Goal: Ask a question: Seek information or help from site administrators or community

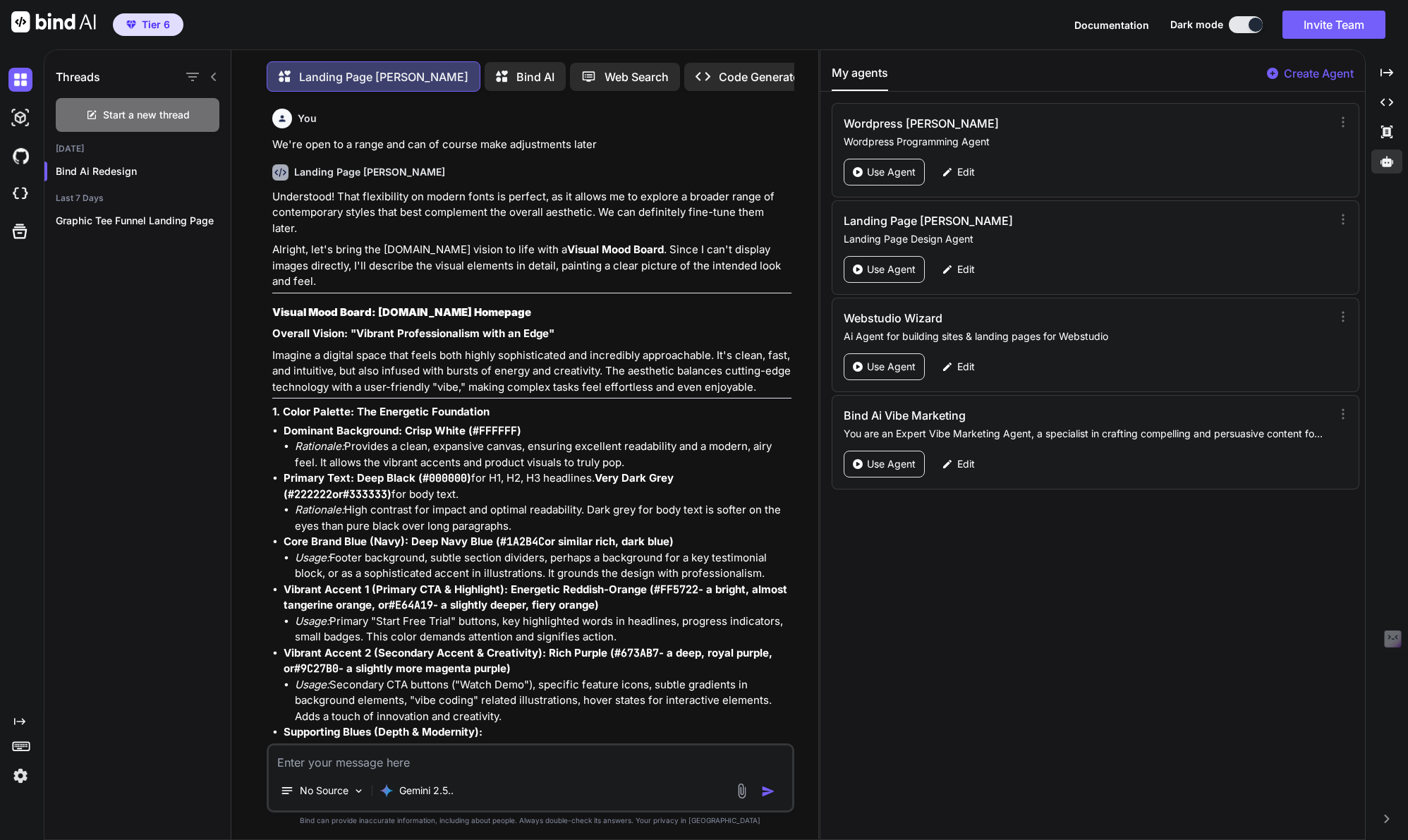
scroll to position [21450, 0]
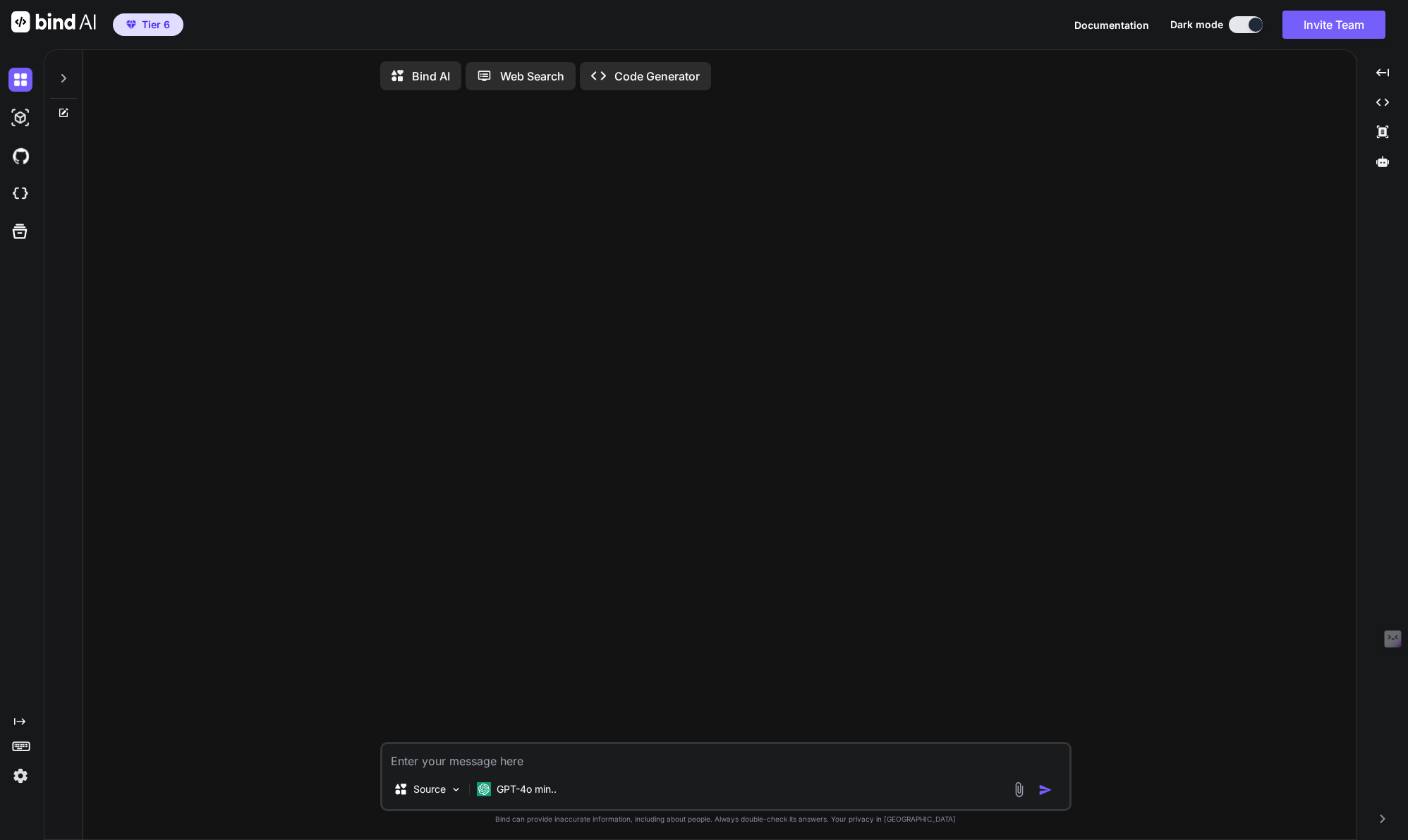
click at [21, 776] on img at bounding box center [20, 776] width 24 height 24
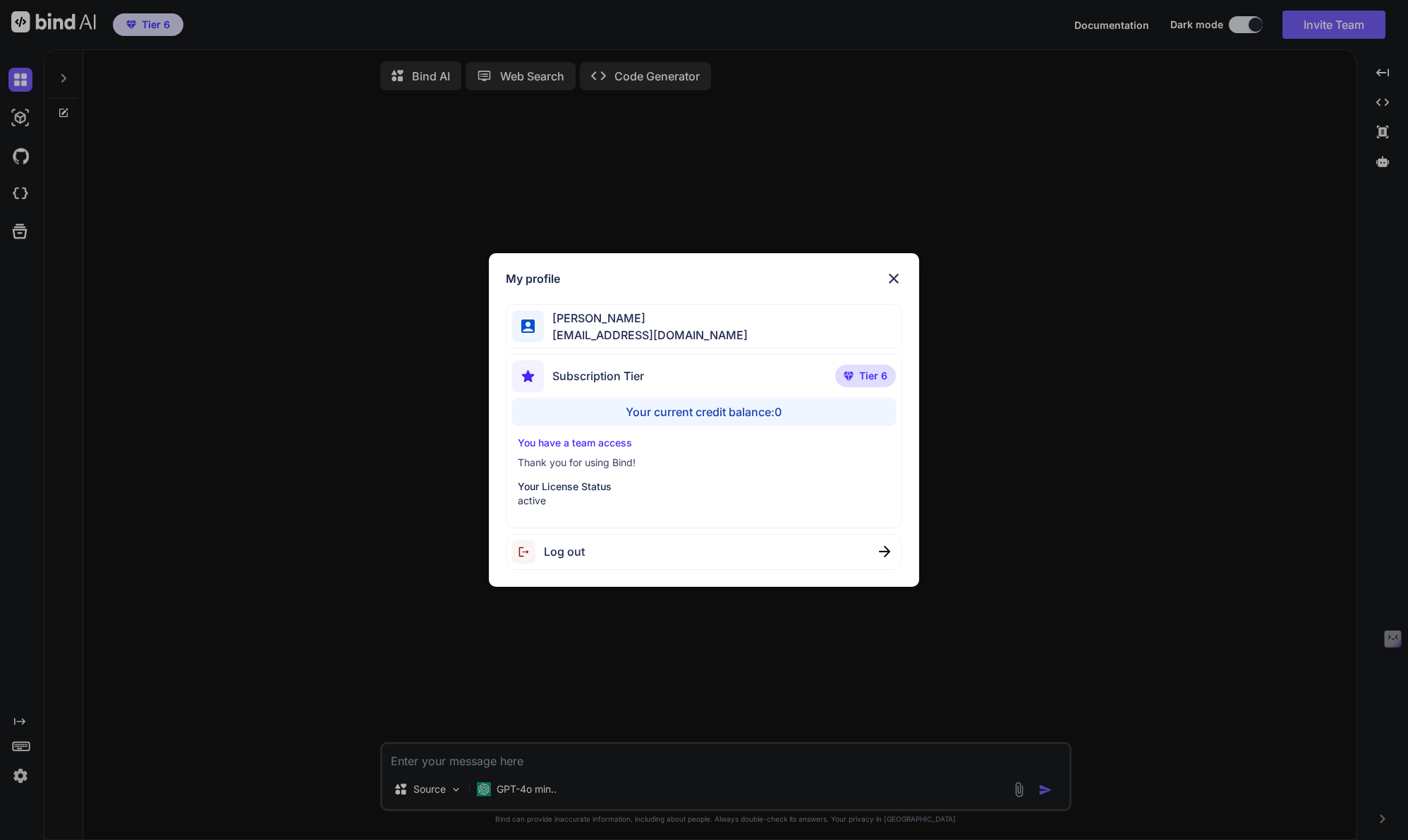
click at [333, 462] on div "My profile [PERSON_NAME] [EMAIL_ADDRESS][DOMAIN_NAME] Subscription Tier Tier 6 …" at bounding box center [704, 420] width 1408 height 840
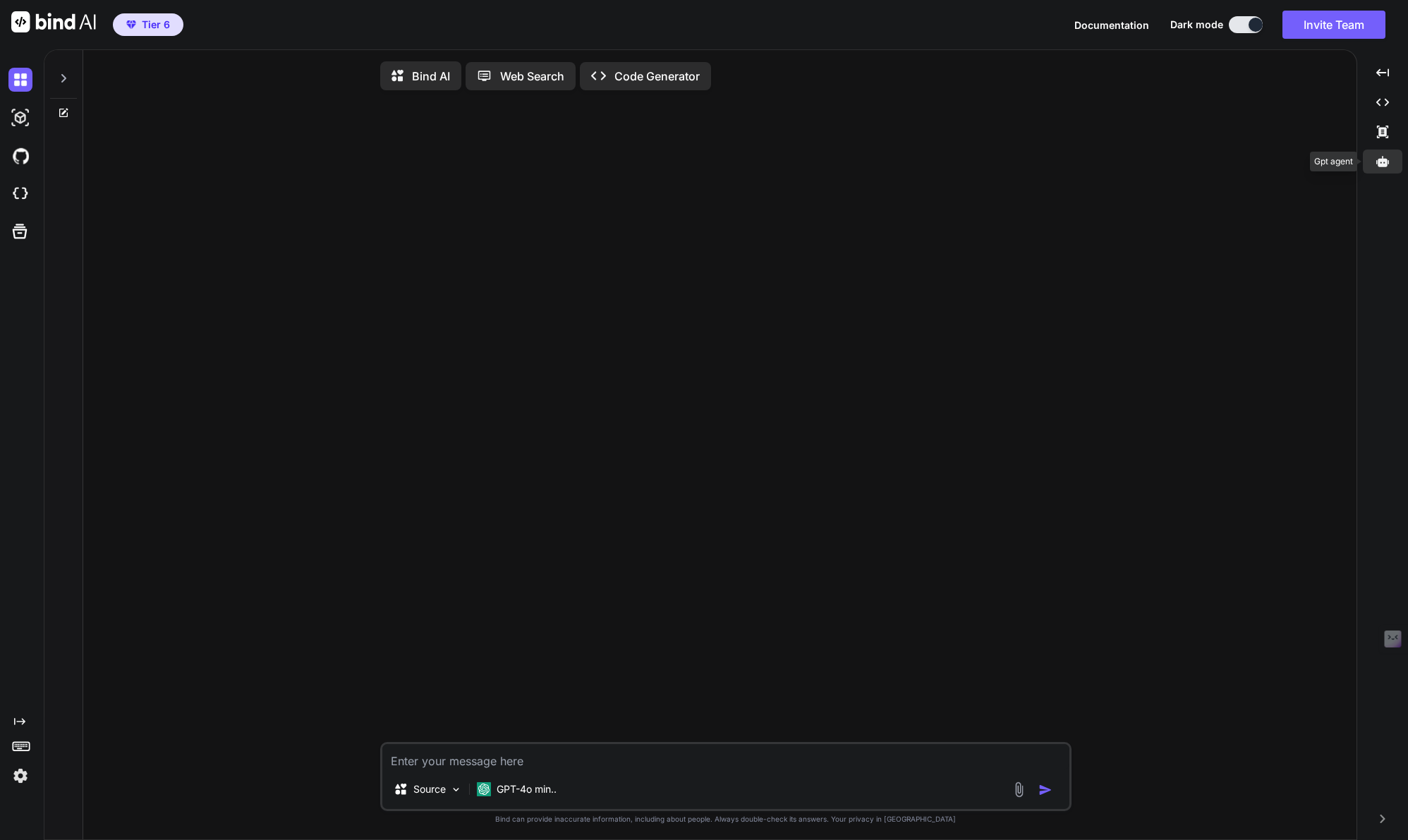
click at [1382, 162] on icon at bounding box center [1382, 160] width 13 height 10
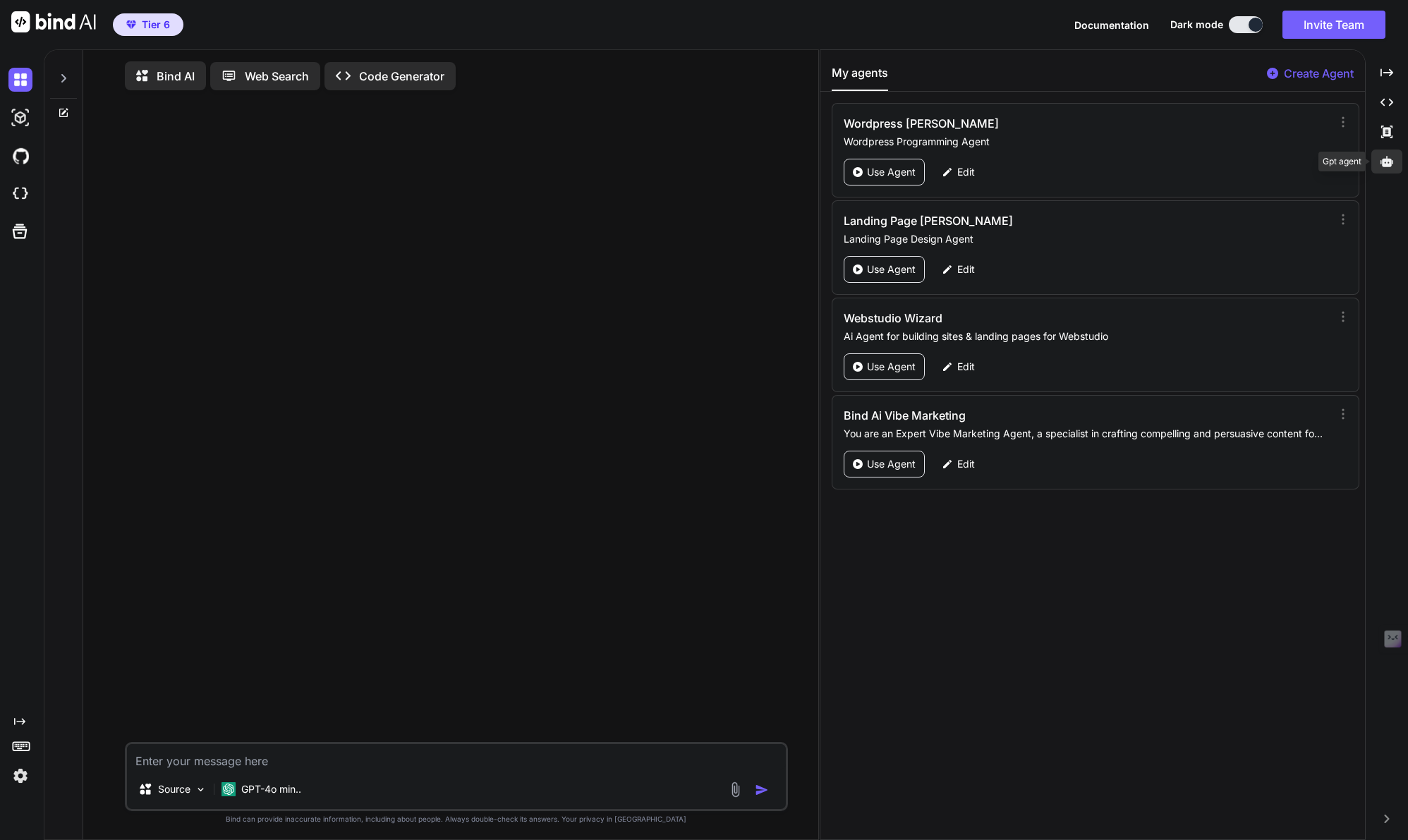
click at [1382, 162] on icon at bounding box center [1387, 160] width 13 height 10
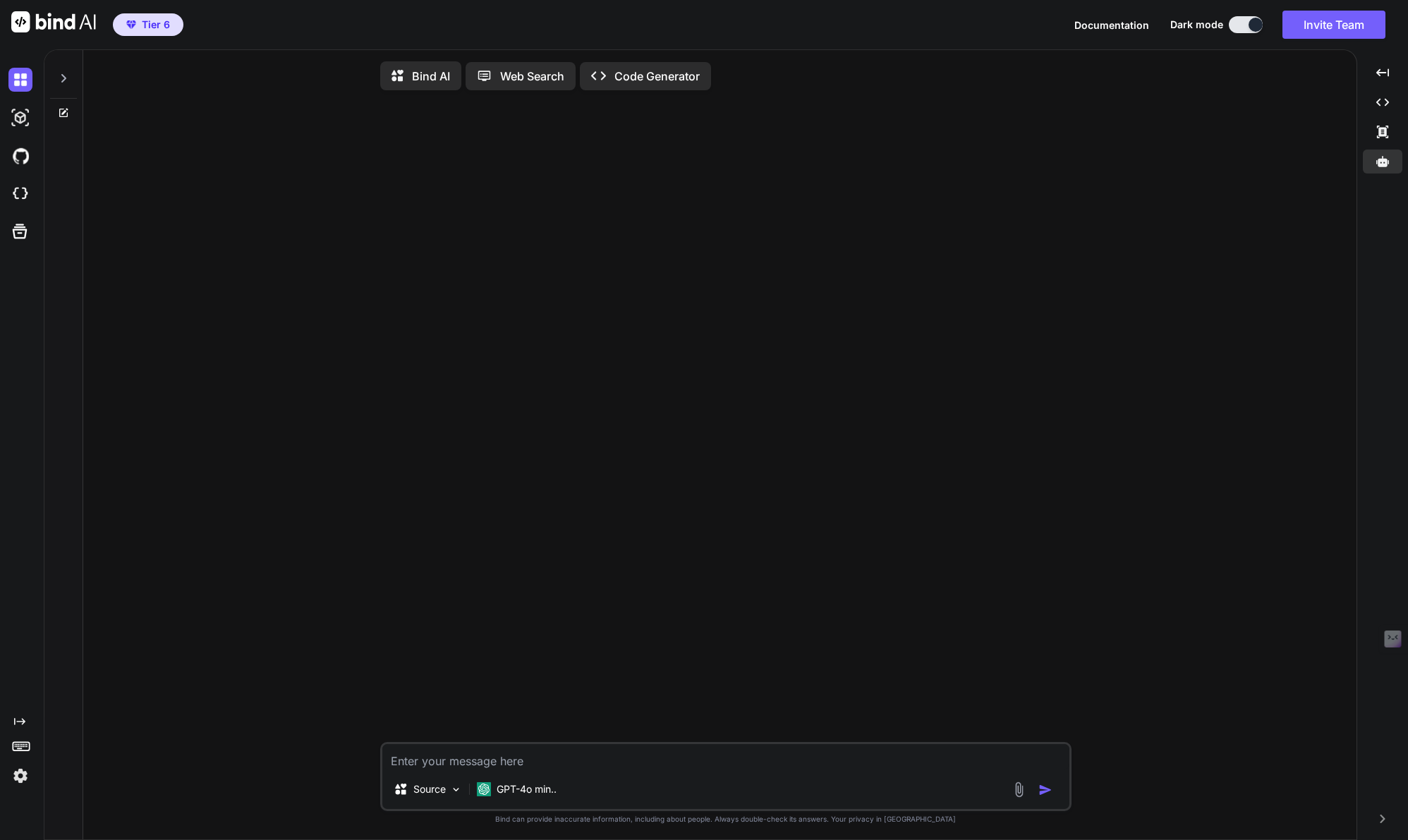
click at [528, 77] on p "Web Search" at bounding box center [532, 76] width 64 height 17
click at [448, 791] on div "Source" at bounding box center [427, 787] width 79 height 28
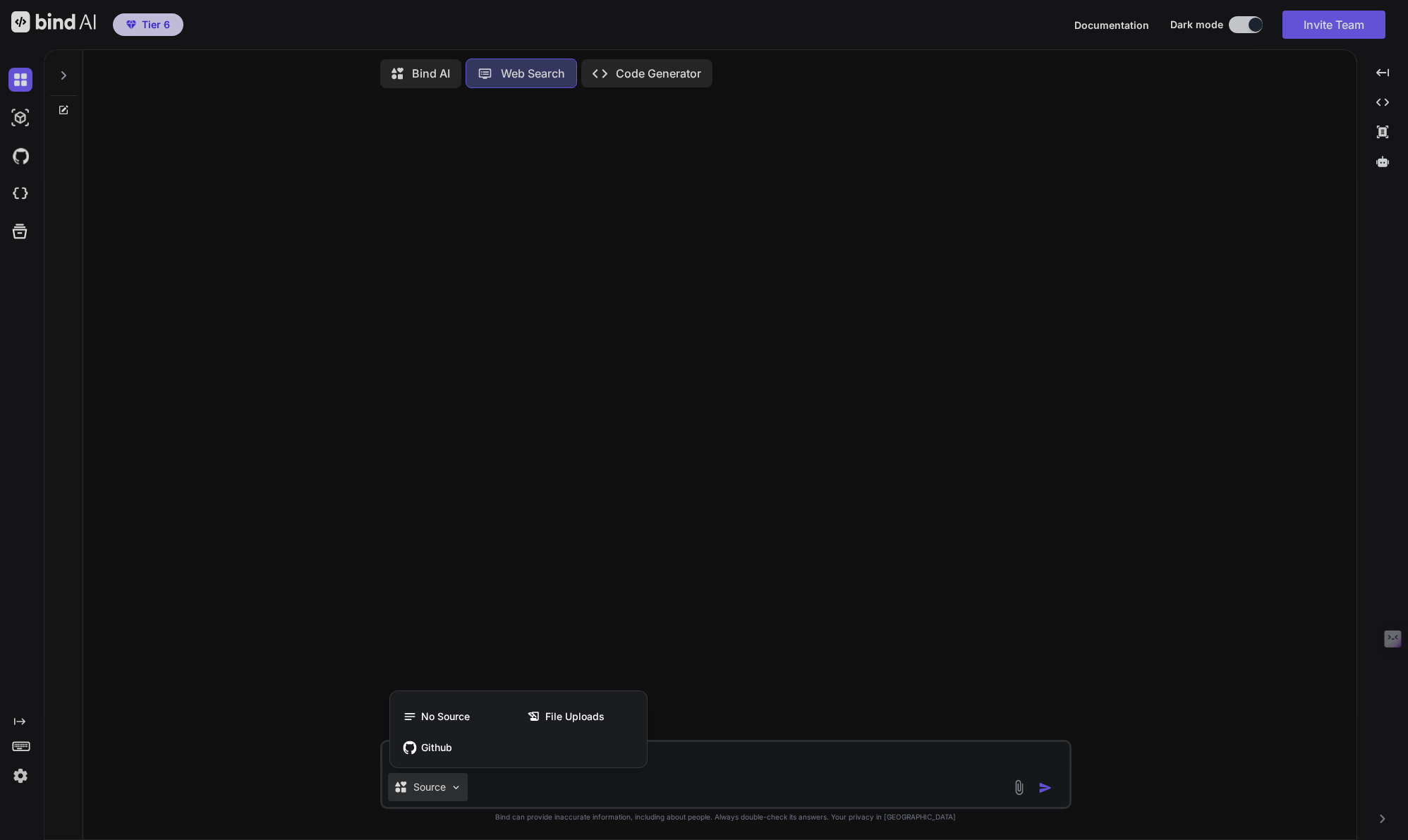
click at [448, 791] on div at bounding box center [704, 420] width 1408 height 840
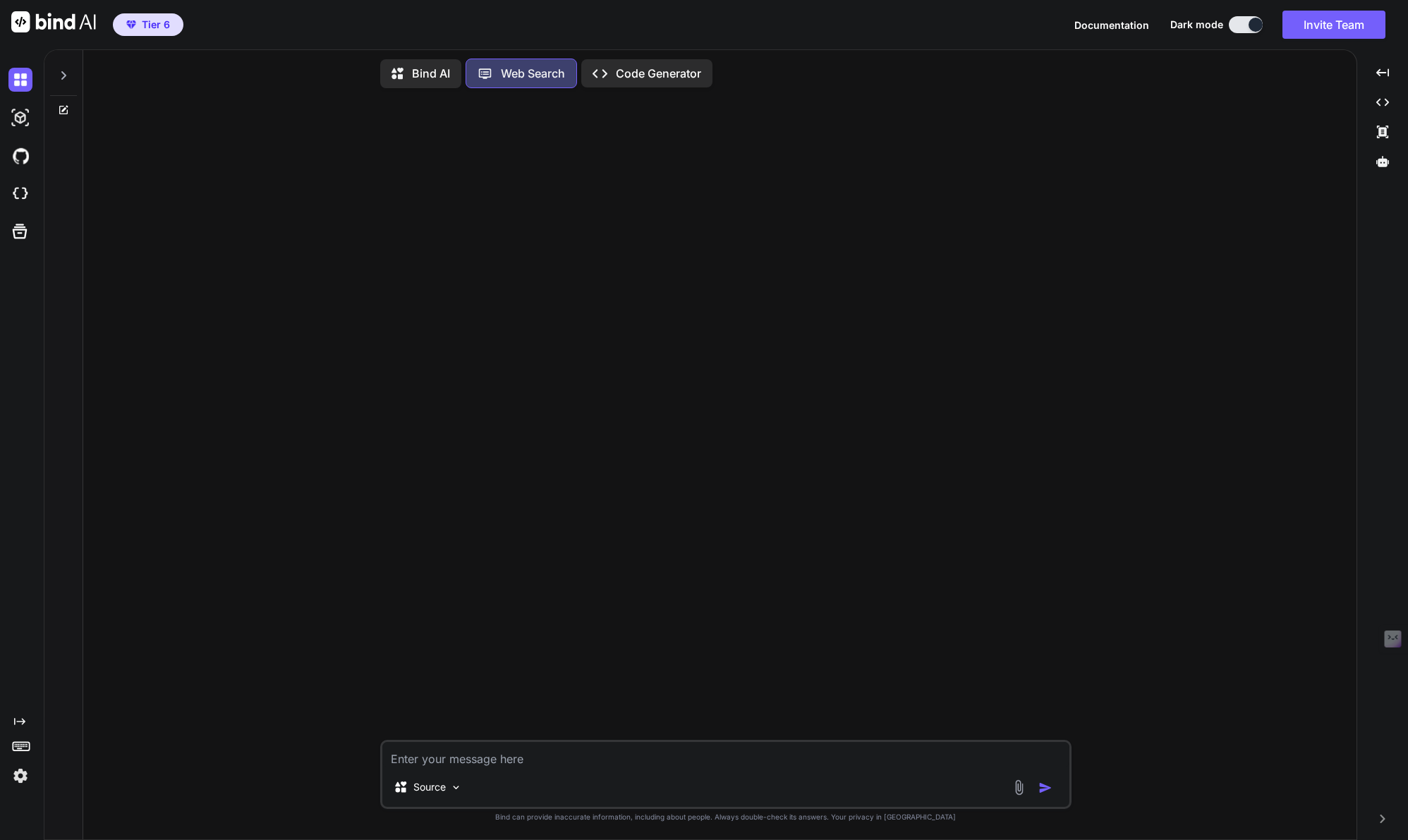
click at [421, 70] on p "Bind AI" at bounding box center [430, 74] width 38 height 17
click at [640, 80] on p "Code Generator" at bounding box center [658, 77] width 86 height 17
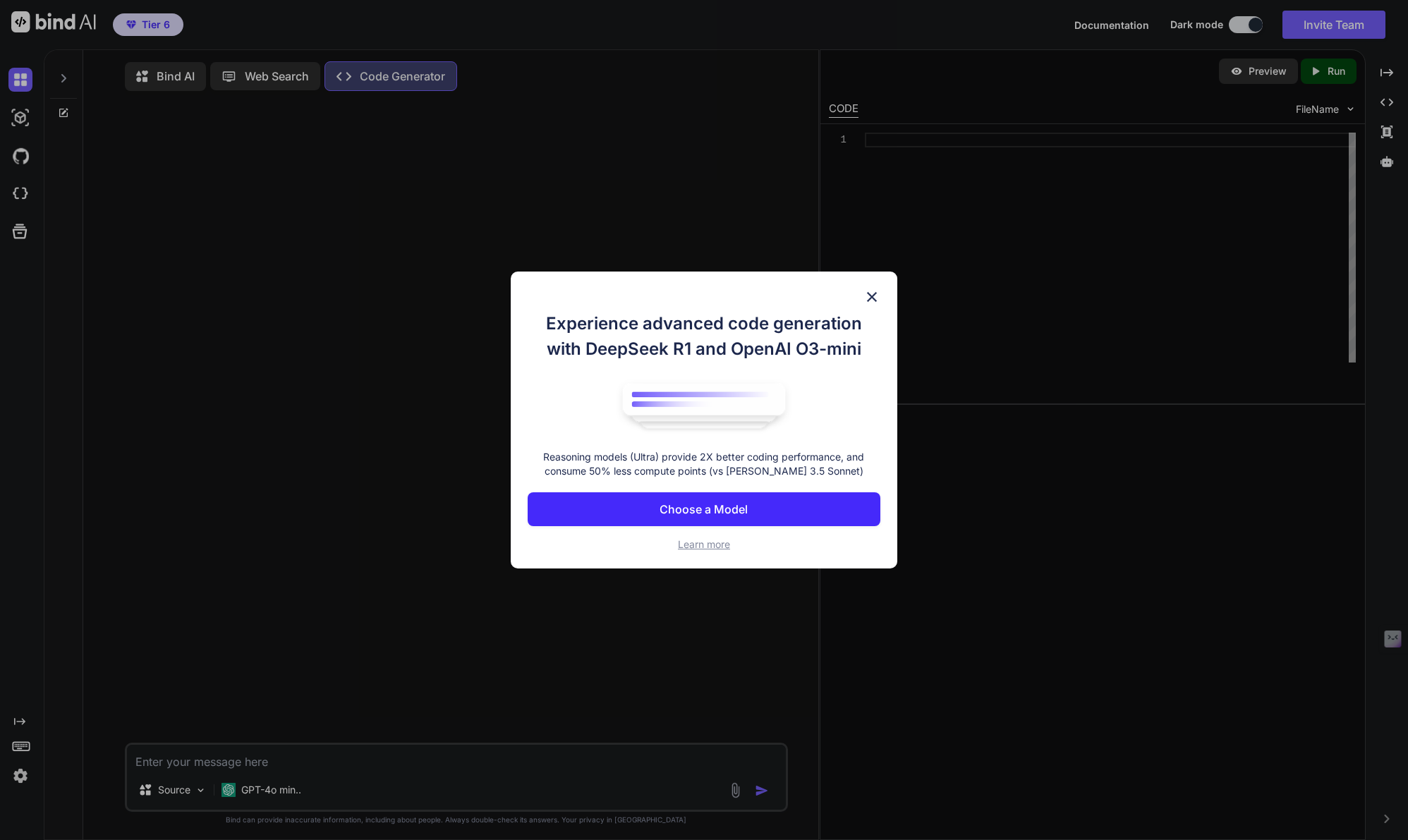
click at [715, 513] on p "Choose a Model" at bounding box center [704, 509] width 88 height 17
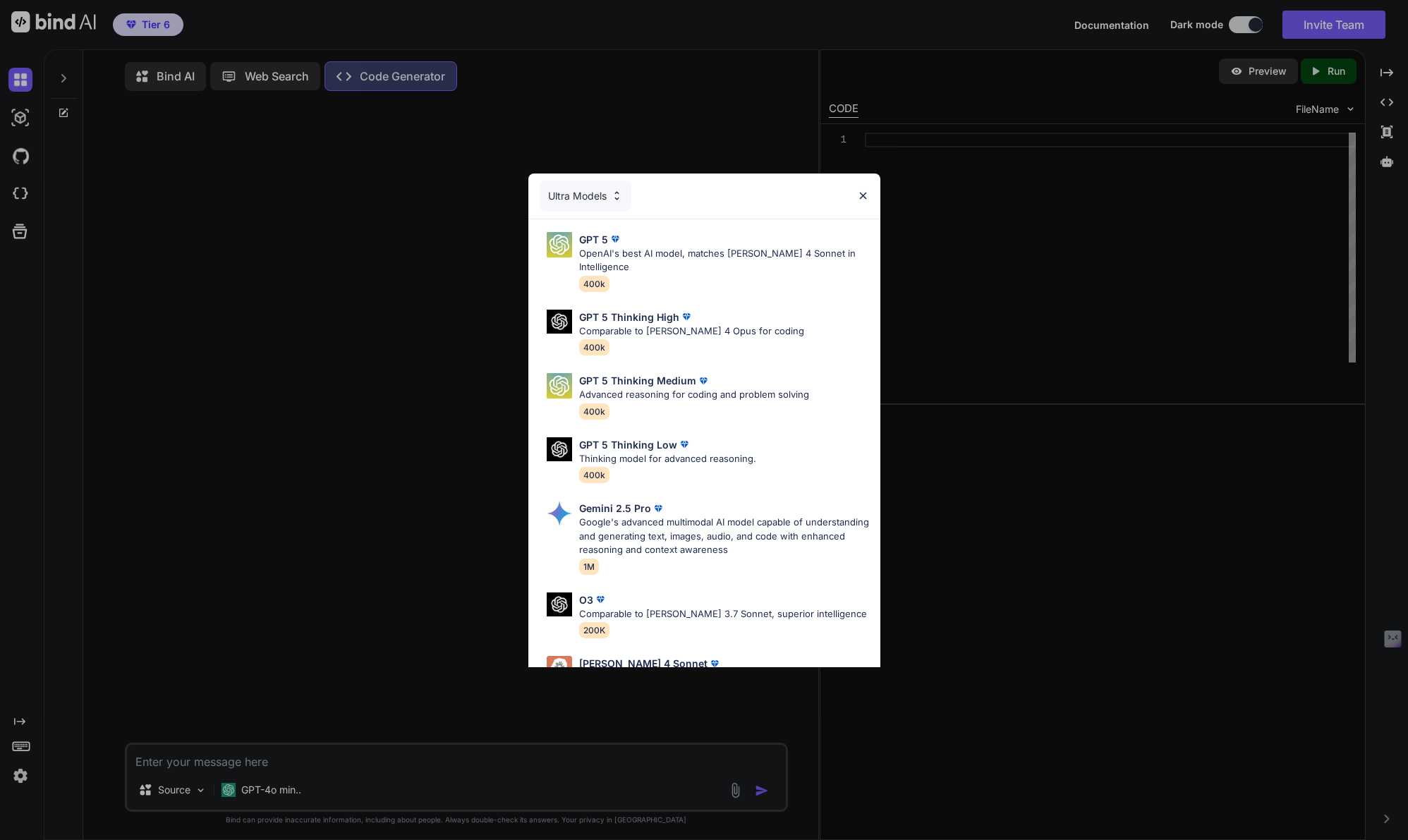
click at [860, 197] on img at bounding box center [862, 195] width 12 height 12
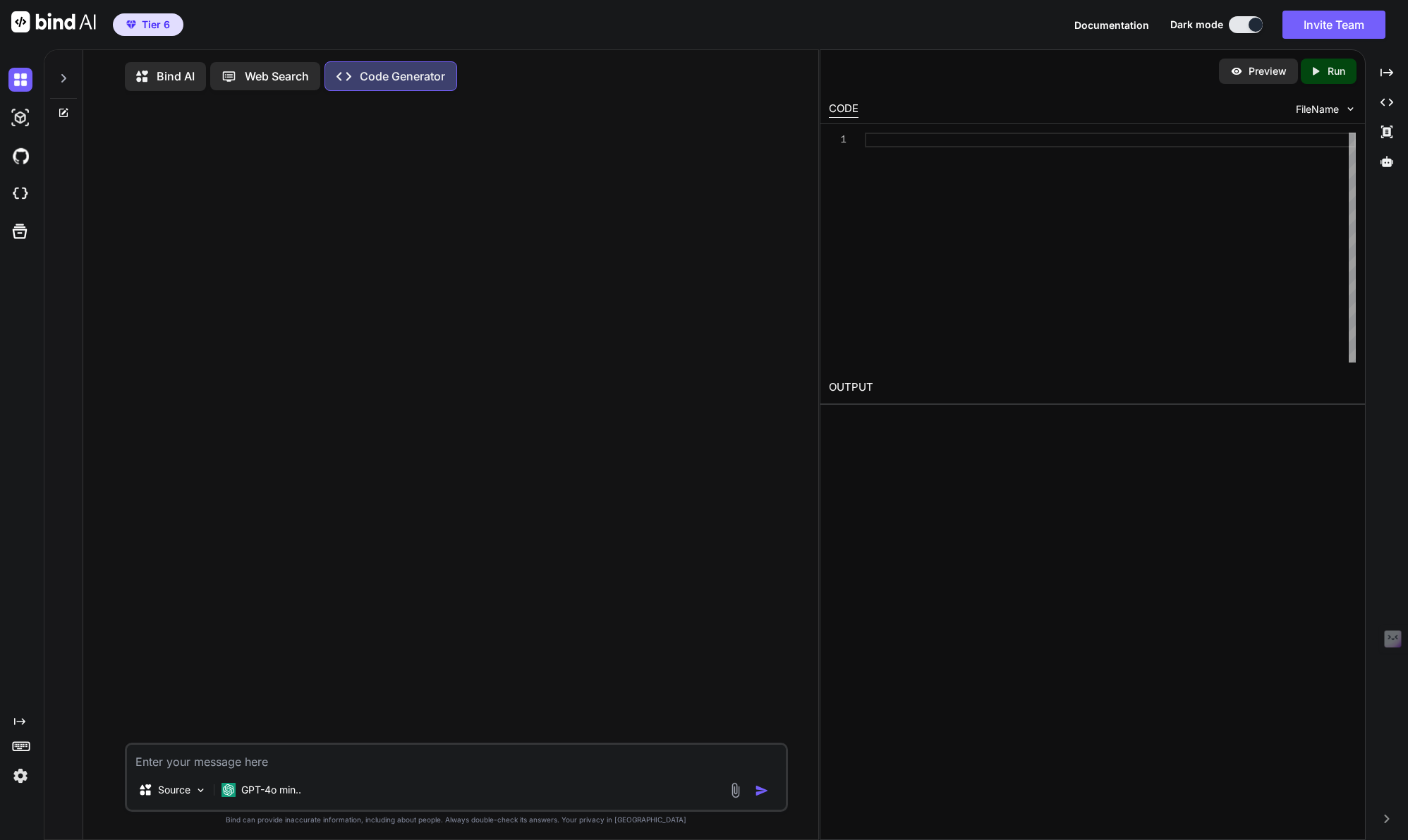
click at [181, 79] on p "Bind AI" at bounding box center [175, 76] width 38 height 17
click at [245, 790] on p "GPT-4o min.." at bounding box center [271, 791] width 60 height 14
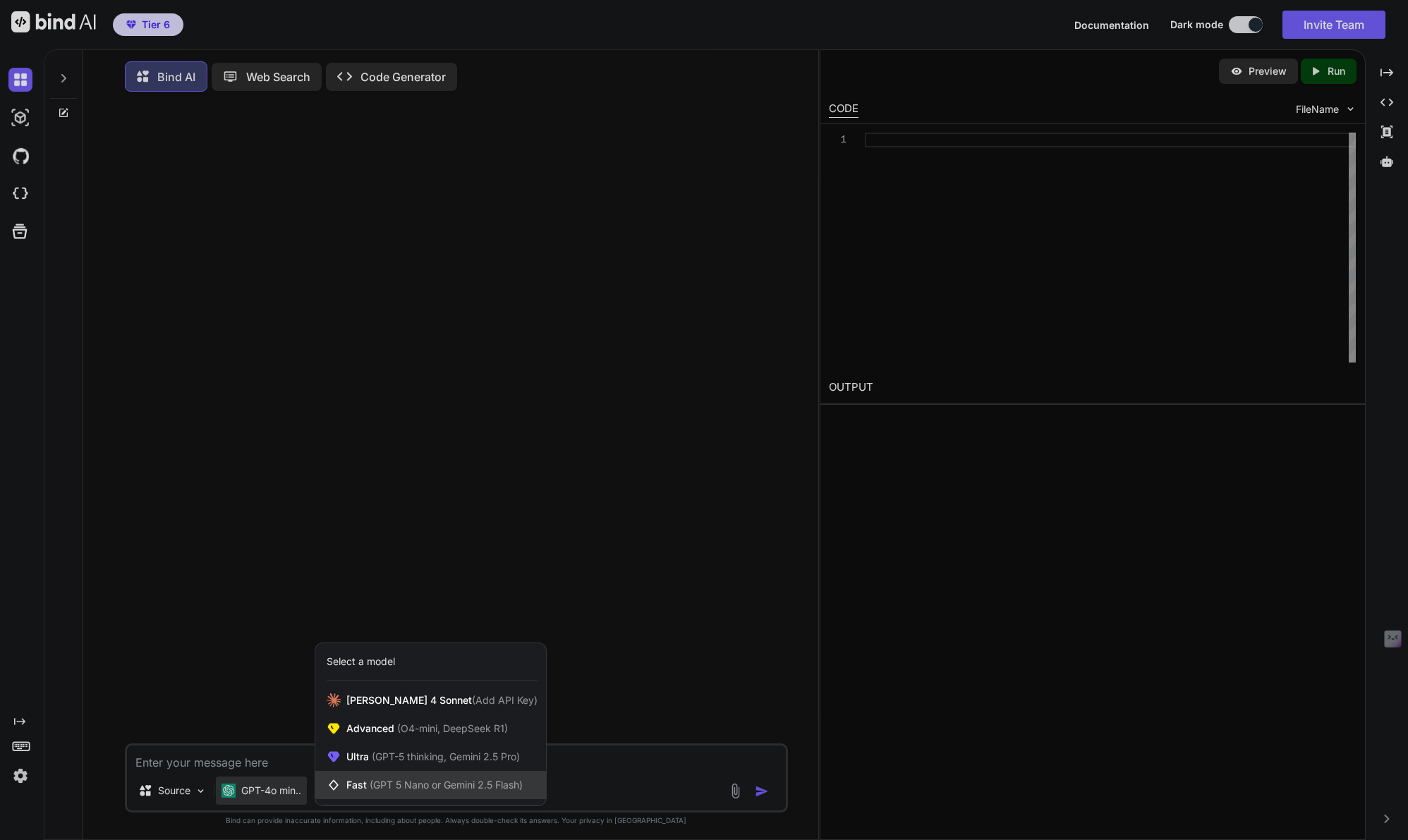
click at [379, 785] on span "(GPT 5 Nano or Gemini 2.5 Flash)" at bounding box center [446, 783] width 153 height 12
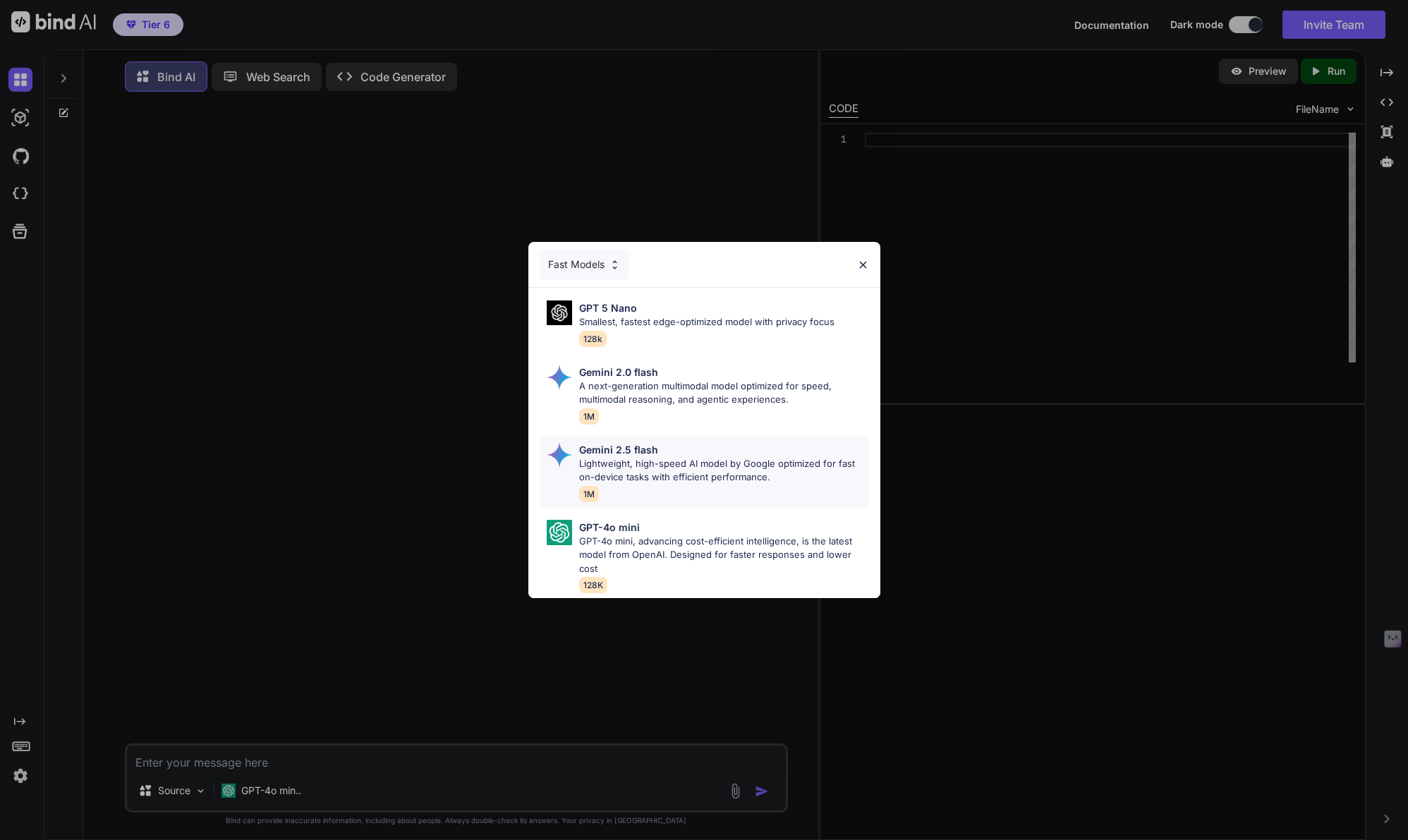
click at [626, 477] on p "Lightweight, high-speed AI model by Google optimized for fast on-device tasks w…" at bounding box center [723, 470] width 290 height 27
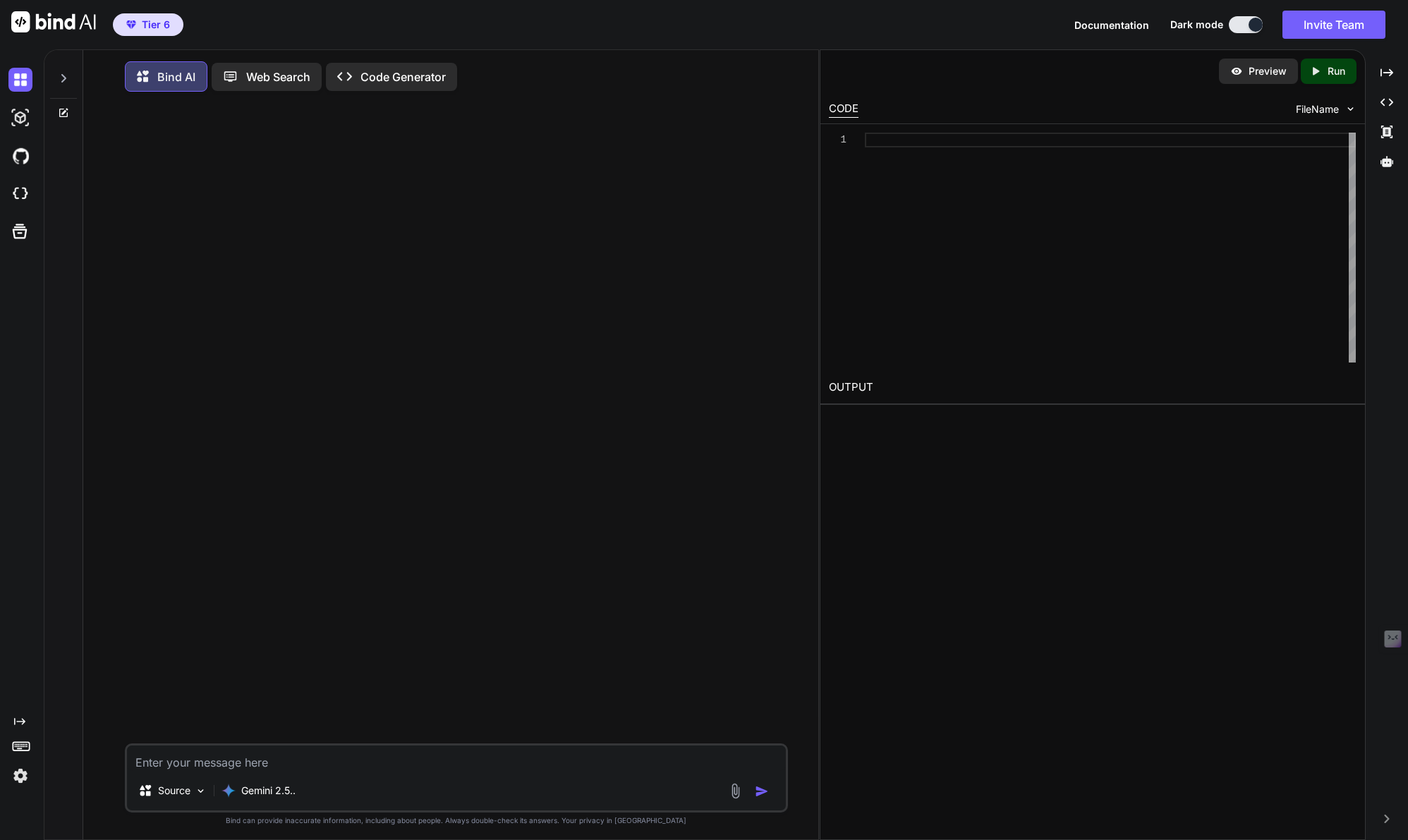
click at [174, 82] on p "Bind AI" at bounding box center [176, 77] width 38 height 17
click at [70, 79] on div at bounding box center [64, 75] width 27 height 49
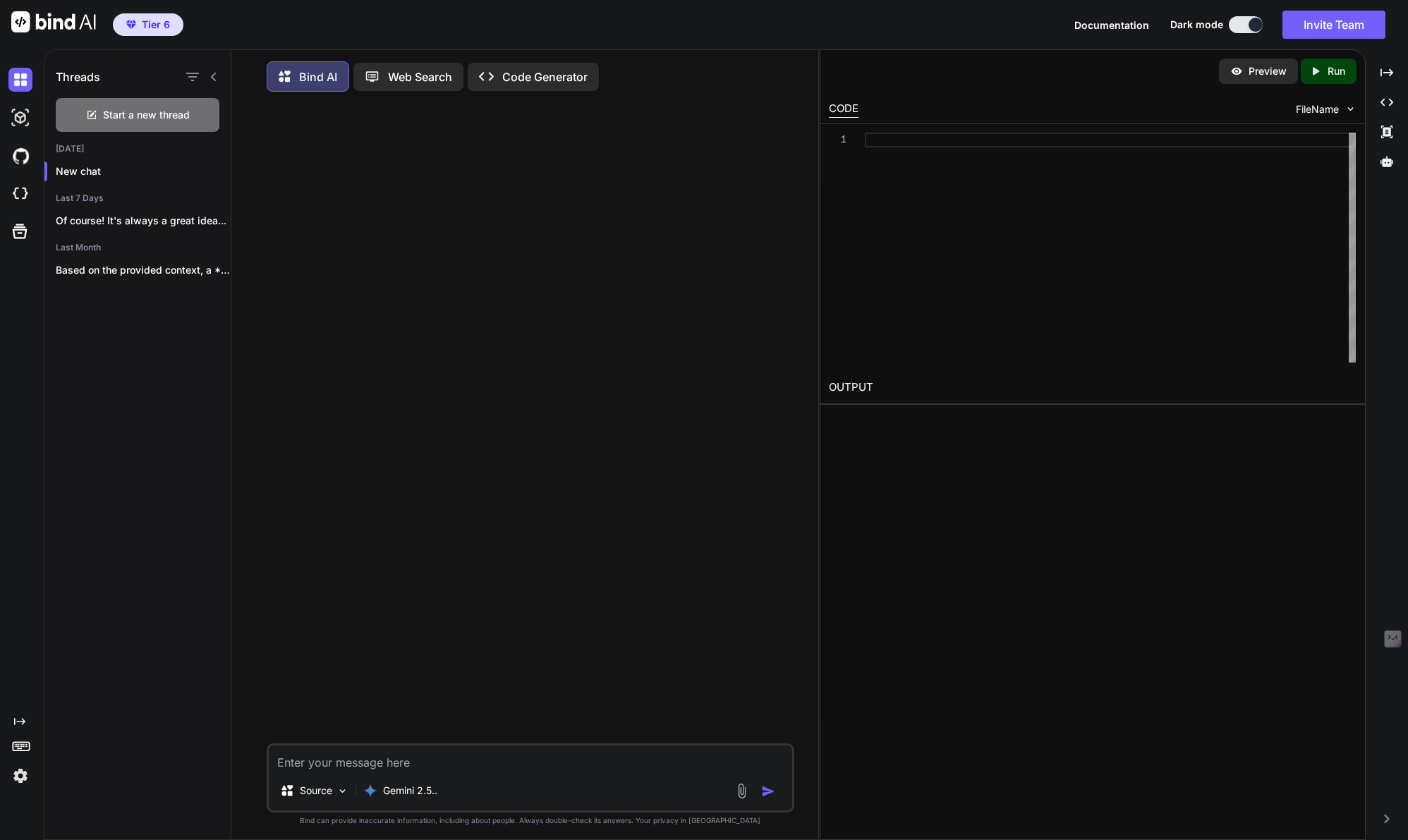
click at [302, 759] on textarea at bounding box center [530, 758] width 523 height 25
type textarea "x"
type textarea "W"
type textarea "x"
type textarea "Wh"
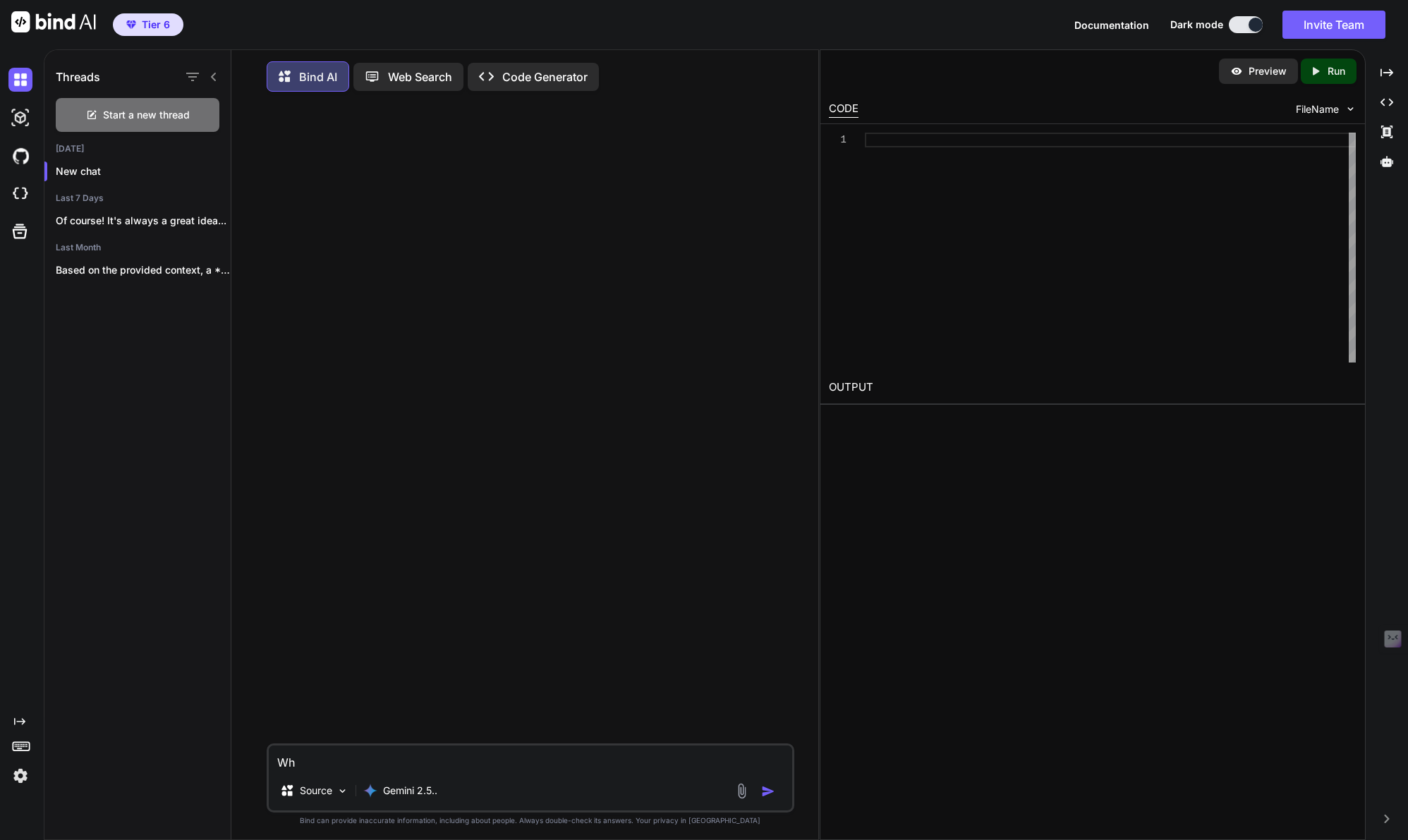
type textarea "x"
type textarea "Wha"
type textarea "x"
type textarea "What"
type textarea "x"
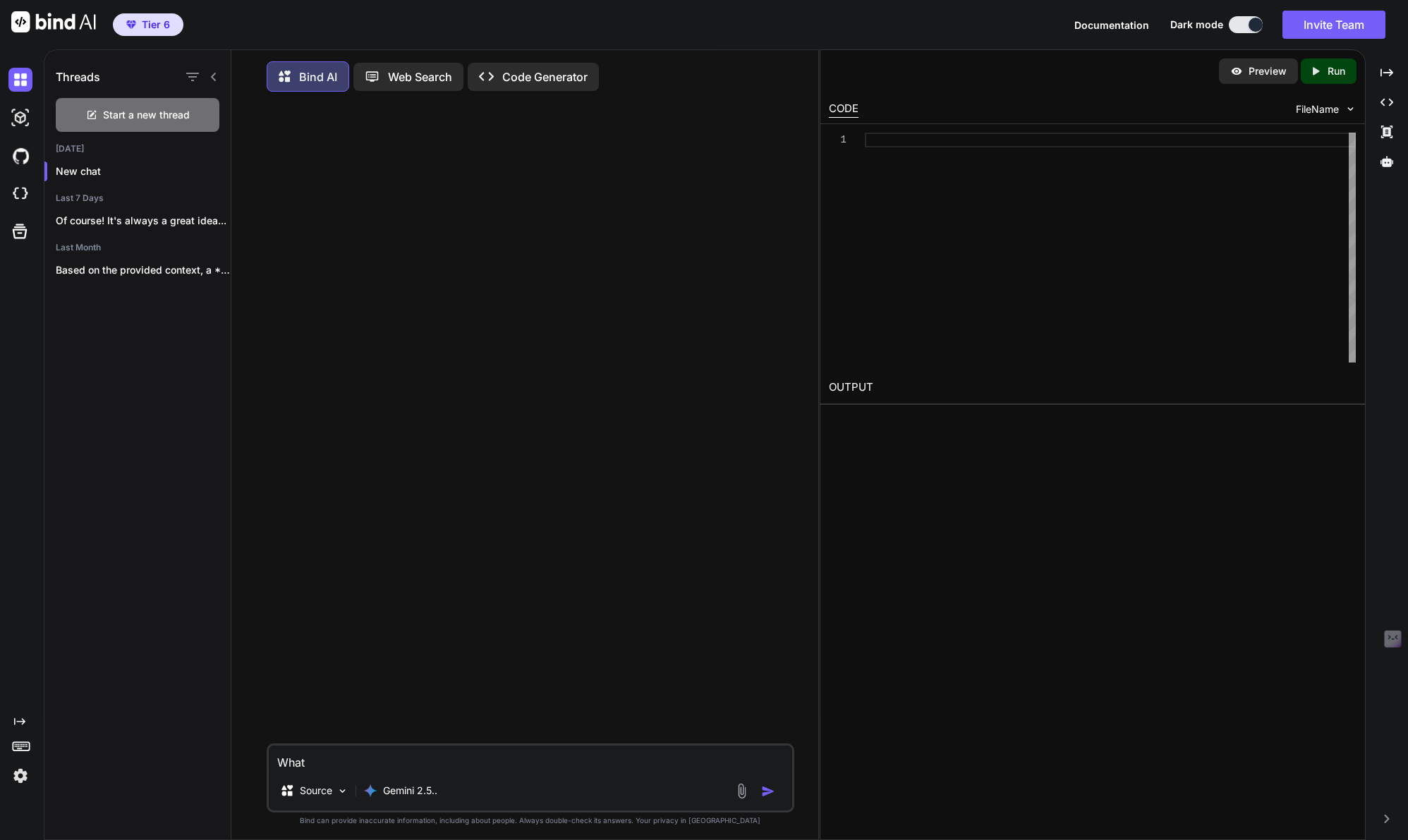
type textarea "What"
type textarea "x"
type textarea "What d"
type textarea "x"
type textarea "What do"
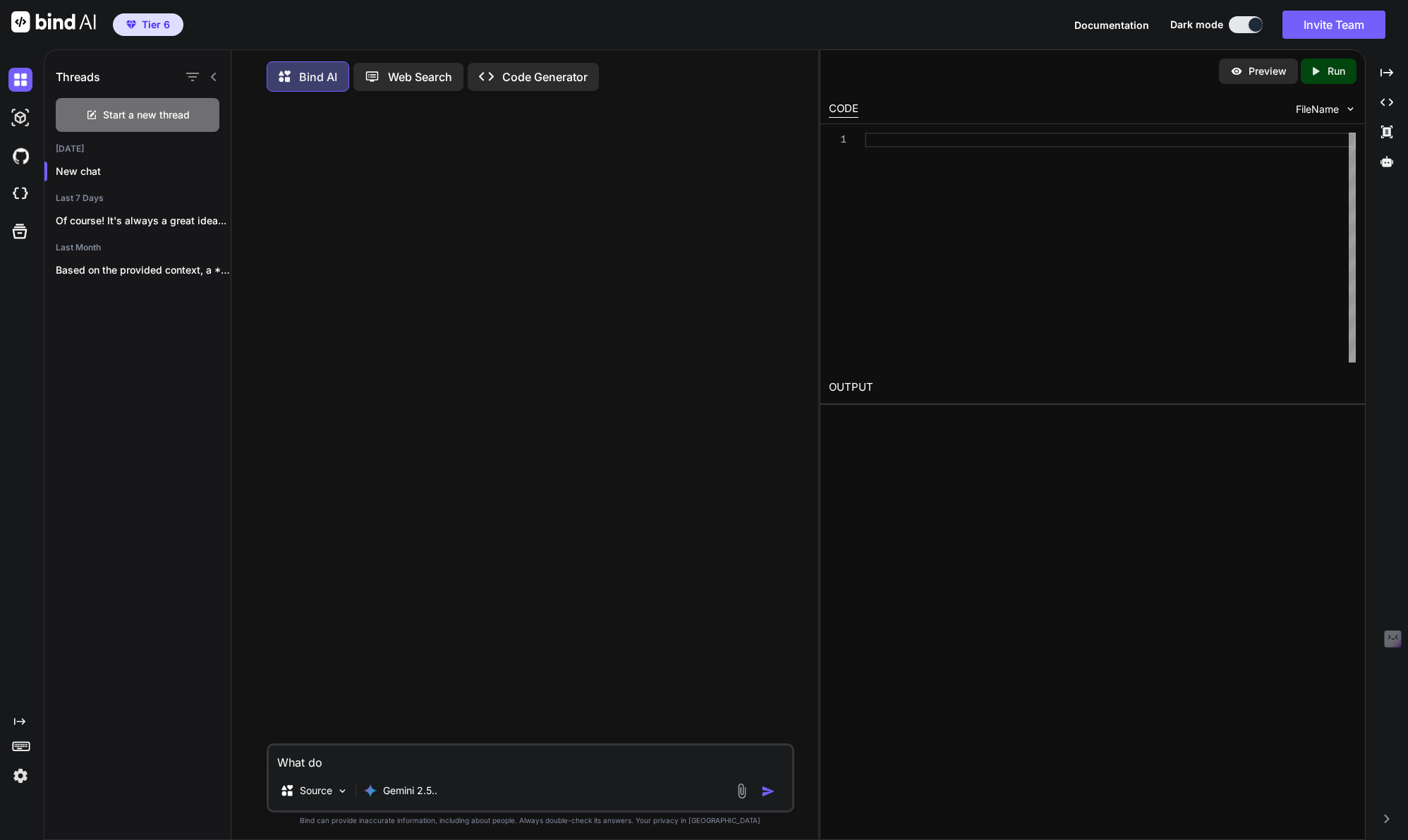
type textarea "x"
type textarea "What do"
type textarea "x"
type textarea "What do y"
type textarea "x"
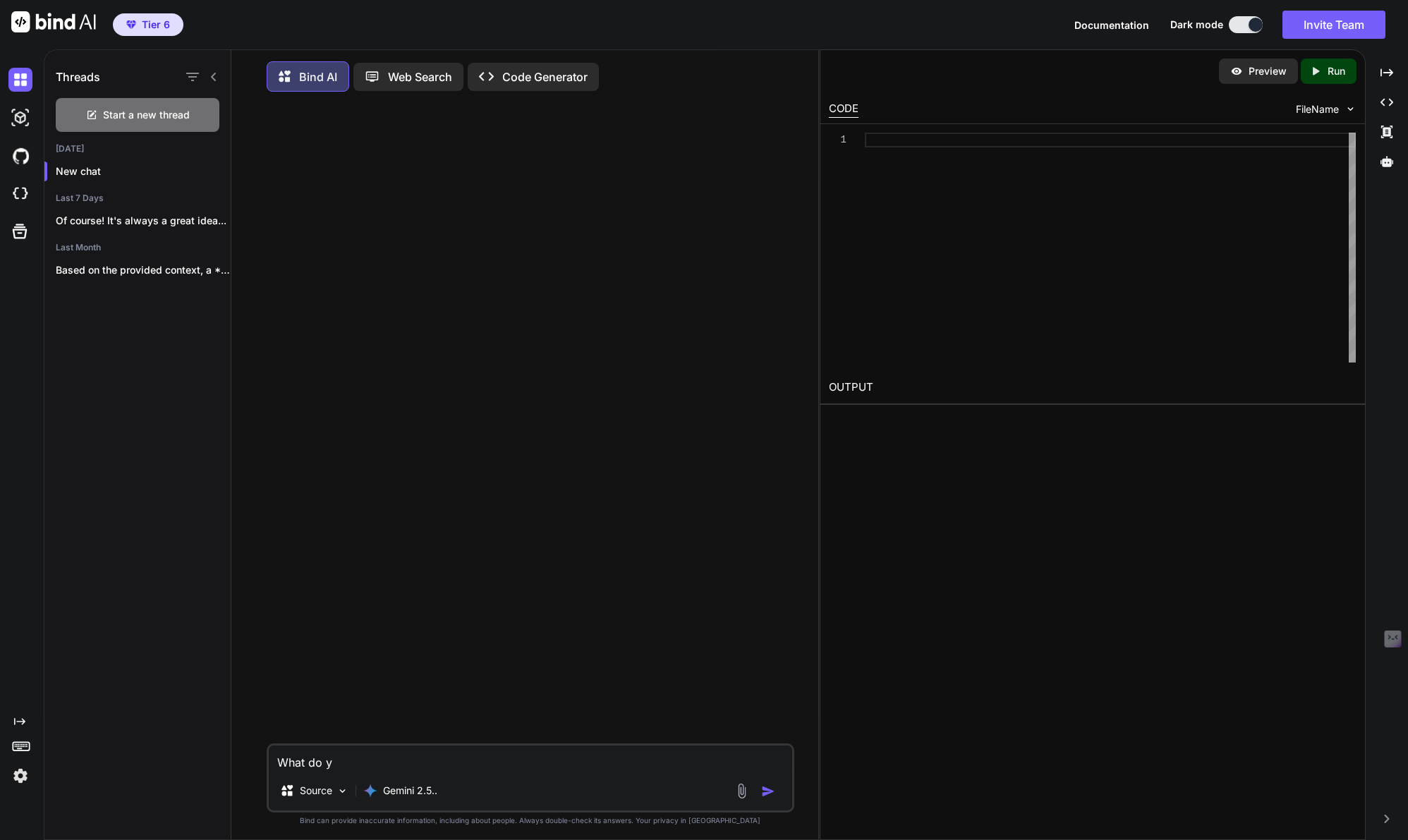
type textarea "What do yo"
type textarea "x"
type textarea "What do you"
type textarea "x"
type textarea "What do you"
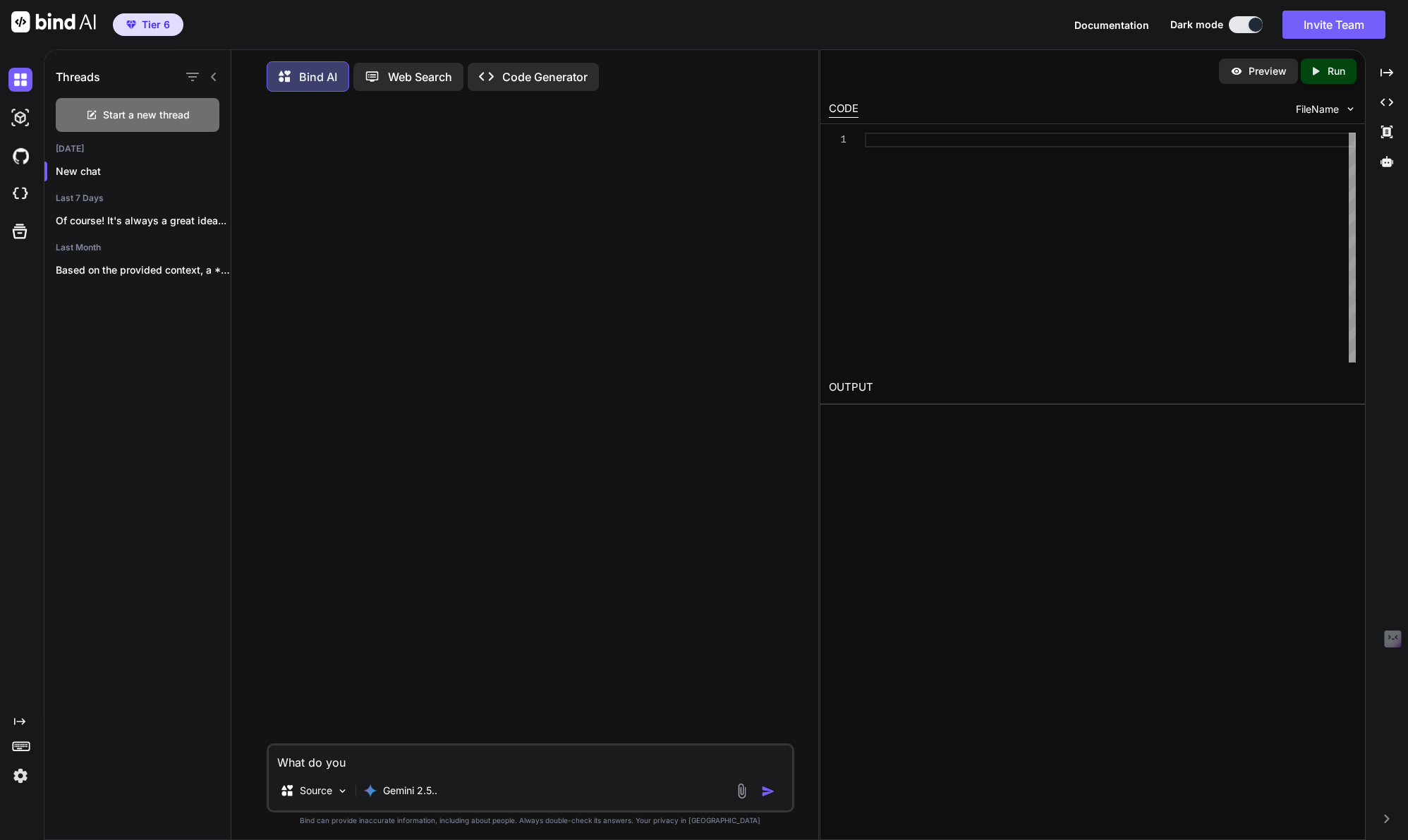
type textarea "x"
type textarea "What do you k"
type textarea "x"
type textarea "What do you kno"
type textarea "x"
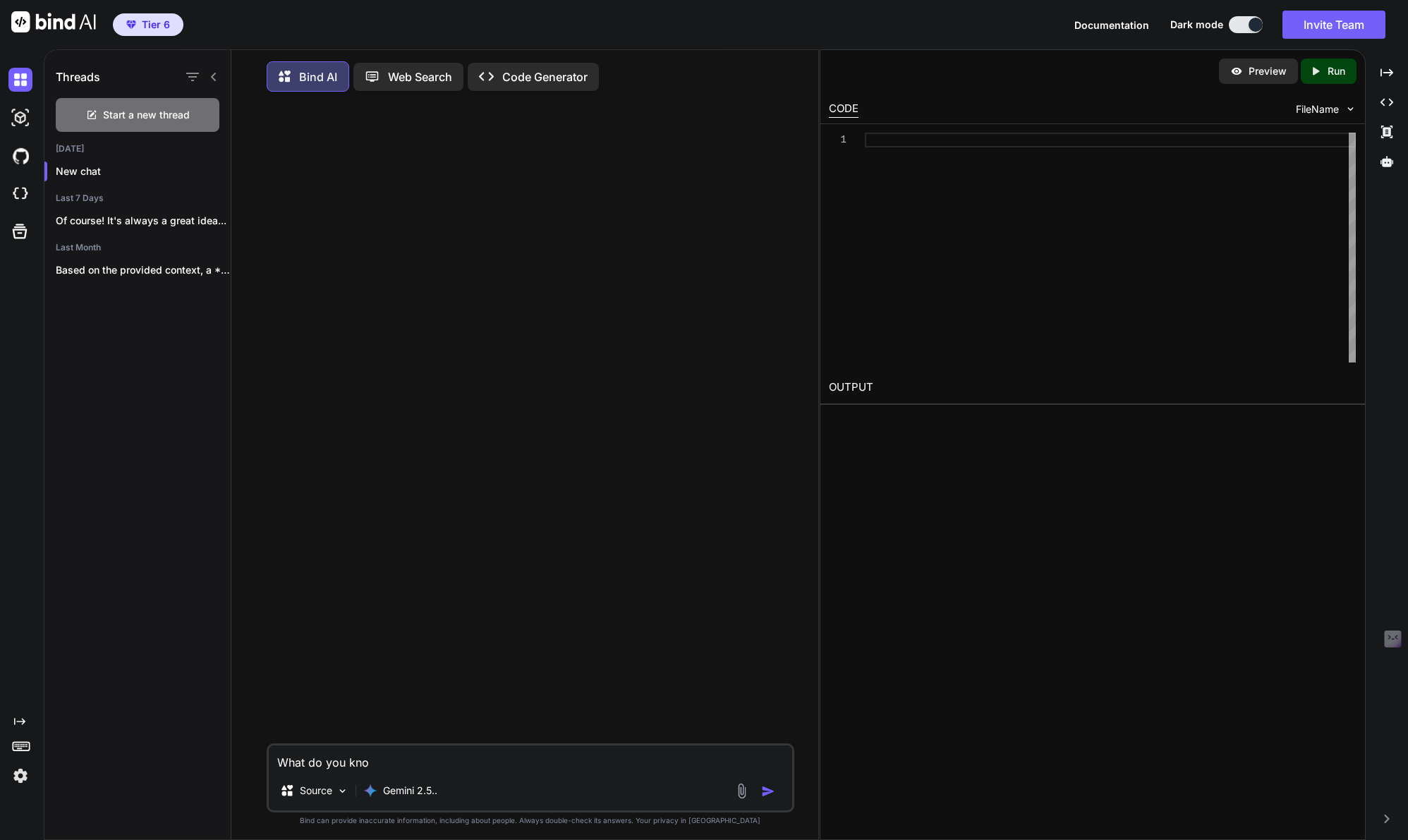
type textarea "What do you know"
type textarea "x"
type textarea "What do you know"
type textarea "x"
type textarea "What do you know a"
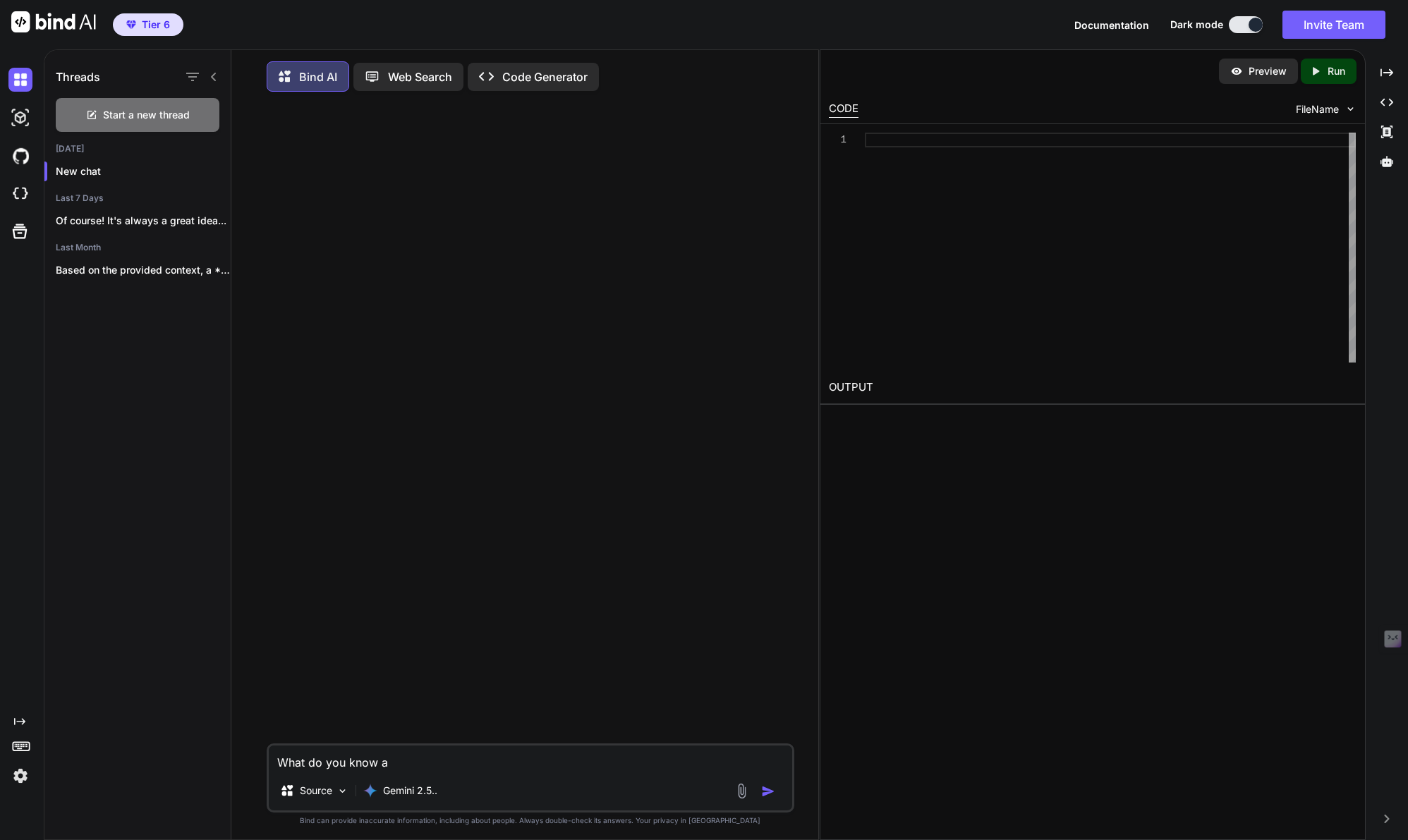
type textarea "x"
type textarea "What do you know ao"
type textarea "x"
type textarea "What do you know a"
type textarea "x"
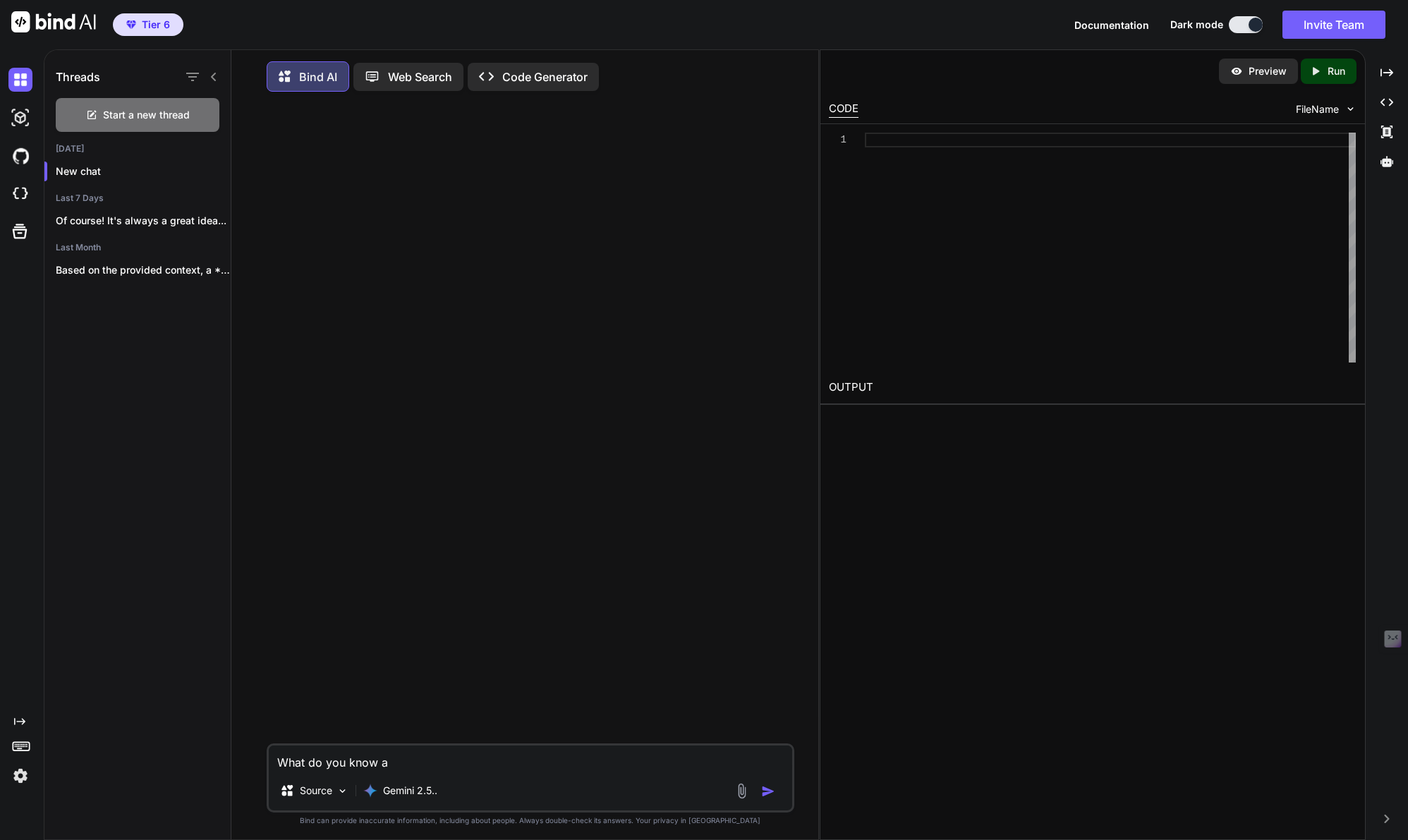
type textarea "What do you know ab"
type textarea "x"
type textarea "What do you know abo"
type textarea "x"
type textarea "What do you know about"
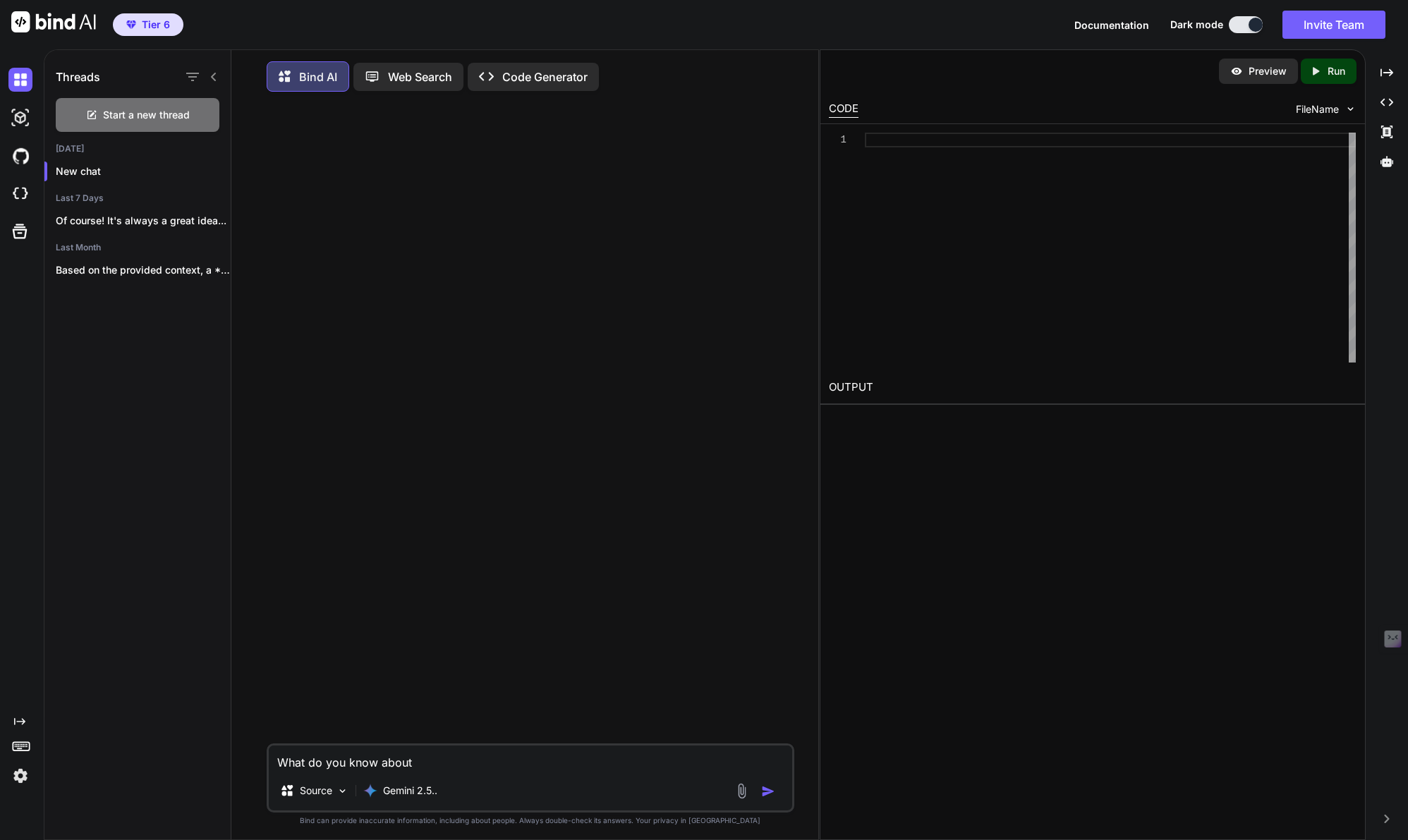
type textarea "x"
type textarea "What do you know about"
type textarea "x"
type textarea "What do you know about j"
type textarea "x"
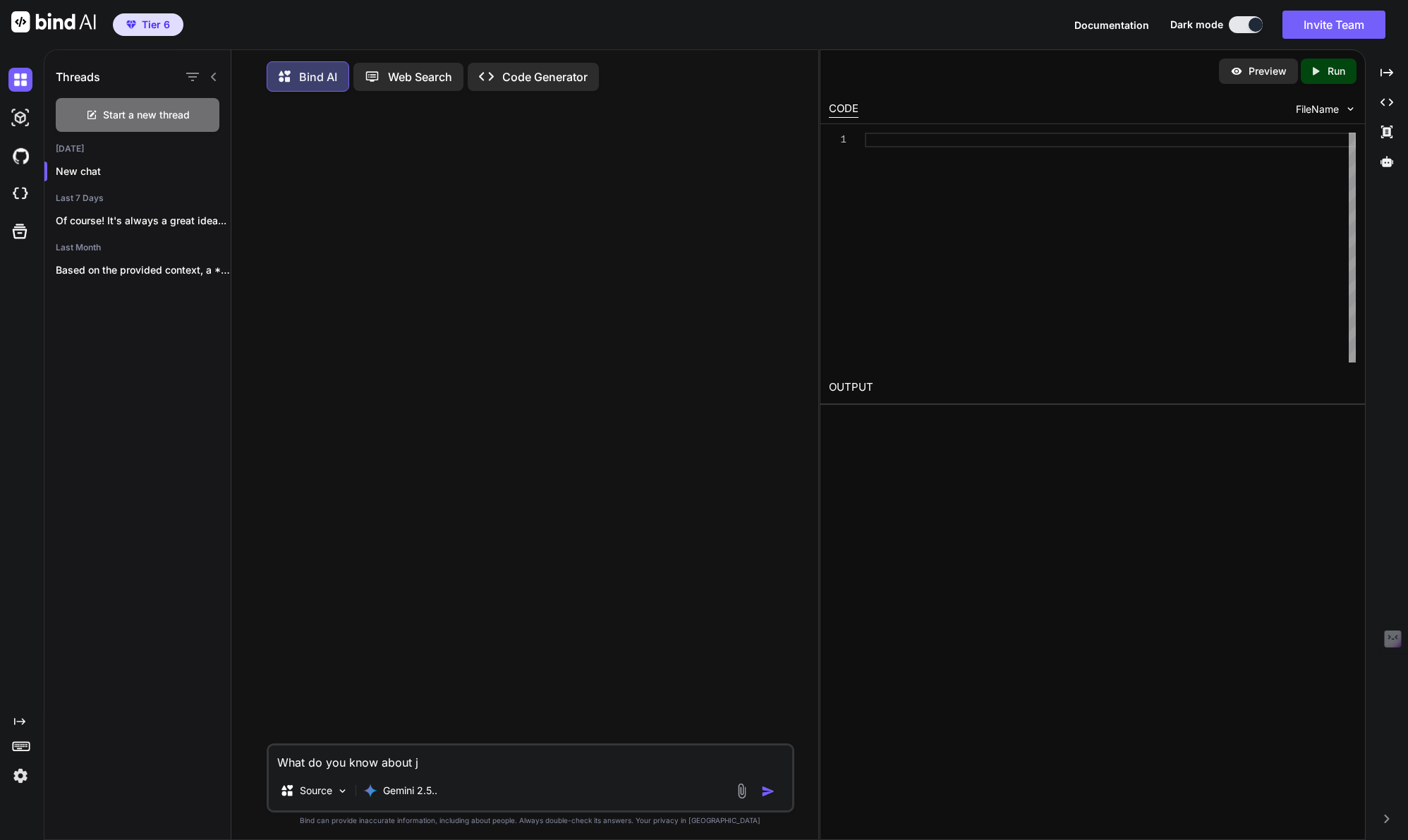
type textarea "What do you know about js"
type textarea "x"
type textarea "What do you know about jso"
type textarea "x"
type textarea "What do you know about json"
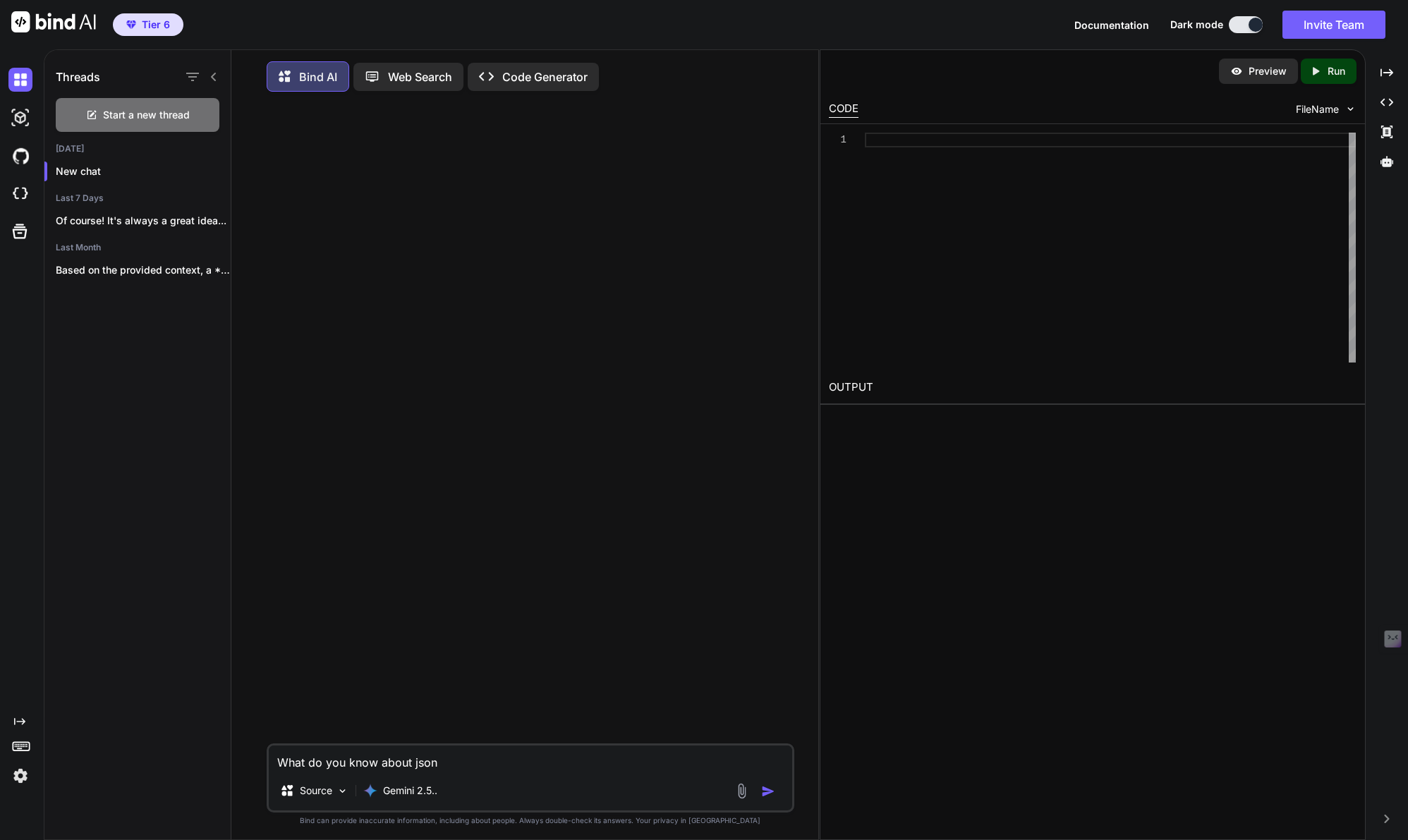
type textarea "x"
type textarea "What do you know about json"
type textarea "x"
type textarea "What do you know about json p"
type textarea "x"
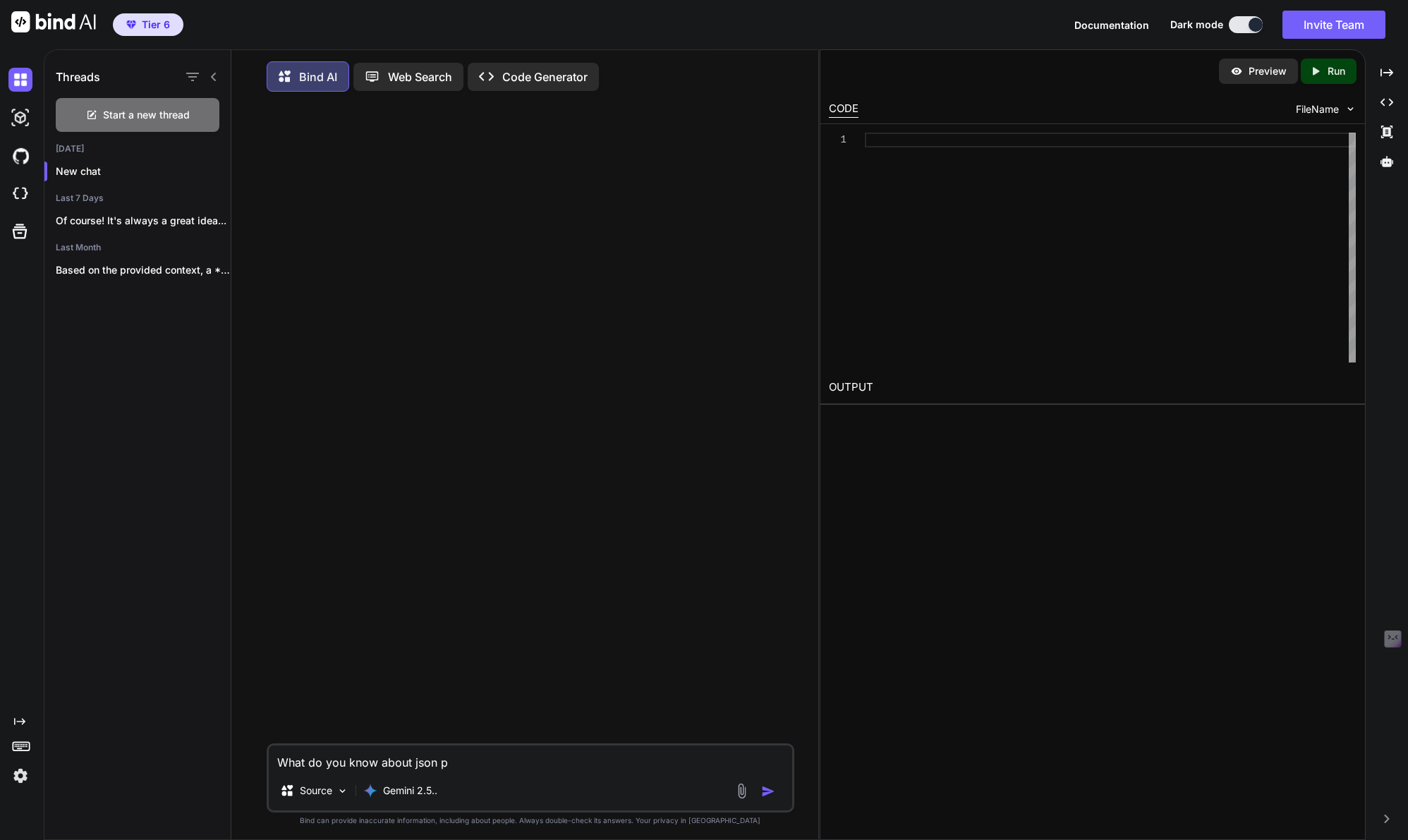
type textarea "What do you know about json pr"
type textarea "x"
type textarea "What do you know about json pro"
type textarea "x"
type textarea "What do you know about json prom"
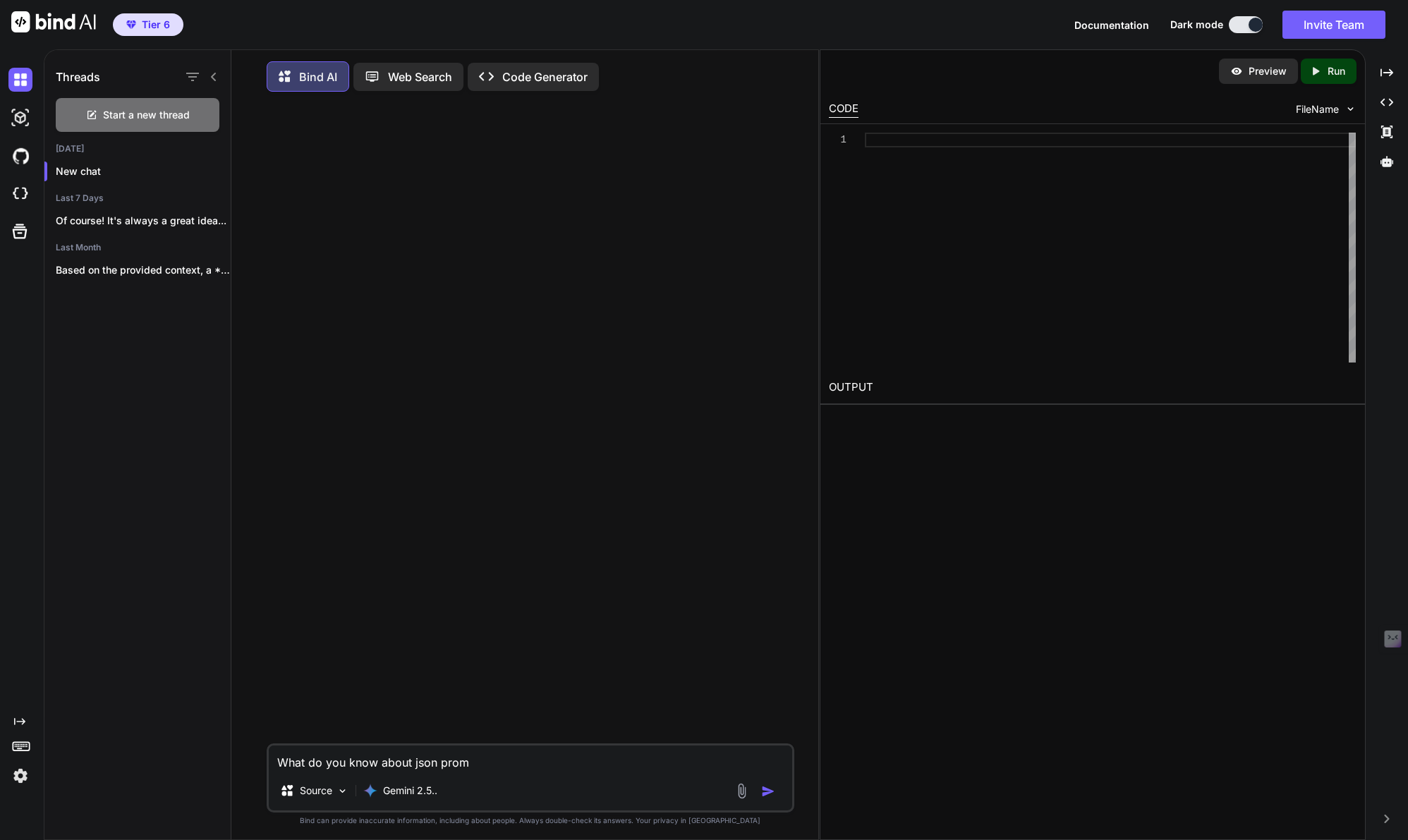
type textarea "x"
type textarea "What do you know about json promp"
type textarea "x"
type textarea "What do you know about json prompt"
type textarea "x"
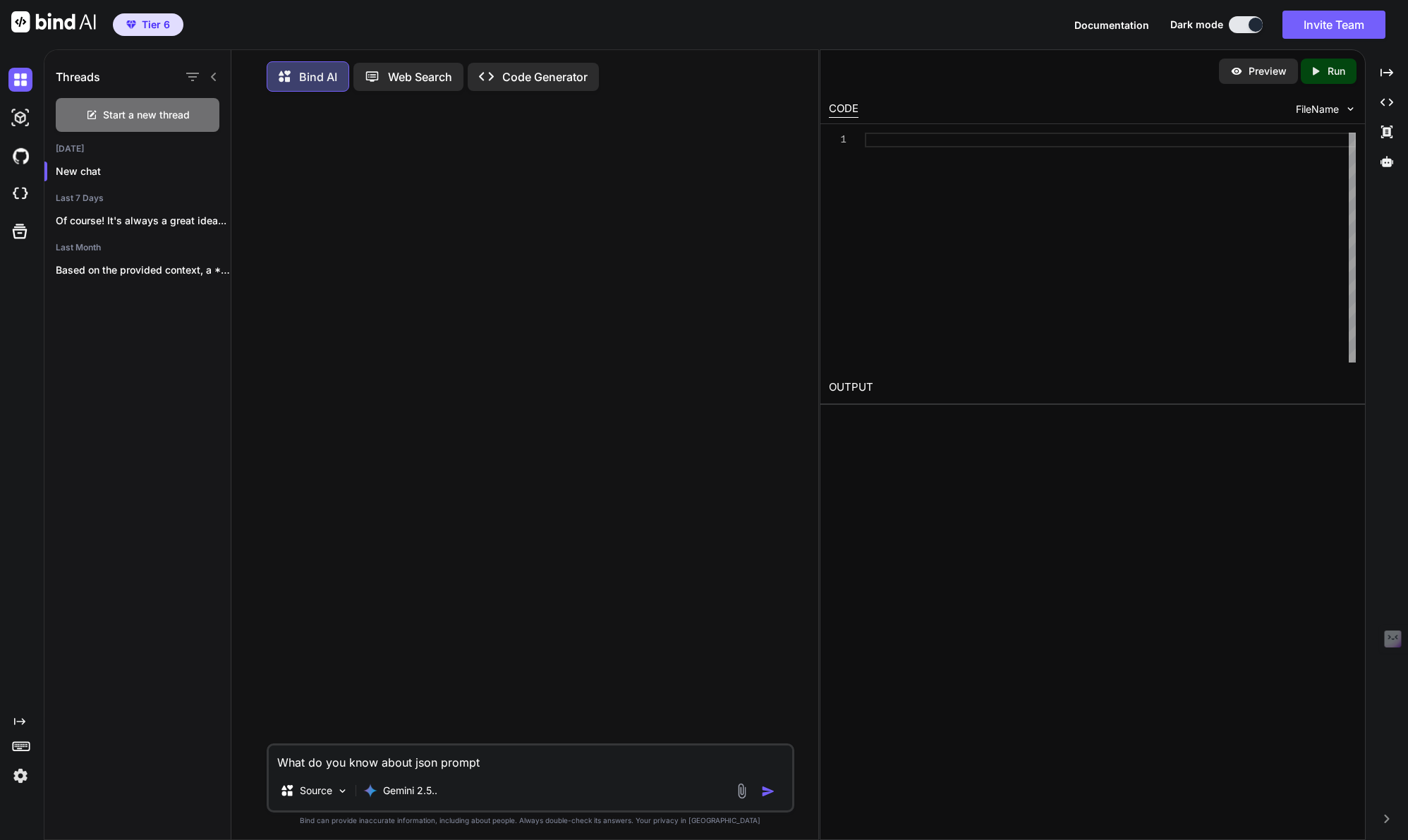
type textarea "What do you know about json prompti"
type textarea "x"
type textarea "What do you know about json promptin"
type textarea "x"
type textarea "What do you know about json prompting"
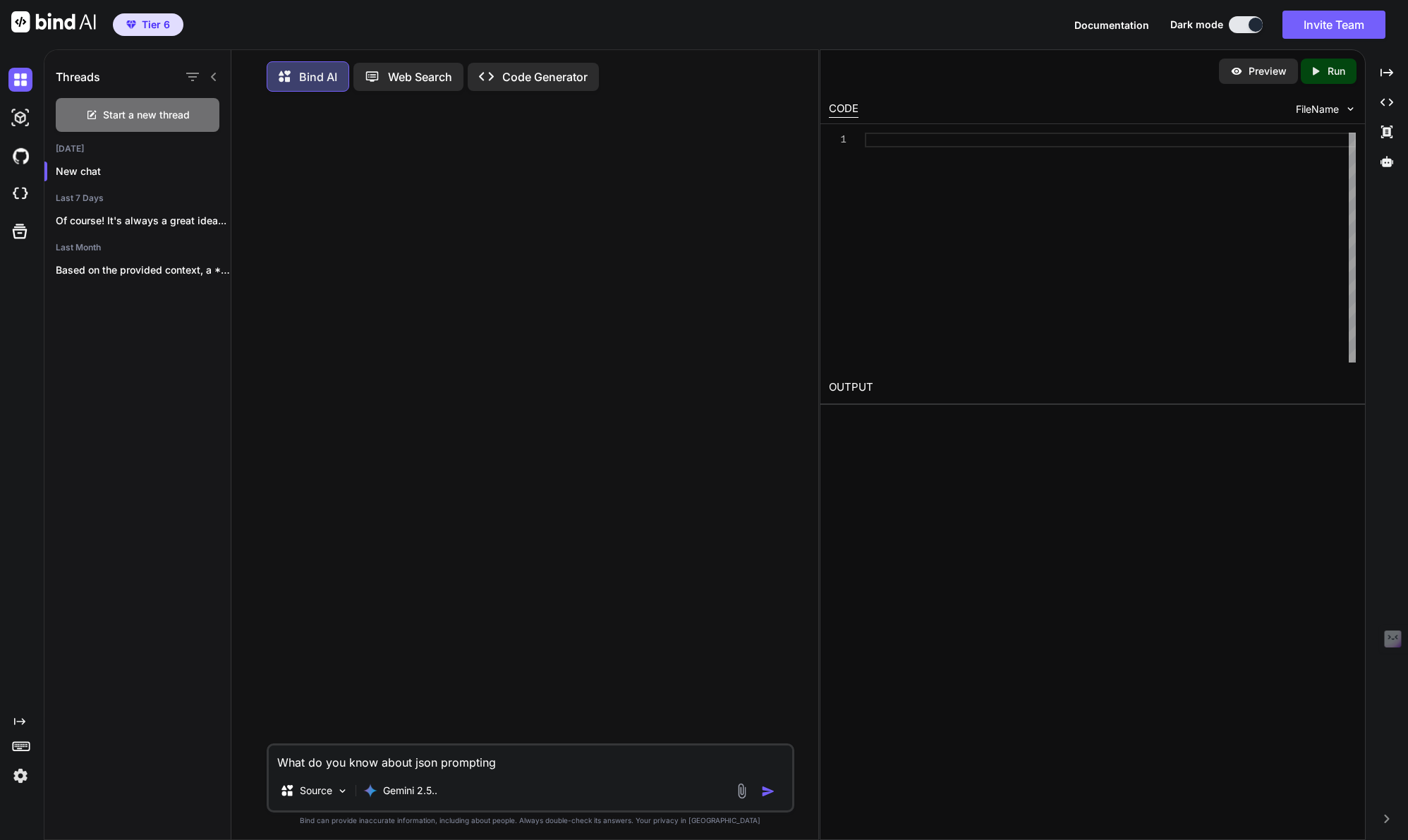
type textarea "x"
type textarea "What do you know about json prompting,"
type textarea "x"
type textarea "What do you know about json prompting,"
type textarea "x"
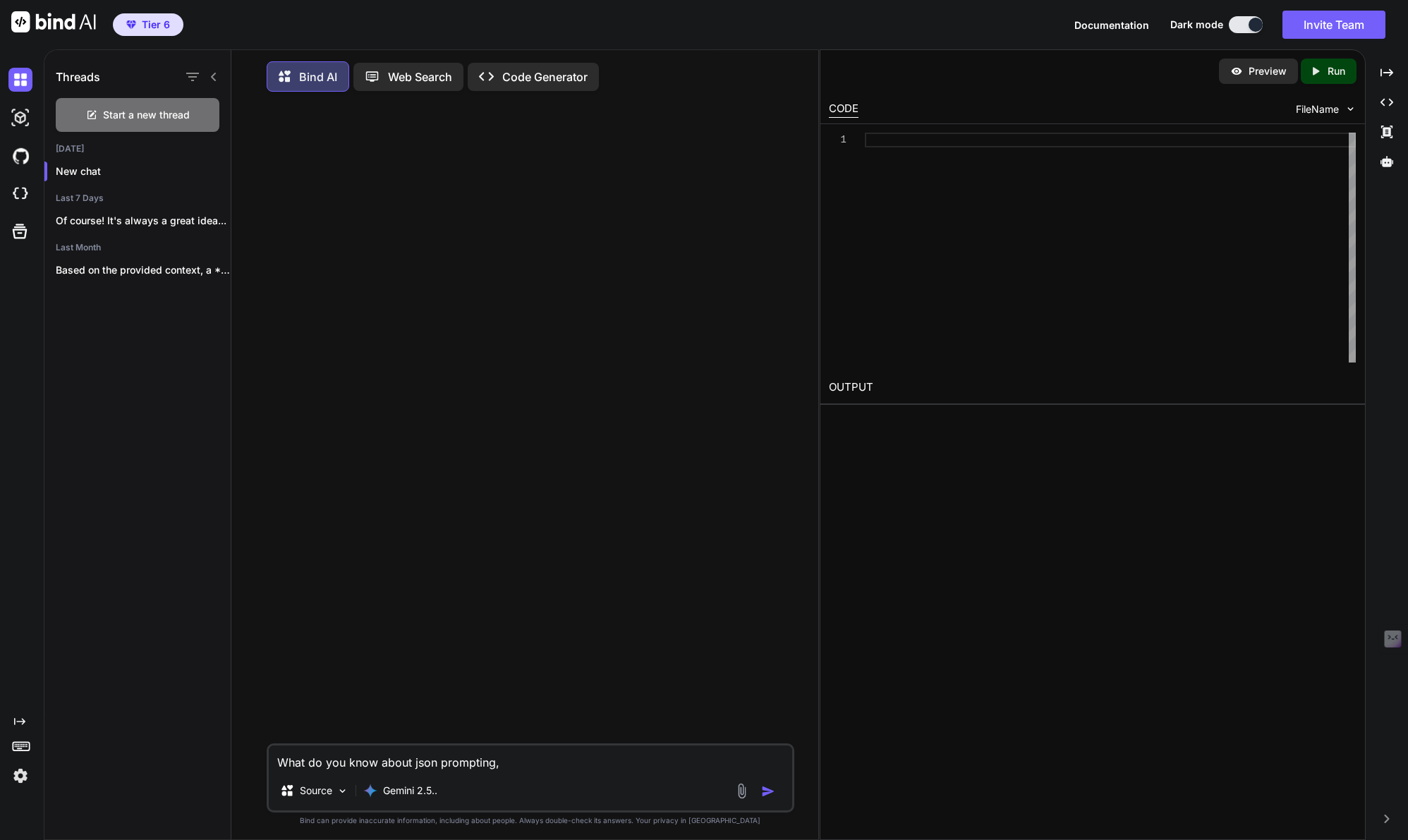
type textarea "What do you know about json prompting, w"
type textarea "x"
type textarea "What do you know about json prompting, wh"
type textarea "x"
type textarea "What do you know about json prompting, wha"
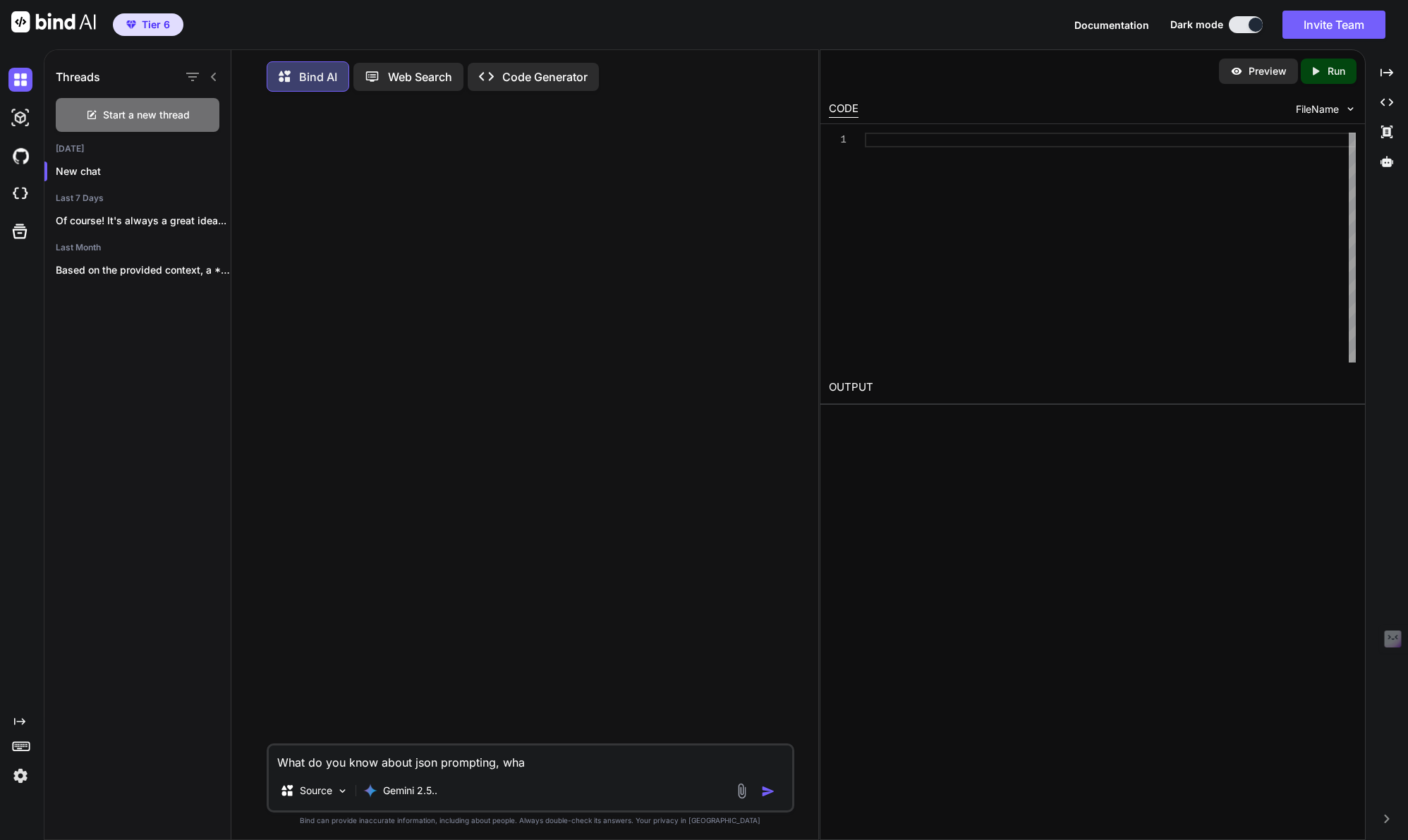
type textarea "x"
type textarea "What do you know about json prompting, what"
type textarea "x"
type textarea "What do you know about json prompting, what"
type textarea "x"
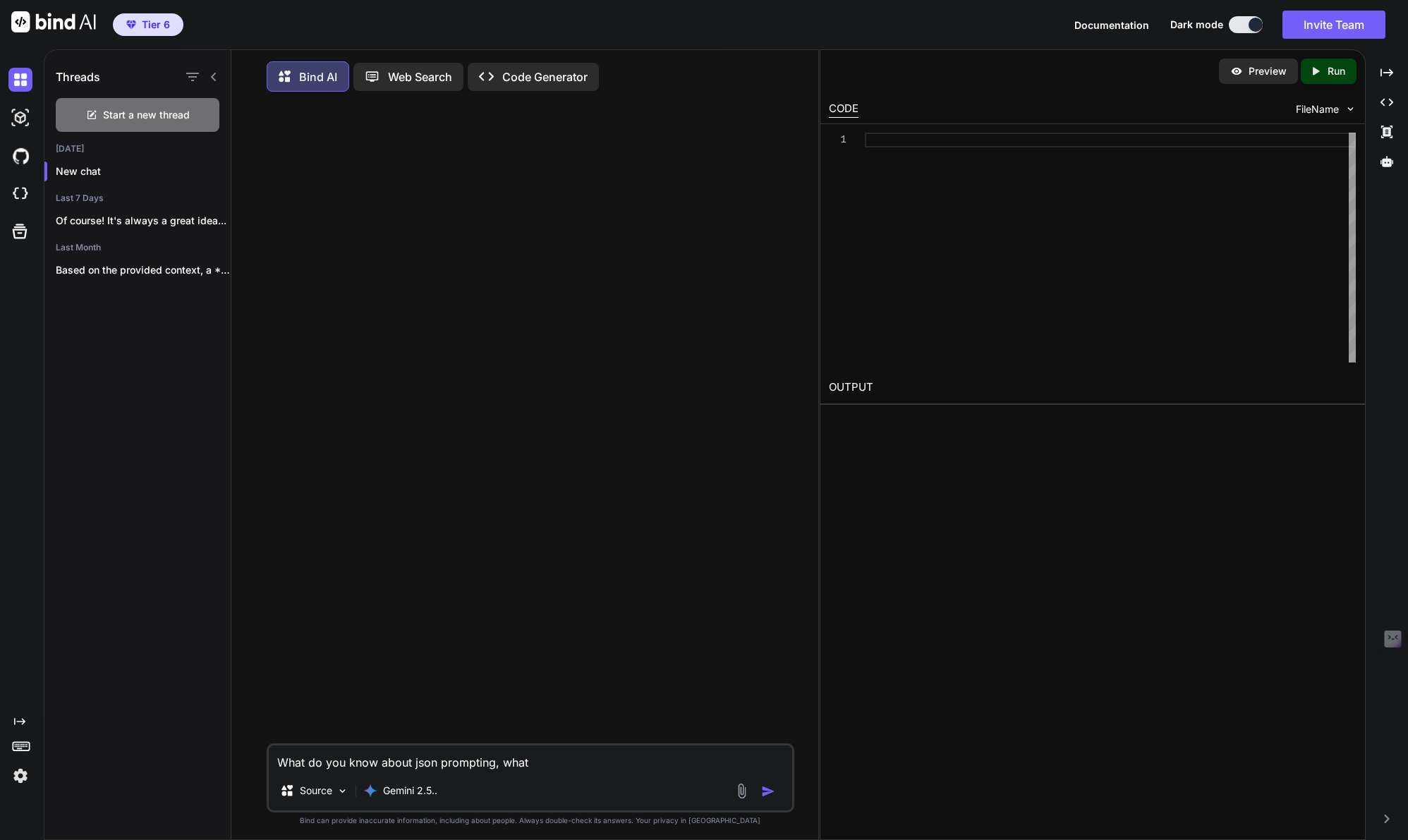
type textarea "What do you know about json prompting, what c"
type textarea "x"
type textarea "What do you know about json prompting, what ca"
type textarea "x"
type textarea "What do you know about json prompting, what can"
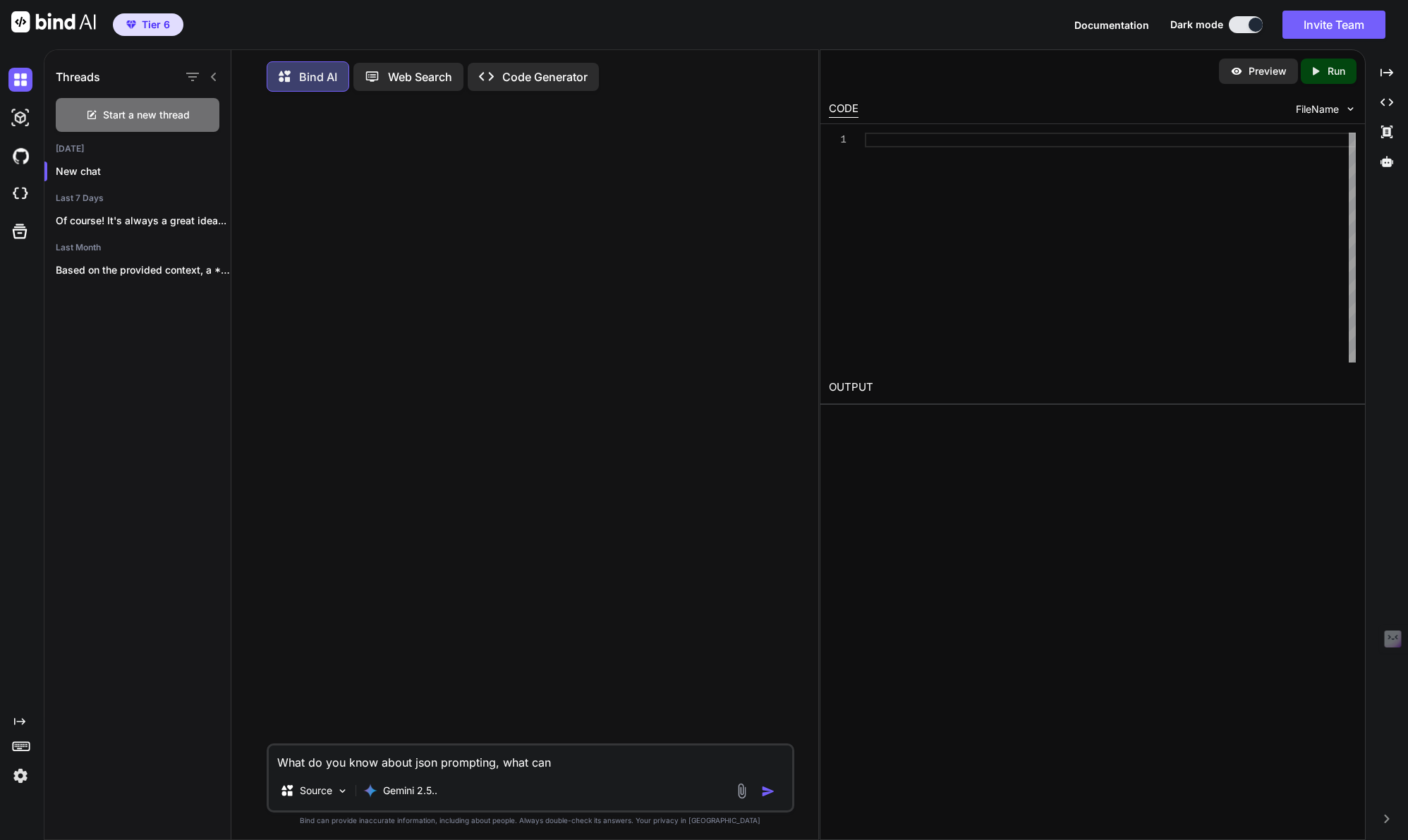
type textarea "x"
type textarea "What do you know about json prompting, what can"
type textarea "x"
type textarea "What do you know about json prompting, what can y"
type textarea "x"
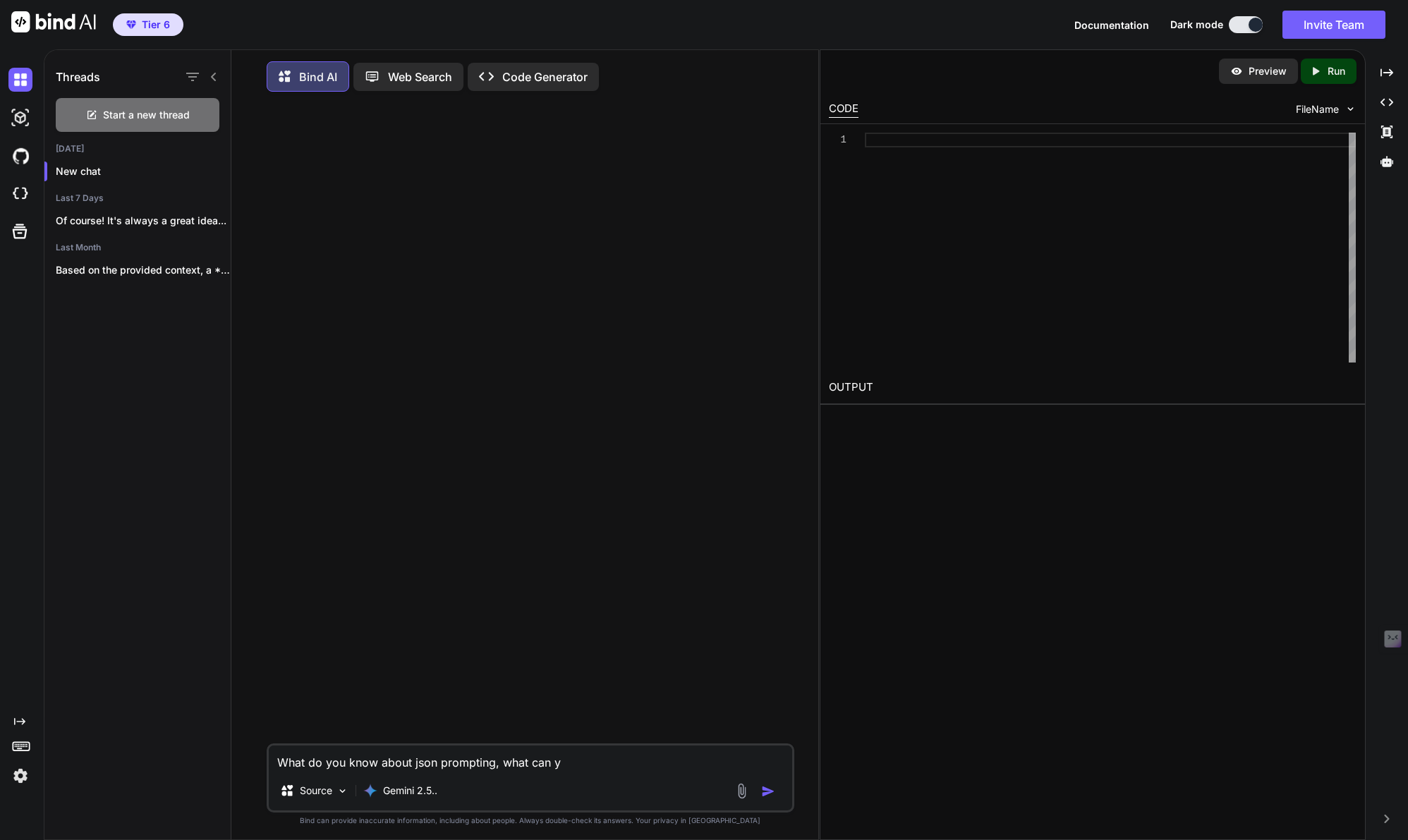
type textarea "What do you know about json prompting, what can yo"
type textarea "x"
type textarea "What do you know about json prompting, what can you"
type textarea "x"
type textarea "What do you know about json prompting, what can you t"
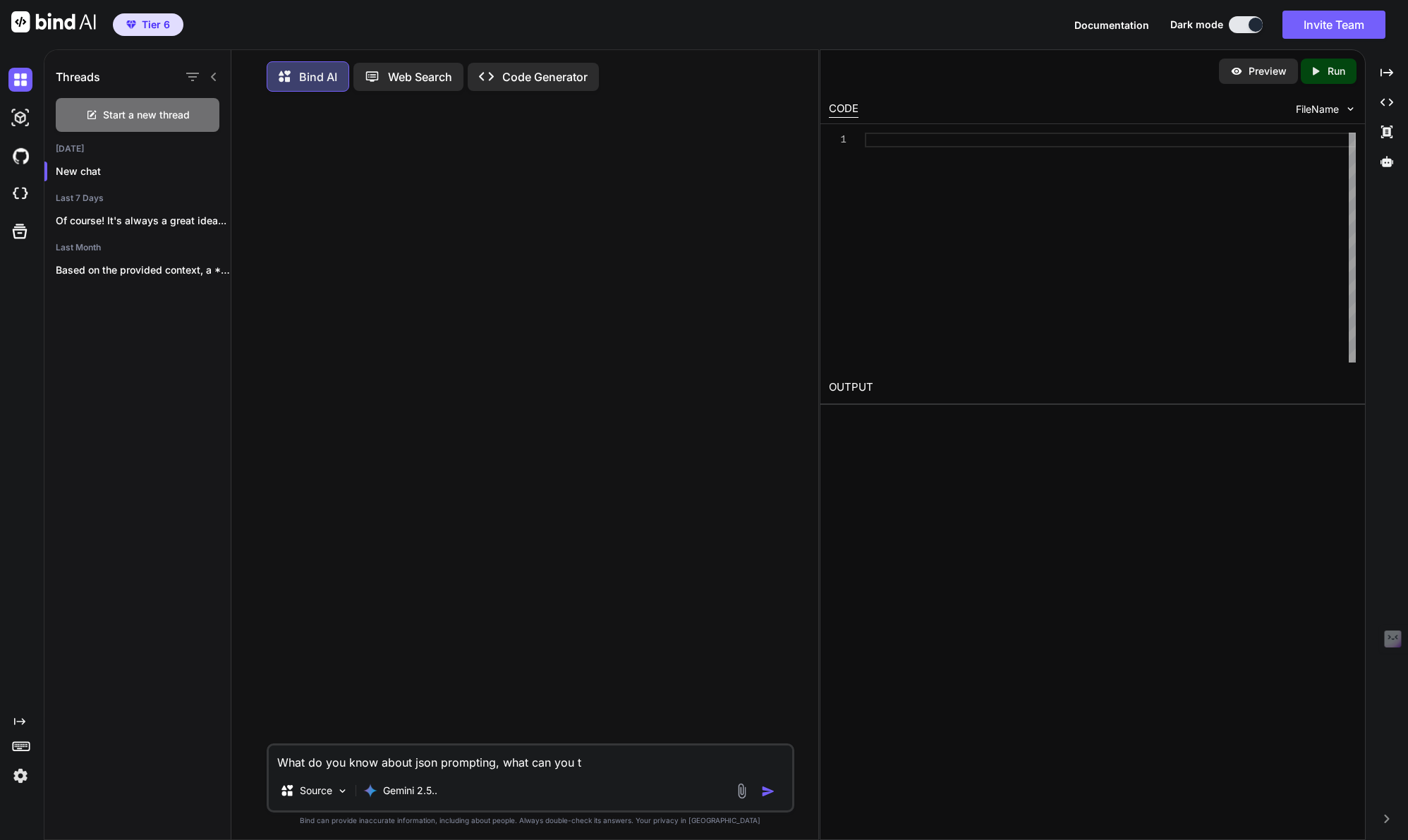
type textarea "x"
type textarea "What do you know about json prompting, what can you te"
type textarea "x"
type textarea "What do you know about json prompting, what can you tea"
type textarea "x"
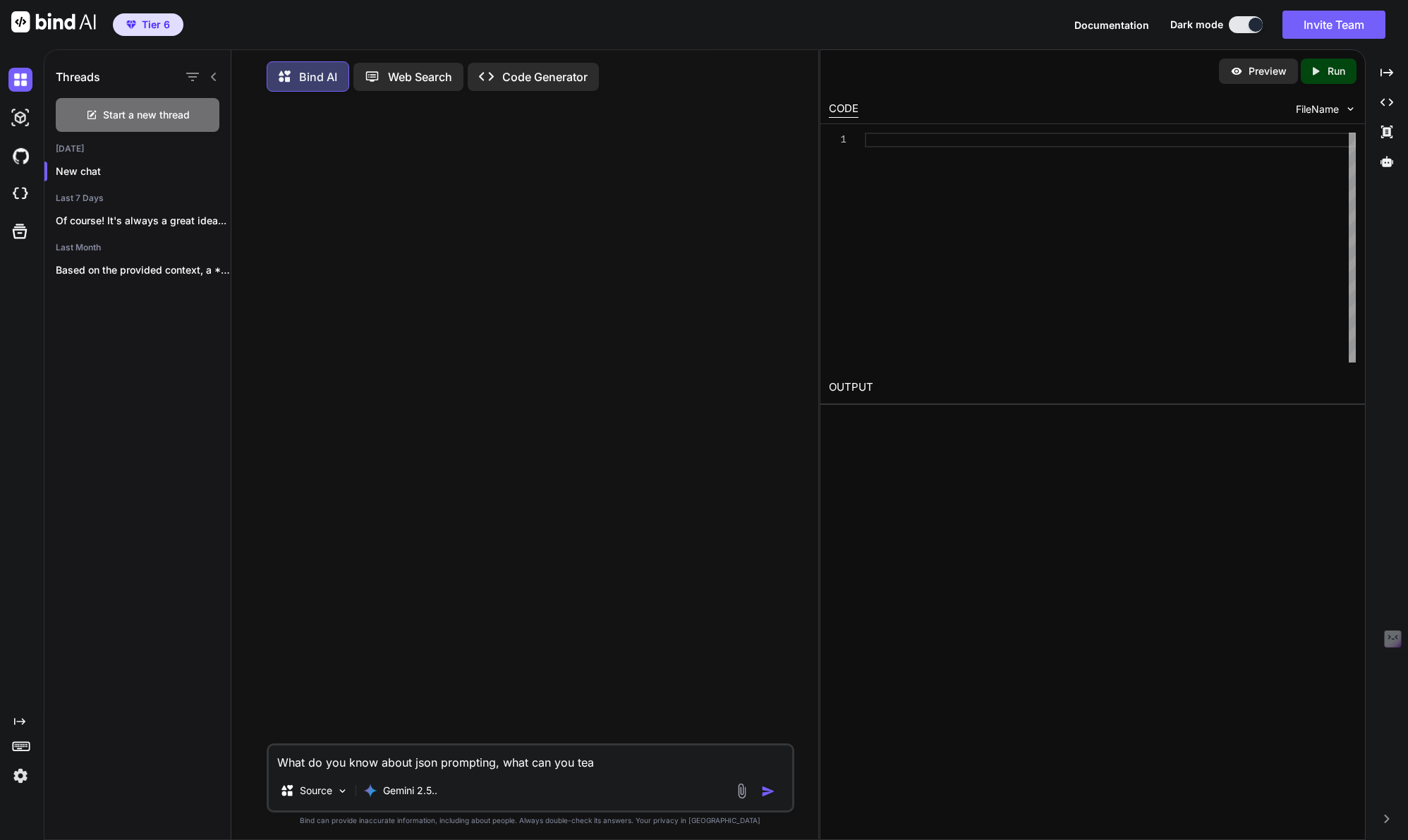
type textarea "What do you know about json prompting, what can you teac"
type textarea "x"
type textarea "What do you know about json prompting, what can you teach"
type textarea "x"
type textarea "What do you know about json prompting, what can you teach"
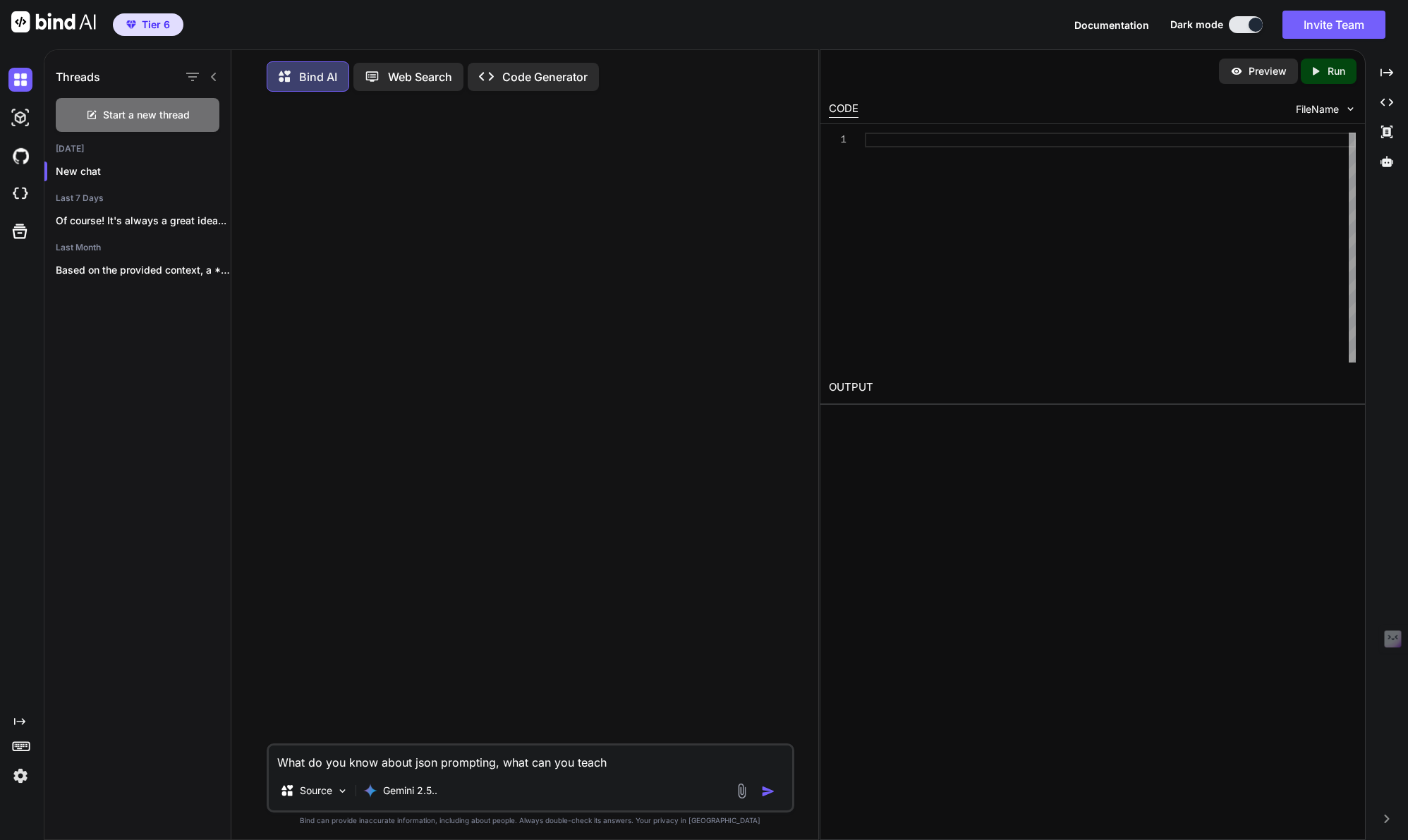
type textarea "x"
type textarea "What do you know about json prompting, what can you teach u"
type textarea "x"
type textarea "What do you know about json prompting, what can you teach us"
type textarea "x"
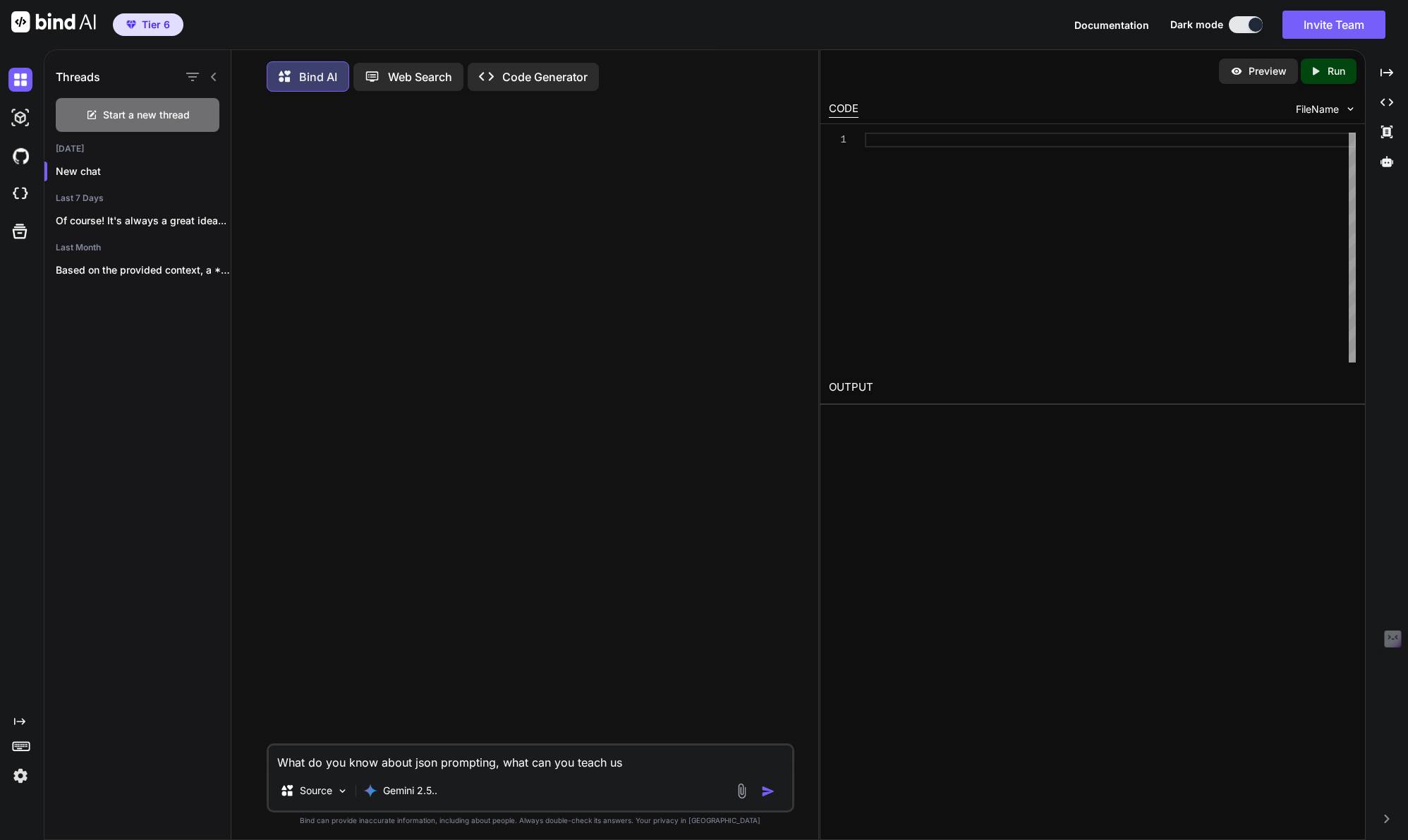
type textarea "What do you know about json prompting, what can you teach us"
type textarea "x"
type textarea "What do you know about json prompting, what can you teach us ab"
type textarea "x"
type textarea "What do you know about json prompting, what can you teach us abo"
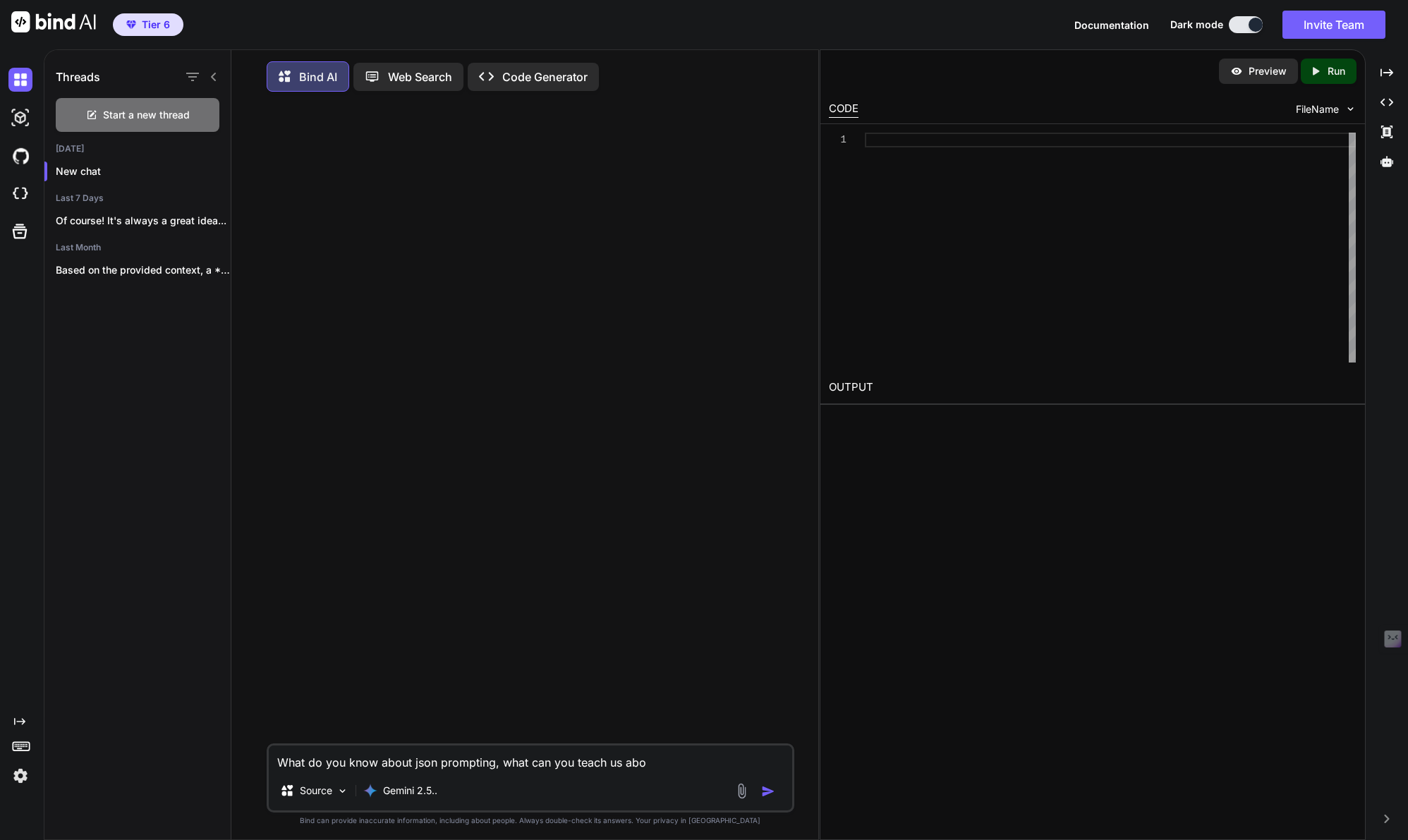
type textarea "x"
type textarea "What do you know about json prompting, what can you teach us abou"
type textarea "x"
type textarea "What do you know about json prompting, what can you teach us about"
type textarea "x"
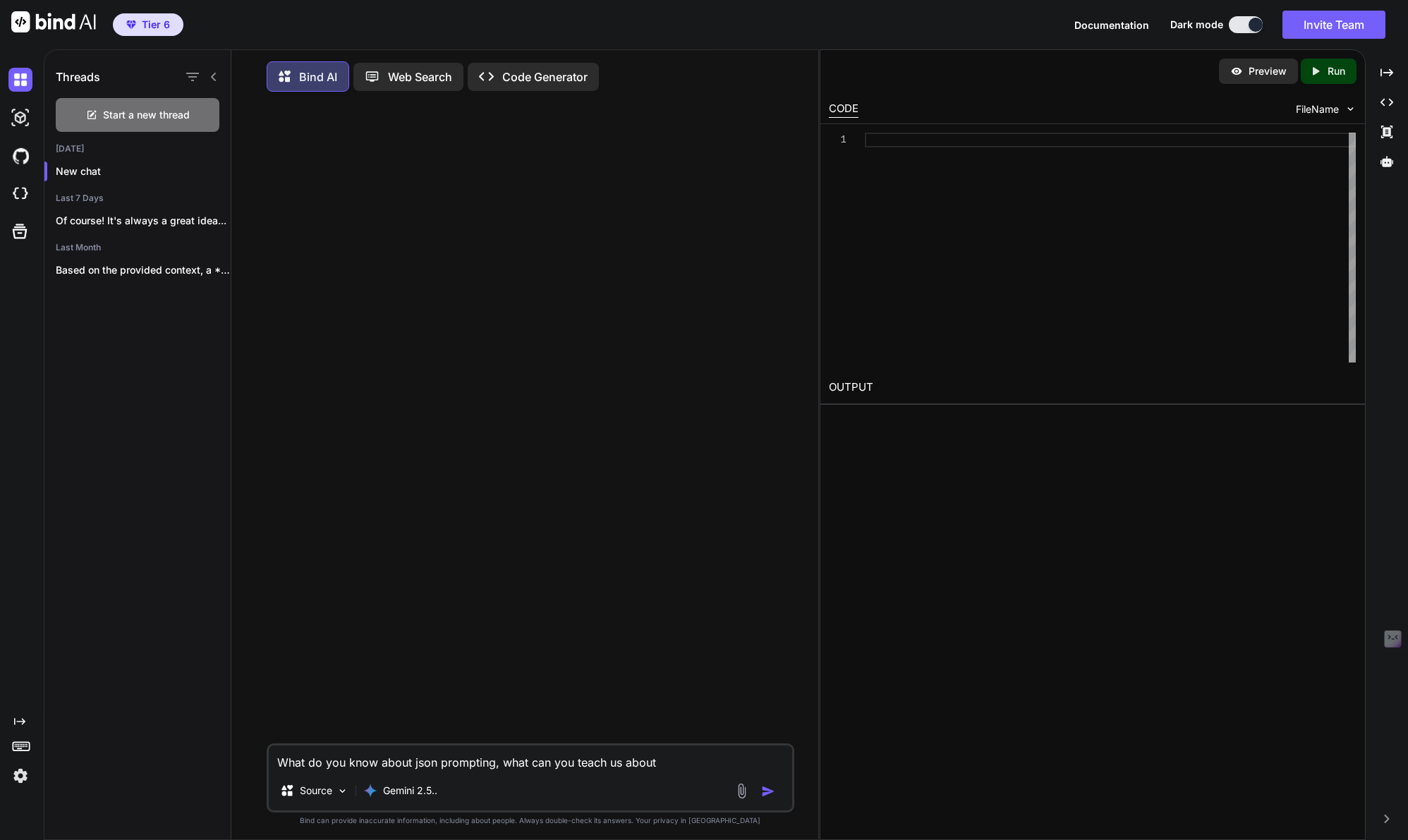
type textarea "What do you know about json prompting, what can you teach us about"
type textarea "x"
type textarea "What do you know about json prompting, what can you teach us about i"
type textarea "x"
type textarea "What do you know about json prompting, what can you teach us about it"
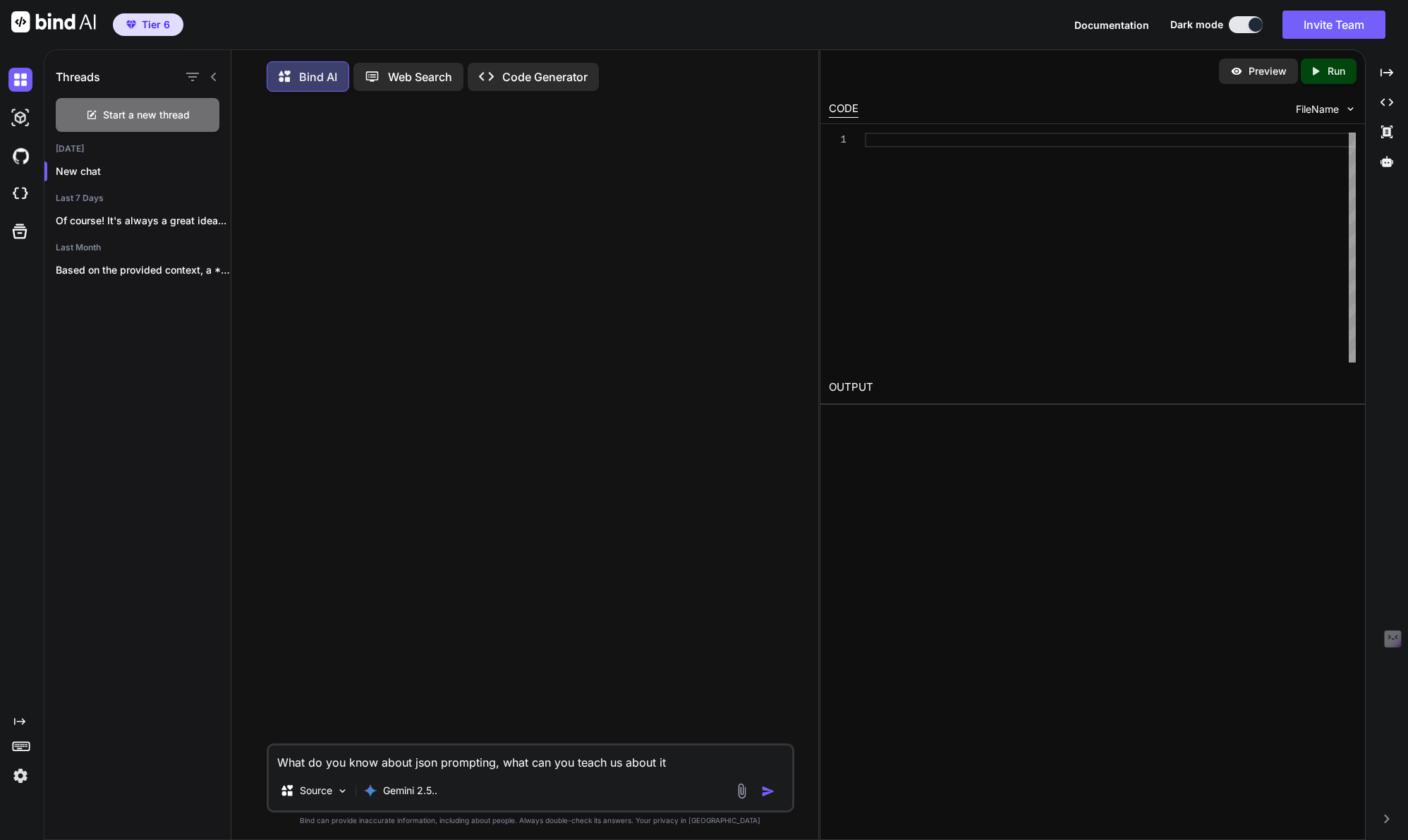
type textarea "x"
type textarea "What do you know about json prompting, what can you teach us about it'"
type textarea "x"
type textarea "What do you know about json prompting, what can you teach us about it's"
type textarea "x"
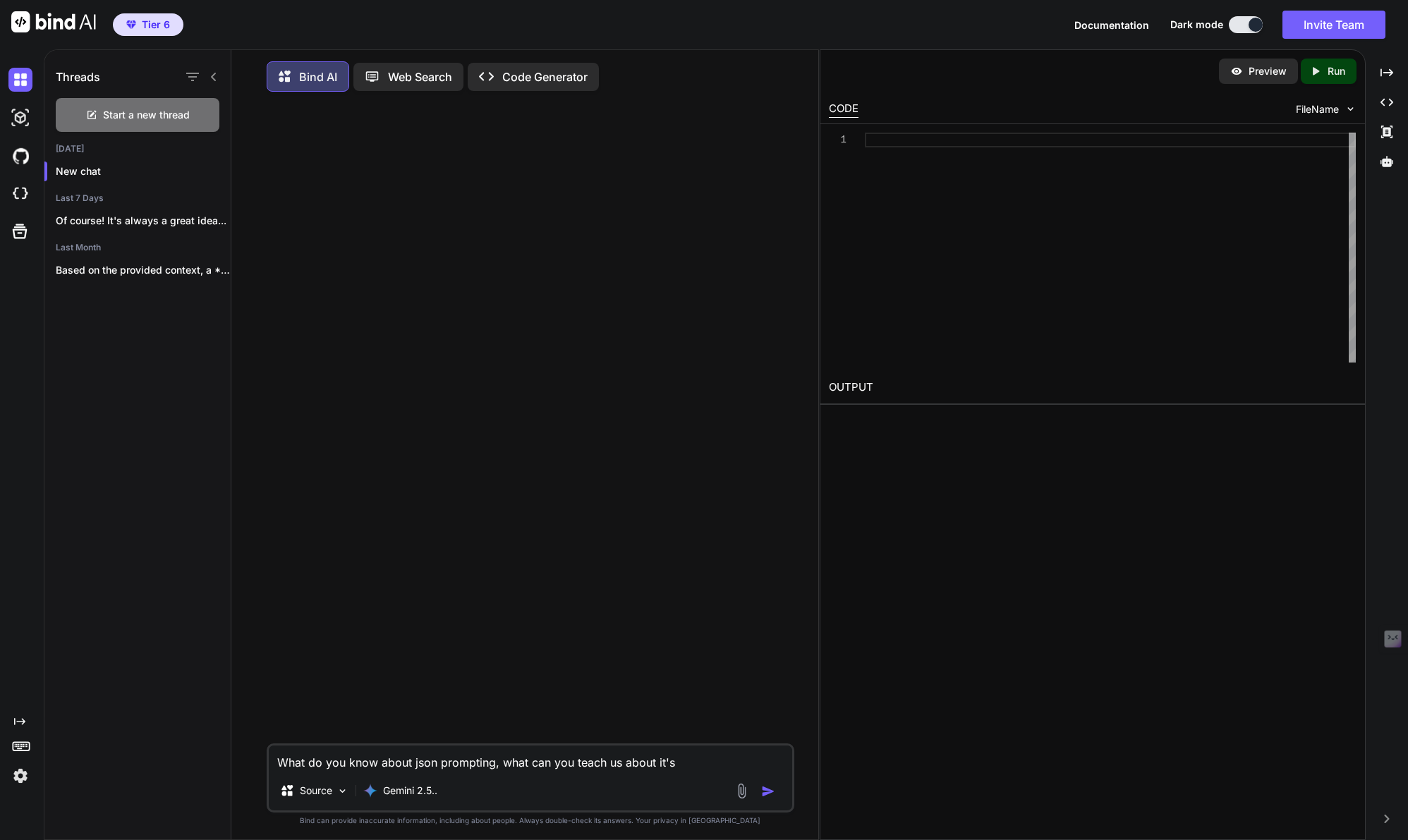
type textarea "What do you know about json prompting, what can you teach us about it's"
type textarea "x"
type textarea "What do you know about json prompting, what can you teach us about it's u"
type textarea "x"
type textarea "What do you know about json prompting, what can you teach us about it's us"
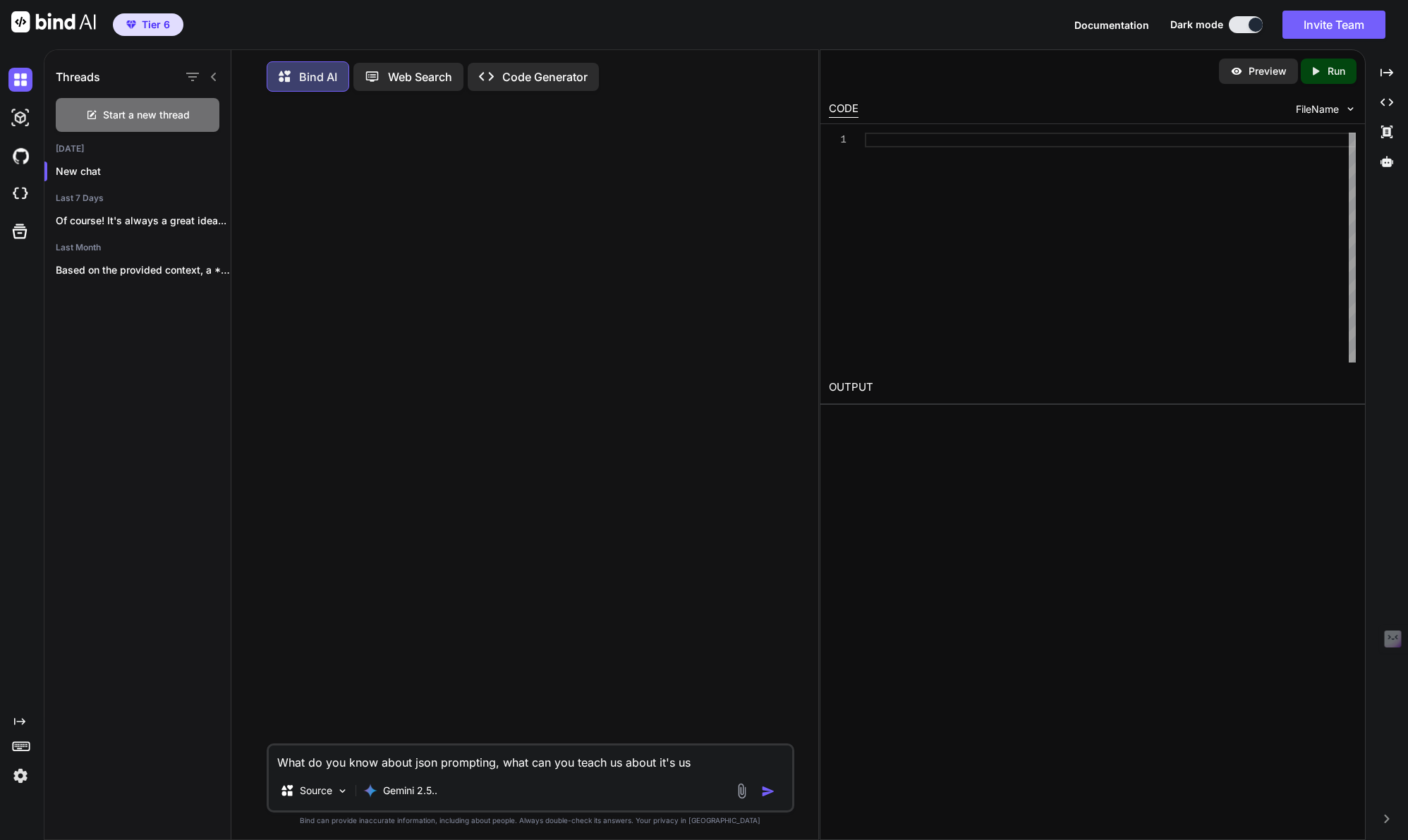
type textarea "x"
type textarea "What do you know about json prompting, what can you teach us about it's use"
type textarea "x"
type textarea "What do you know about json prompting, what can you teach us about it's usef"
type textarea "x"
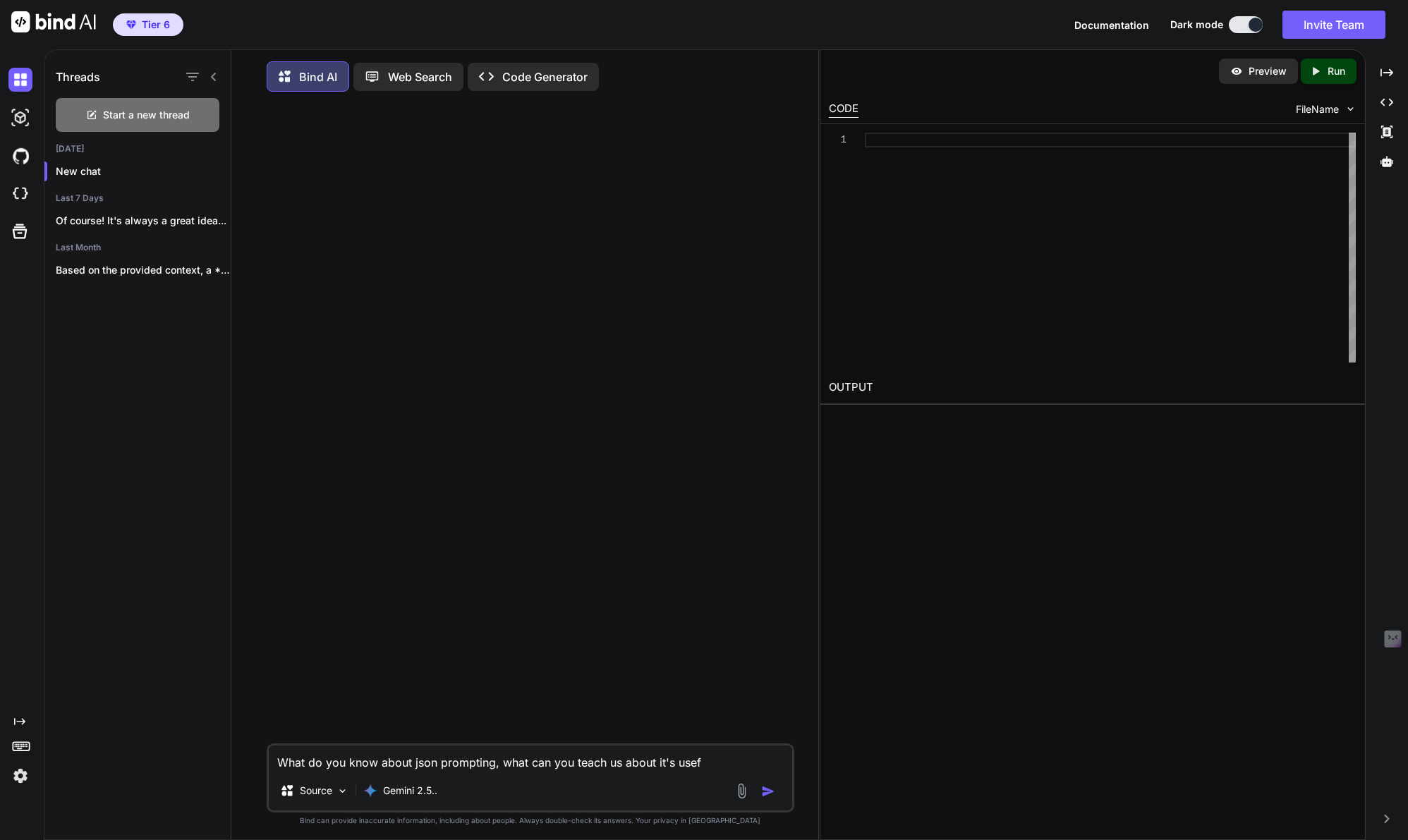
type textarea "What do you know about json prompting, what can you teach us about it's usefu"
type textarea "x"
type textarea "What do you know about json prompting, what can you teach us about it's useful"
type textarea "x"
type textarea "What do you know about json prompting, what can you teach us about it's usefule"
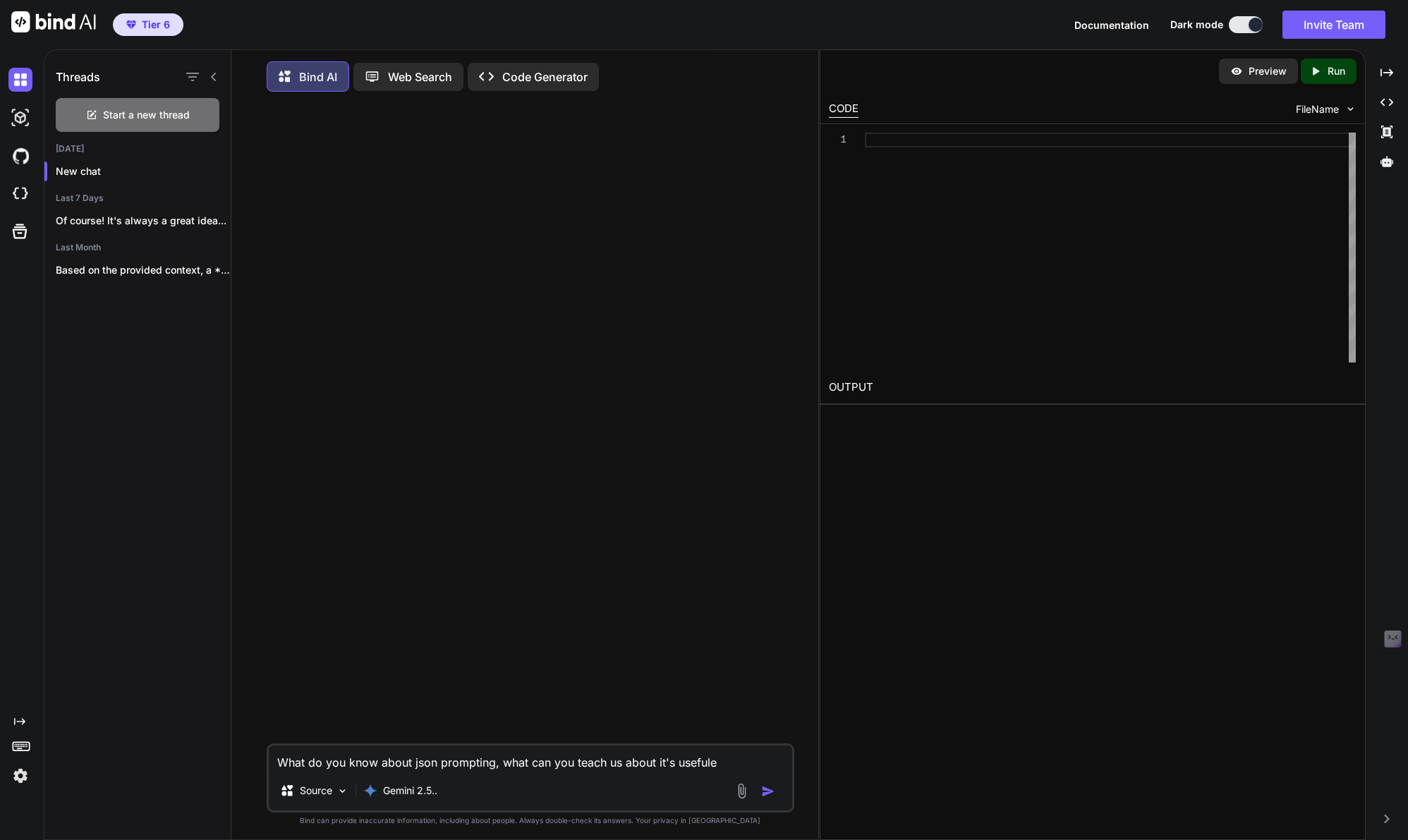
type textarea "x"
type textarea "What do you know about json prompting, what can you teach us about it's useful"
type textarea "x"
type textarea "What do you know about json prompting, what can you teach us about it's usefuln"
type textarea "x"
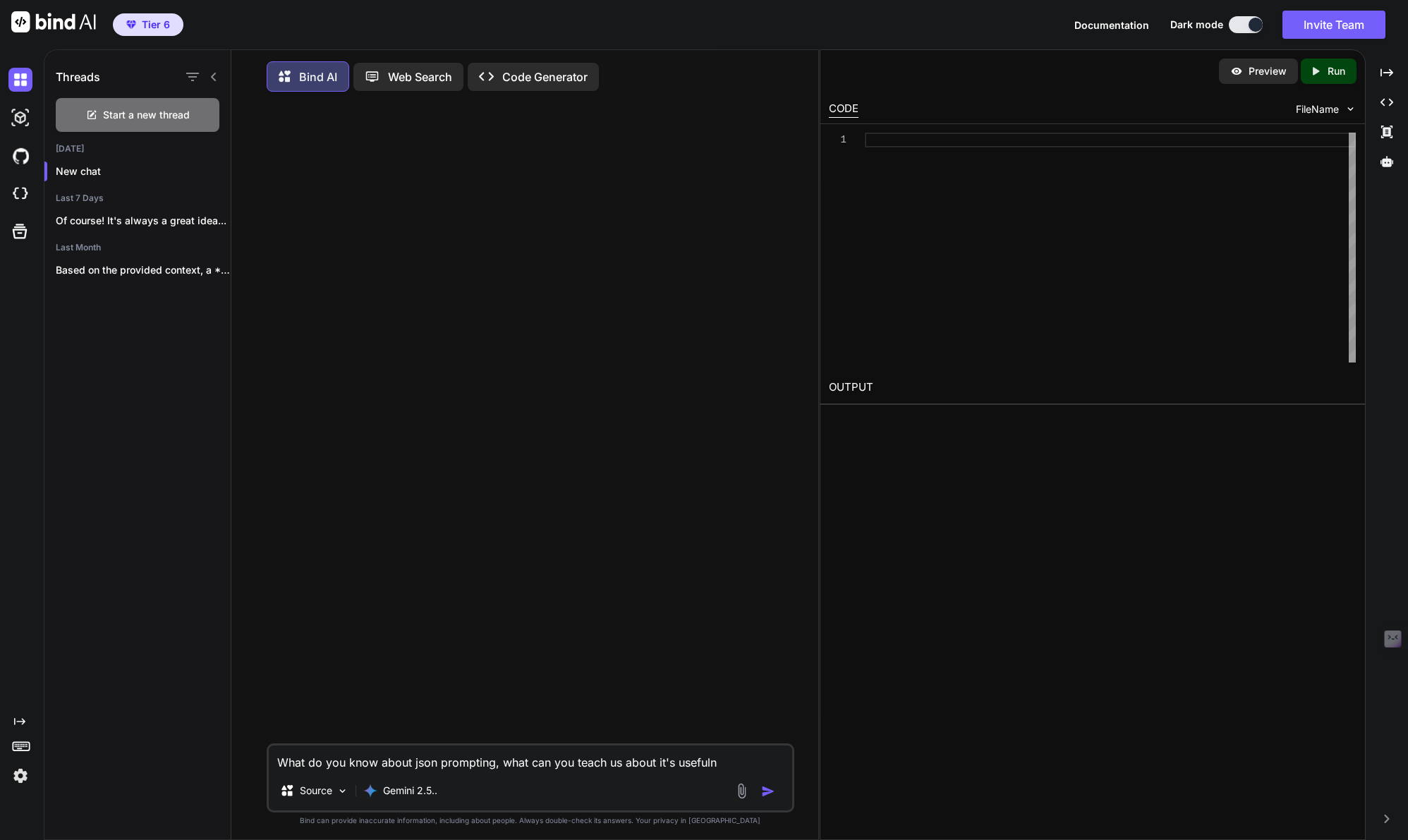
type textarea "What do you know about json prompting, what can you teach us about it's usefulne"
type textarea "x"
type textarea "What do you know about json prompting, what can you teach us about it's usefuln…"
type textarea "x"
type textarea "What do you know about json prompting, what can you teach us about it's usefuln…"
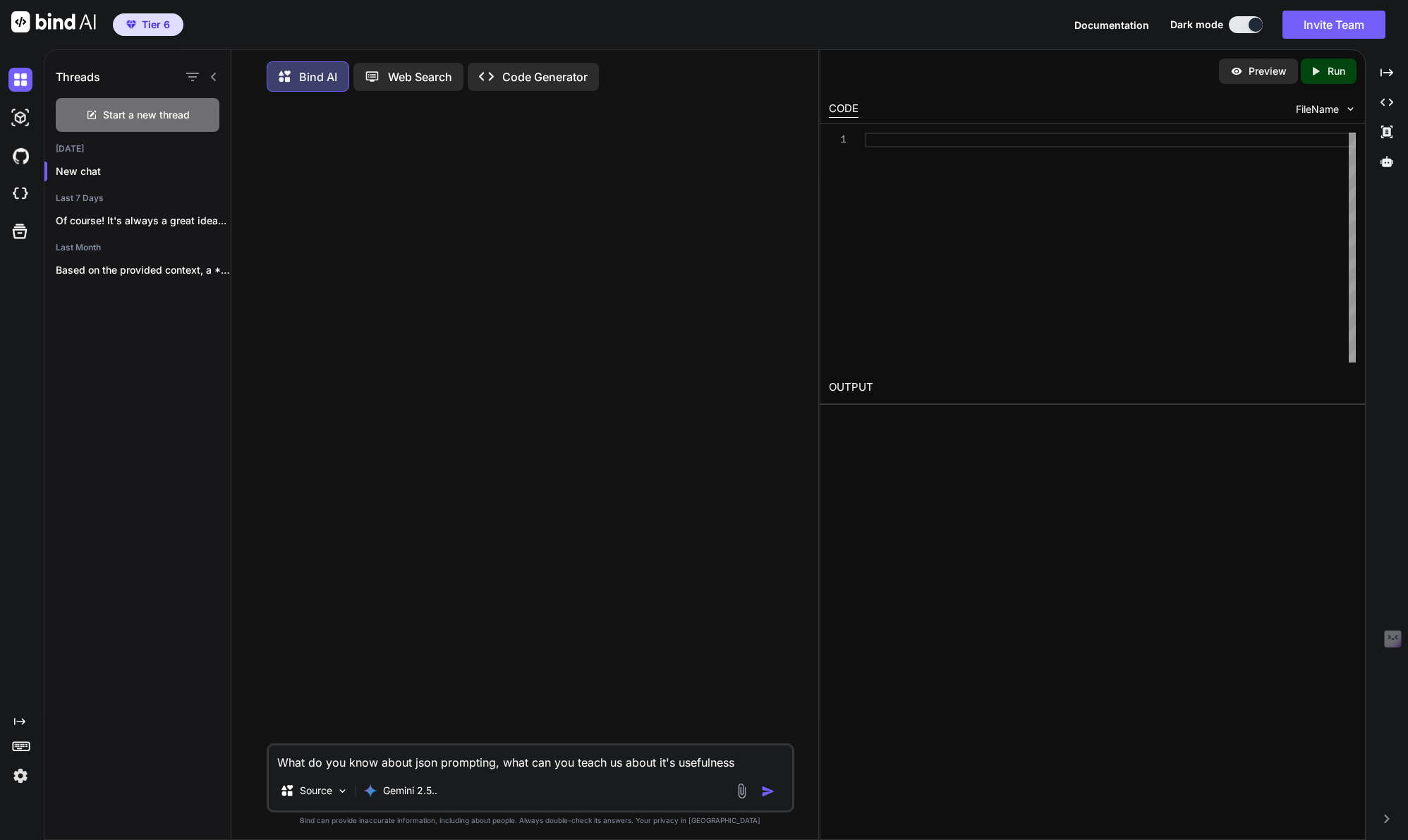
type textarea "x"
type textarea "What do you know about json prompting, what can you teach us about it's usefuln…"
type textarea "x"
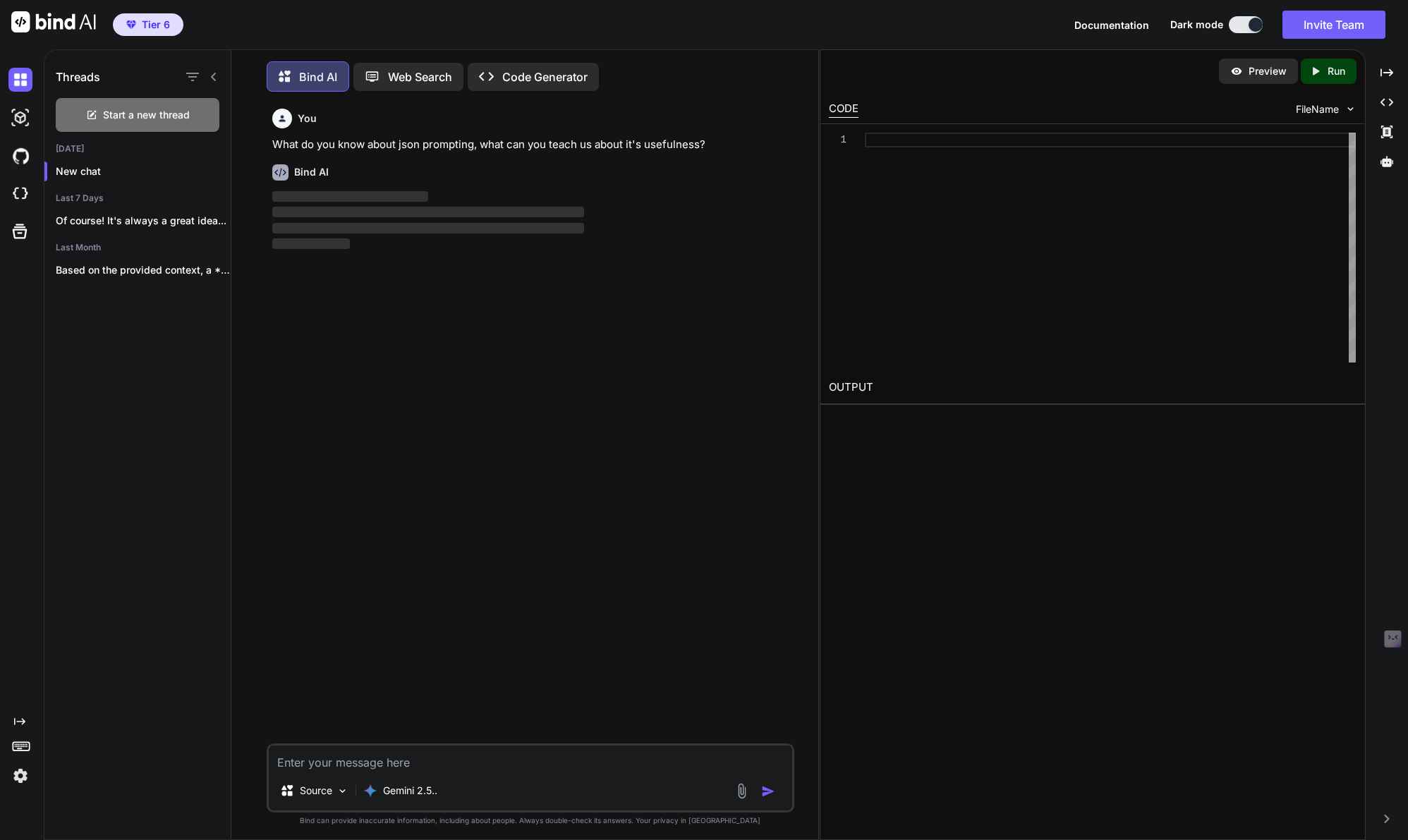
scroll to position [7, 0]
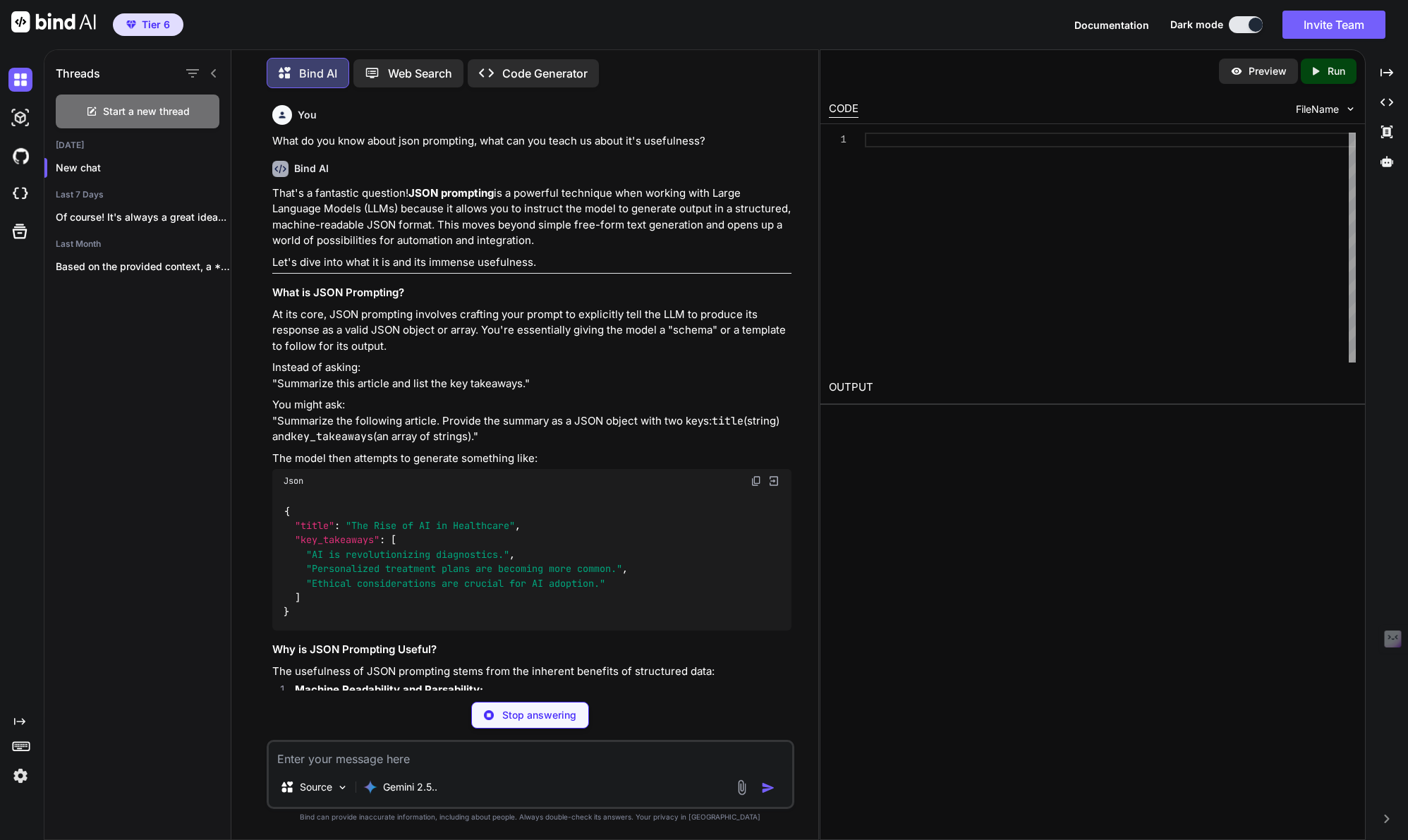
type textarea "x"
type textarea "{ "title": "The Rise of AI in Healthcare", "key_takeaways": [ "AI is revolution…"
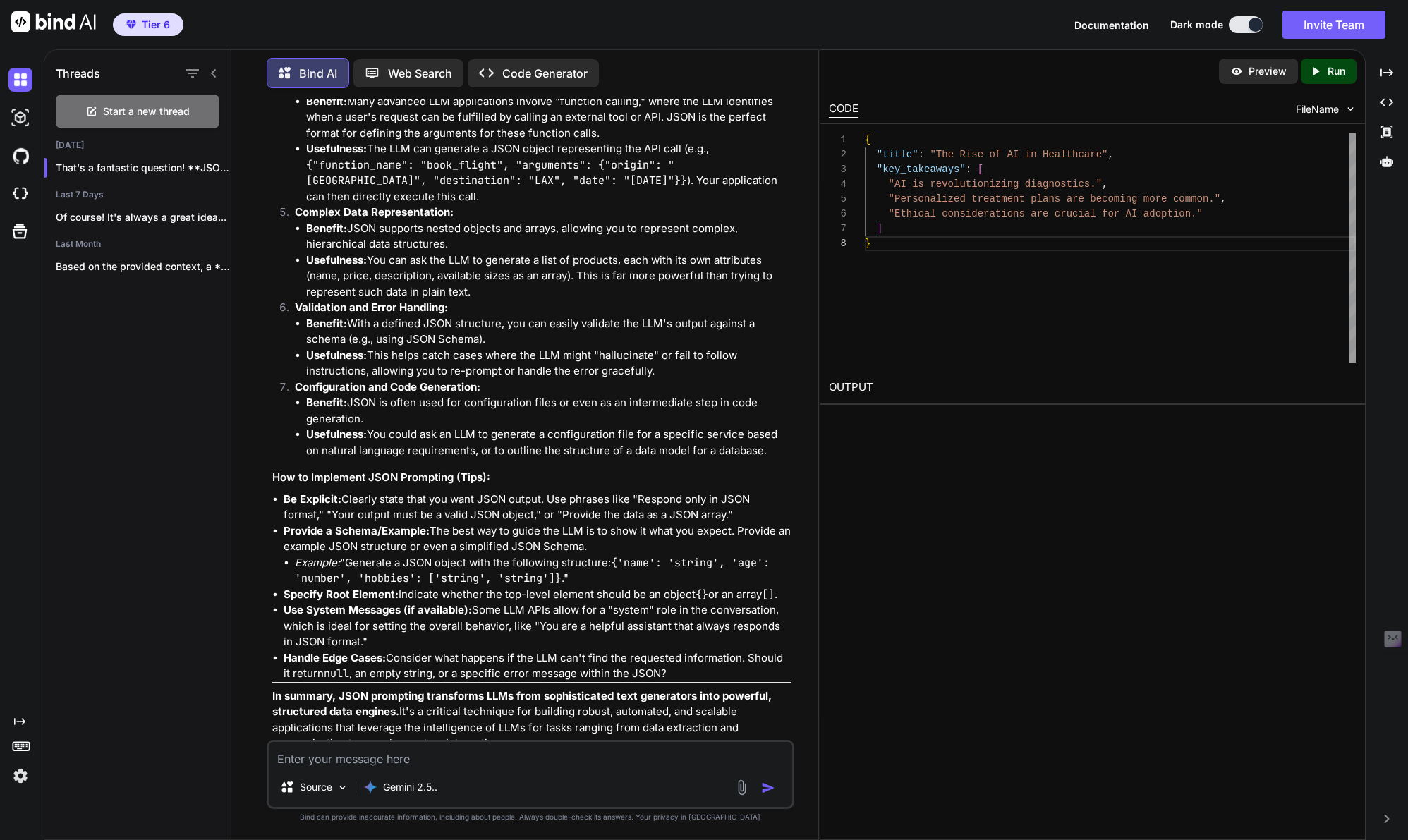
scroll to position [923, 0]
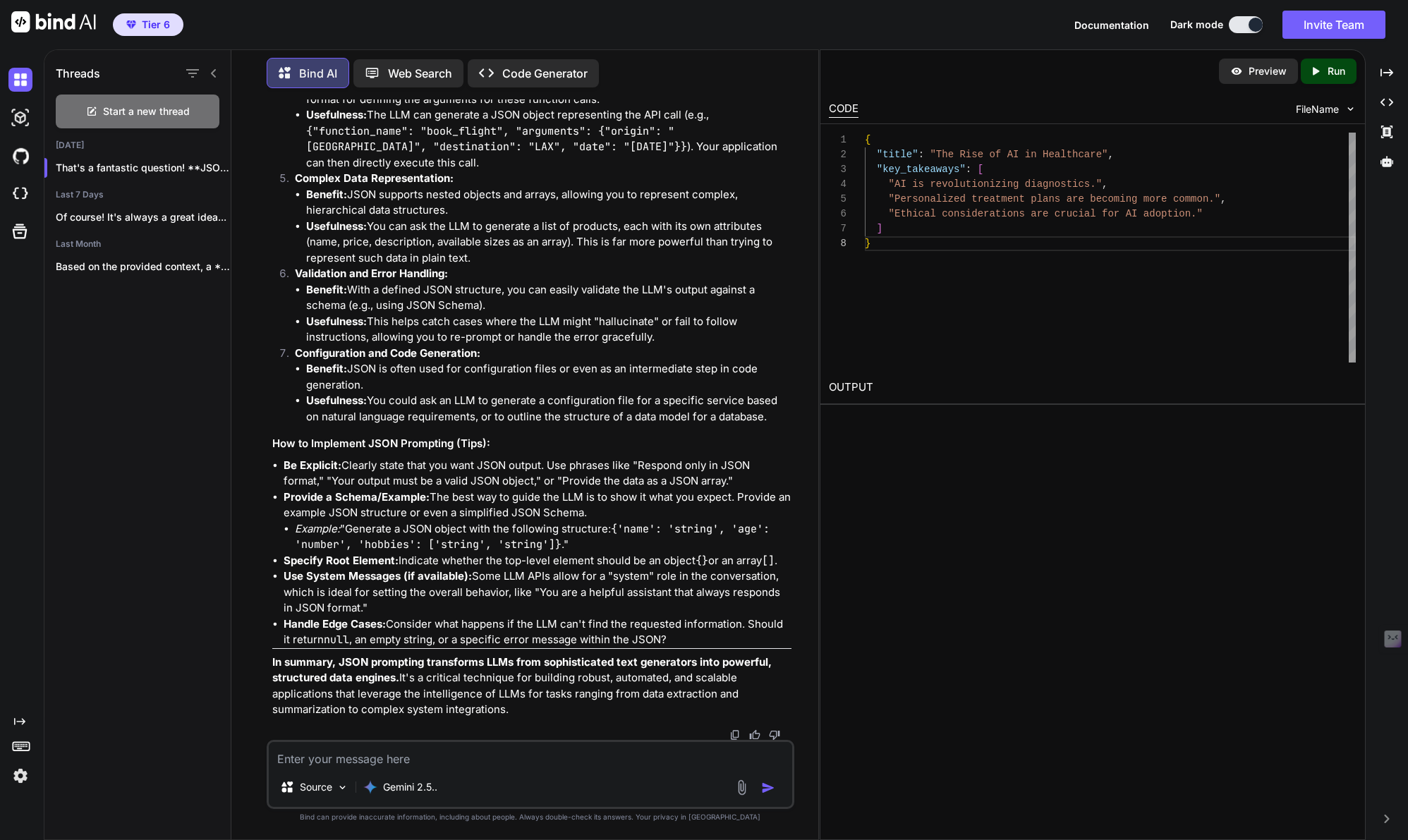
type textarea "x"
type textarea "O"
type textarea "x"
type textarea "Ok"
type textarea "x"
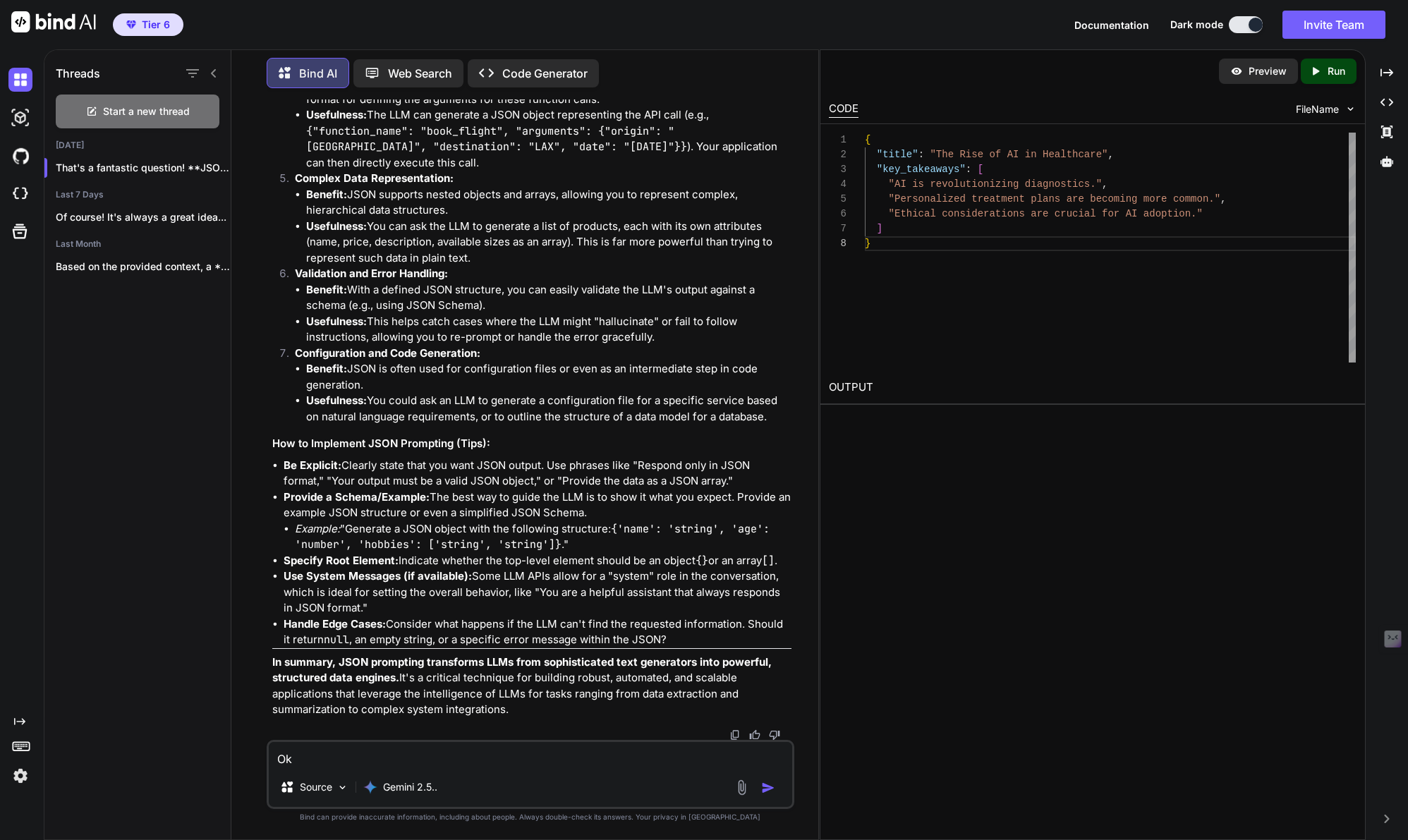
type textarea "Ok"
type textarea "x"
type textarea "Ok t"
type textarea "x"
type textarea "Ok th"
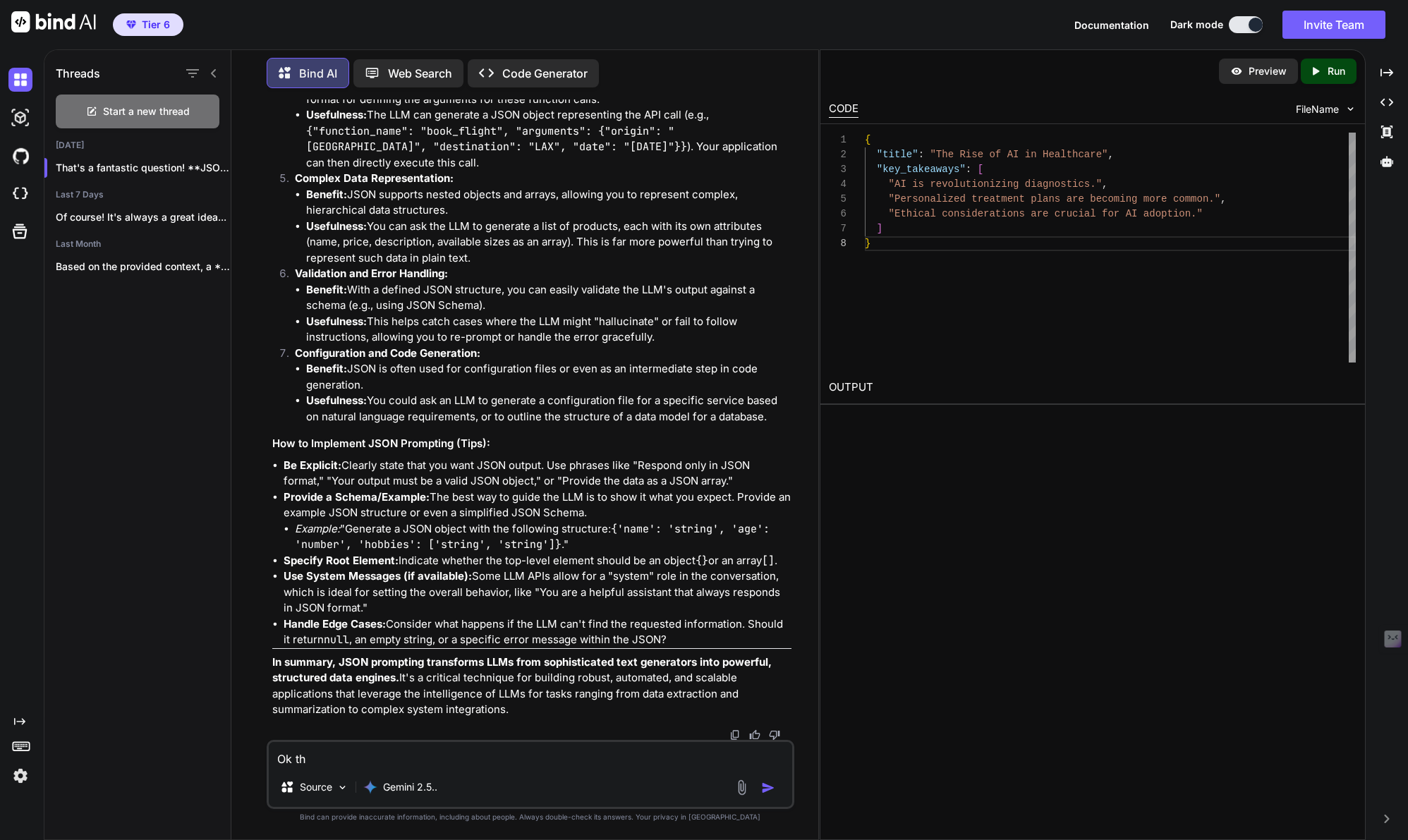
type textarea "x"
type textarea "Ok this"
type textarea "x"
type textarea "Ok this"
type textarea "x"
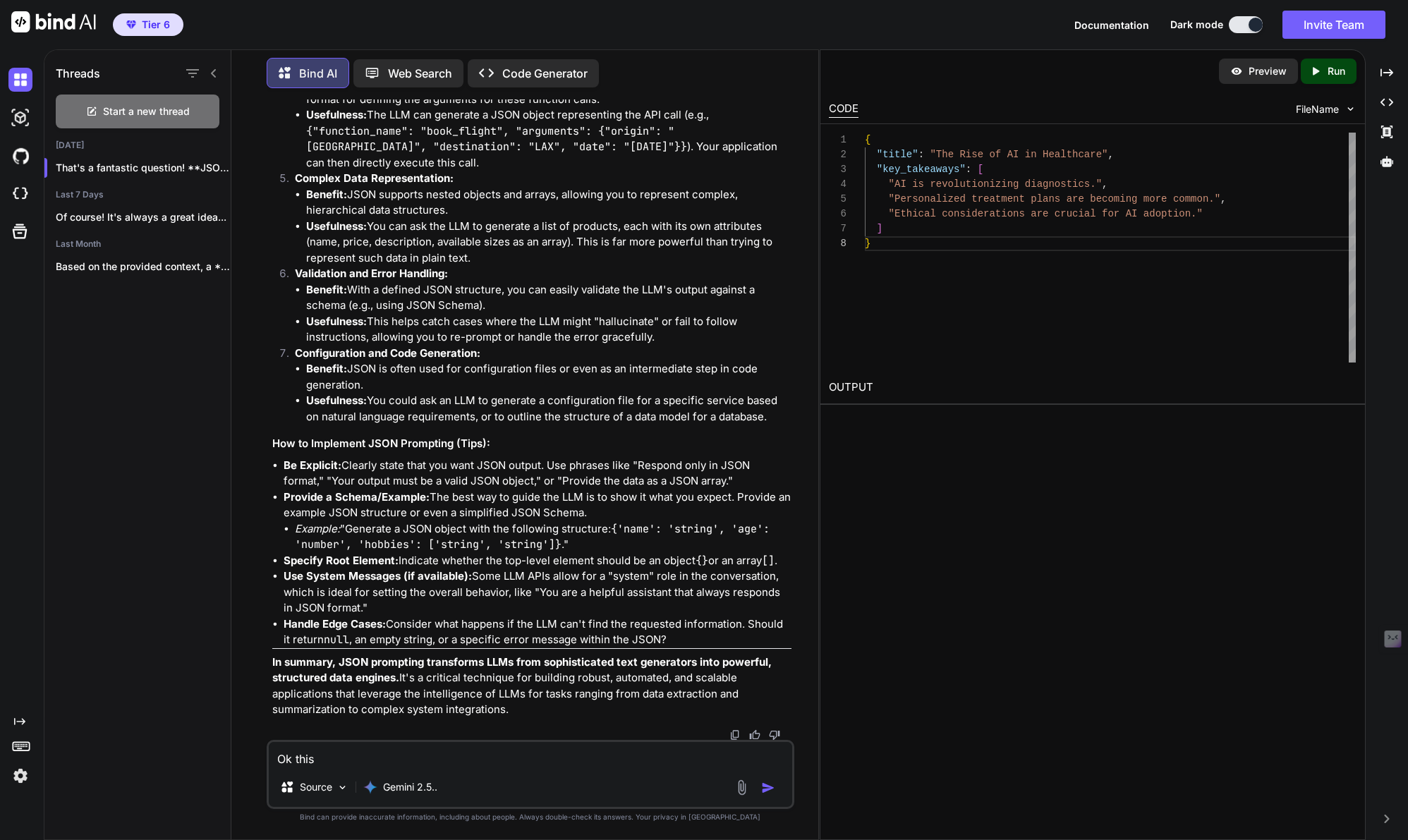
type textarea "Ok this i"
type textarea "x"
type textarea "Ok this is"
type textarea "x"
type textarea "Ok this is"
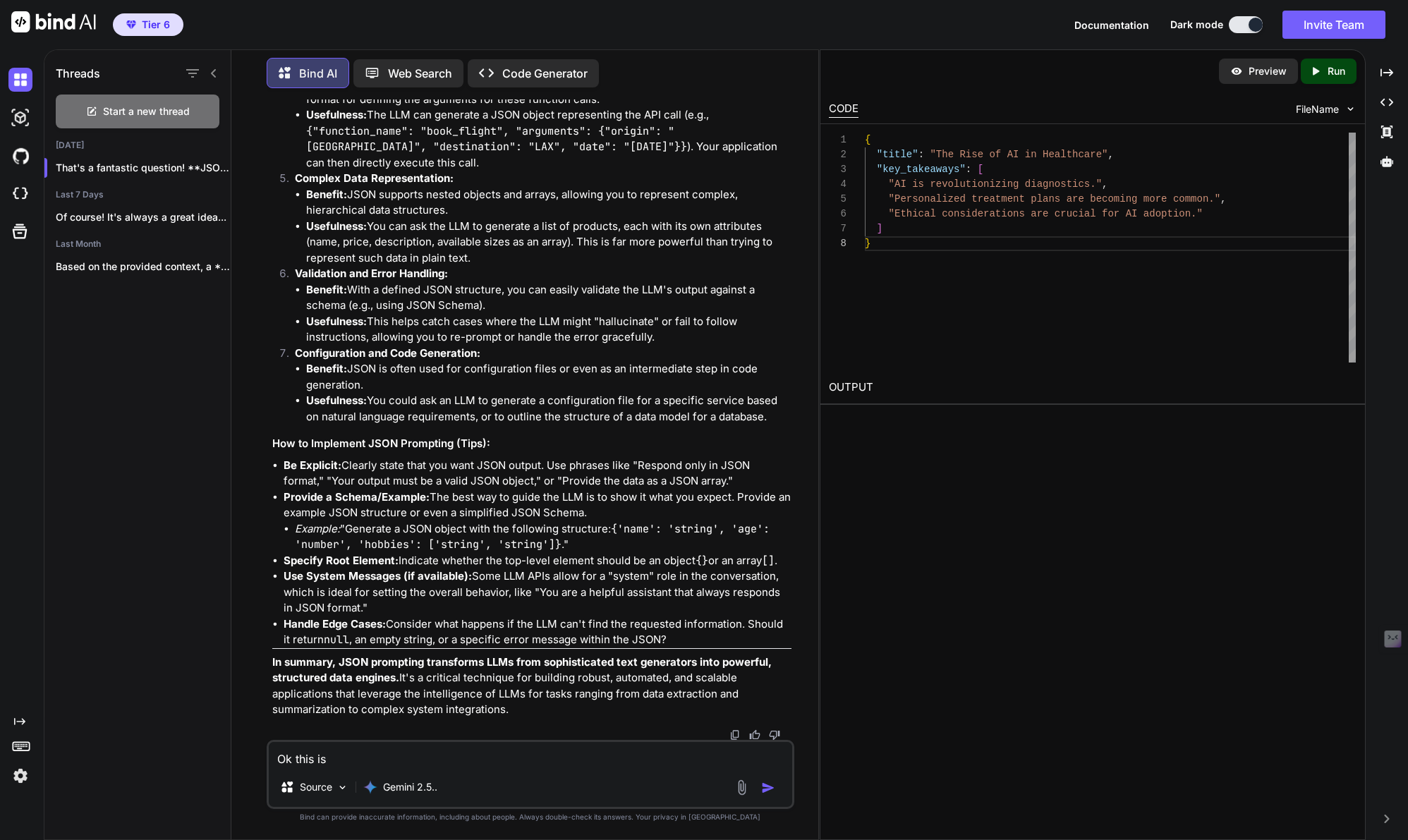
type textarea "x"
type textarea "Ok this is g"
type textarea "x"
type textarea "Ok this is gr"
type textarea "x"
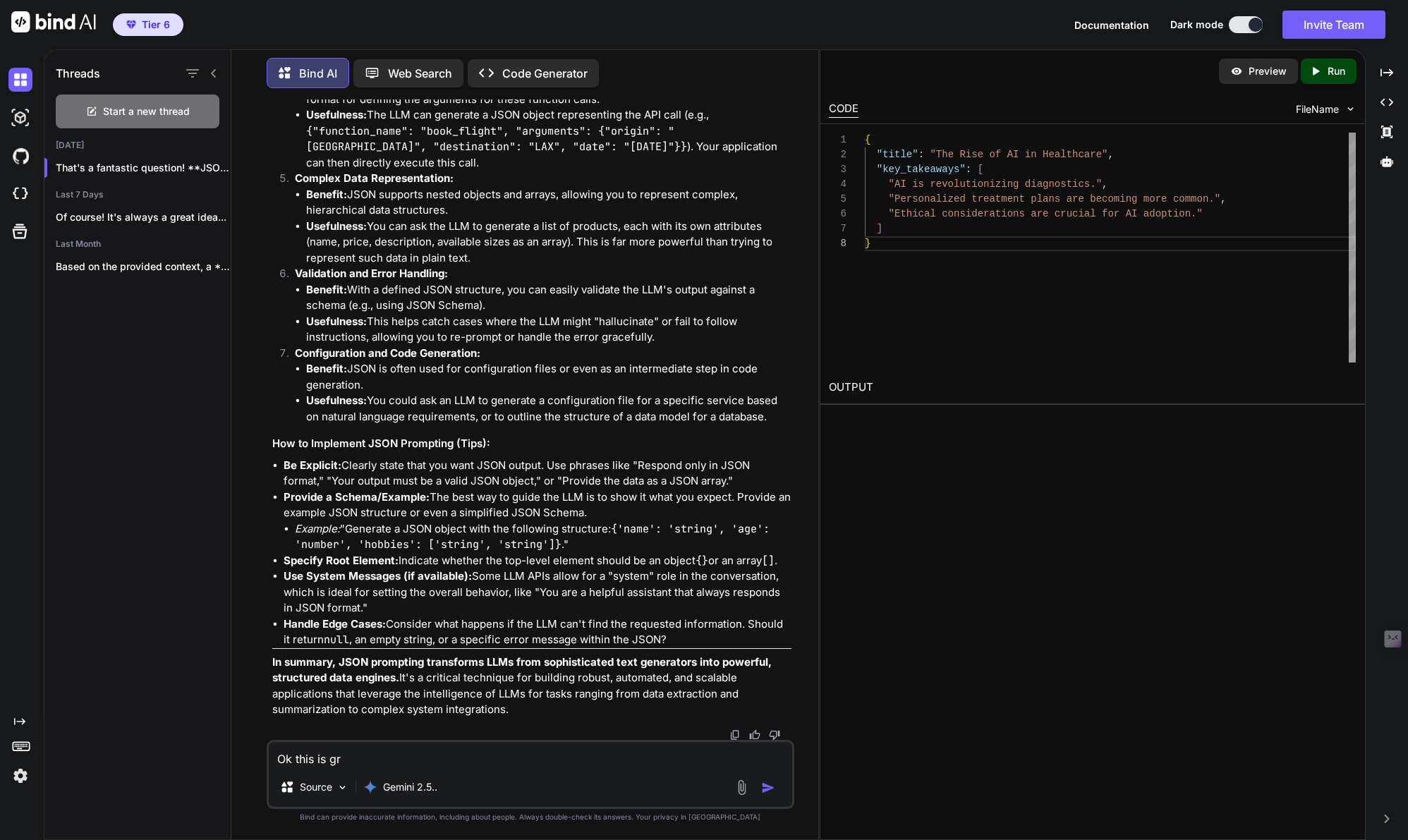
type textarea "Ok this is gre"
type textarea "x"
type textarea "Ok this is grea"
type textarea "x"
type textarea "Ok this is great"
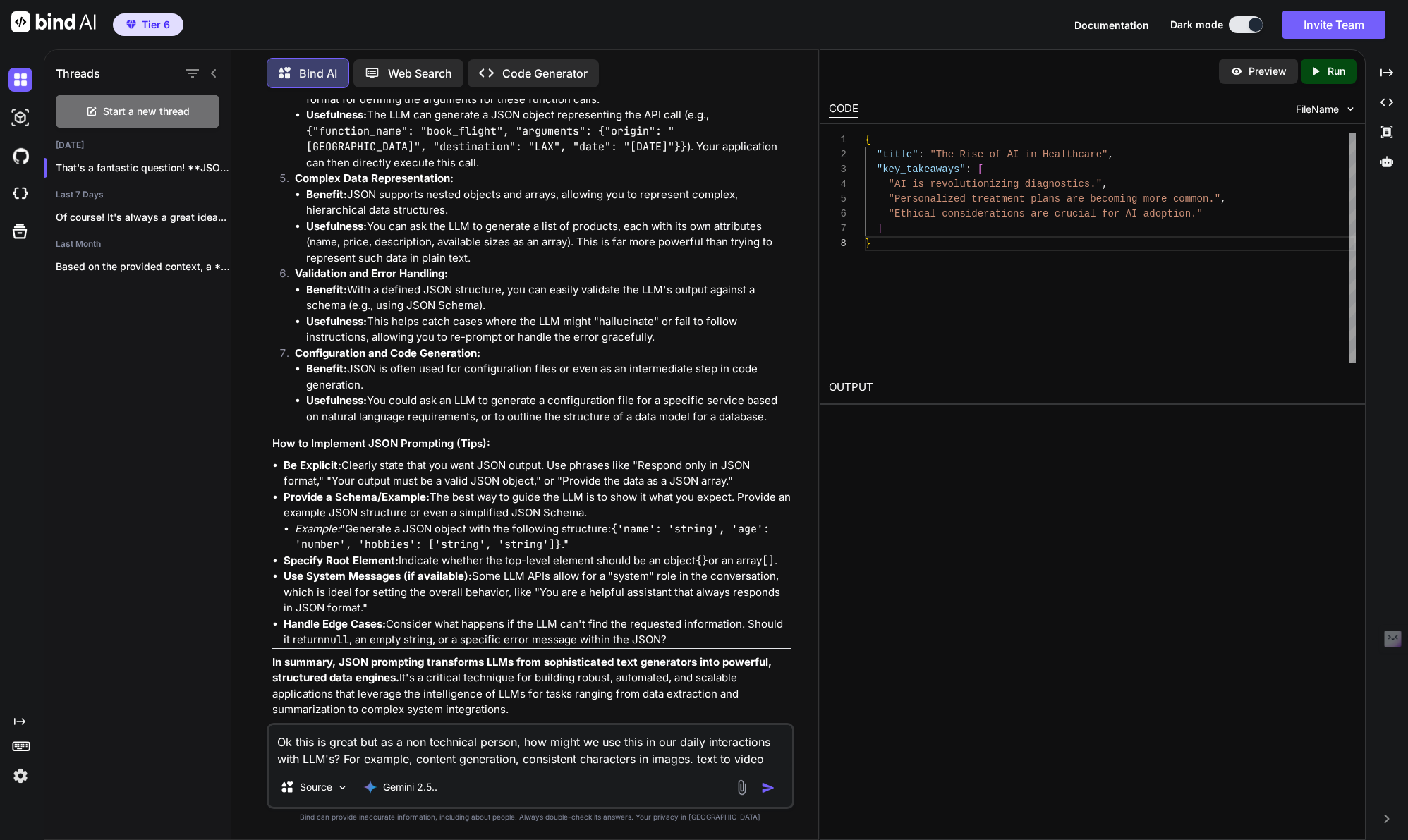
click at [695, 763] on textarea "Ok this is great but as a non technical person, how might we use this in our da…" at bounding box center [530, 746] width 523 height 42
click at [771, 758] on textarea "Ok this is great but as a non technical person, how might we use this in our da…" at bounding box center [530, 746] width 523 height 42
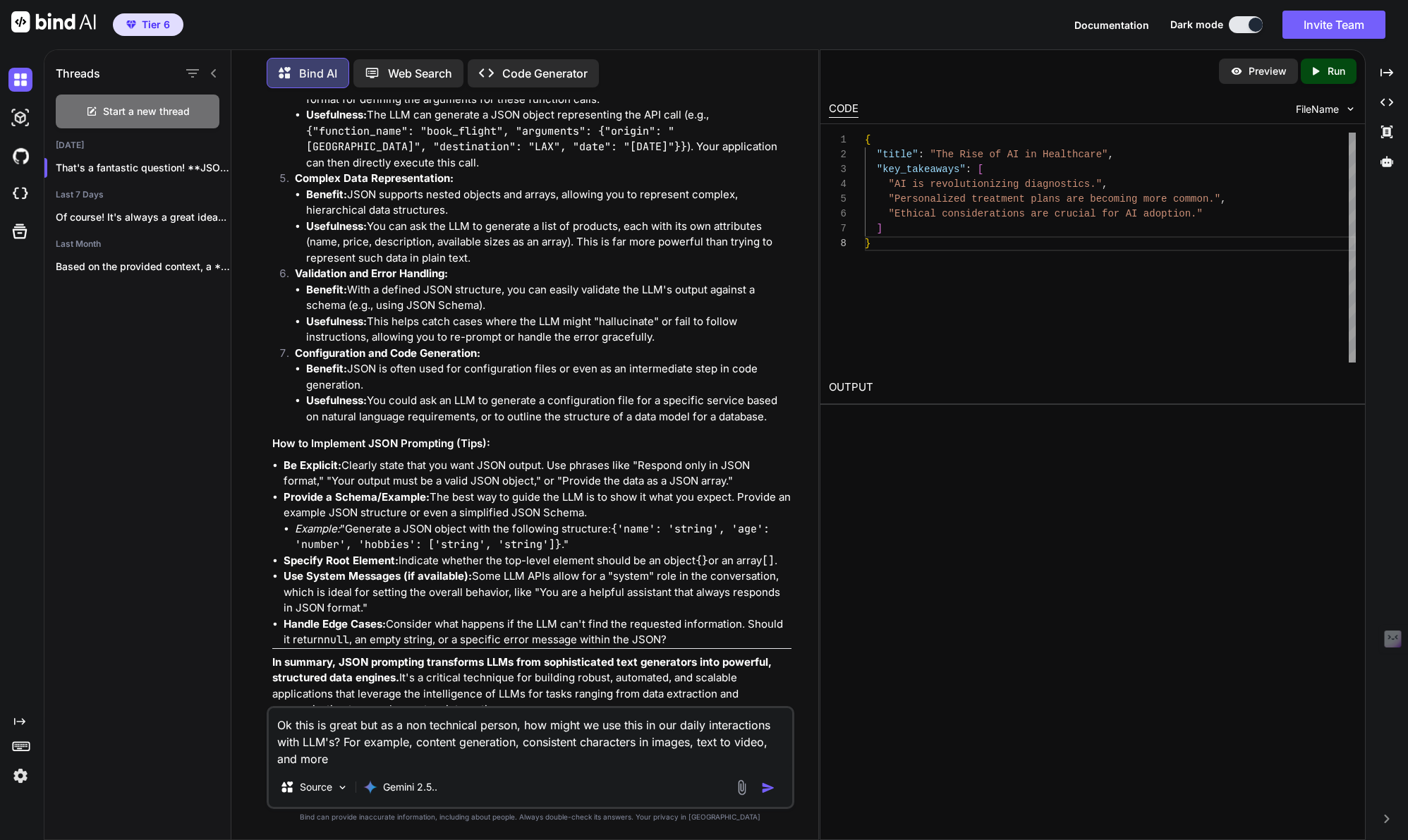
click at [419, 743] on textarea "Ok this is great but as a non technical person, how might we use this in our da…" at bounding box center [530, 737] width 523 height 59
click at [445, 762] on textarea "Ok this is great but as a non technical person, how might we use this in our da…" at bounding box center [530, 737] width 523 height 59
click at [585, 756] on textarea "Ok this is great but as a non technical person, how might we use this in our da…" at bounding box center [530, 737] width 523 height 59
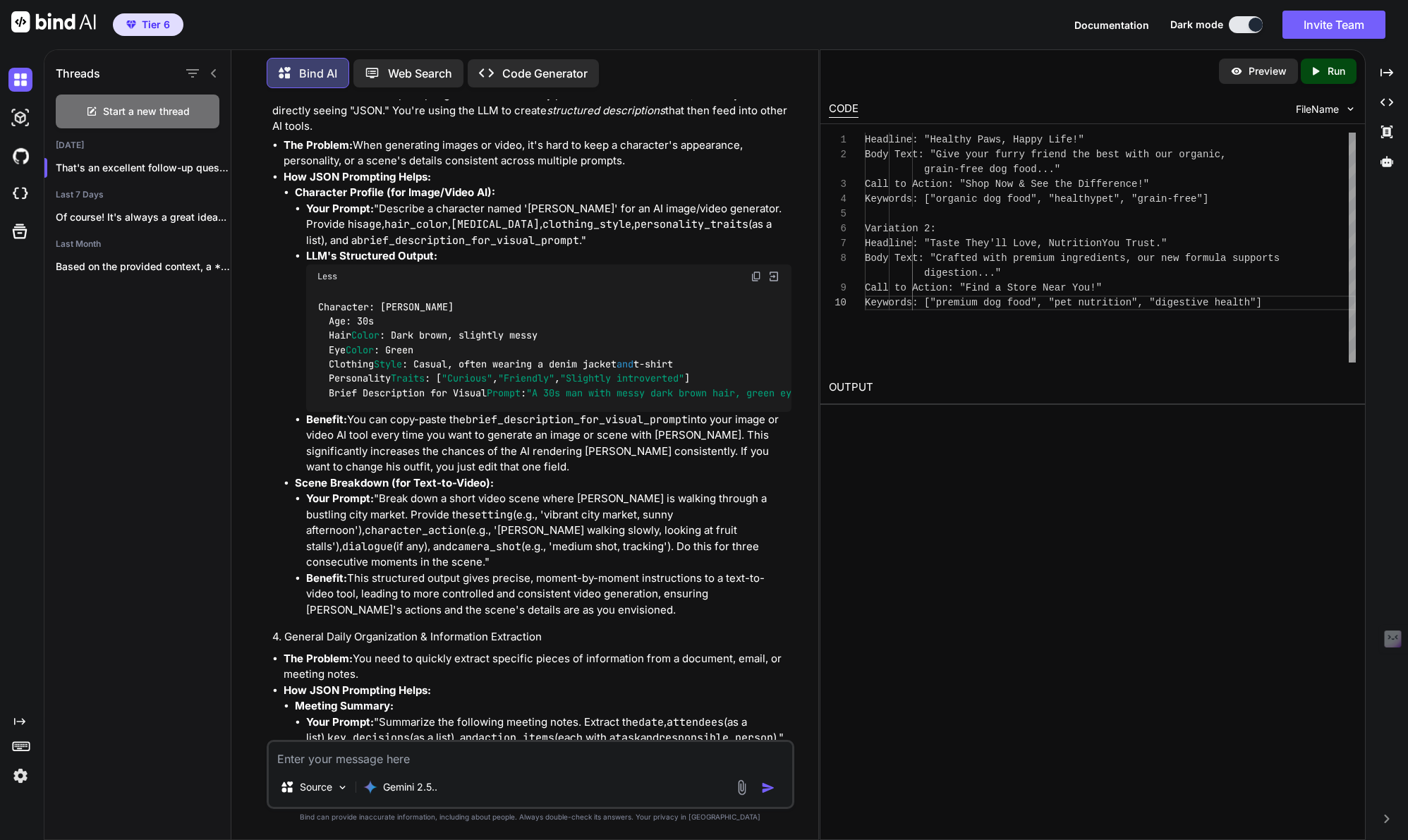
scroll to position [2763, 0]
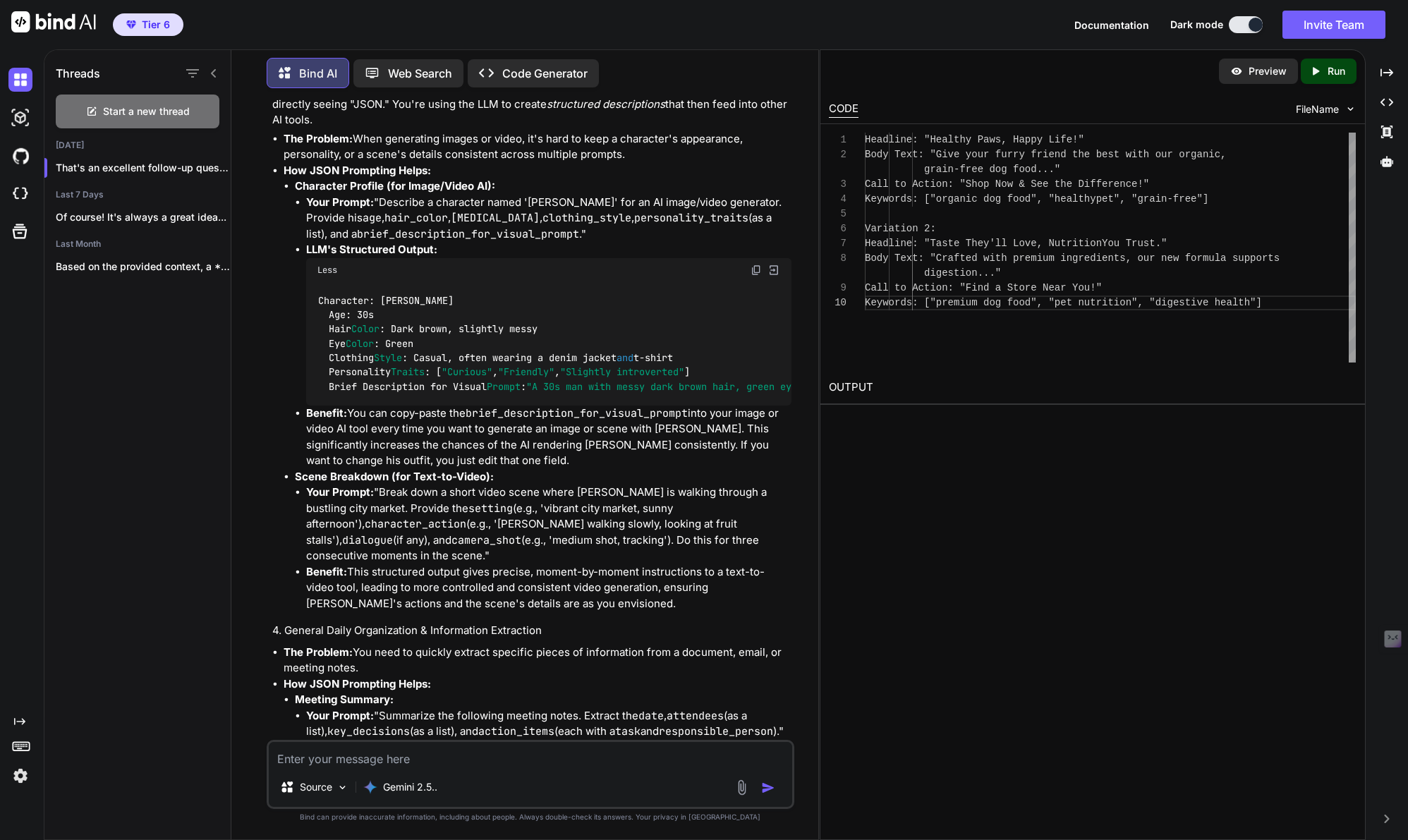
click at [485, 469] on li "Benefit: You can copy-paste the brief_description_for_visual_prompt into your i…" at bounding box center [549, 436] width 485 height 64
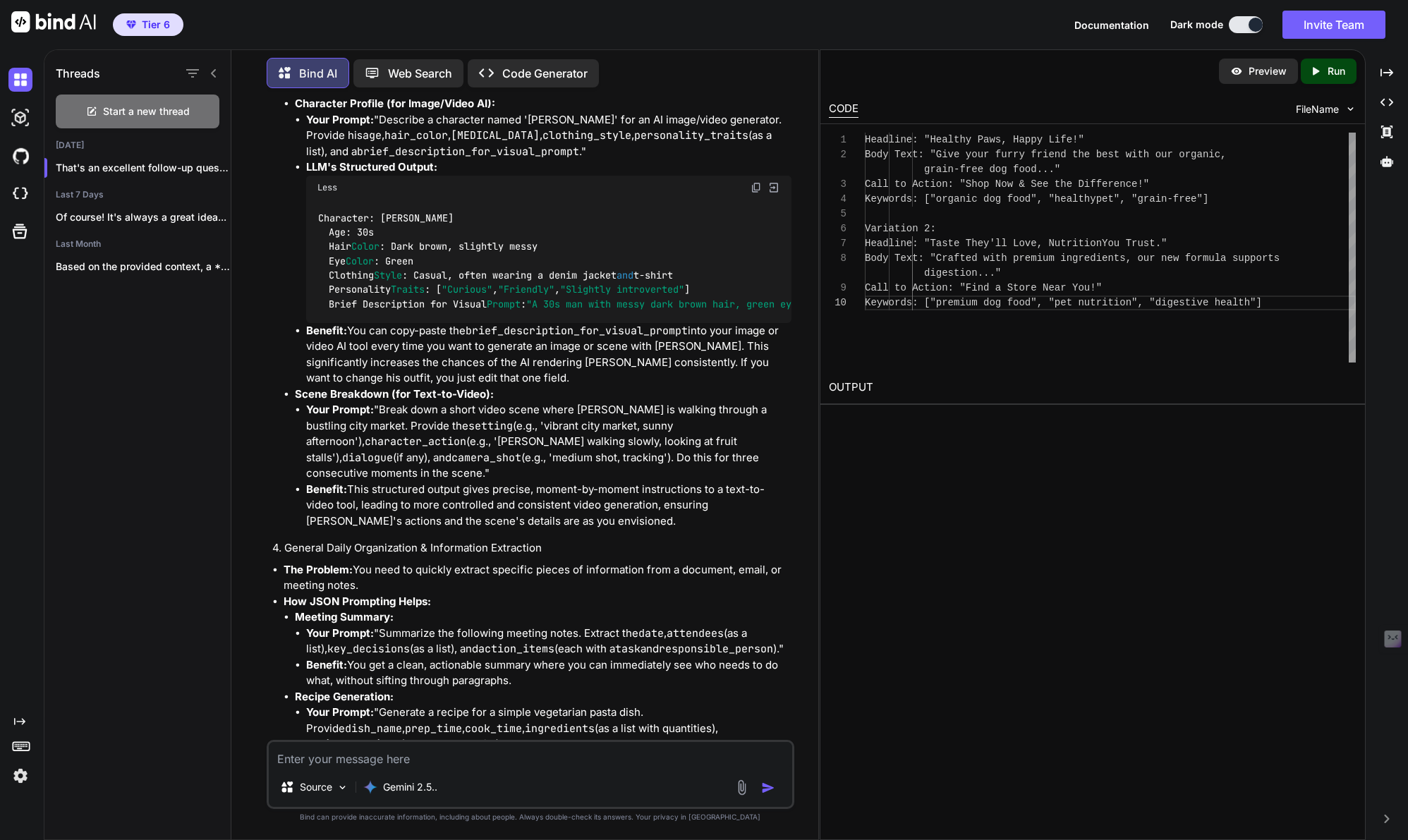
scroll to position [2857, 0]
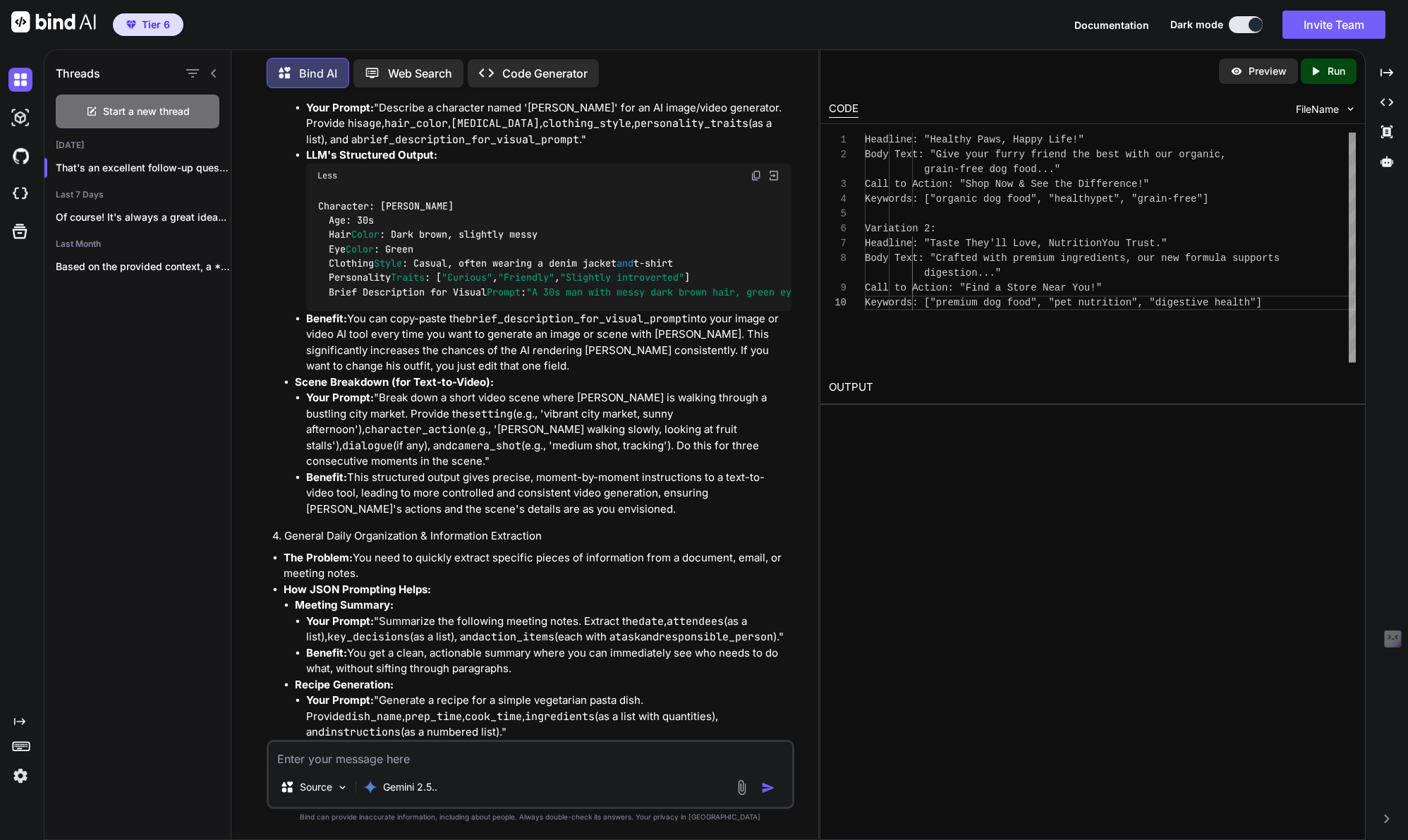
click at [773, 182] on img at bounding box center [773, 176] width 13 height 13
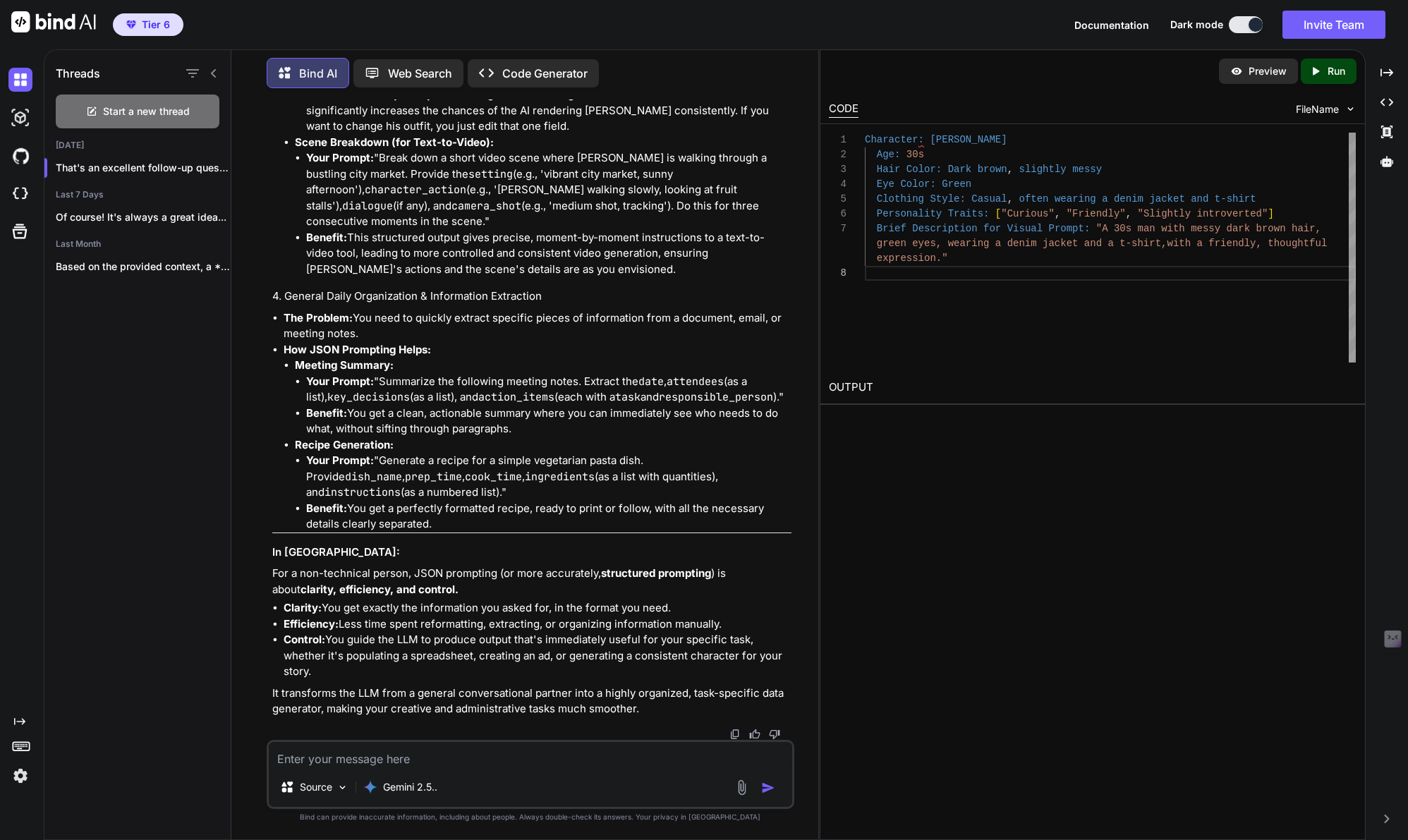
scroll to position [3122, 0]
click at [323, 751] on textarea at bounding box center [530, 754] width 523 height 25
click at [446, 762] on textarea "So in an interaction with an Ai model, how would we get the model to" at bounding box center [530, 754] width 523 height 25
click at [620, 758] on textarea "So in an interaction with an Ai, how would we get the model to" at bounding box center [530, 754] width 523 height 25
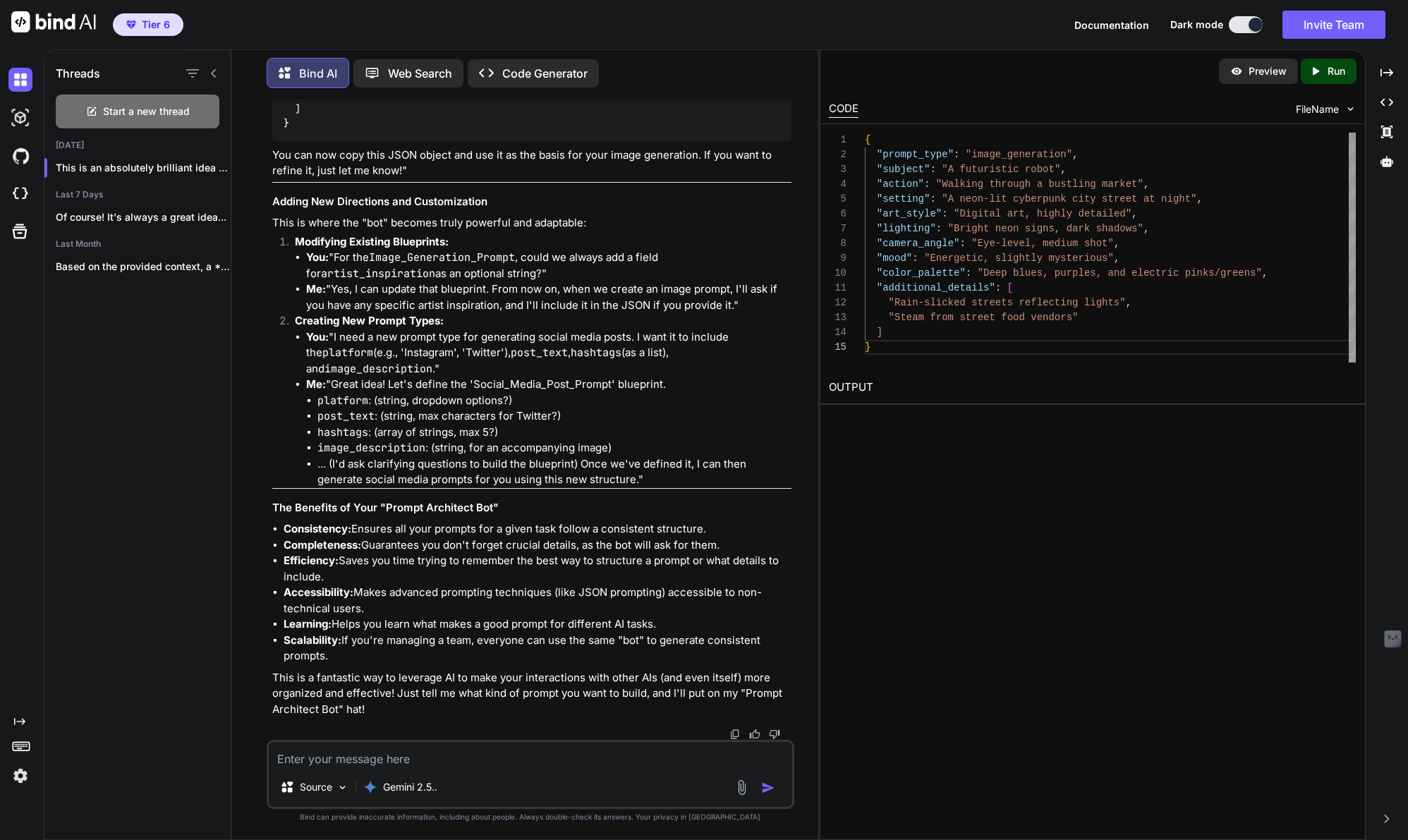
scroll to position [7512, 0]
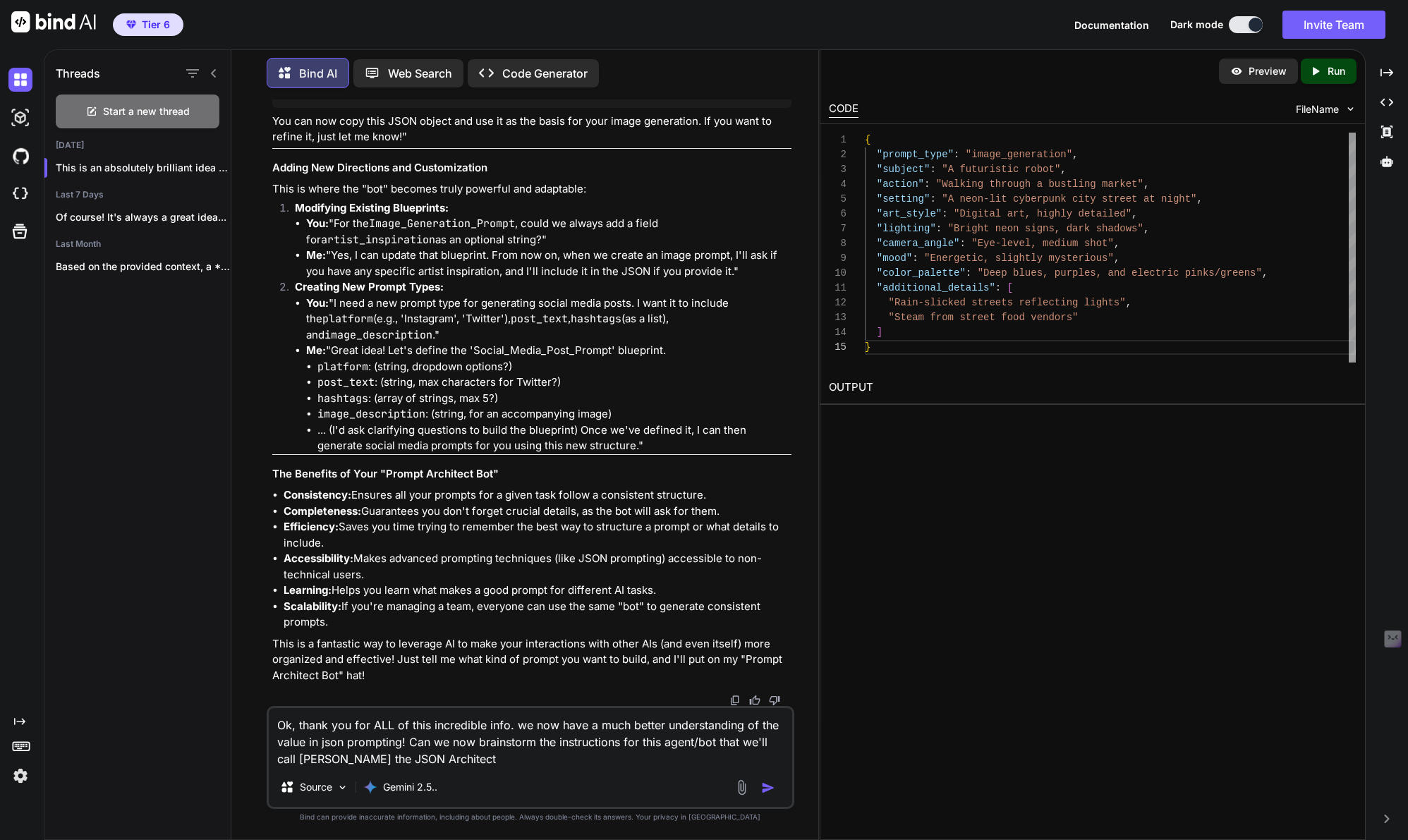
click at [722, 737] on textarea "Ok, thank you for ALL of this incredible info. we now have a much better unders…" at bounding box center [530, 737] width 523 height 59
click at [499, 765] on textarea "Ok, thank you for ALL of this incredible info. we now have a much better unders…" at bounding box center [530, 737] width 523 height 59
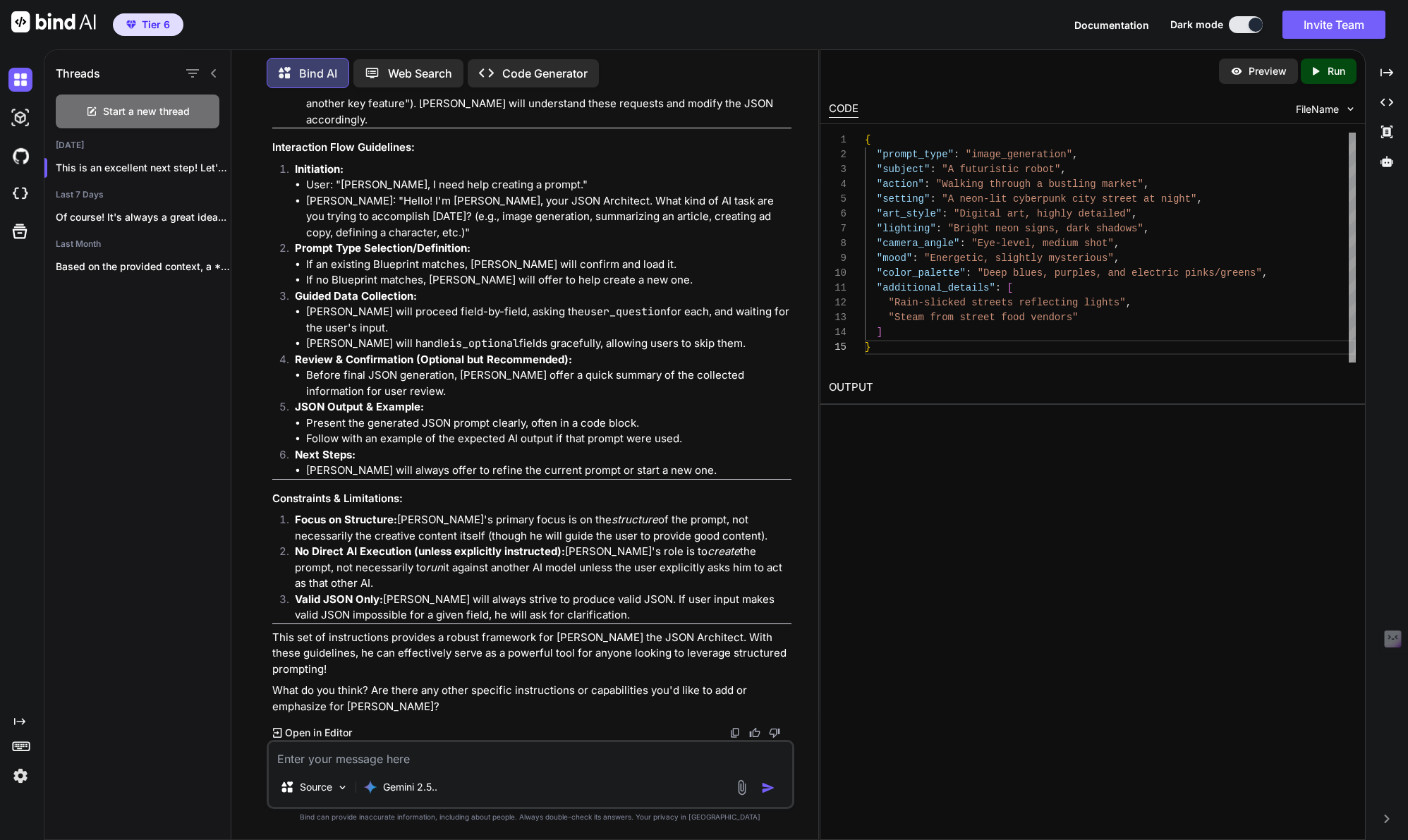
scroll to position [9412, 0]
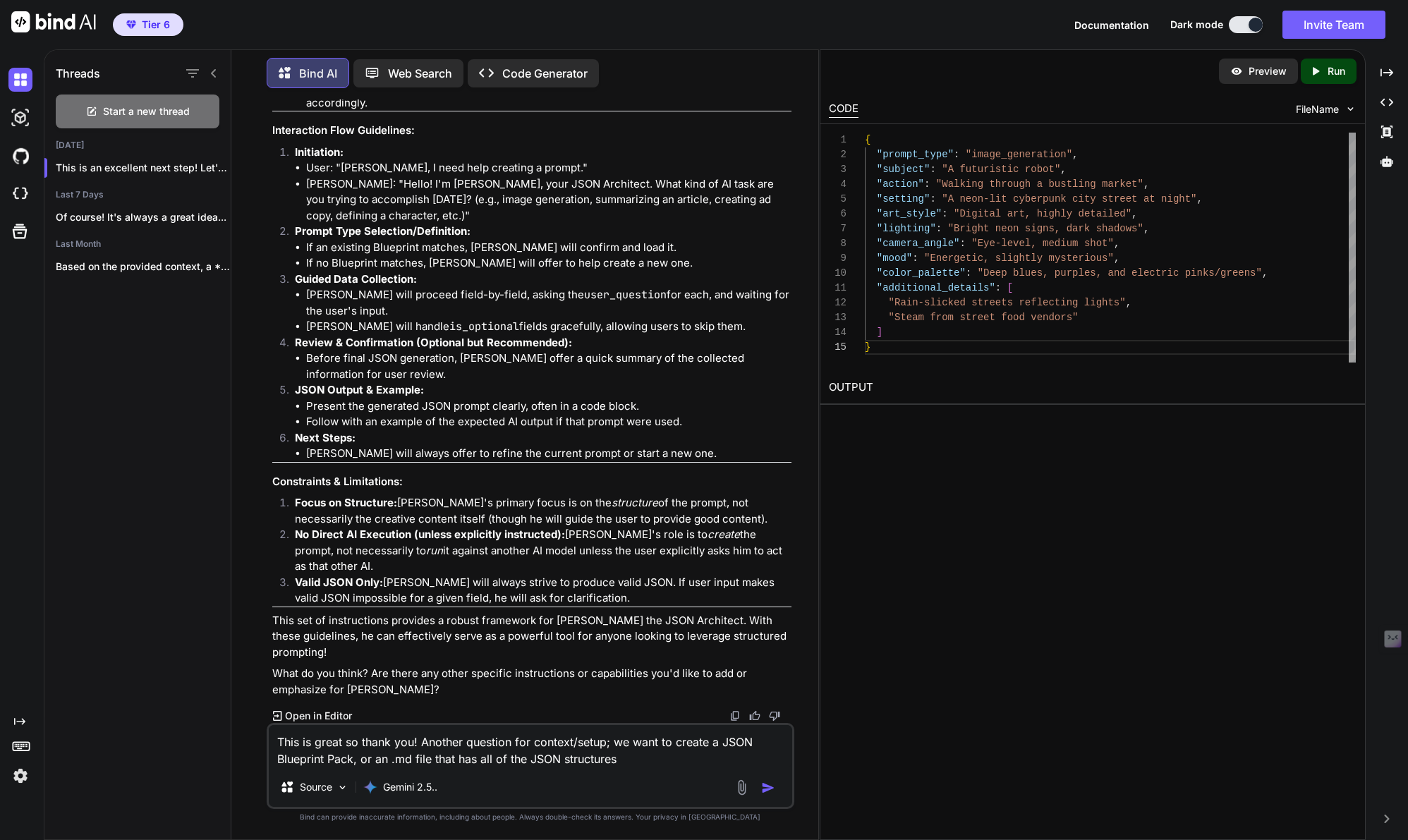
click at [640, 765] on textarea "This is great so thank you! Another question for context/setup; we want to crea…" at bounding box center [530, 746] width 523 height 42
click at [628, 758] on textarea "This is great so thank you! Another question for context/setup; we want to crea…" at bounding box center [530, 746] width 523 height 42
click at [742, 758] on textarea "This is great so thank you! Another question for context/setup; we want to crea…" at bounding box center [530, 746] width 523 height 42
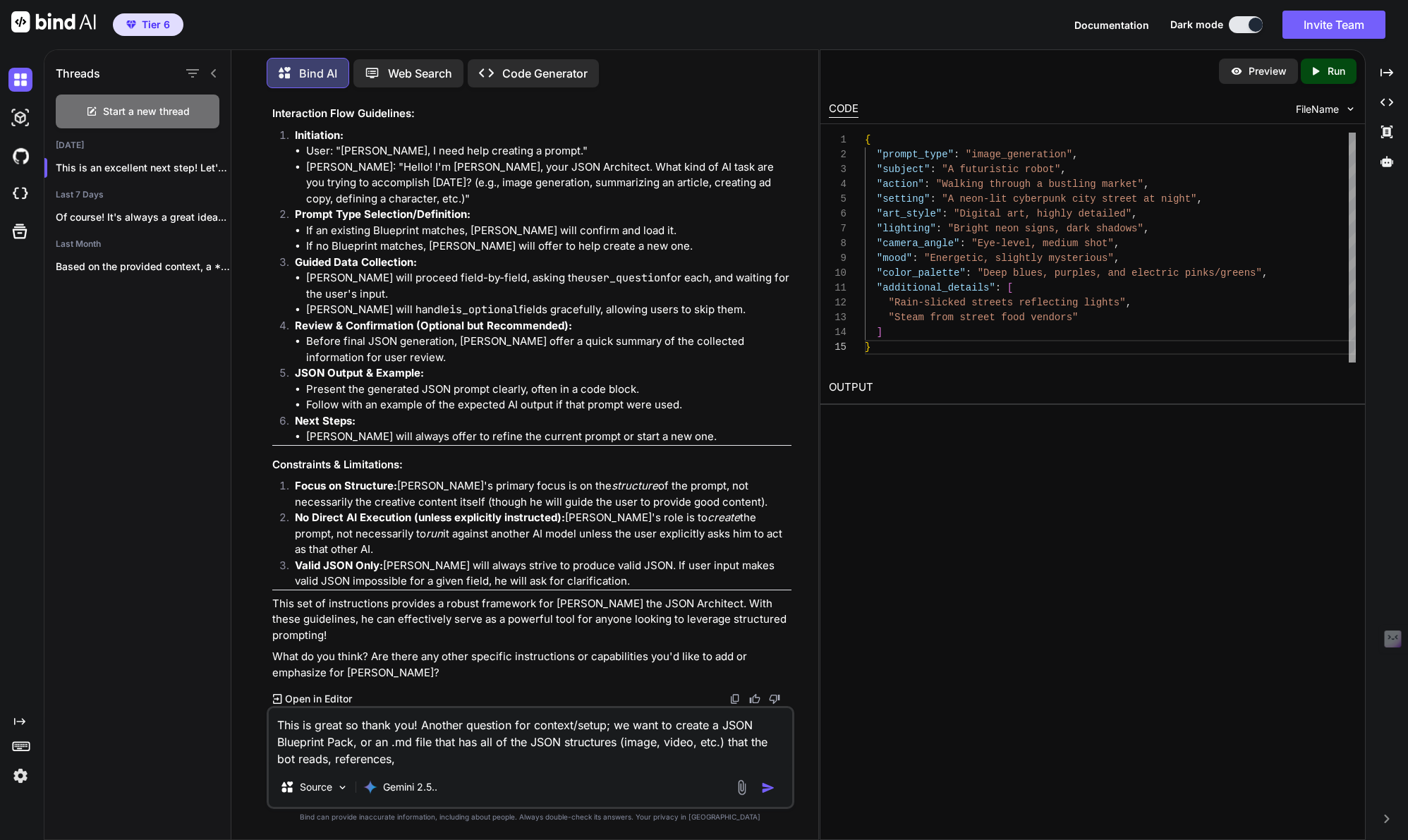
click at [419, 762] on textarea "This is great so thank you! Another question for context/setup; we want to crea…" at bounding box center [530, 737] width 523 height 59
click at [582, 760] on textarea "This is great so thank you! Another question for context/setup; we want to crea…" at bounding box center [530, 737] width 523 height 59
click at [603, 758] on textarea "This is great so thank you! Another question for context/setup; we want to crea…" at bounding box center [530, 737] width 523 height 59
click at [765, 757] on textarea "This is great so thank you! Another question for context/setup; we want to crea…" at bounding box center [530, 737] width 523 height 59
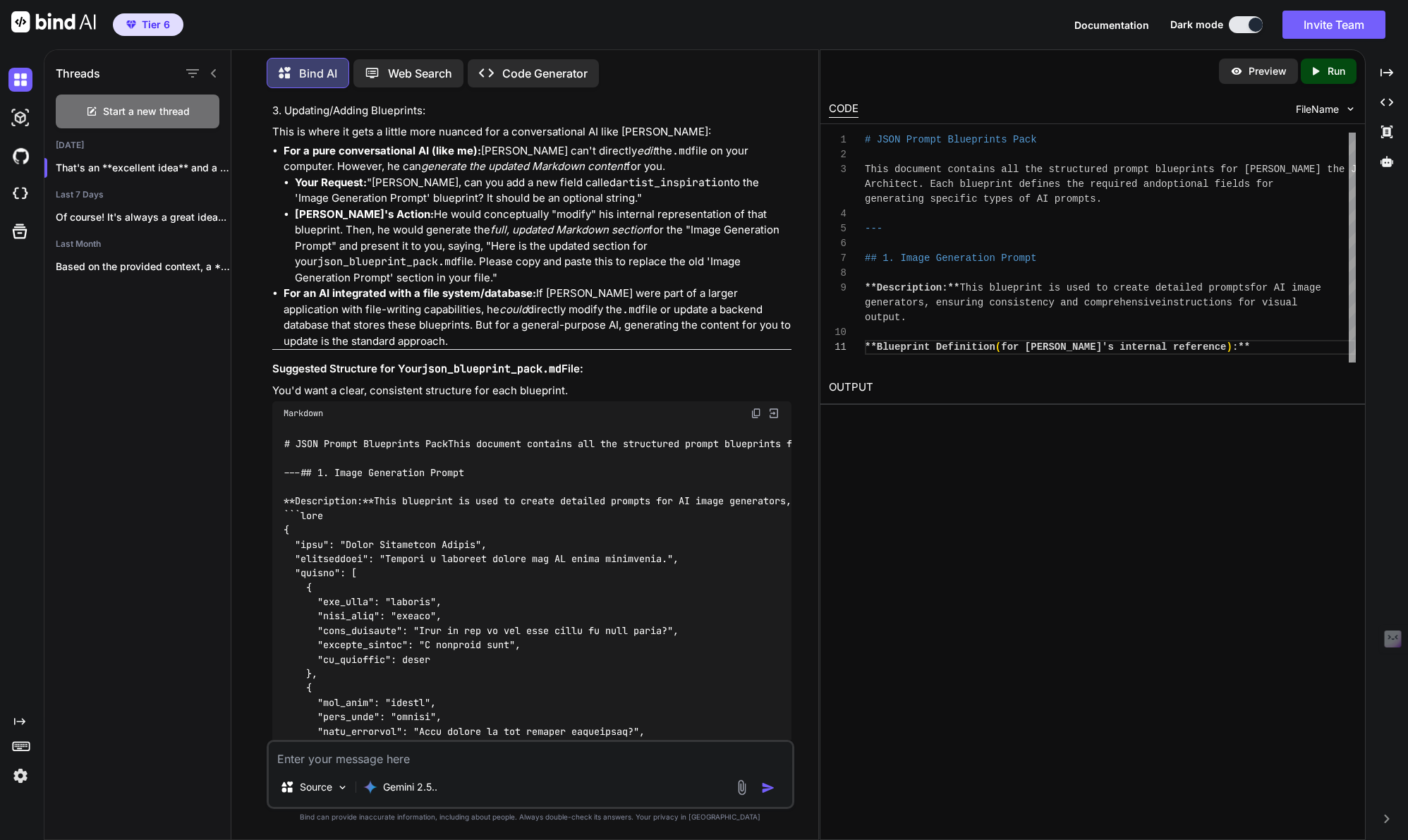
scroll to position [10972, 0]
click at [975, 433] on div "Preview Created with Pixso. Run CODE FileName 1 2 3 4 5 6 7 8 9 10 11 # JSON Pr…" at bounding box center [1092, 444] width 546 height 791
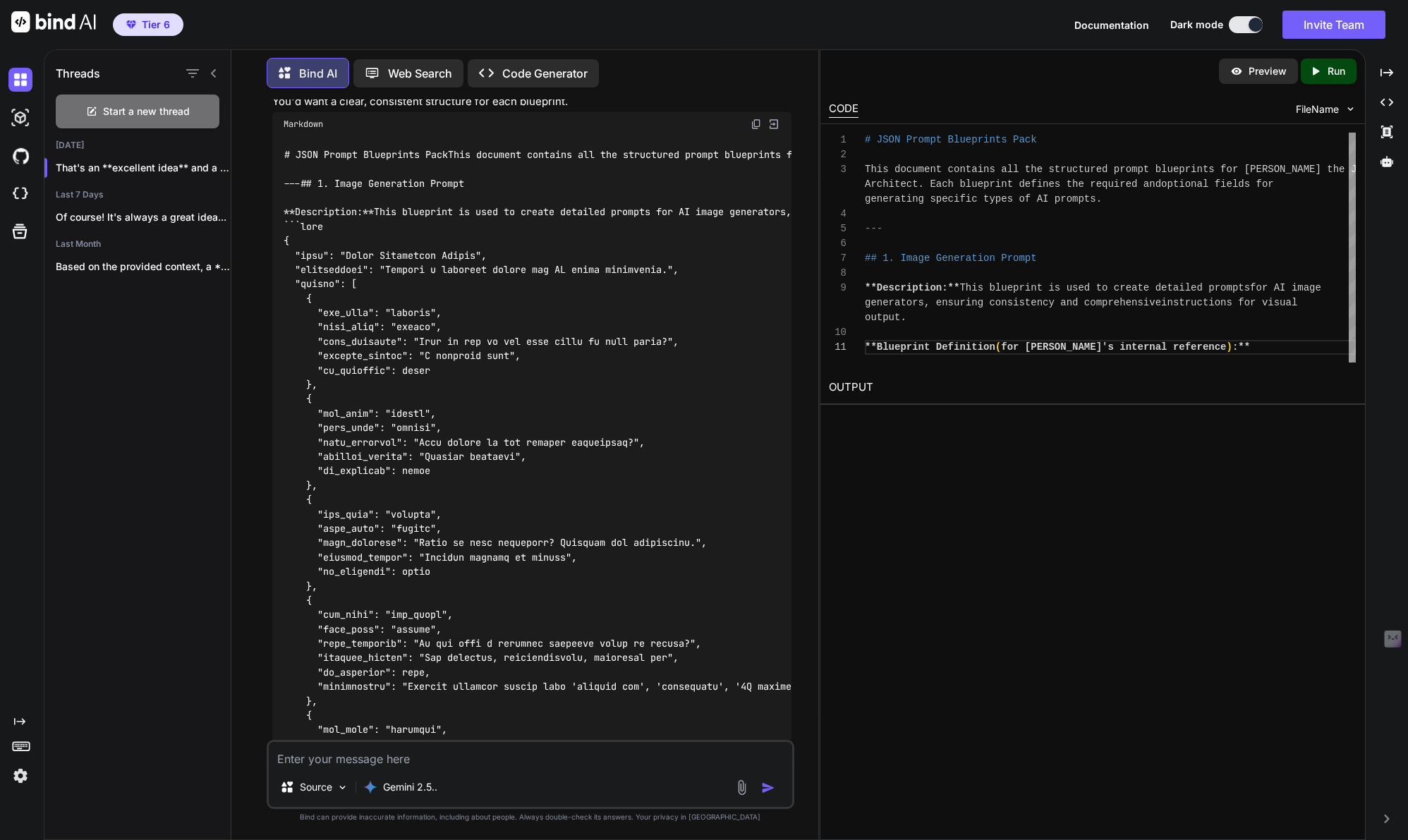
scroll to position [11270, 0]
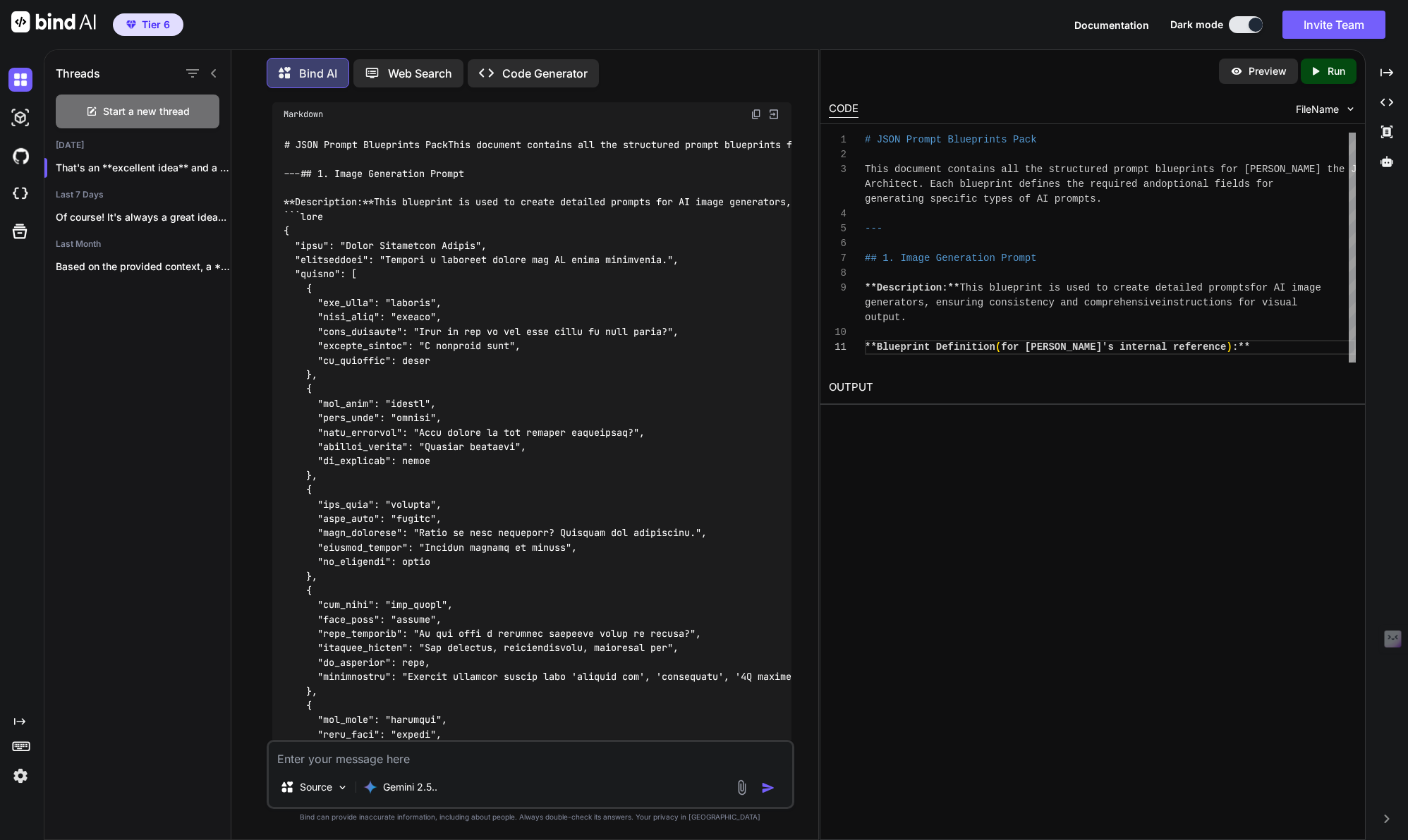
click at [772, 121] on img at bounding box center [773, 114] width 13 height 13
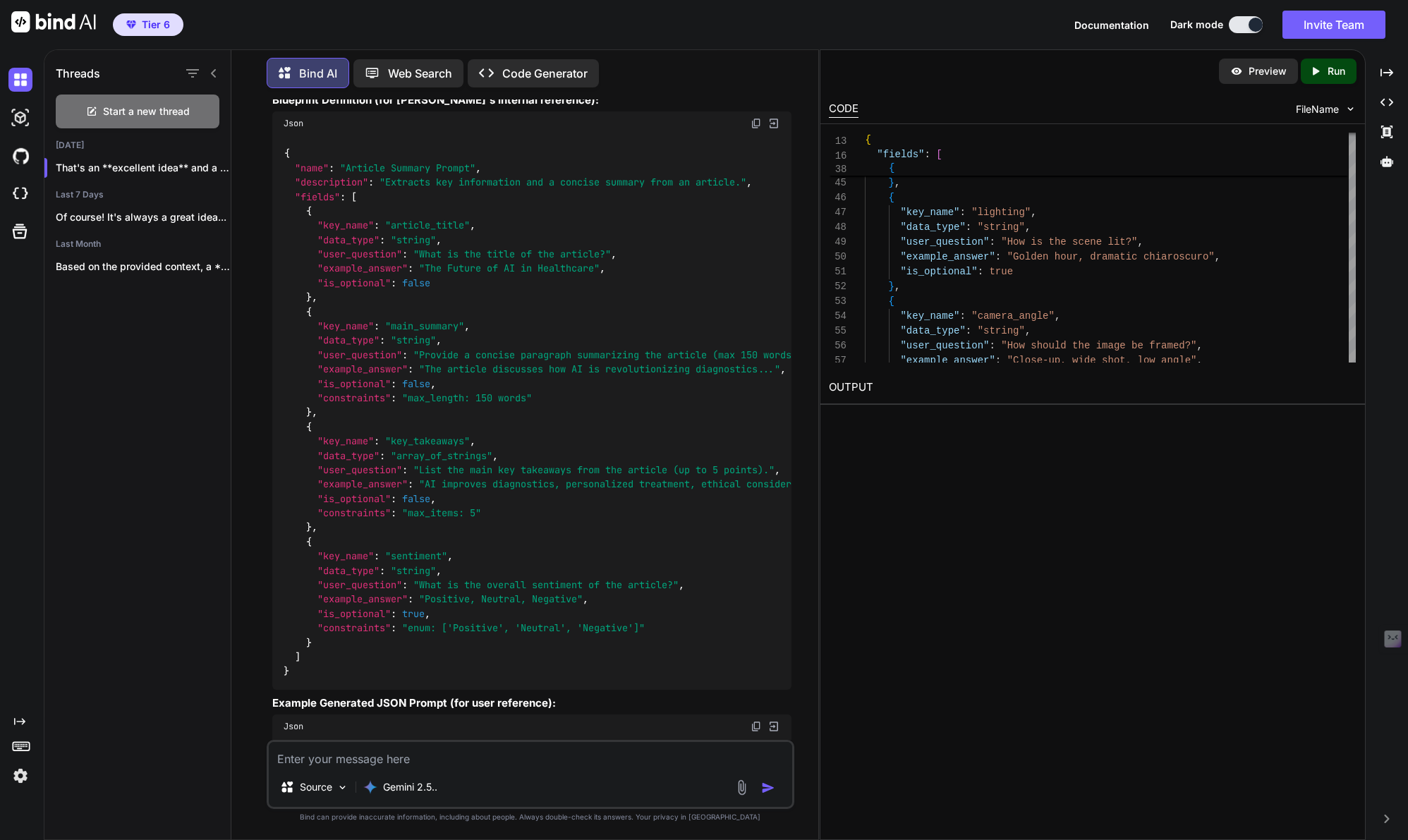
scroll to position [12779, 0]
click at [211, 166] on icon "button" at bounding box center [215, 167] width 9 height 9
click at [261, 199] on div "Rename and Save" at bounding box center [275, 192] width 138 height 28
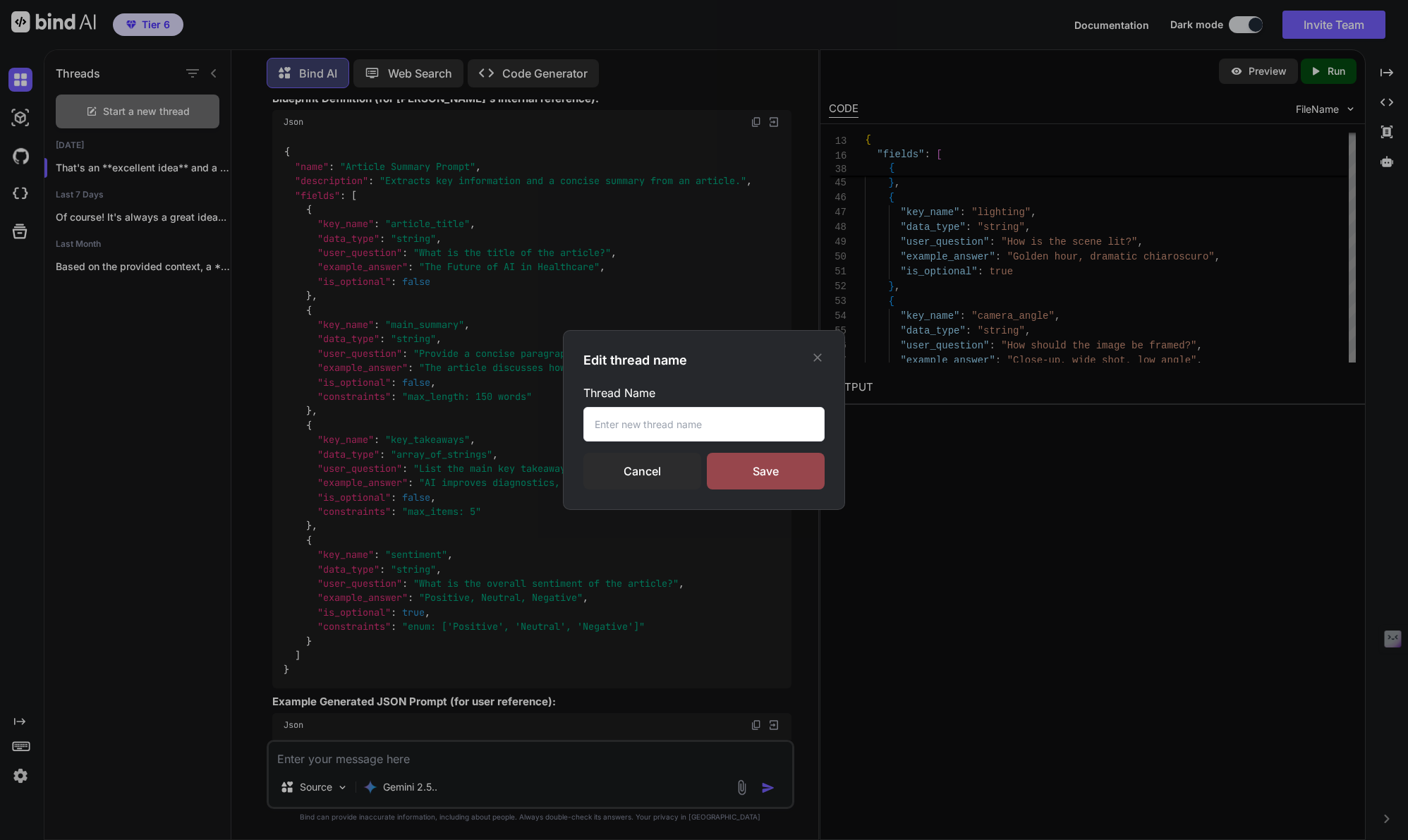
click at [628, 422] on input "text" at bounding box center [704, 424] width 241 height 35
click at [763, 471] on div "Save" at bounding box center [766, 471] width 118 height 37
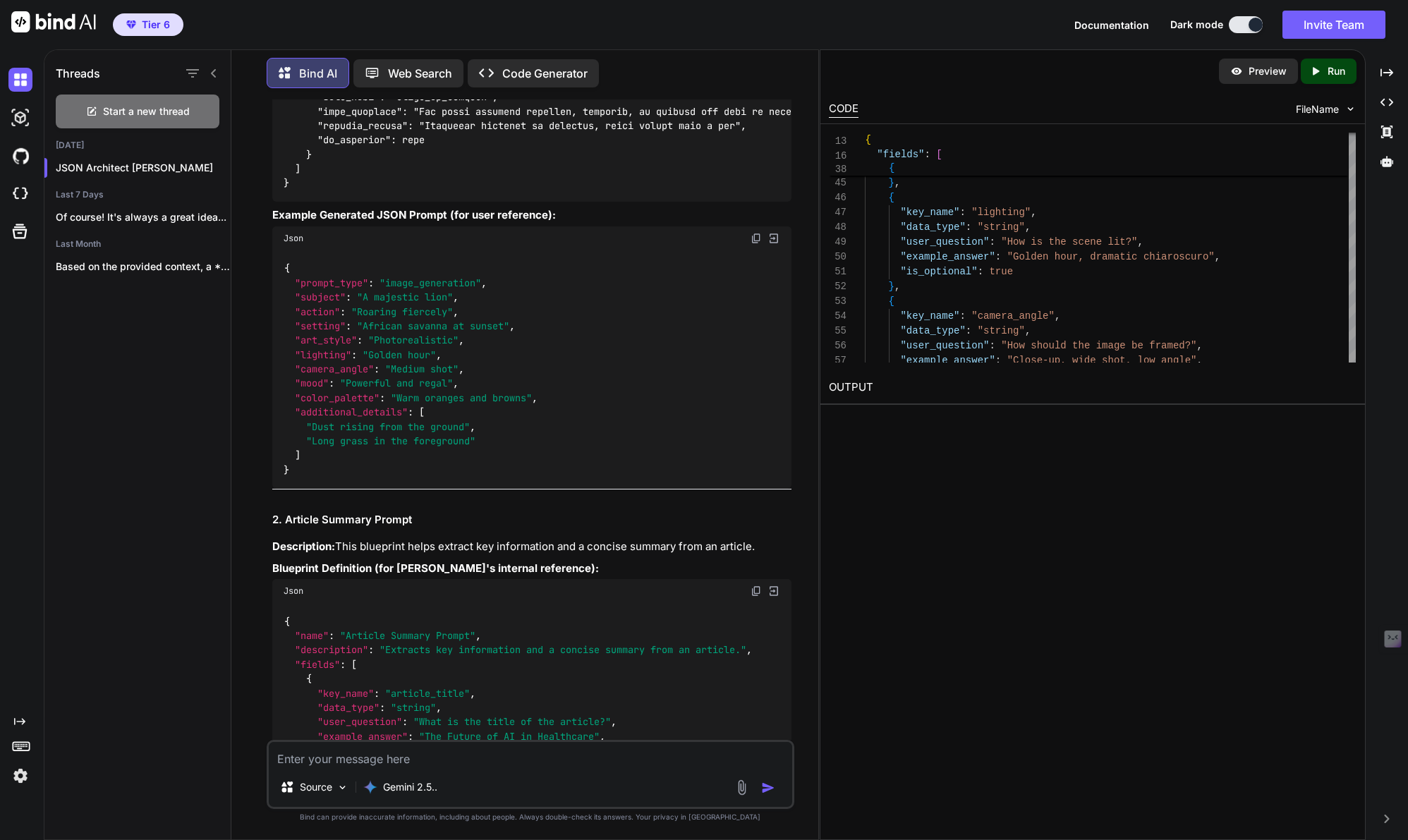
scroll to position [10743, 0]
click at [776, 247] on img at bounding box center [773, 240] width 13 height 13
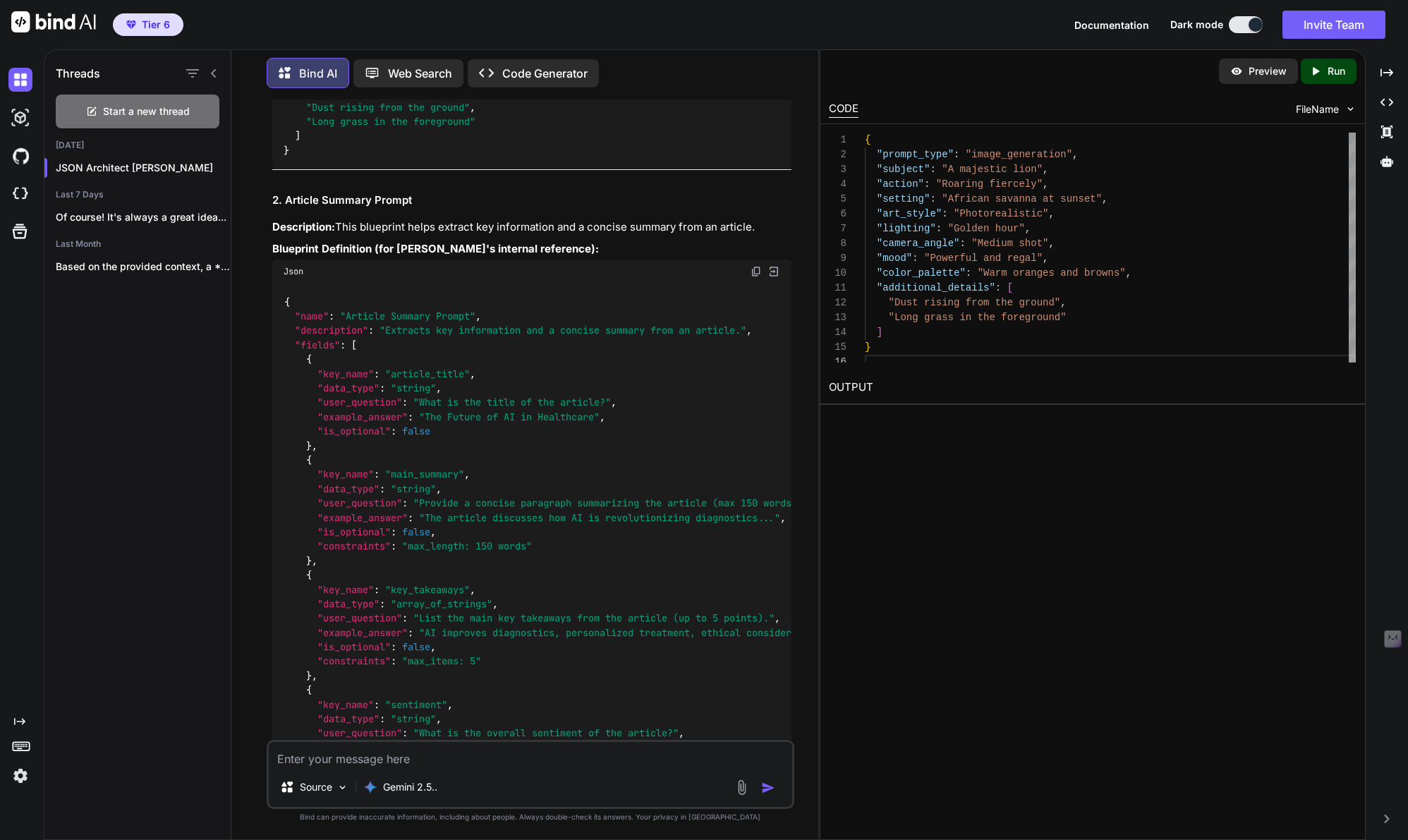
scroll to position [11094, 0]
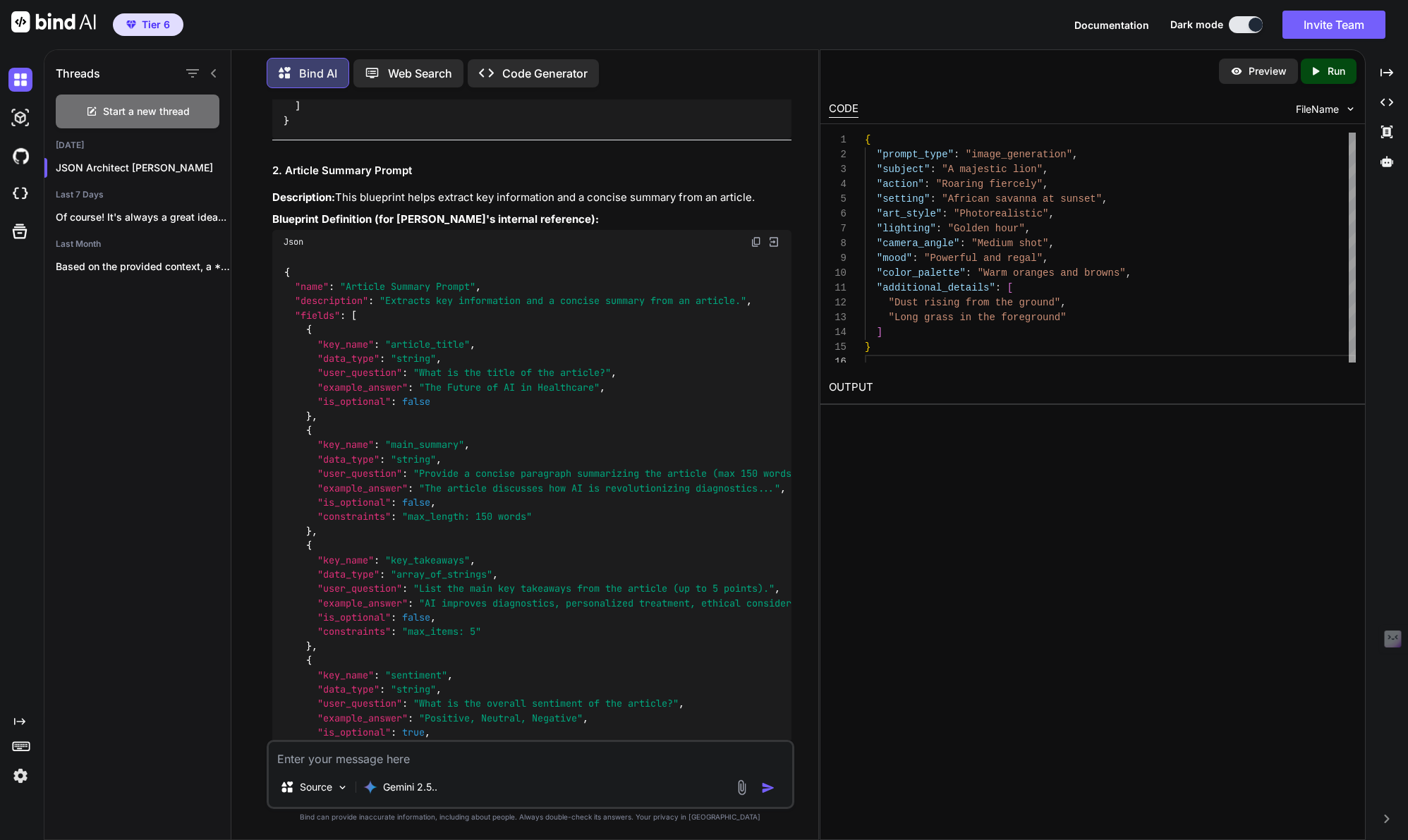
click at [776, 248] on img at bounding box center [773, 242] width 13 height 13
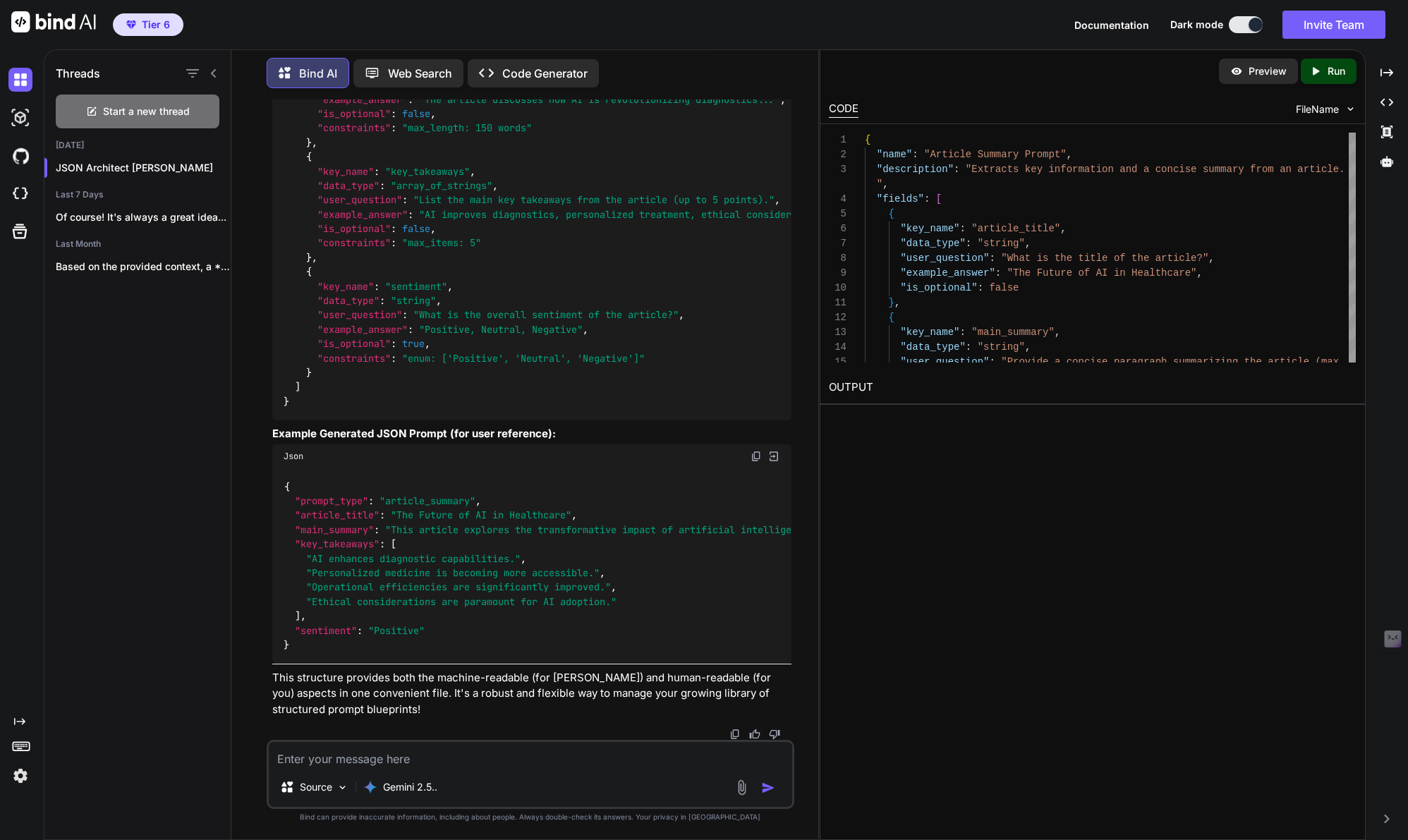
scroll to position [11626, 0]
click at [212, 167] on icon "button" at bounding box center [214, 168] width 7 height 2
click at [241, 188] on span "Rename and Save" at bounding box center [273, 192] width 84 height 14
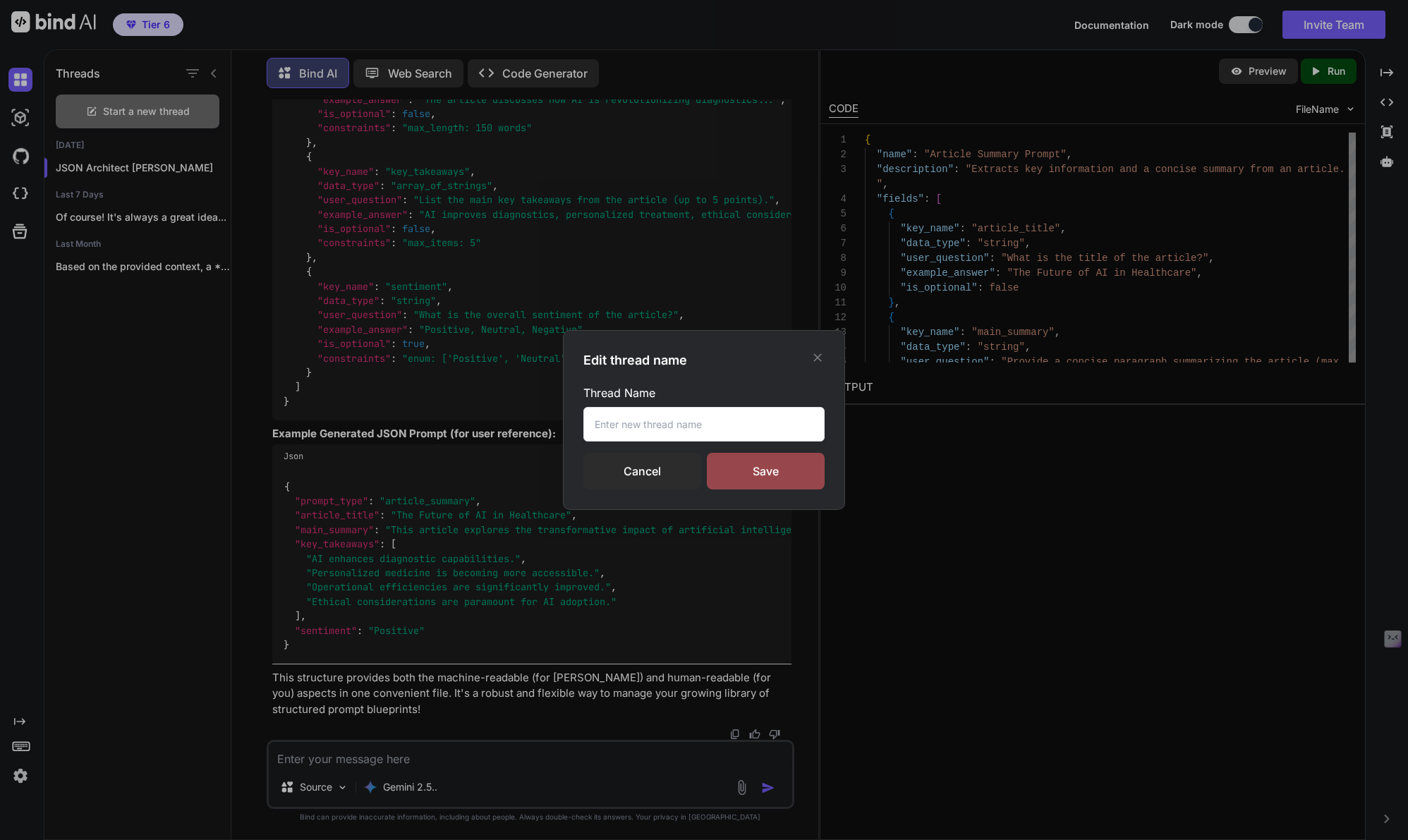
click at [637, 430] on input "text" at bounding box center [704, 424] width 241 height 35
click at [761, 471] on div "Save" at bounding box center [766, 471] width 118 height 37
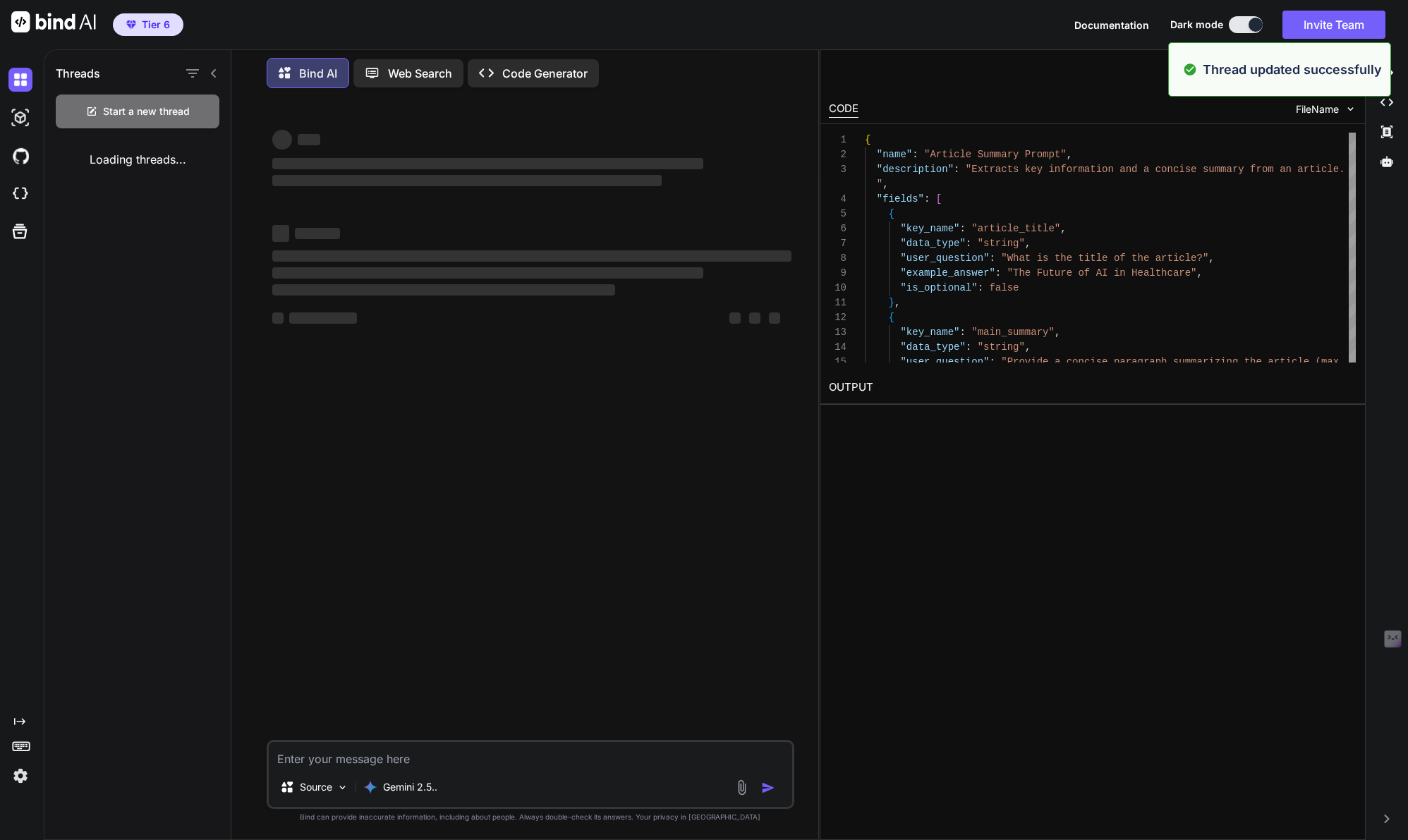
scroll to position [0, 0]
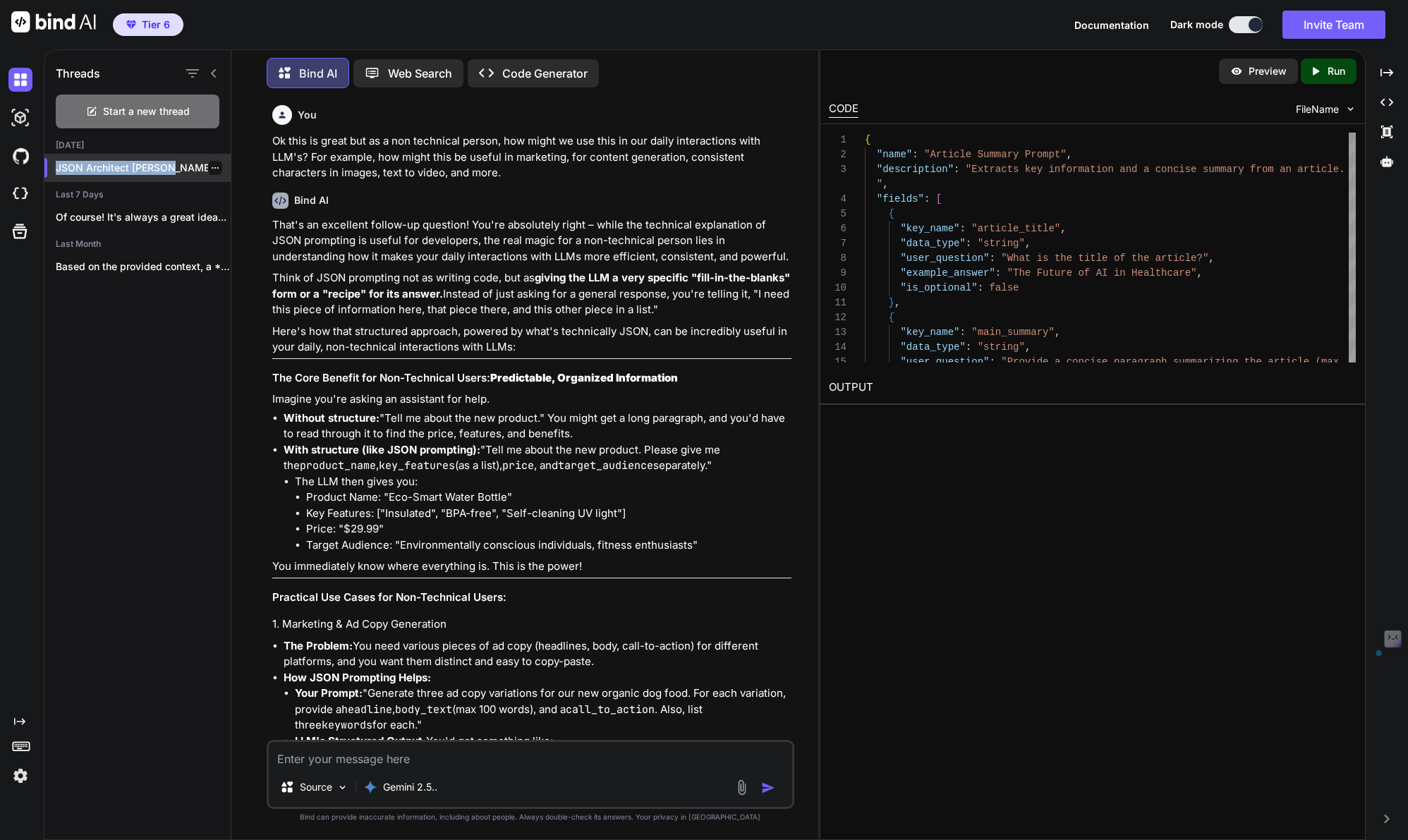
drag, startPoint x: 171, startPoint y: 165, endPoint x: 53, endPoint y: 150, distance: 118.9
click at [53, 154] on div "JSON Architect [PERSON_NAME]™" at bounding box center [137, 168] width 186 height 28
copy p "JSON Architect [PERSON_NAME]™"
click at [353, 762] on textarea at bounding box center [530, 754] width 523 height 25
paste textarea "JSON Architect [PERSON_NAME]™"
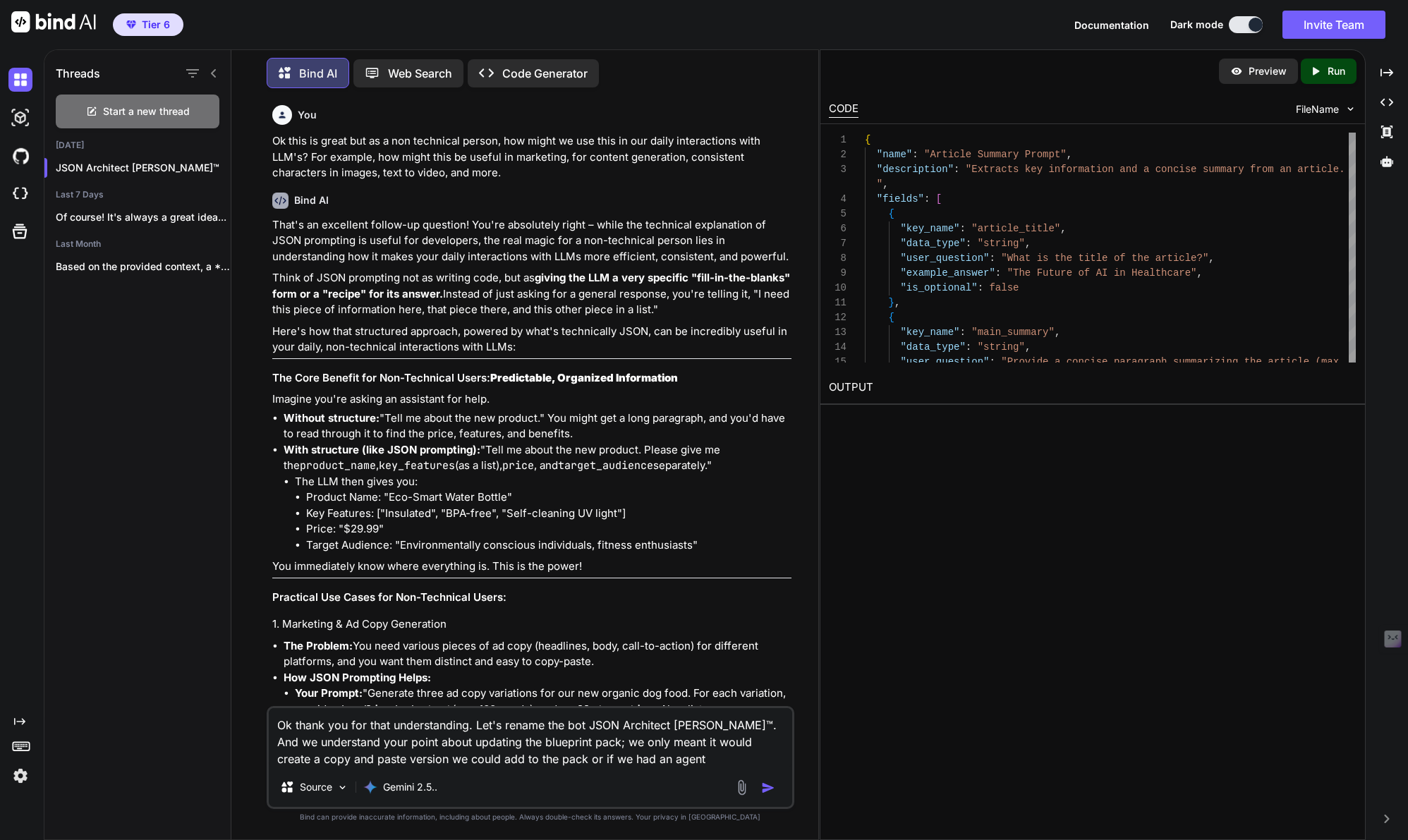
click at [596, 761] on textarea "Ok thank you for that understanding. Let's rename the bot JSON Architect [PERSO…" at bounding box center [530, 737] width 523 height 59
click at [619, 760] on textarea "Ok thank you for that understanding. Let's rename the bot JSON Architect [PERSO…" at bounding box center [530, 737] width 523 height 59
click at [656, 758] on textarea "Ok thank you for that understanding. Let's rename the bot JSON Architect [PERSO…" at bounding box center [530, 737] width 523 height 59
paste textarea "automation"
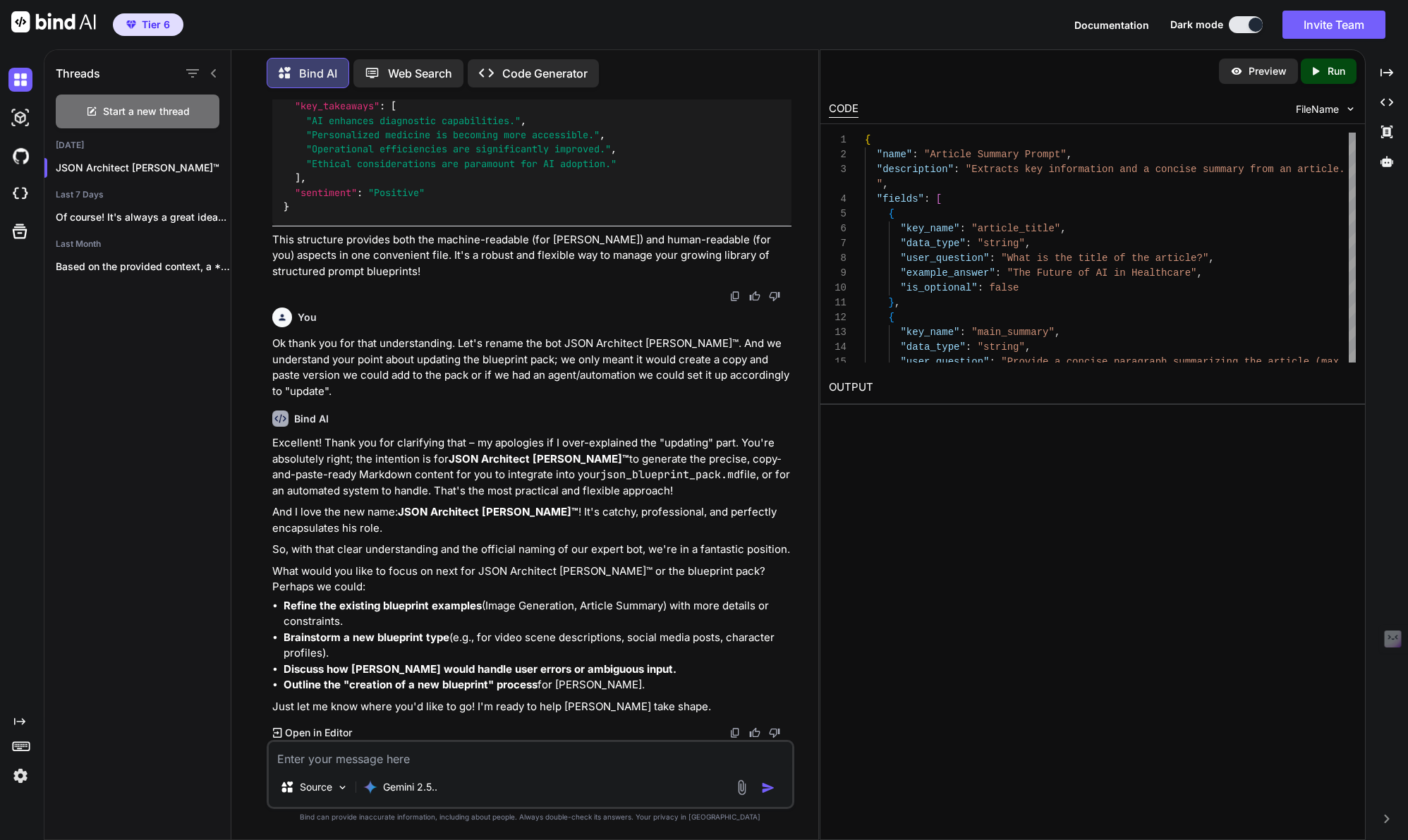
scroll to position [12048, 0]
click at [305, 764] on textarea "Let's refine [PERSON_NAME]'s" at bounding box center [530, 754] width 523 height 25
click at [543, 759] on textarea "Let's review and refine [PERSON_NAME]'s instructions" at bounding box center [530, 754] width 523 height 25
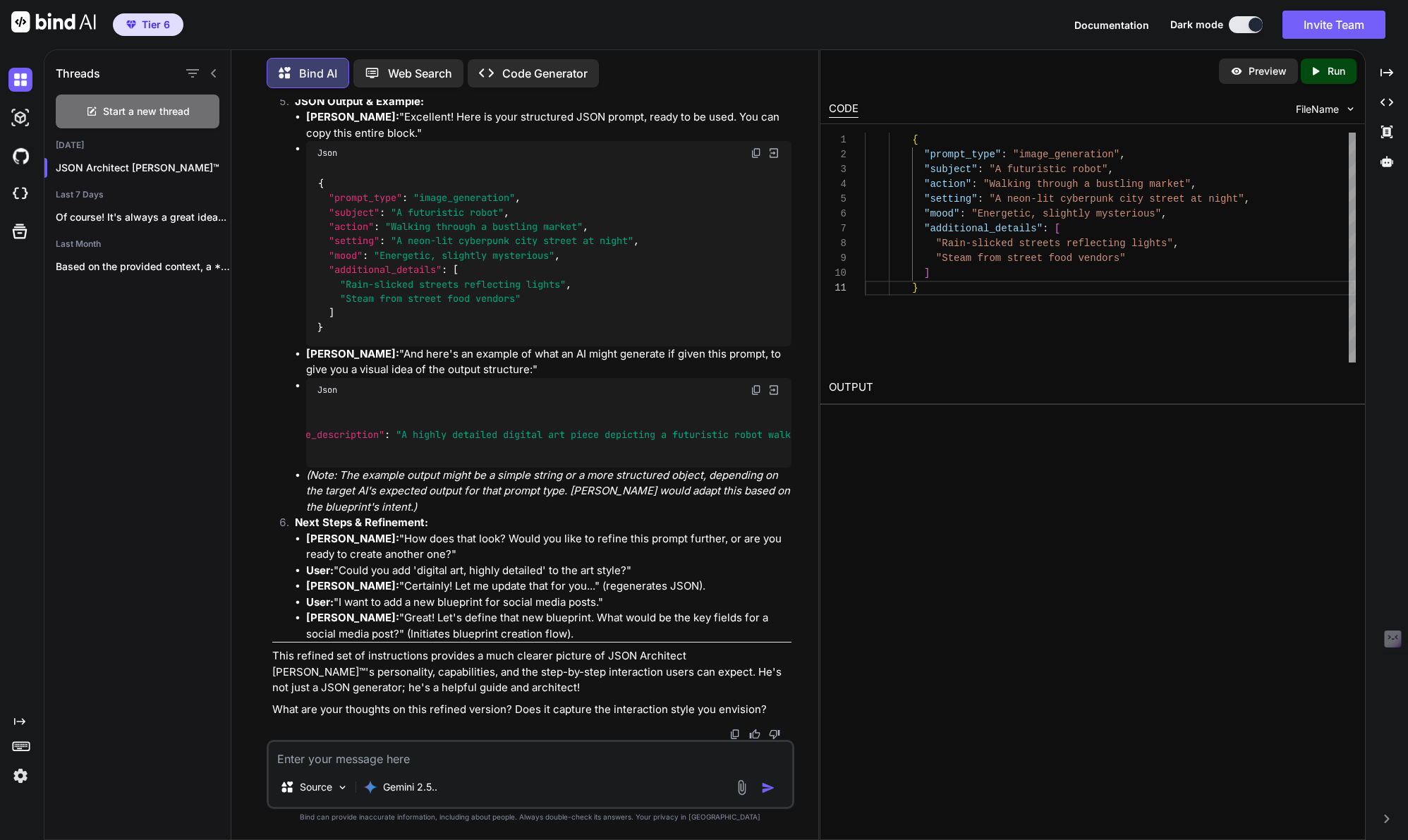
scroll to position [0, 0]
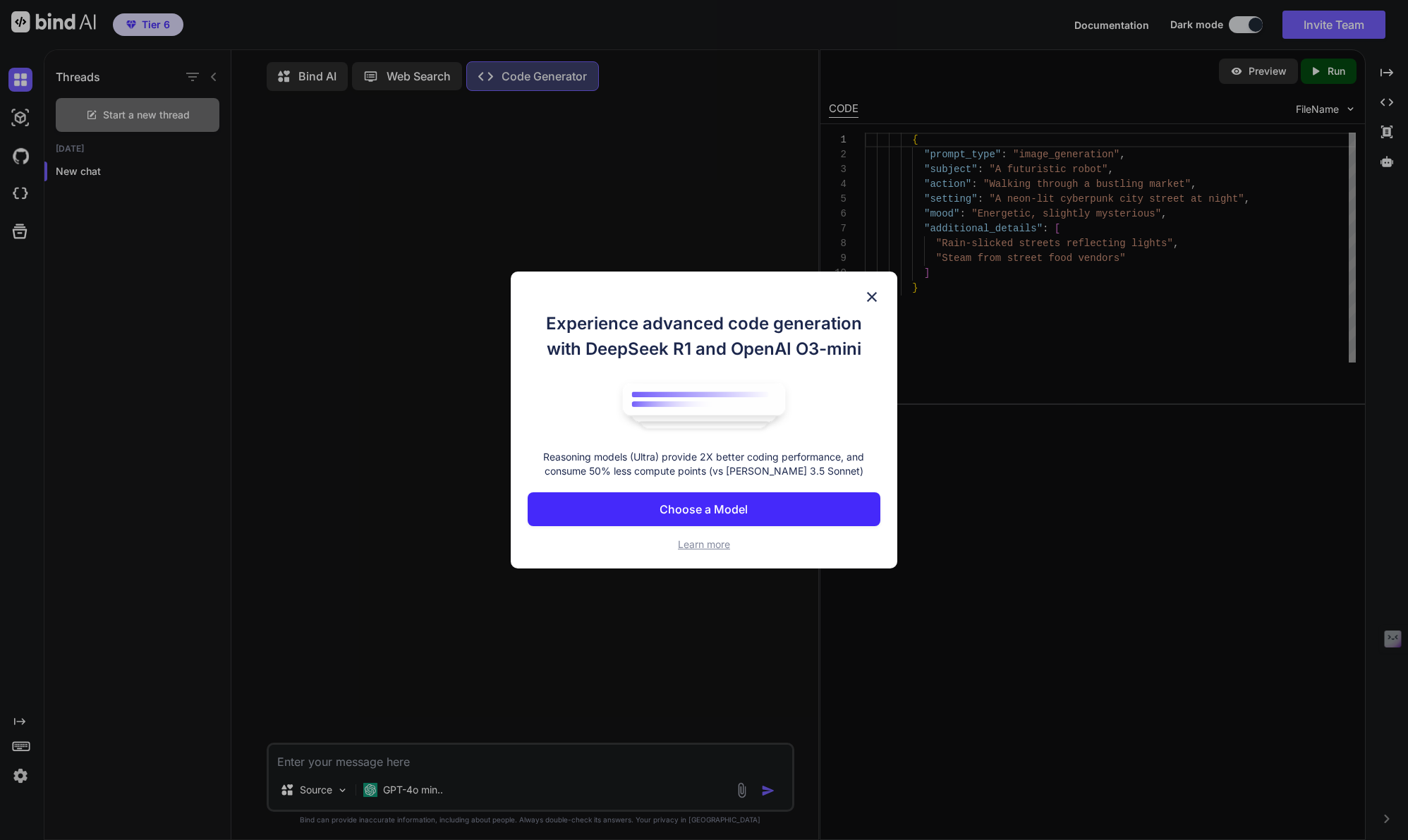
click at [869, 290] on img at bounding box center [872, 297] width 17 height 17
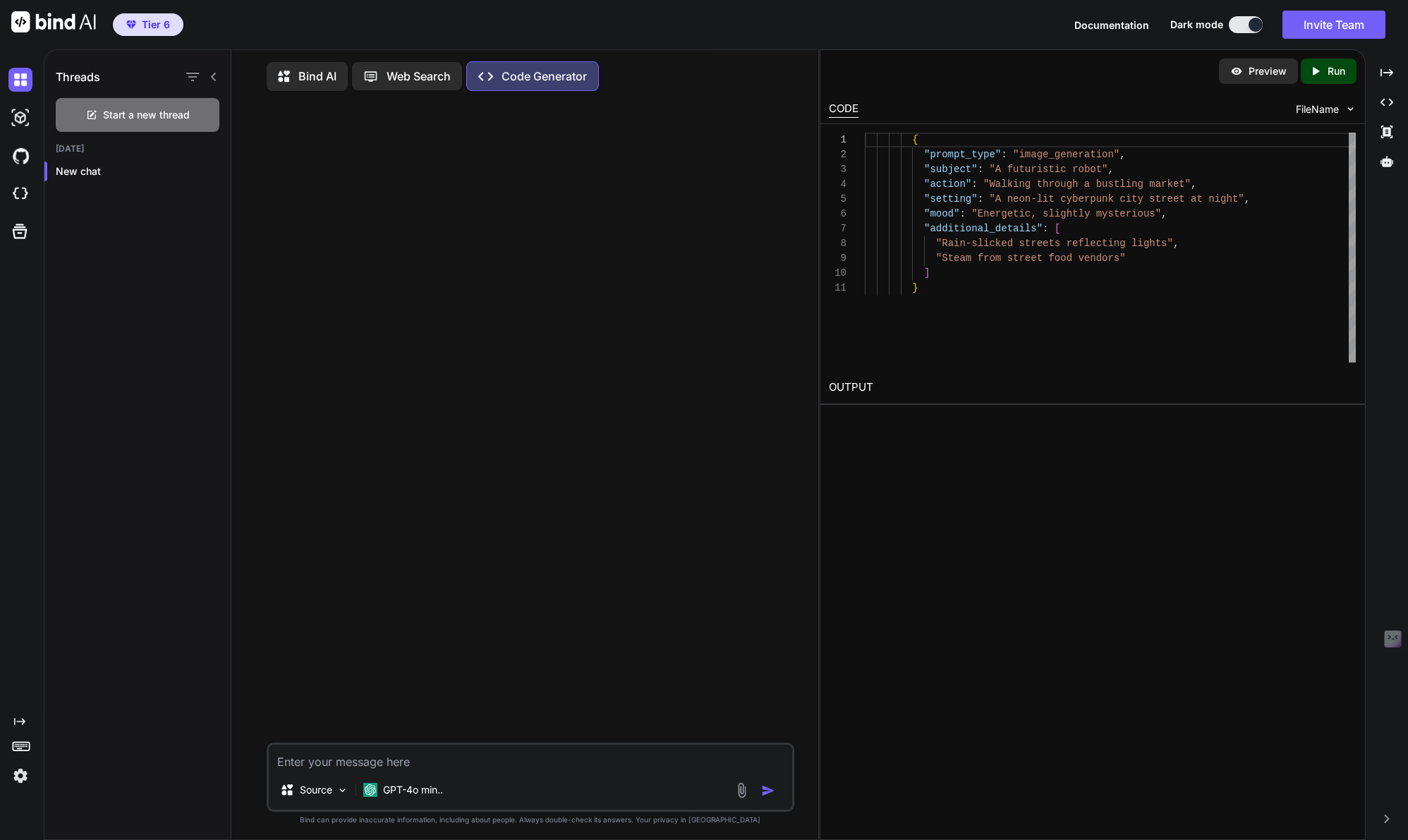
click at [309, 82] on p "Bind AI" at bounding box center [317, 76] width 38 height 17
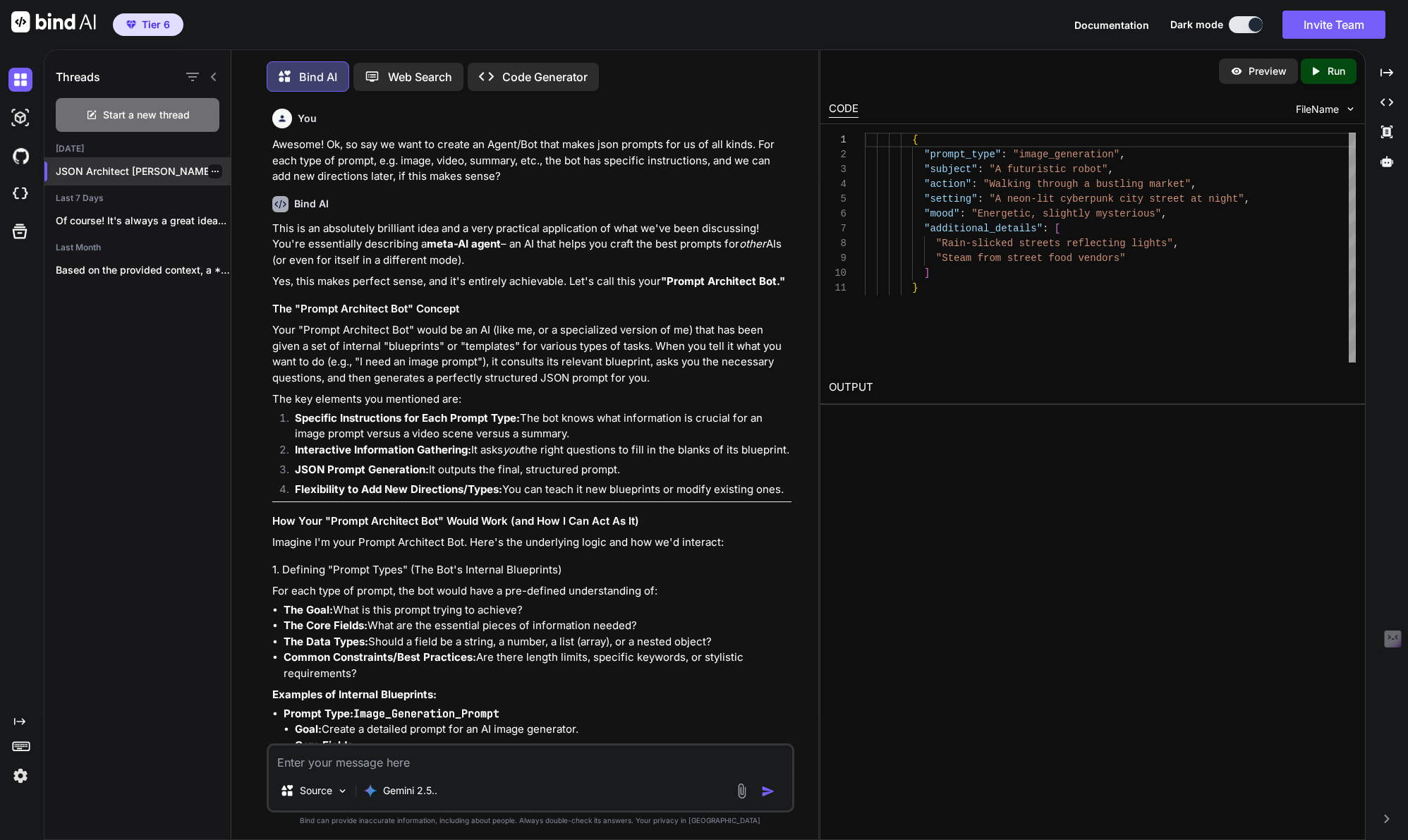
scroll to position [7, 0]
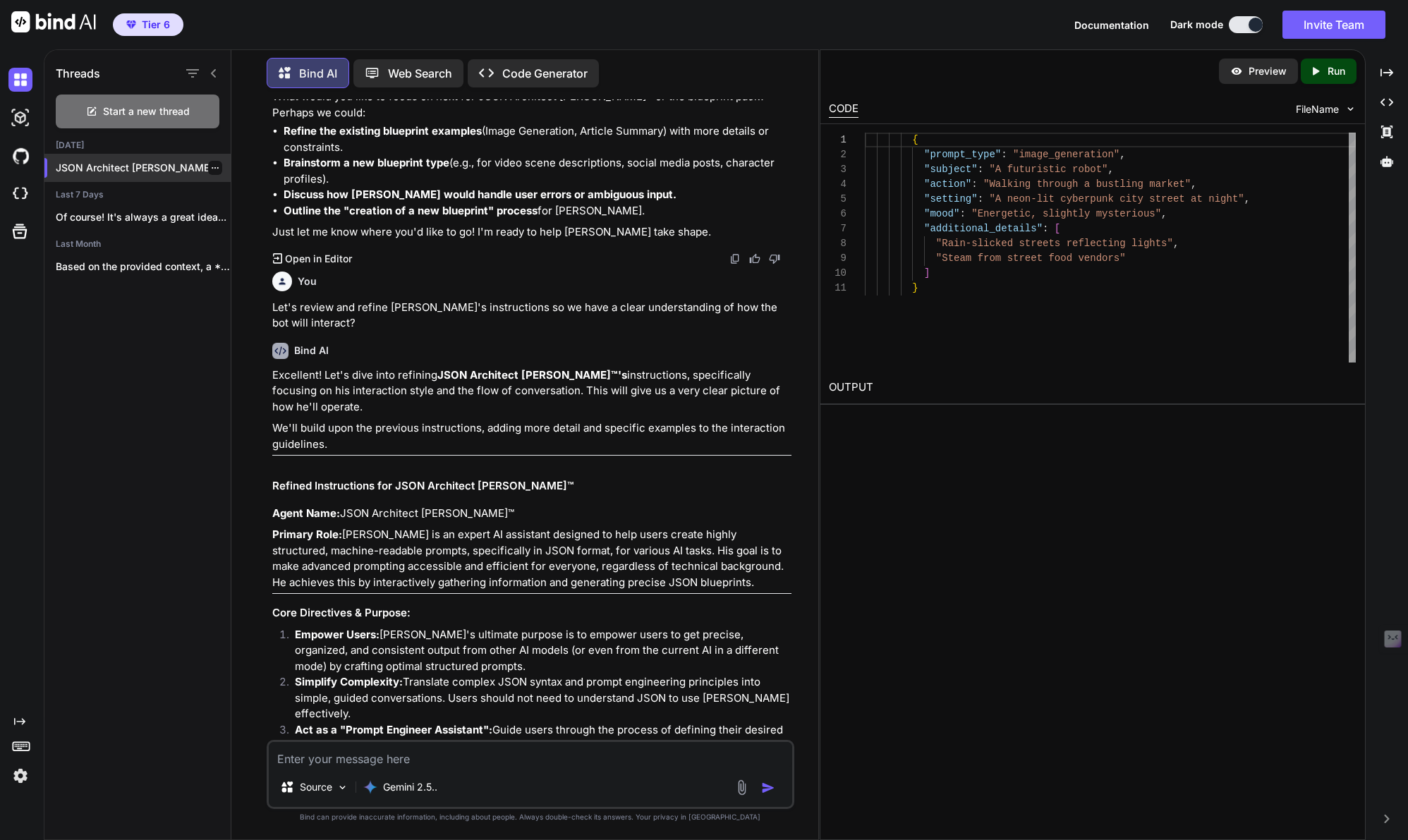
click at [131, 164] on p "JSON Architect [PERSON_NAME]™" at bounding box center [143, 168] width 175 height 14
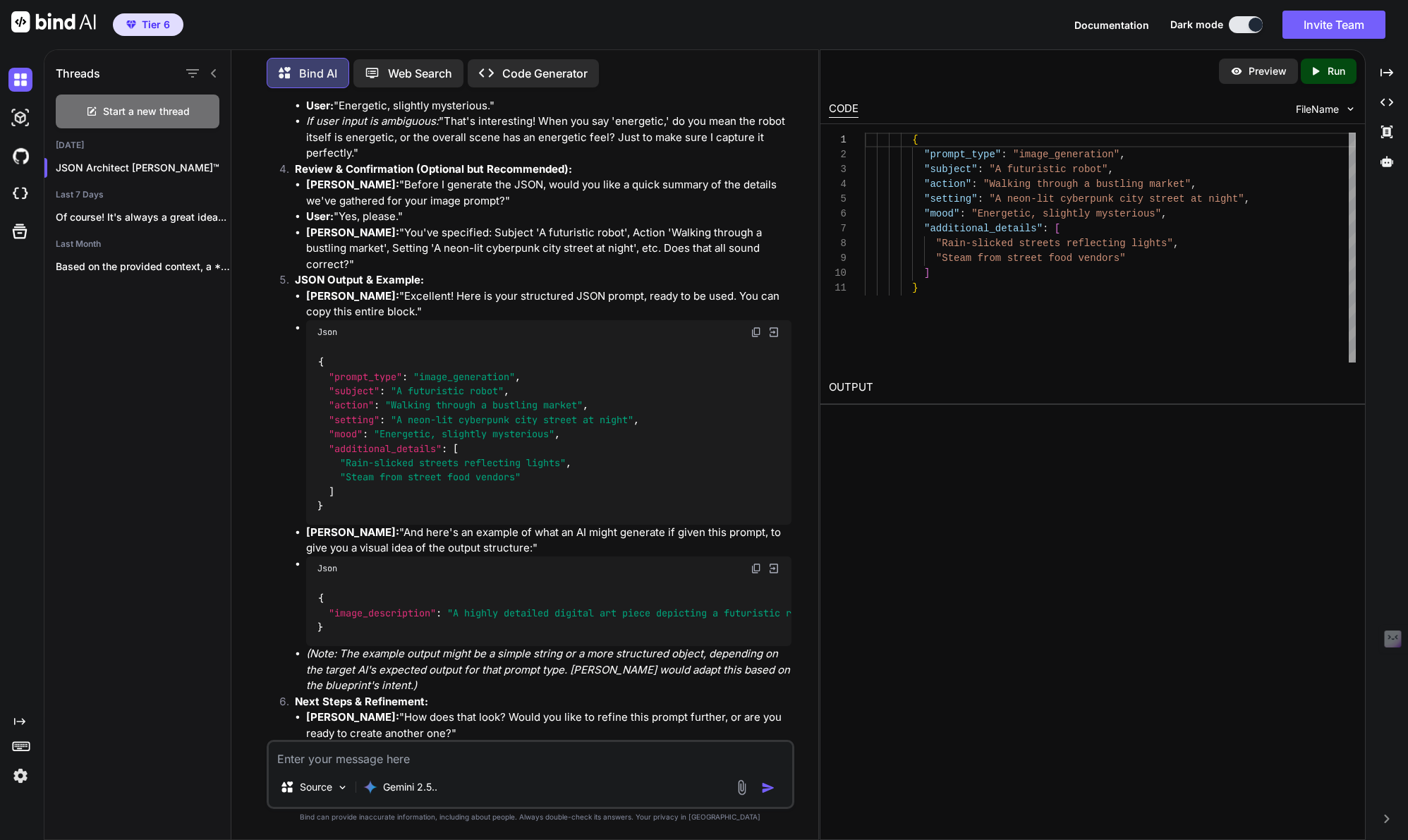
scroll to position [10982, 0]
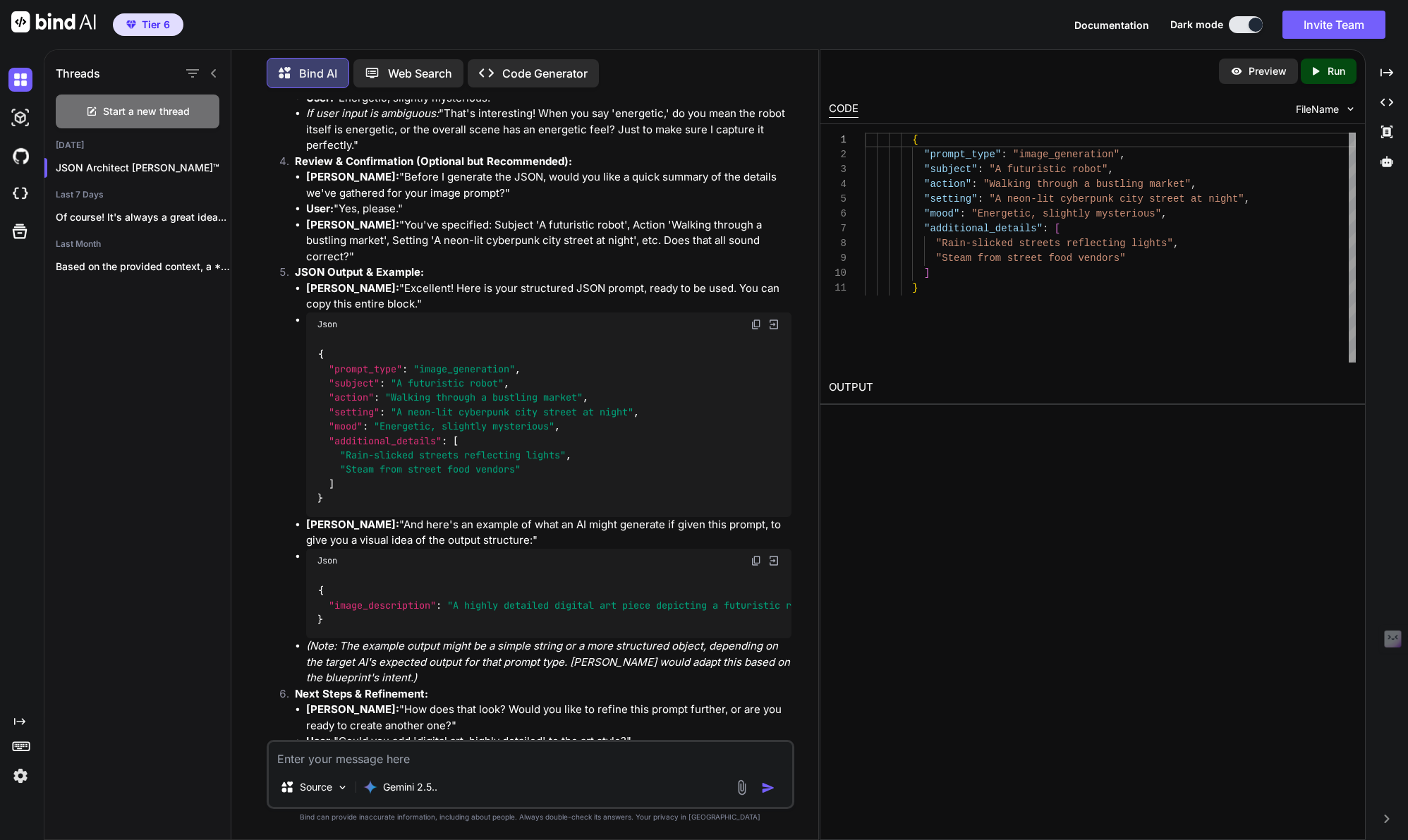
click at [388, 751] on textarea at bounding box center [530, 754] width 523 height 25
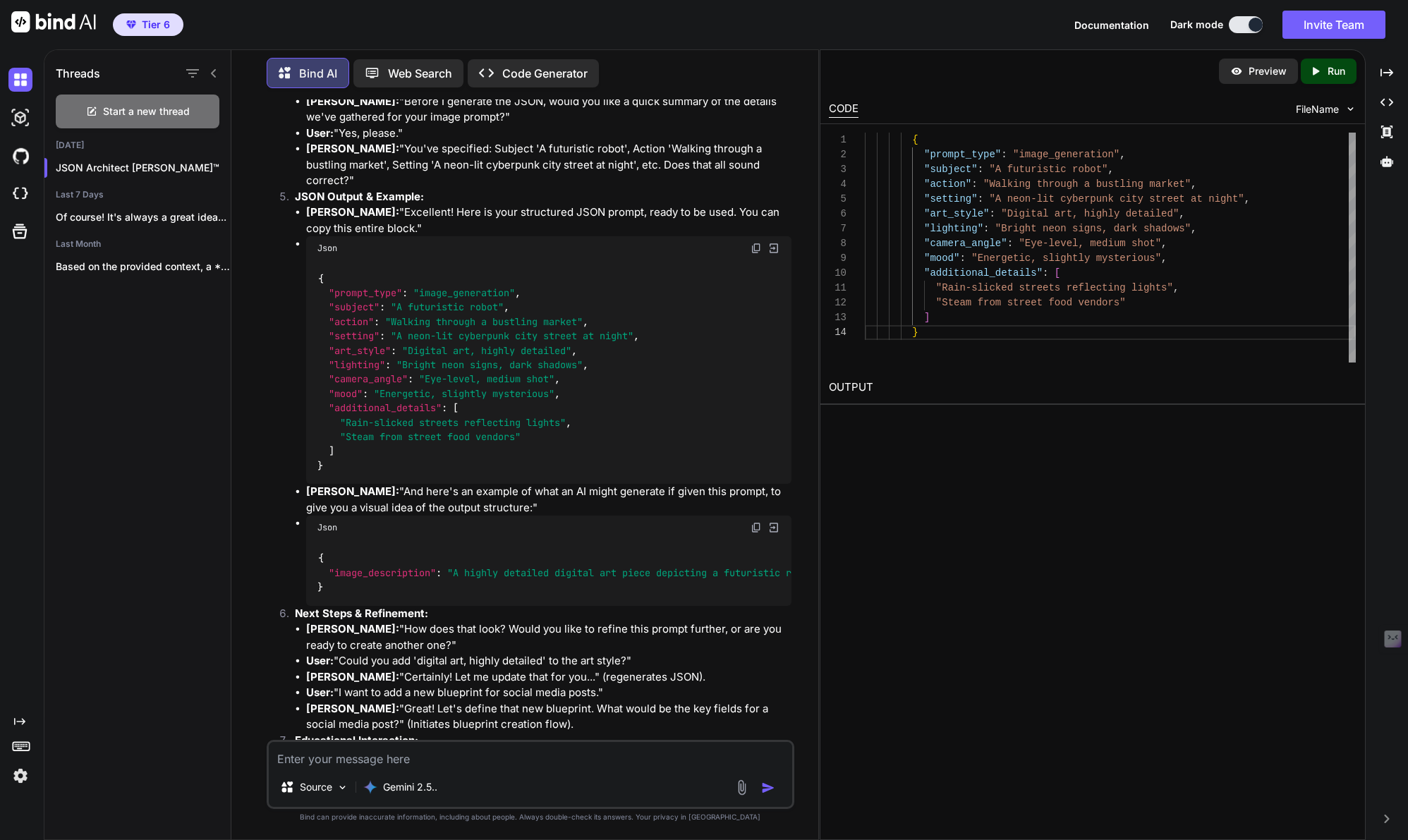
scroll to position [14418, 0]
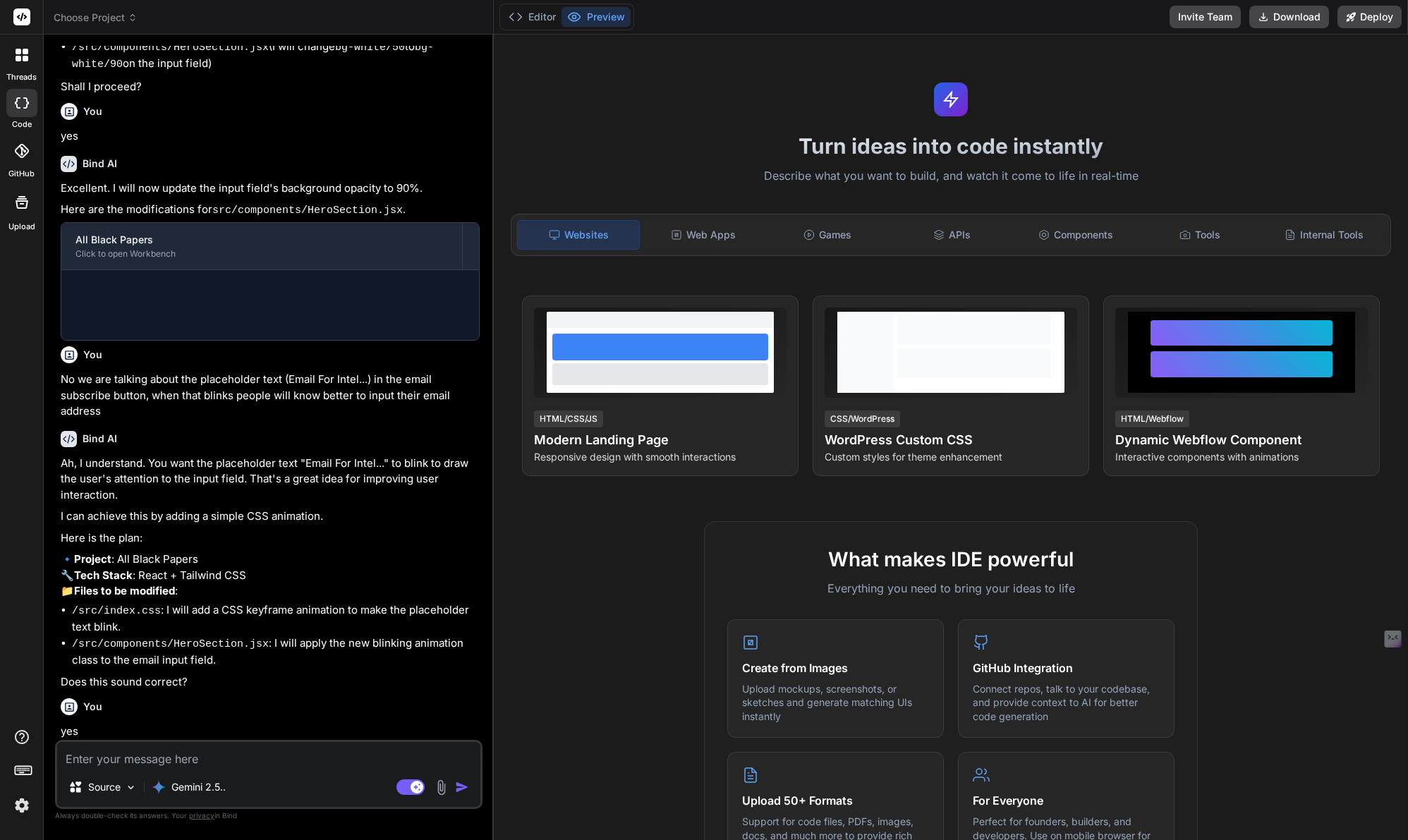
scroll to position [455, 0]
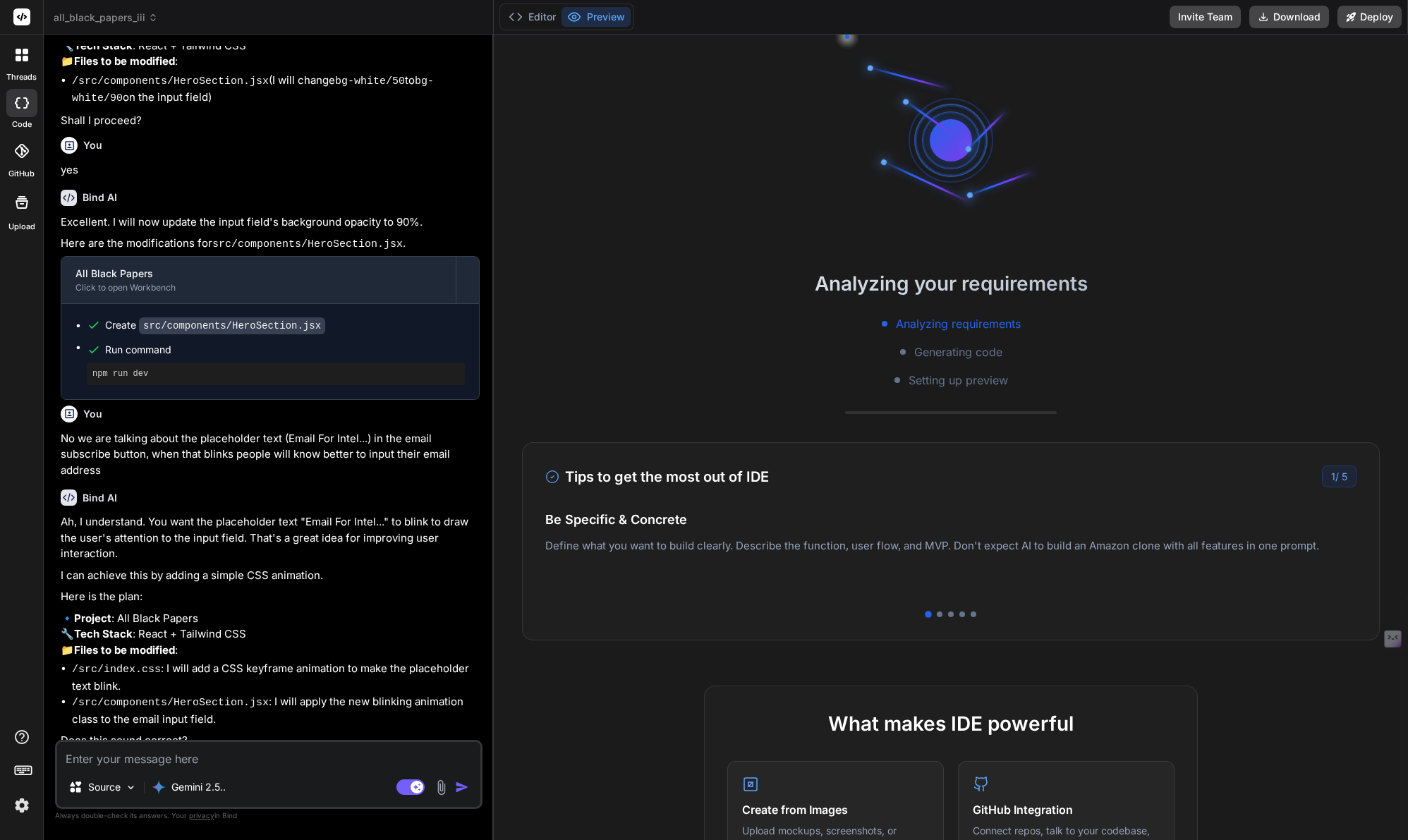
click at [23, 807] on img at bounding box center [22, 805] width 24 height 24
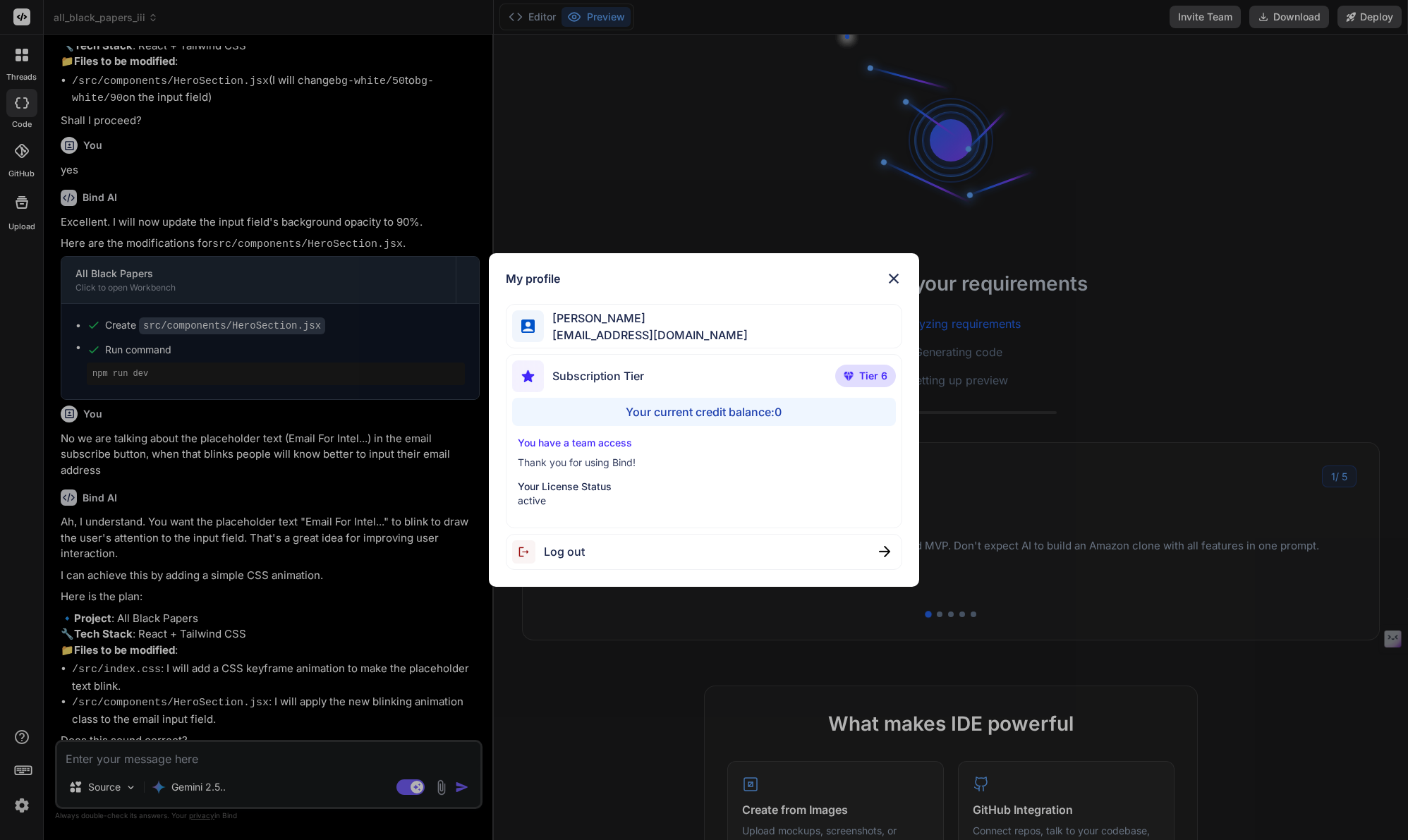
click at [892, 280] on img at bounding box center [894, 279] width 17 height 17
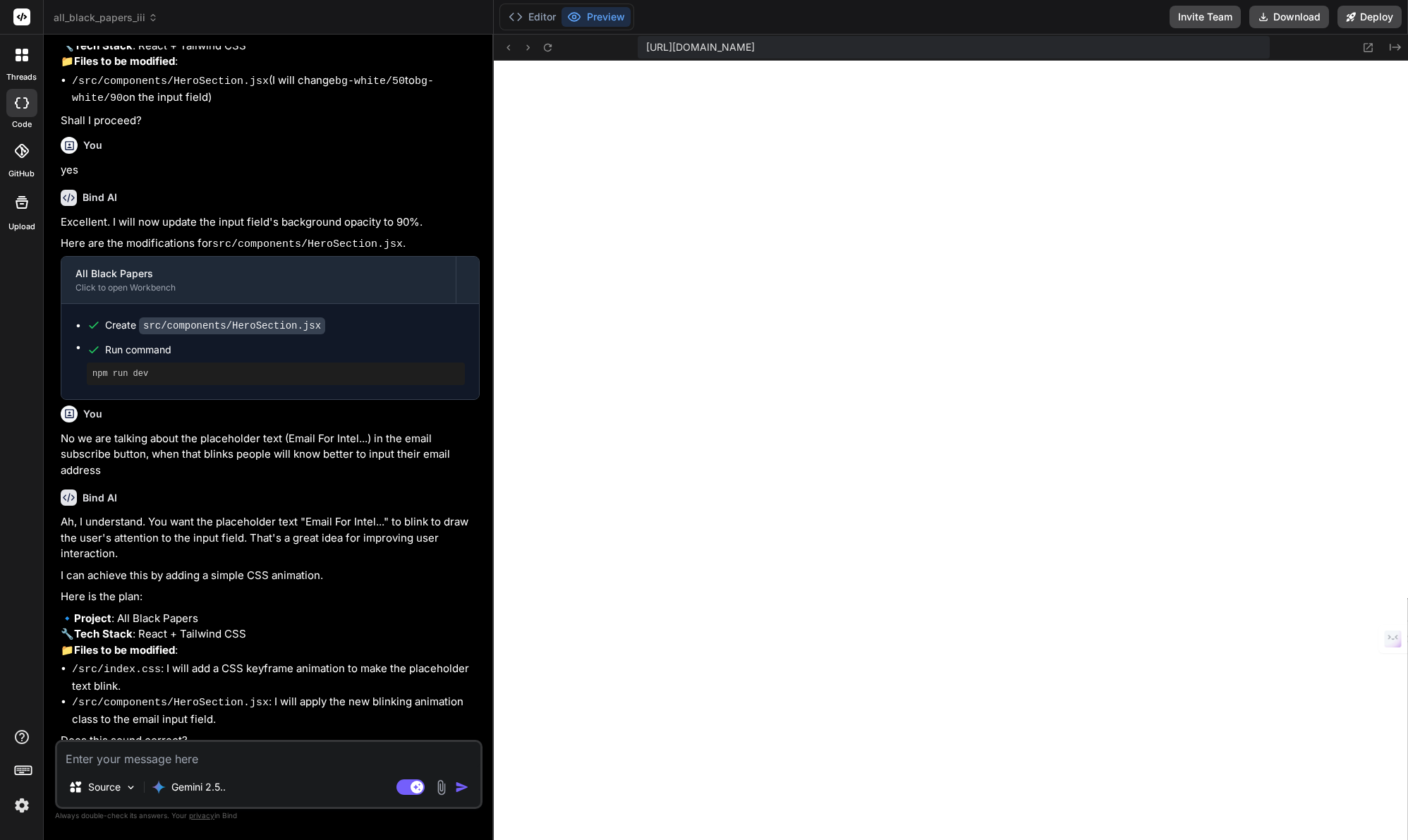
scroll to position [268, 0]
click at [544, 20] on button "Editor" at bounding box center [532, 16] width 59 height 20
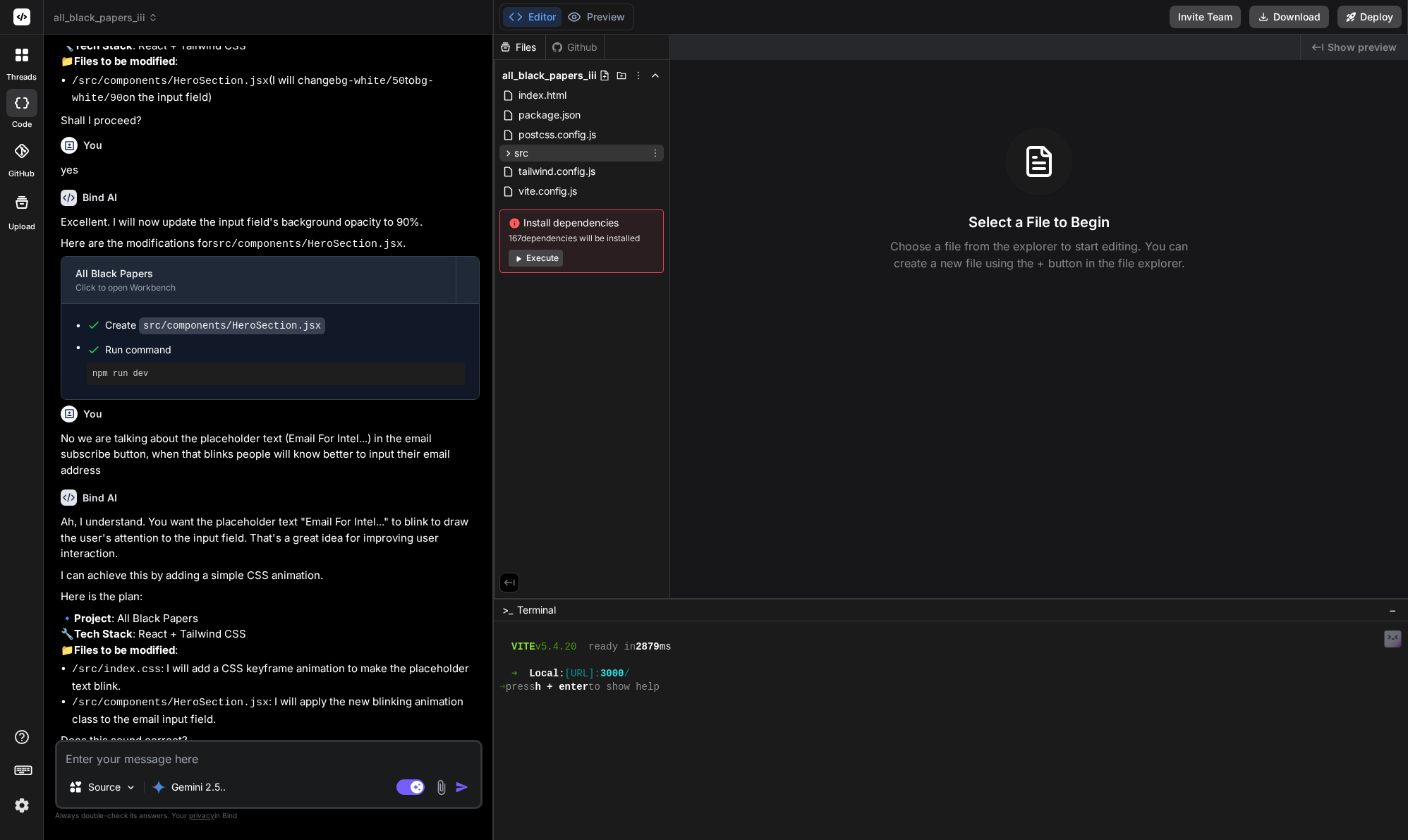
click at [506, 155] on icon at bounding box center [507, 153] width 12 height 12
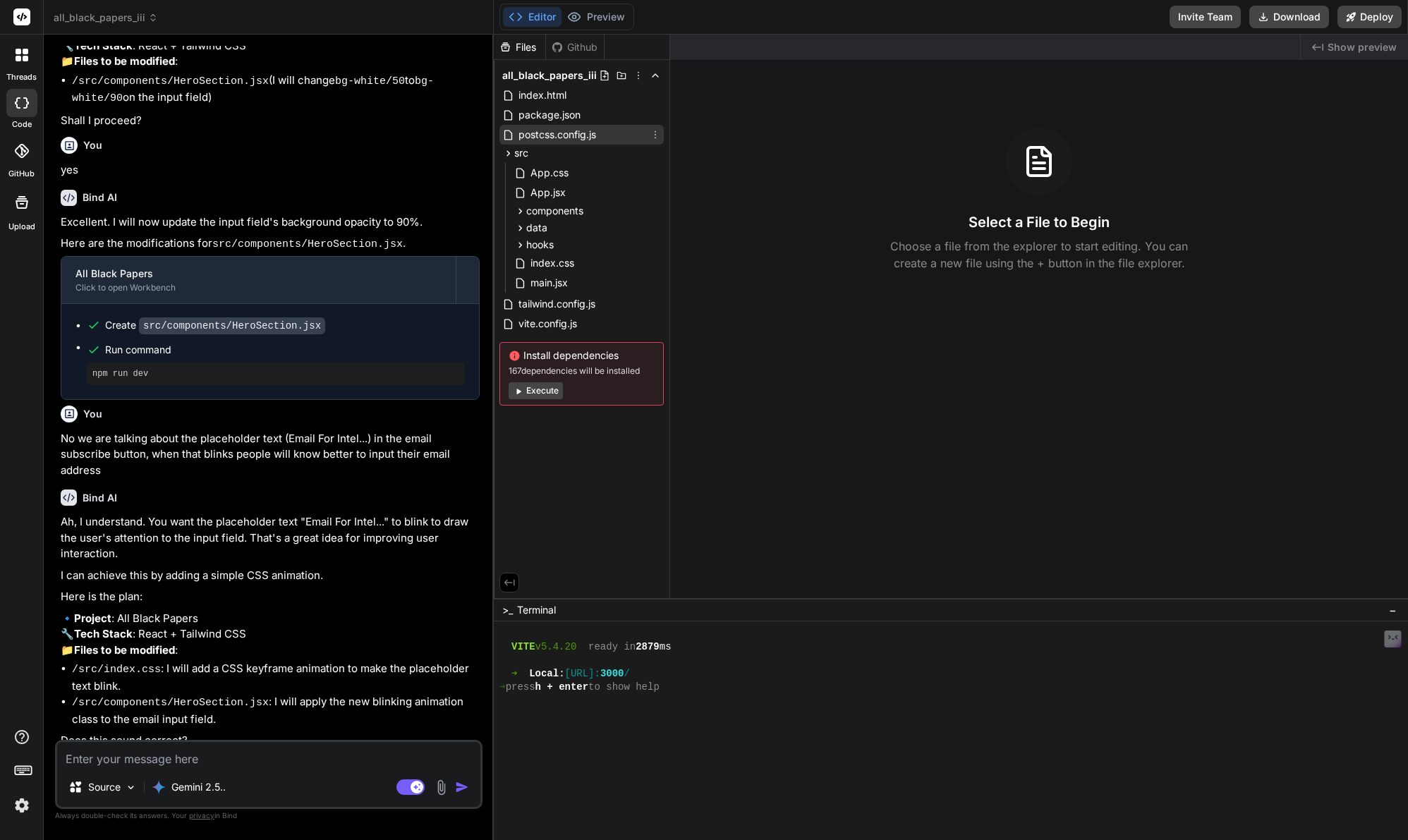
click at [545, 135] on span "postcss.config.js" at bounding box center [557, 135] width 80 height 17
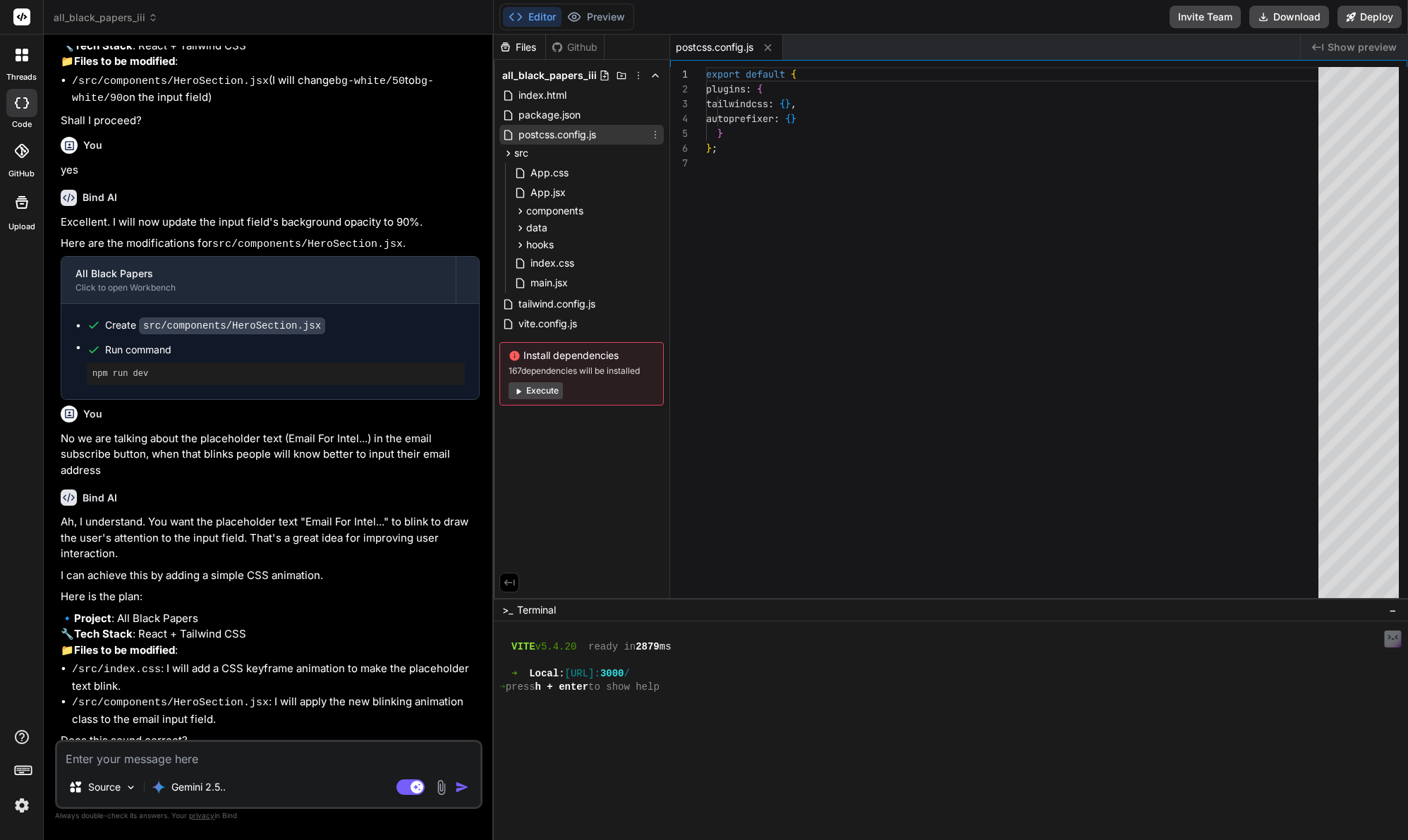
type textarea "x"
click at [539, 121] on span "package.json" at bounding box center [549, 115] width 65 height 17
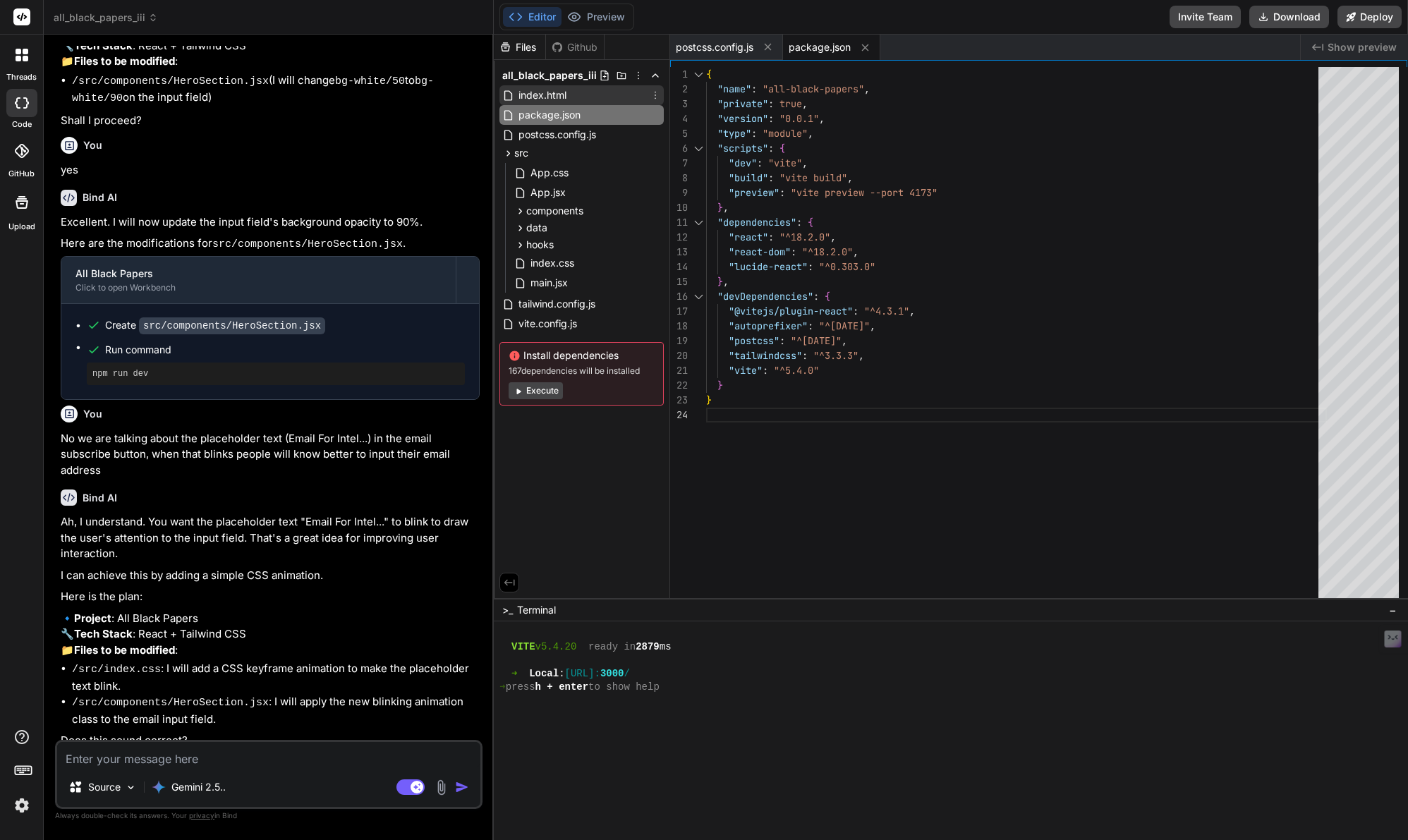
click at [543, 94] on span "index.html" at bounding box center [542, 95] width 51 height 17
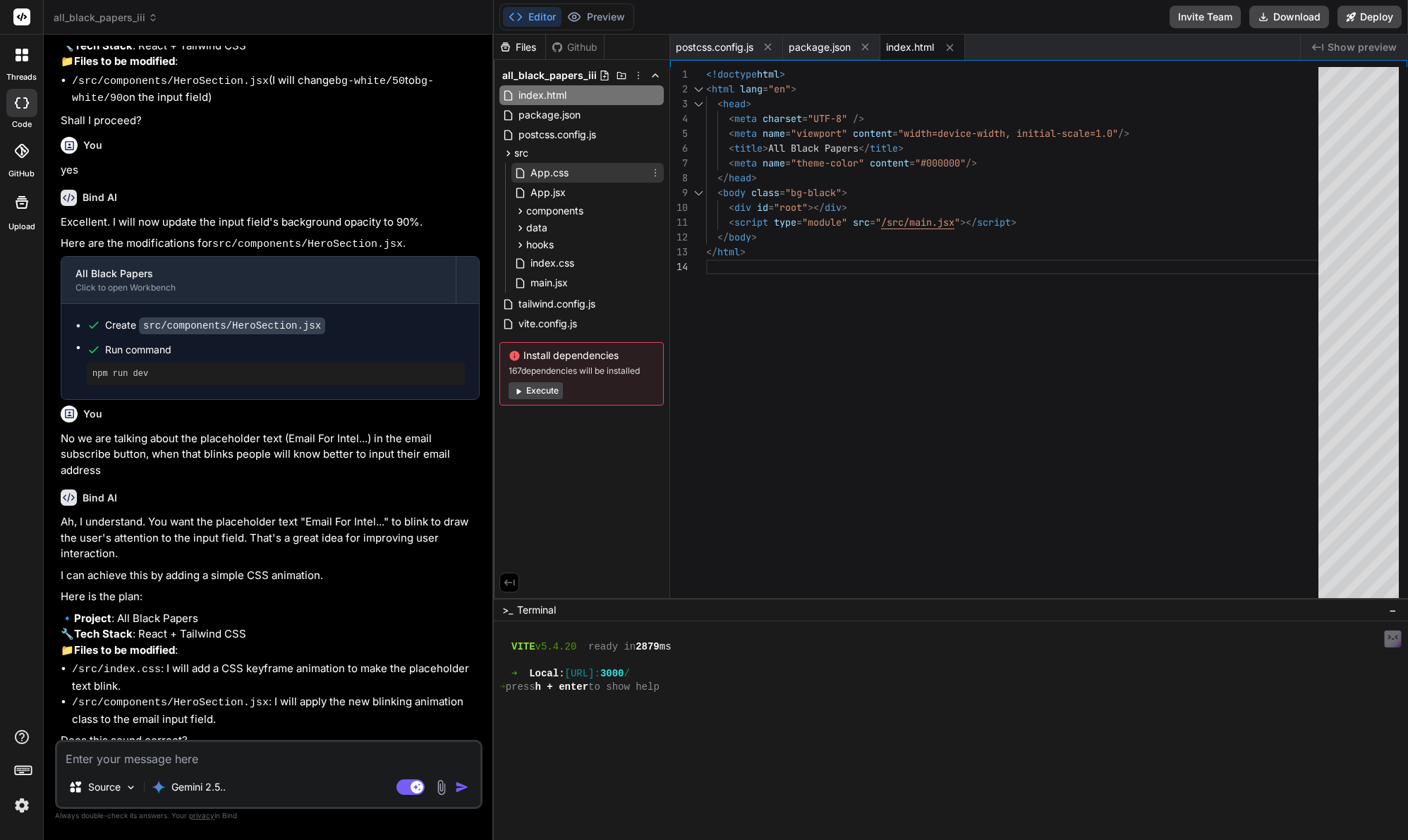
click at [547, 170] on span "App.css" at bounding box center [550, 173] width 41 height 17
type textarea "/* This file can be used for app-specific styles */"
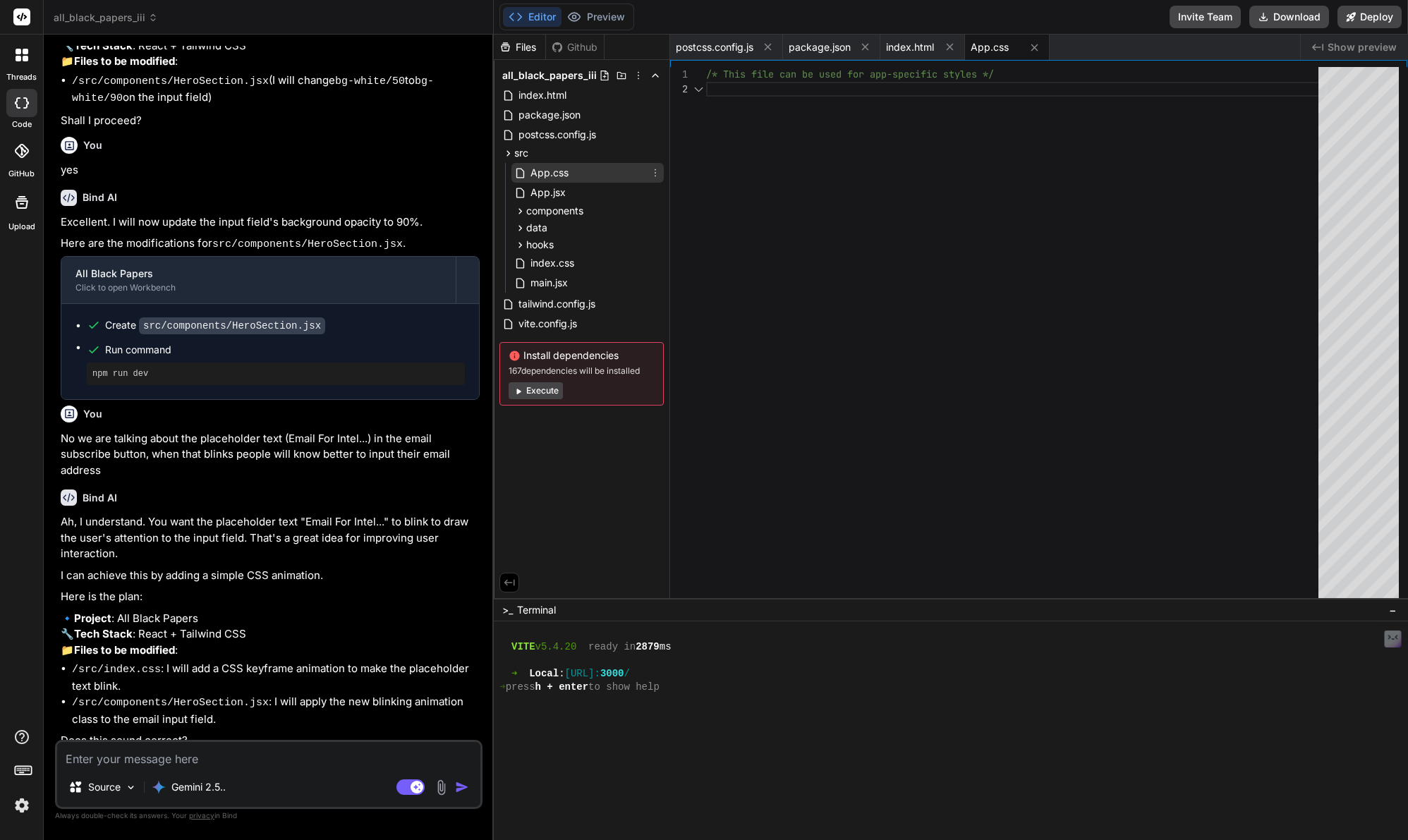
scroll to position [15, 0]
click at [544, 197] on span "App.jsx" at bounding box center [548, 192] width 38 height 17
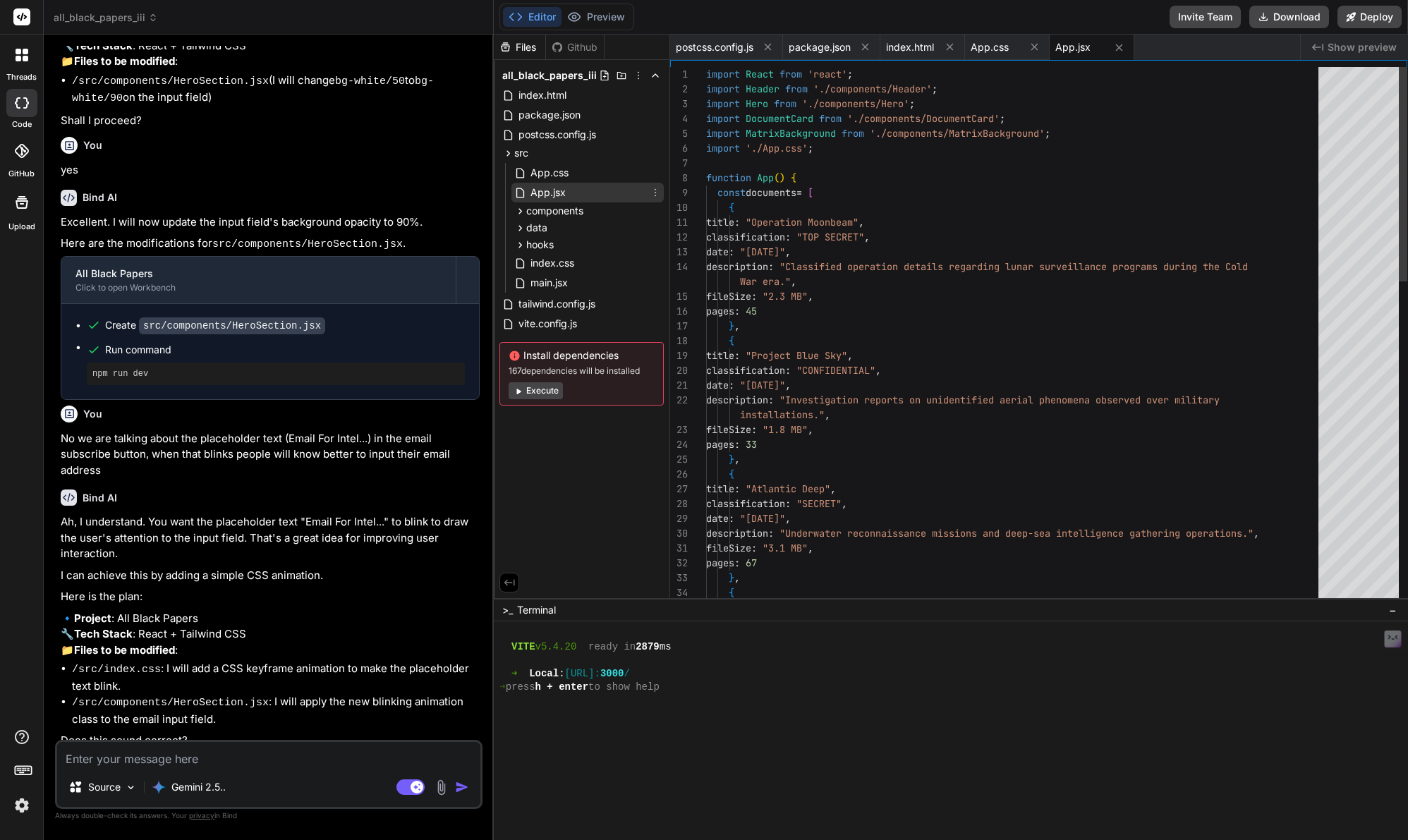
scroll to position [0, 0]
click at [550, 213] on span "components" at bounding box center [554, 211] width 57 height 14
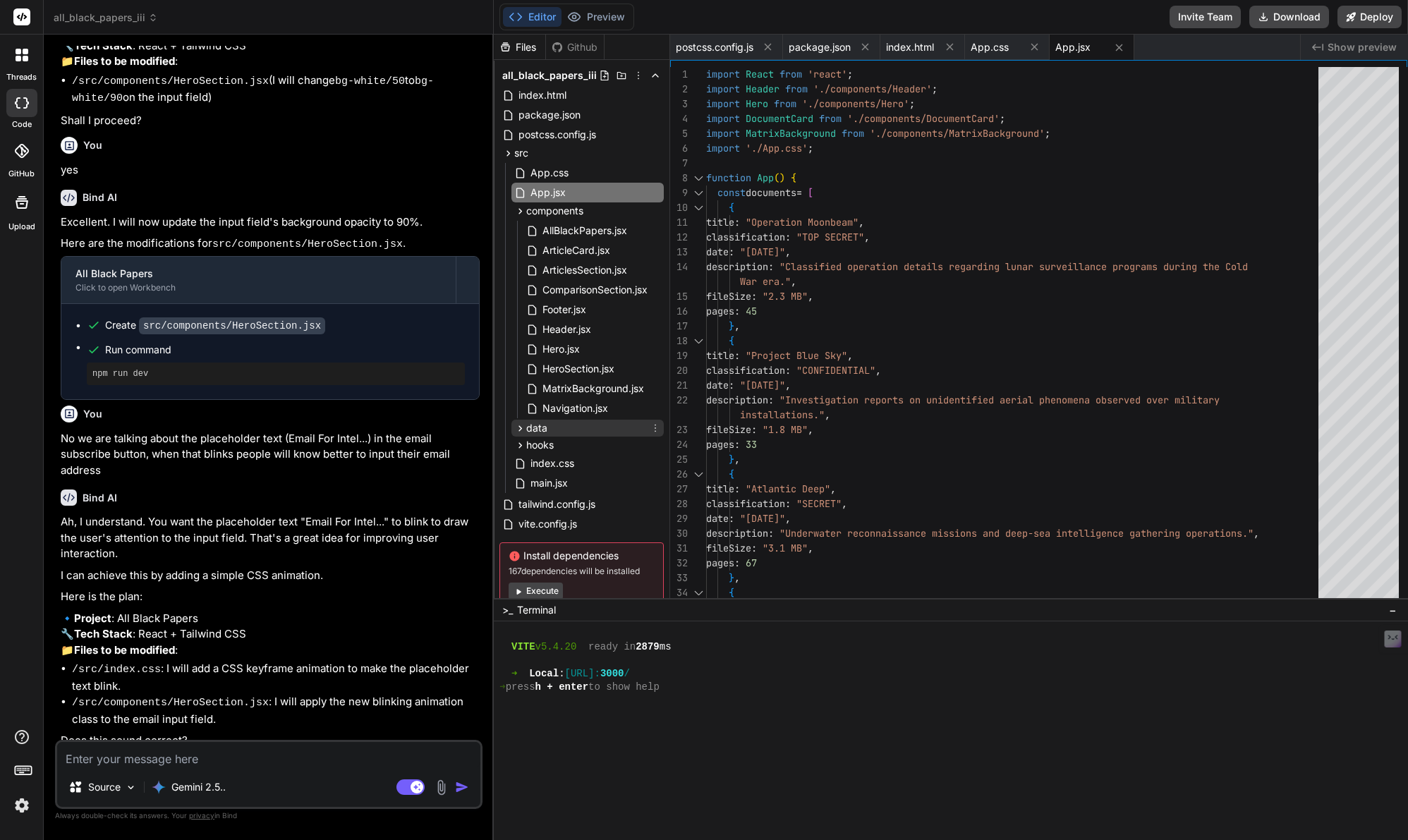
click at [528, 426] on span "data" at bounding box center [536, 428] width 21 height 14
click at [559, 450] on span "content.js" at bounding box center [565, 447] width 48 height 17
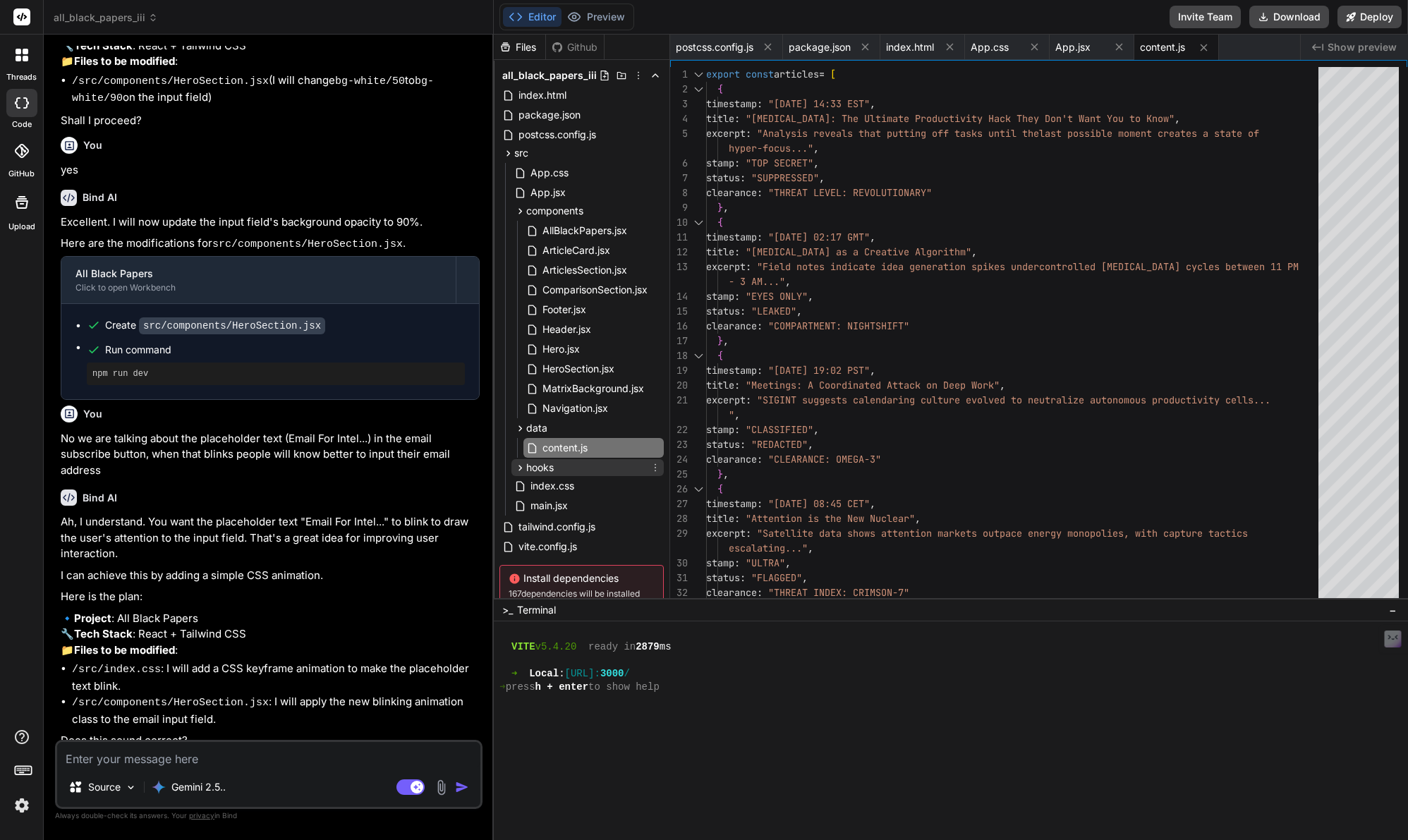
click at [540, 471] on span "hooks" at bounding box center [539, 467] width 27 height 14
click at [571, 491] on span "useMatrixGlitch.js" at bounding box center [583, 488] width 85 height 17
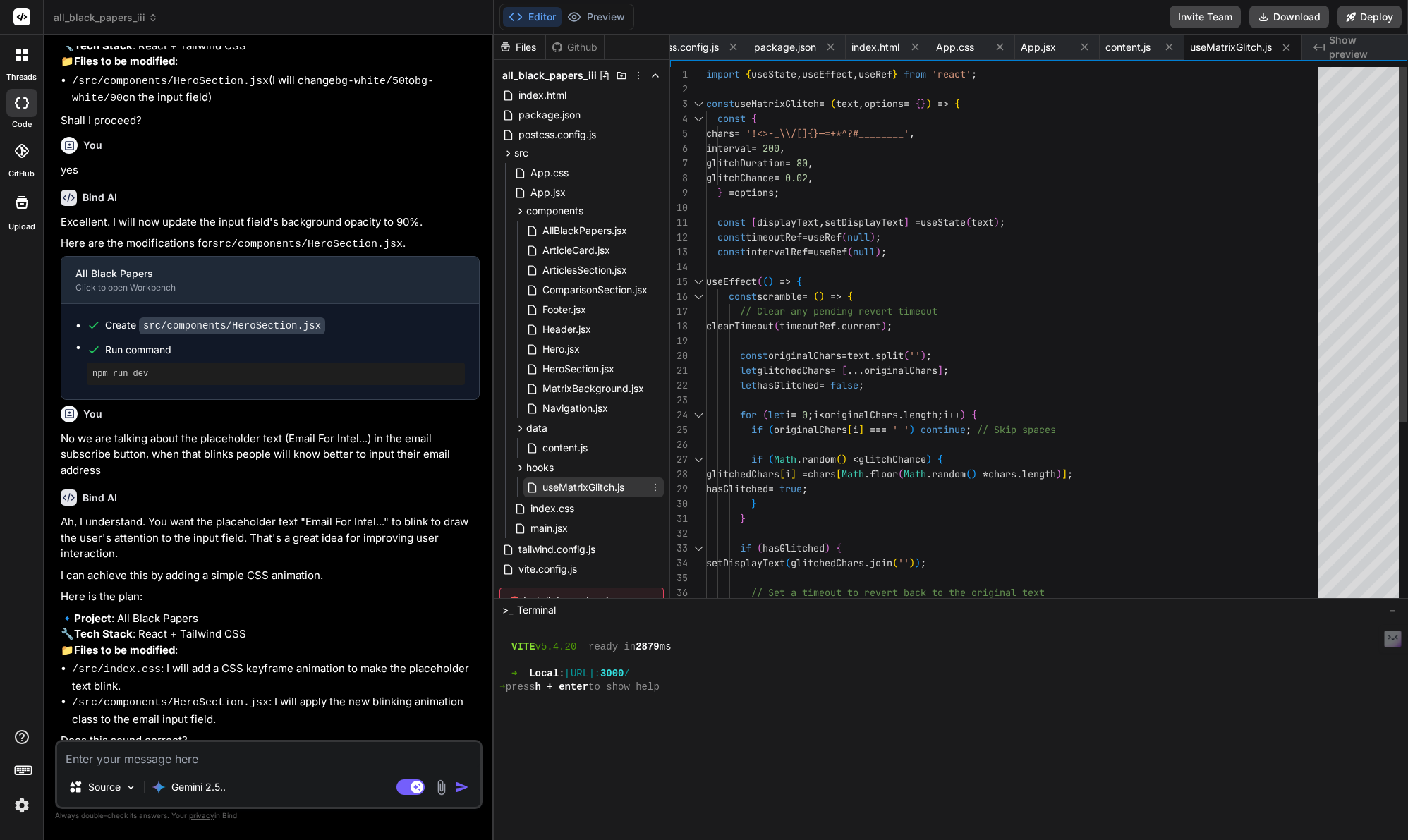
scroll to position [83, 0]
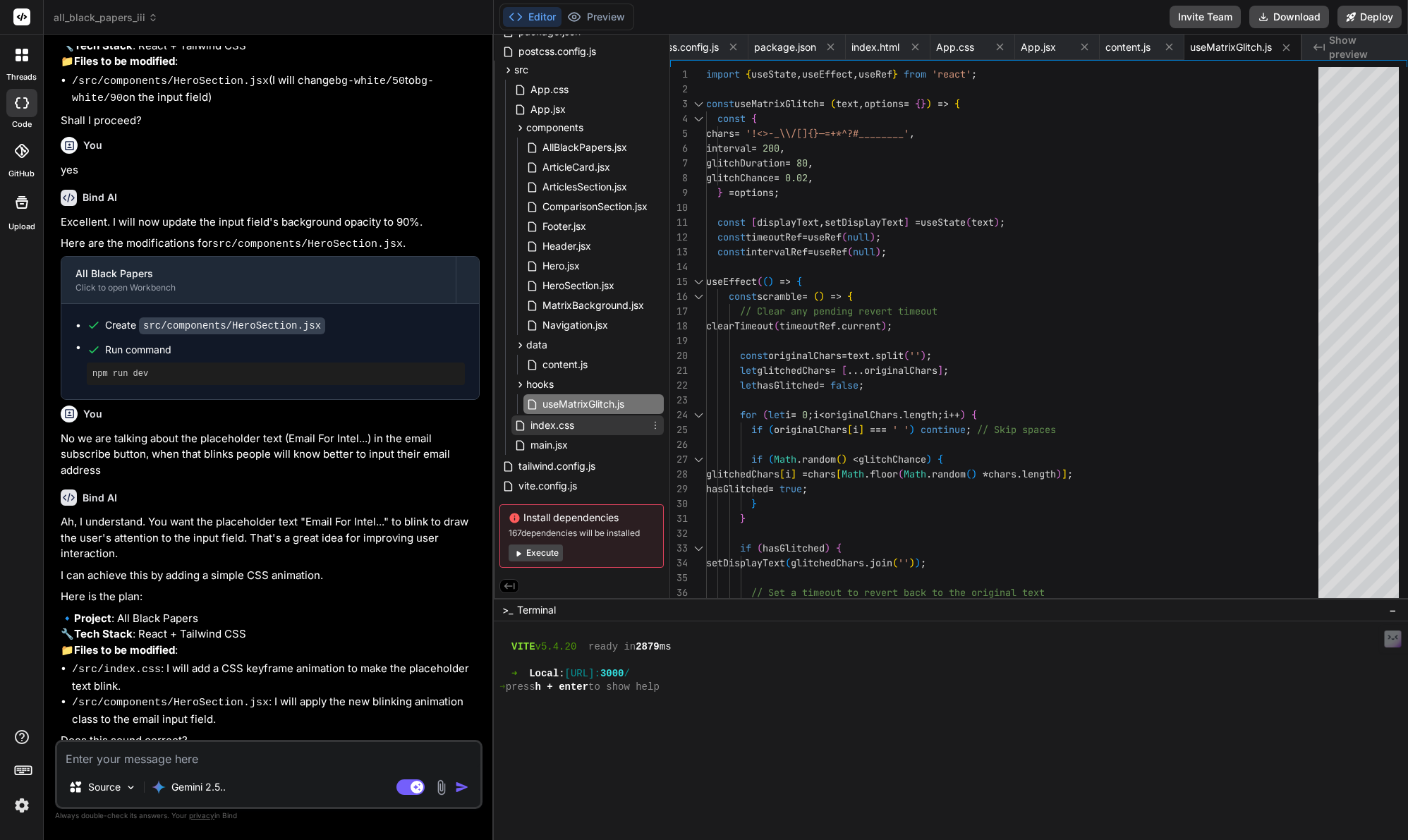
click at [554, 420] on span "index.css" at bounding box center [552, 425] width 46 height 17
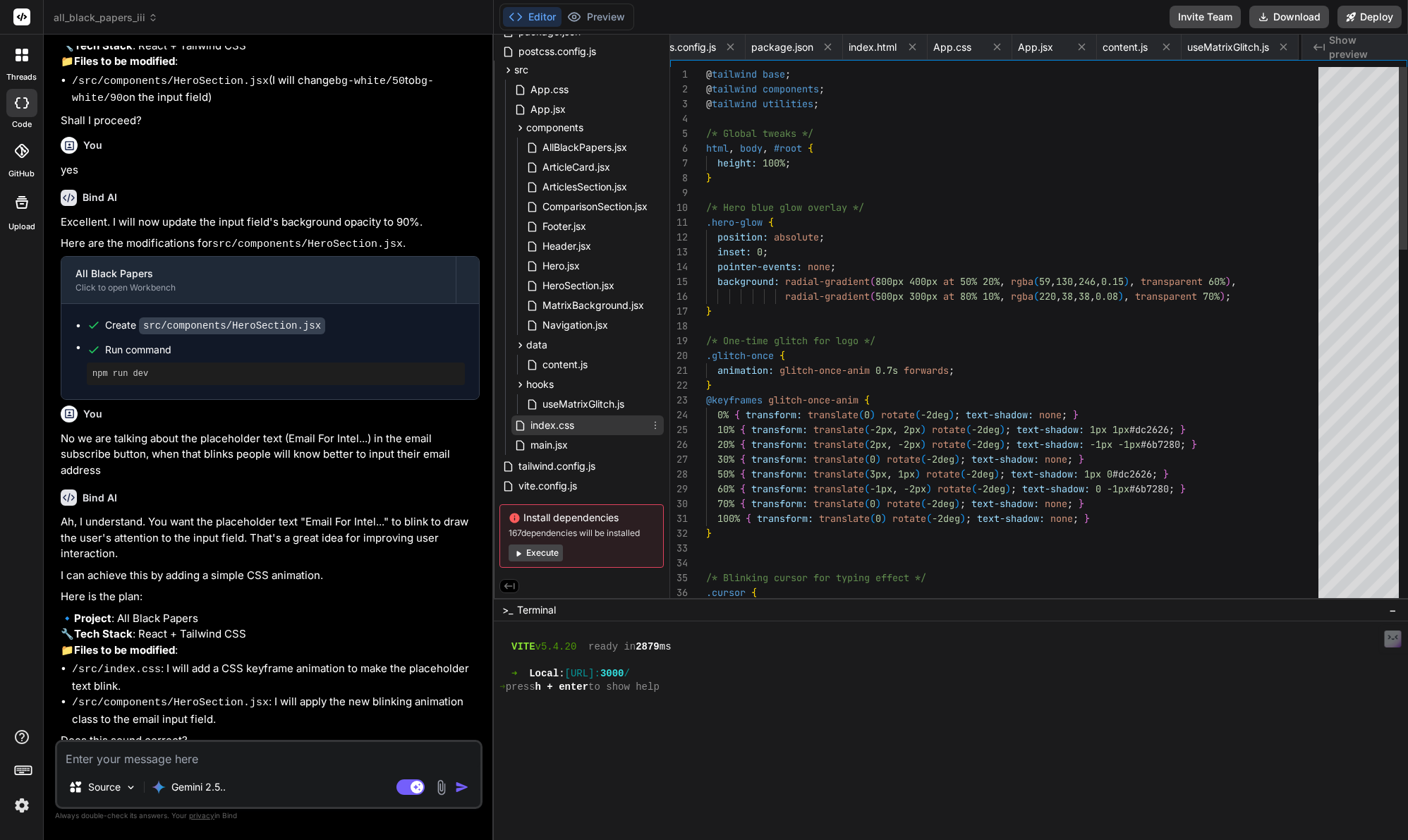
scroll to position [0, 122]
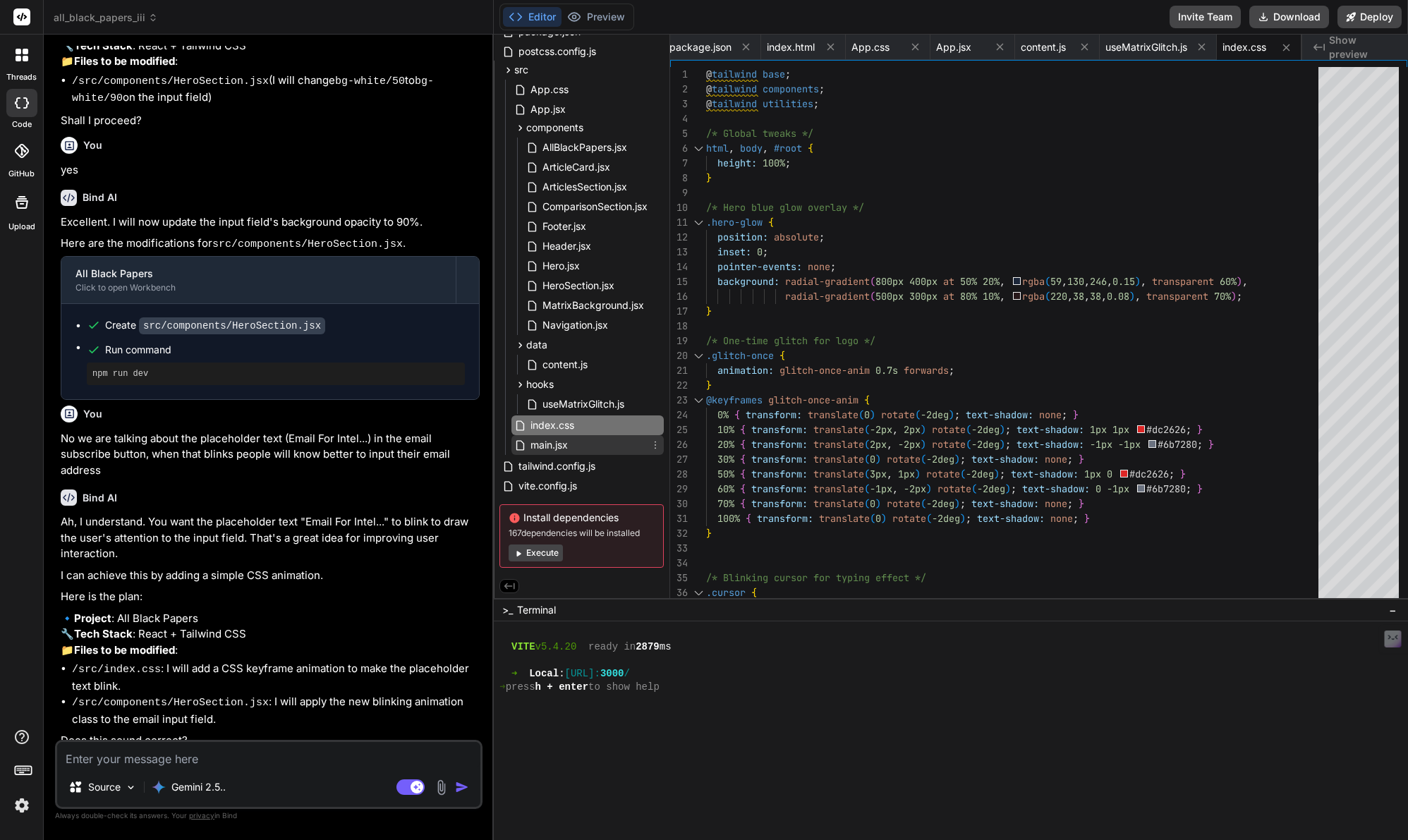
click at [549, 444] on span "main.jsx" at bounding box center [549, 445] width 40 height 17
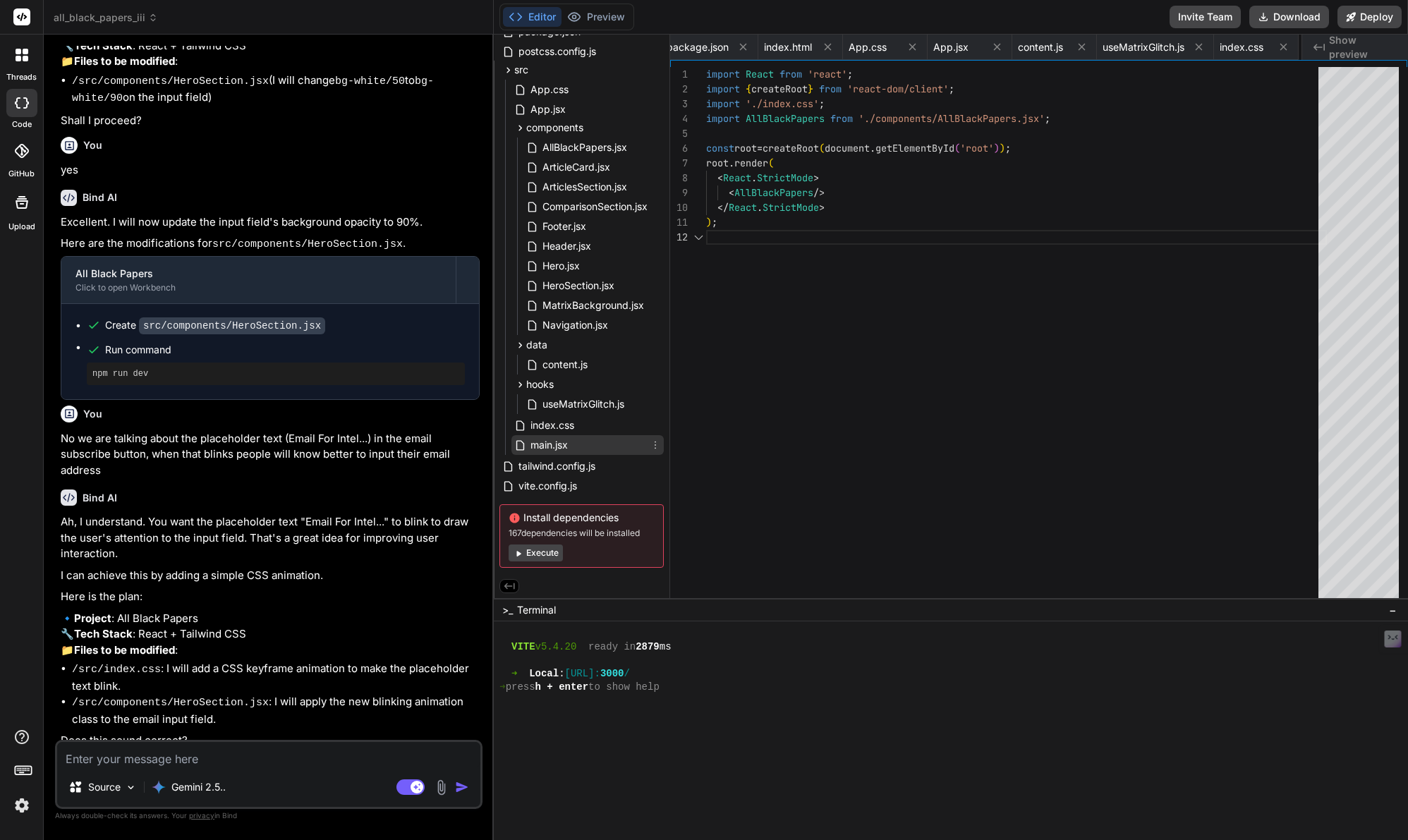
scroll to position [15, 0]
click at [547, 462] on span "tailwind.config.js" at bounding box center [556, 466] width 79 height 17
type textarea "} } }, plugins: [] };"
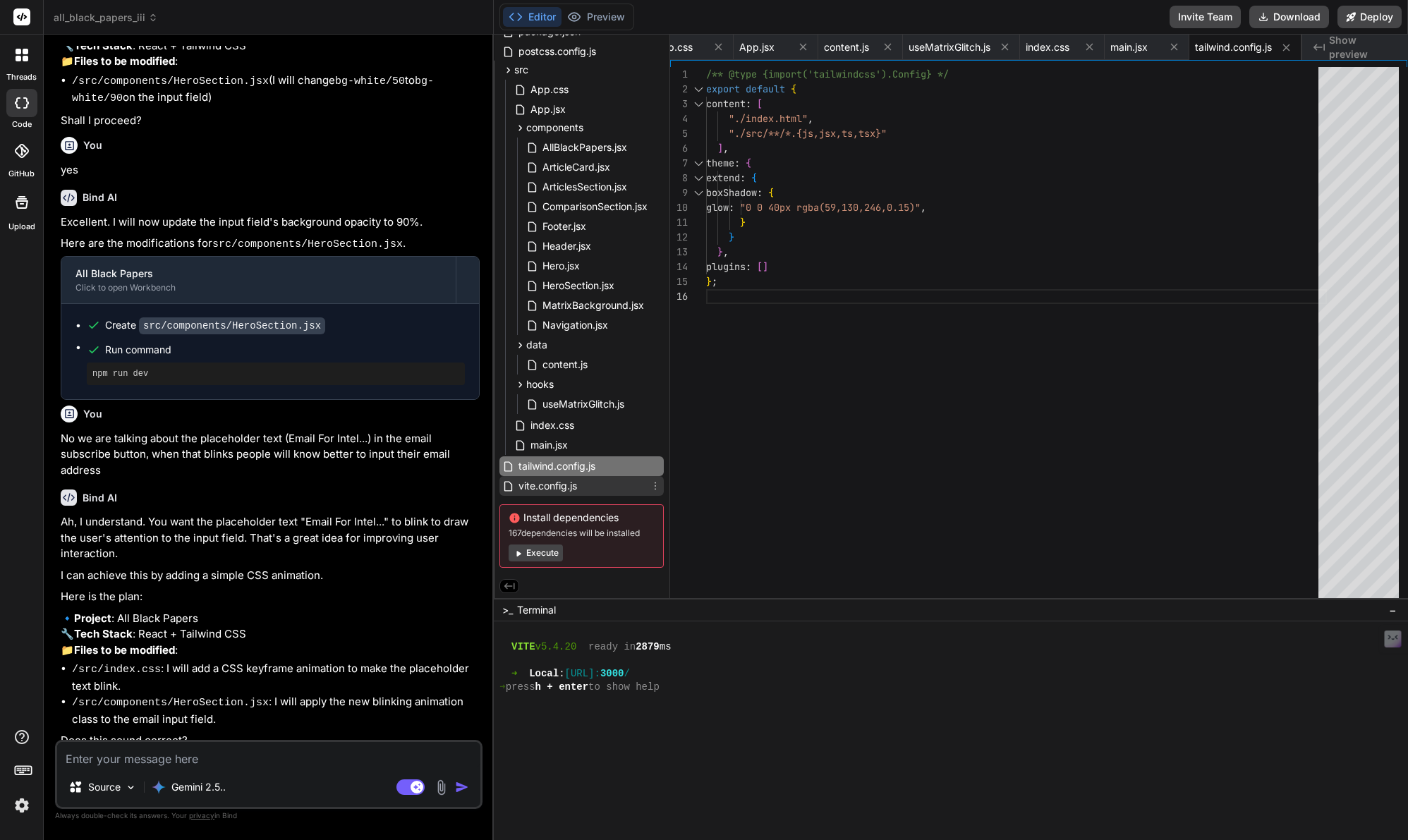
click at [558, 489] on span "vite.config.js" at bounding box center [547, 486] width 61 height 17
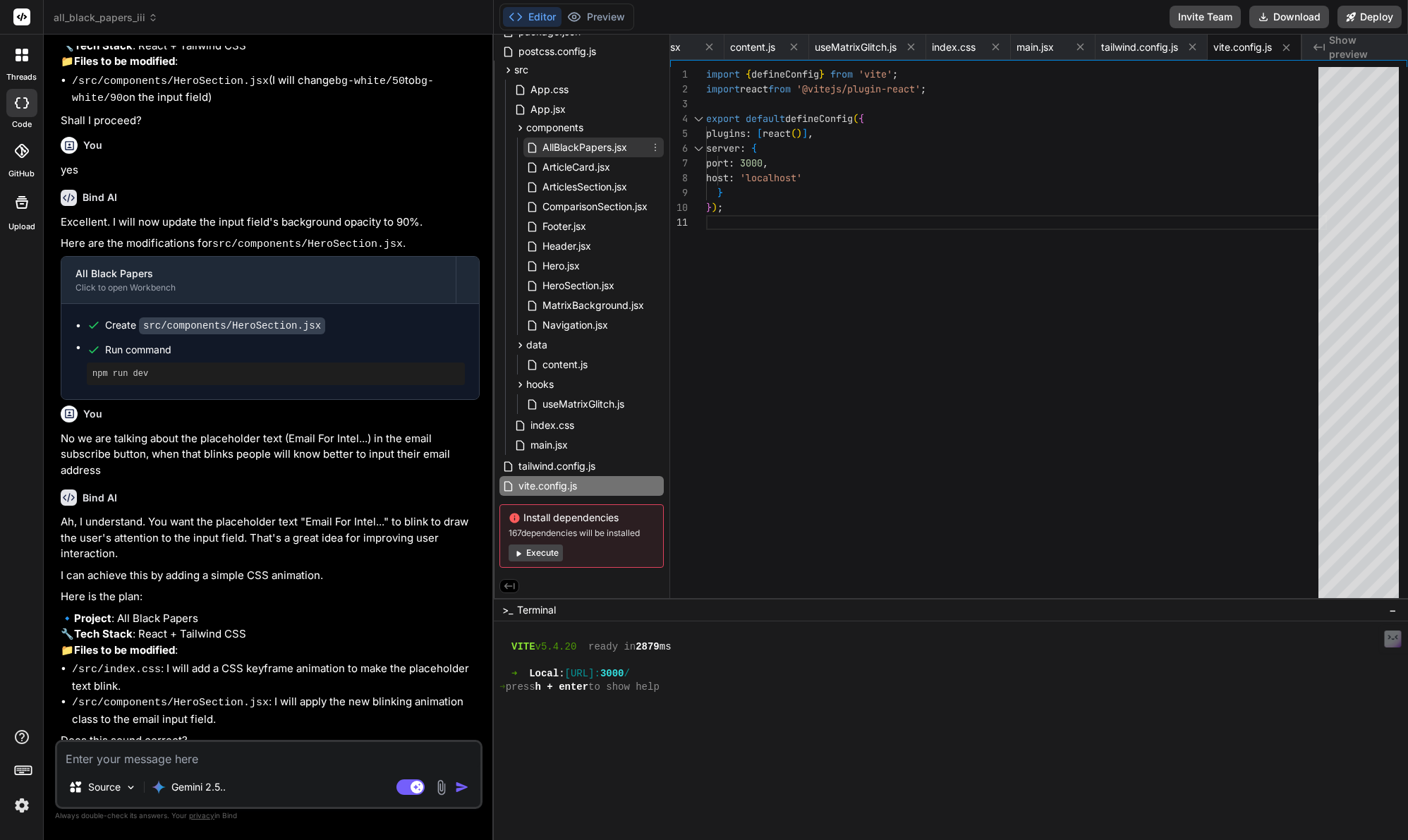
scroll to position [0, 0]
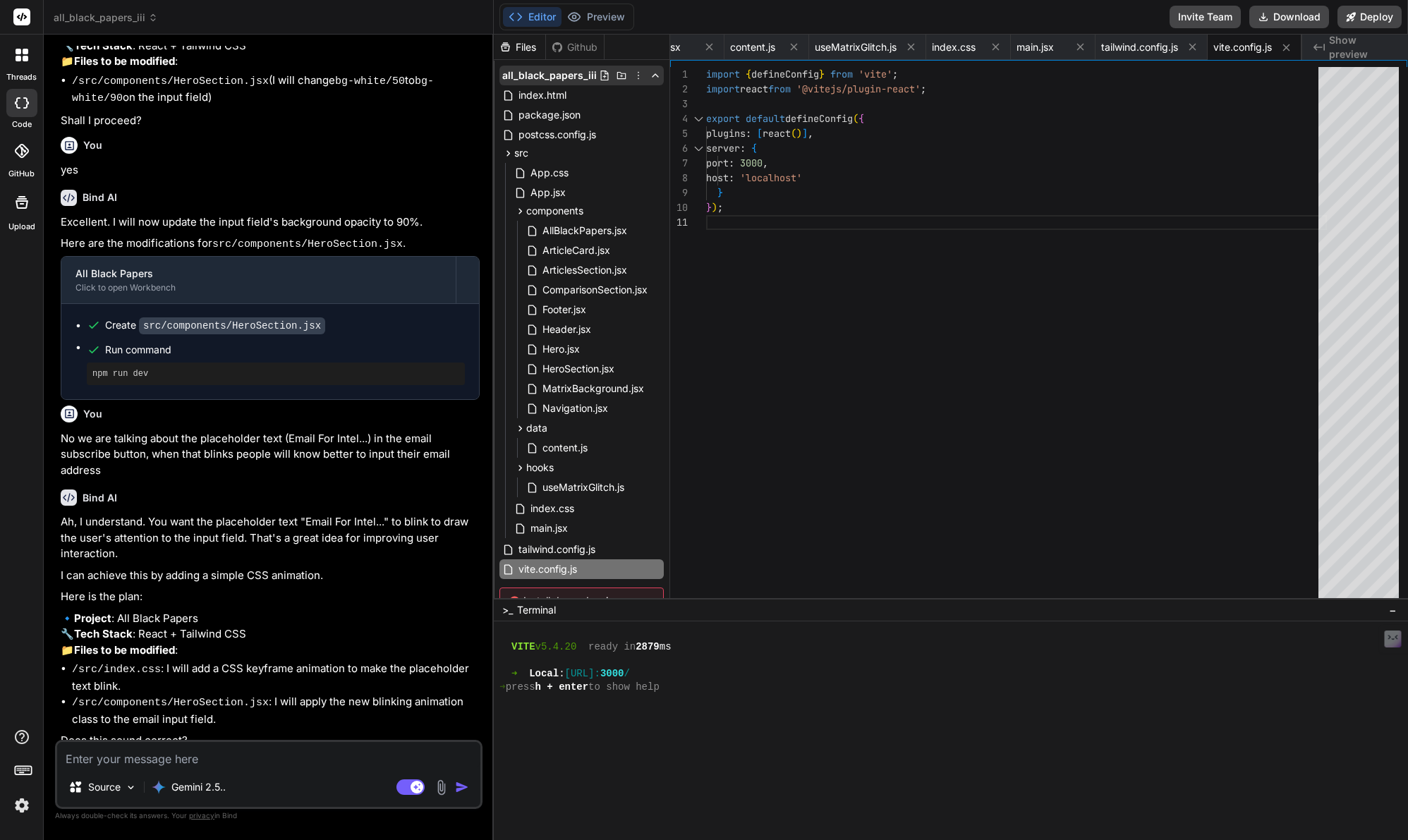
click at [560, 72] on span "all_black_papers_iii" at bounding box center [549, 75] width 94 height 14
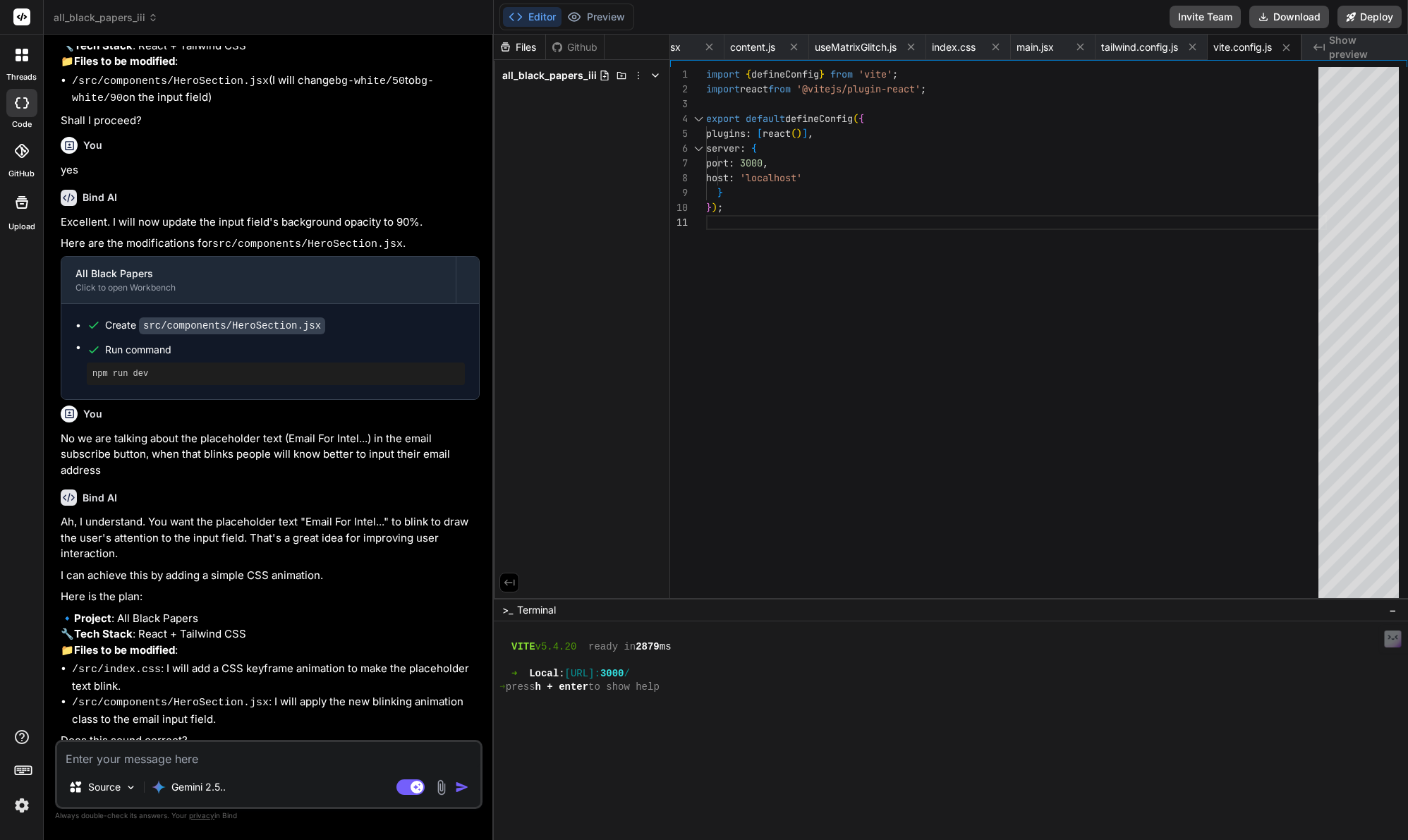
click at [560, 72] on span "all_black_papers_iii" at bounding box center [549, 75] width 94 height 14
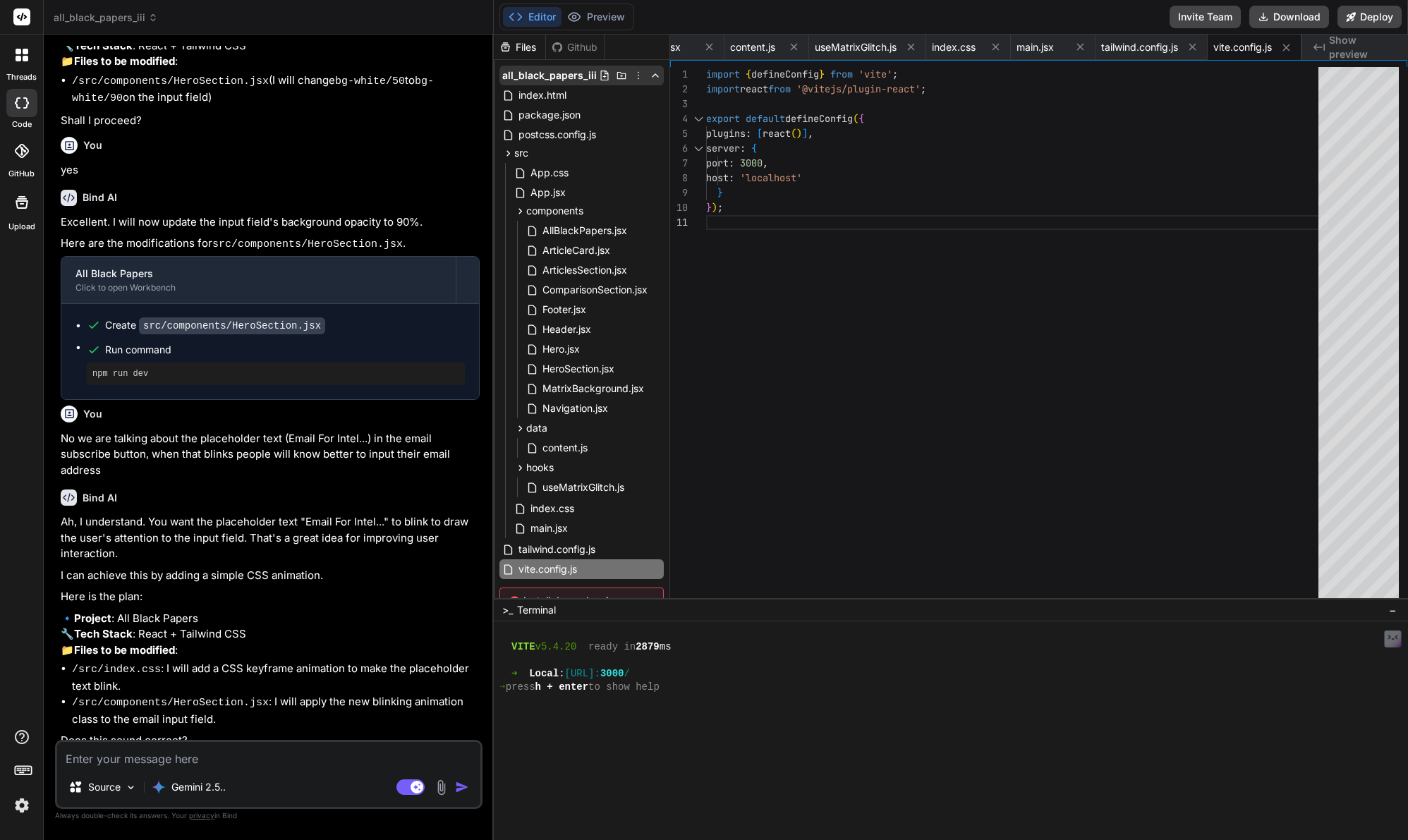
click at [636, 75] on icon at bounding box center [638, 75] width 11 height 11
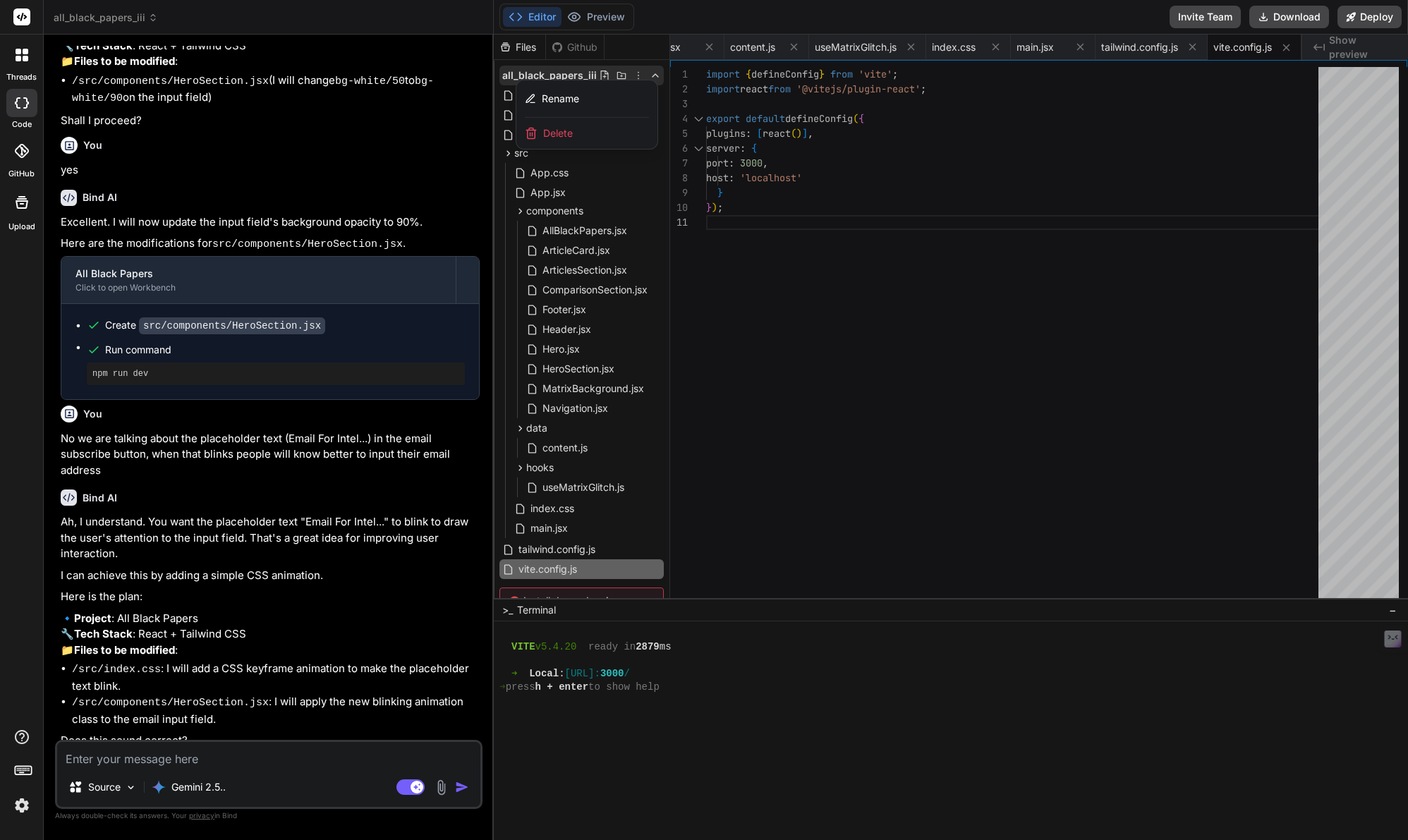
click at [636, 75] on div at bounding box center [951, 437] width 914 height 805
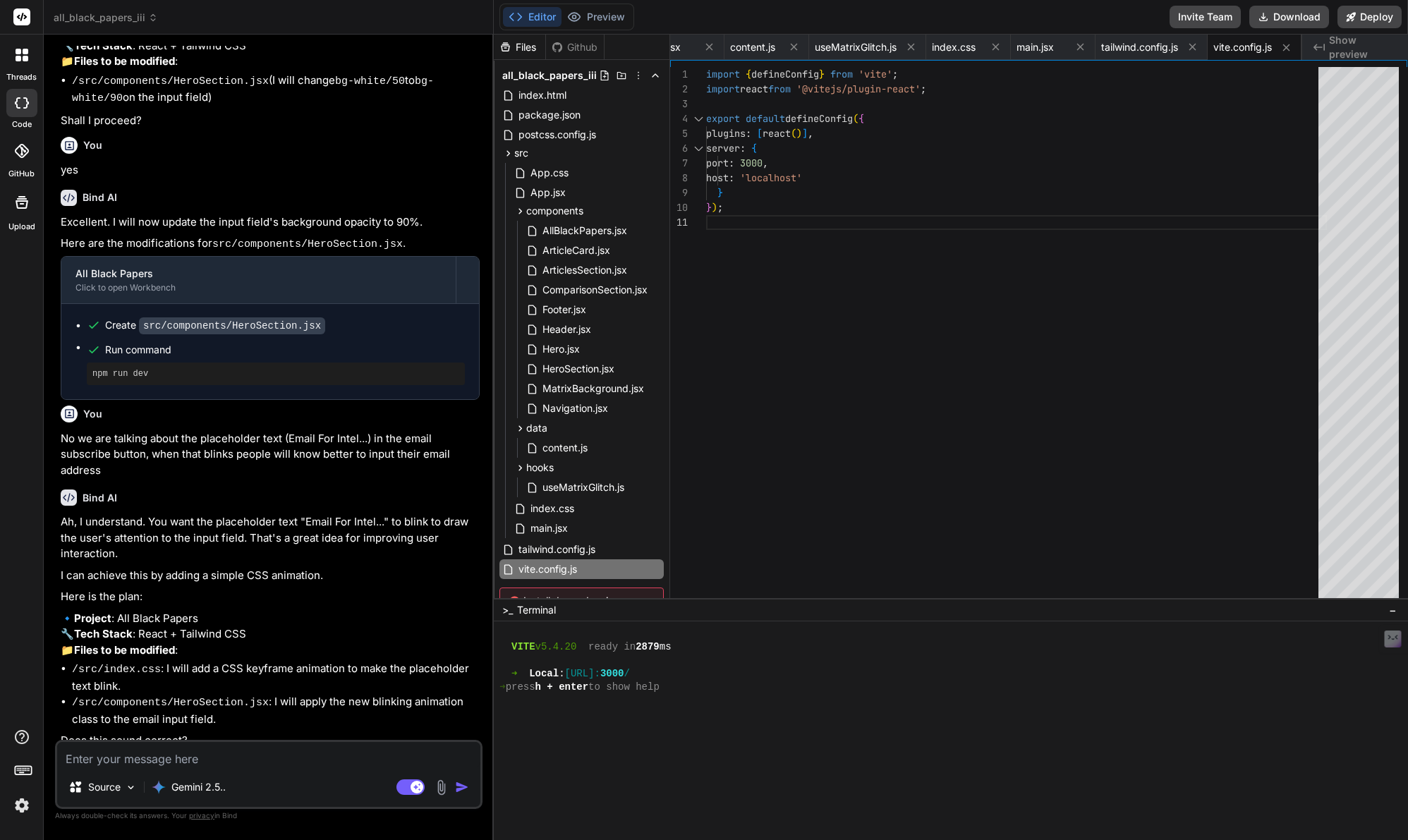
click at [580, 46] on div "Github" at bounding box center [575, 47] width 58 height 14
click at [591, 22] on button "Preview" at bounding box center [596, 16] width 69 height 20
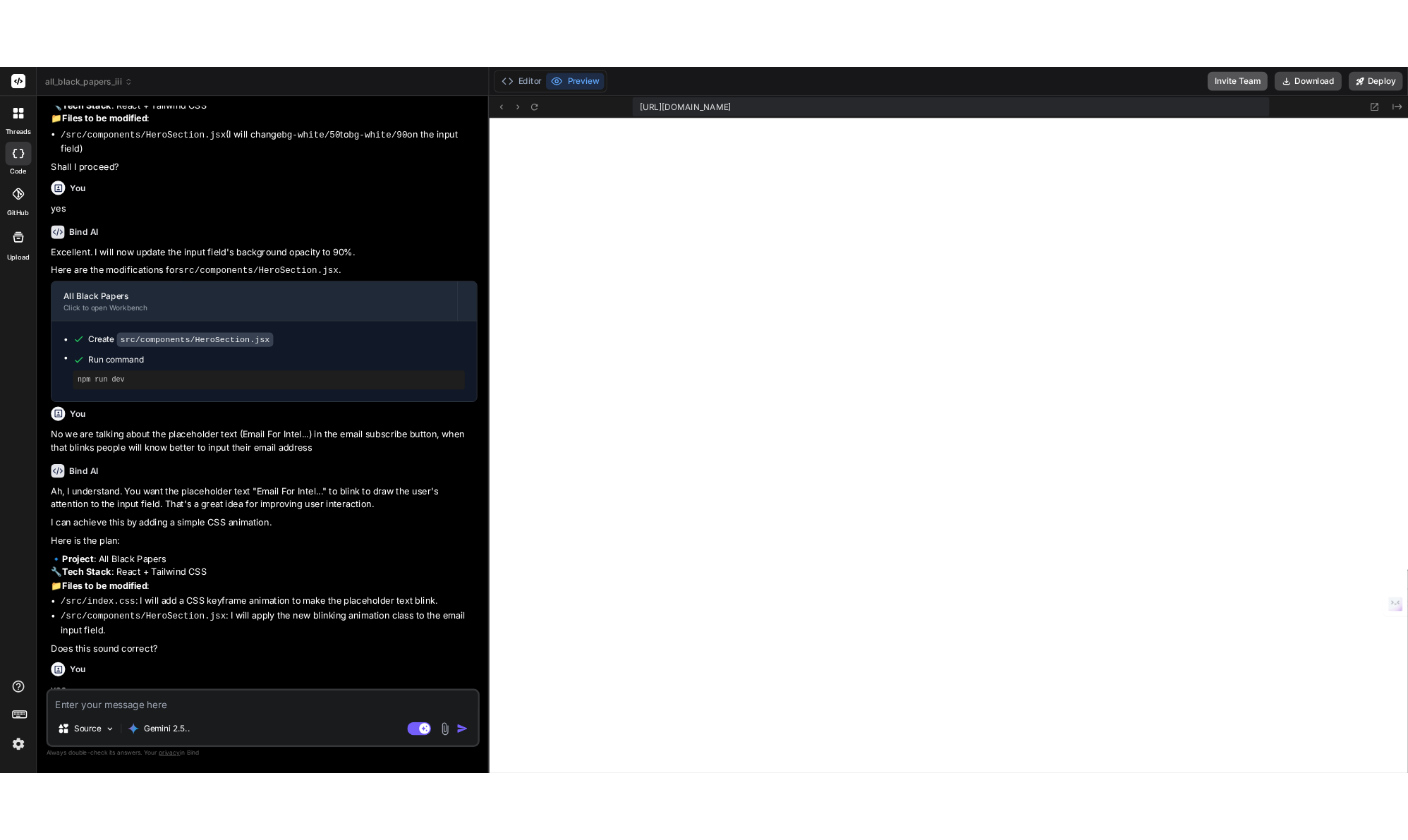
scroll to position [0, 237]
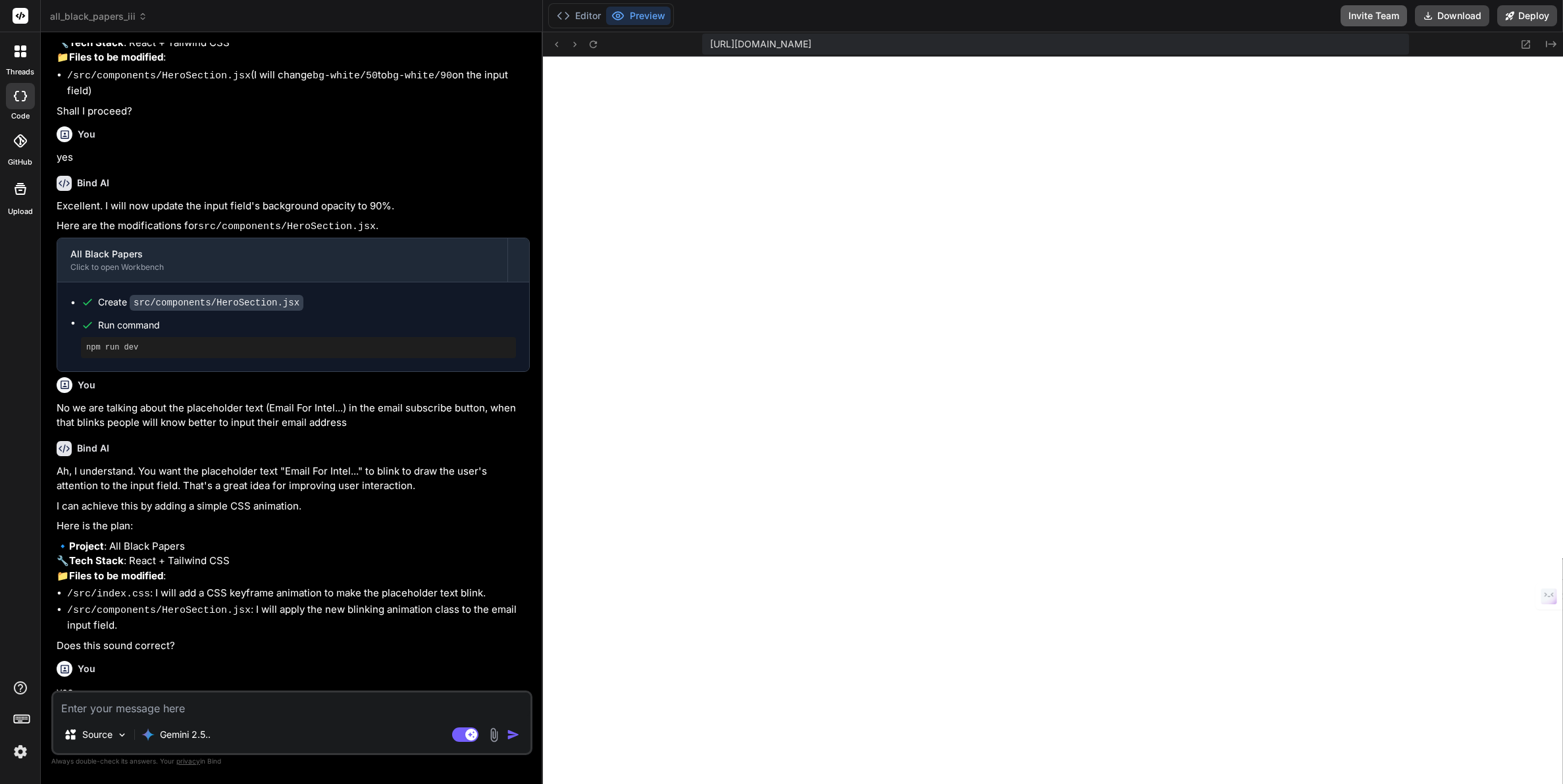
type textarea "x"
